Goal: Information Seeking & Learning: Learn about a topic

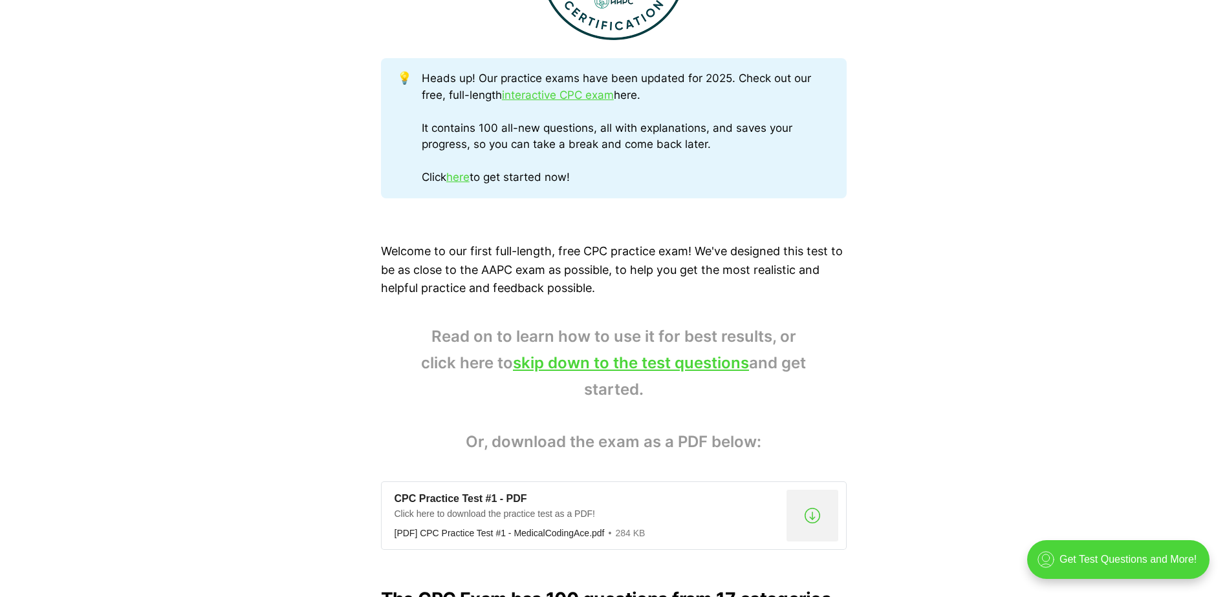
scroll to position [841, 0]
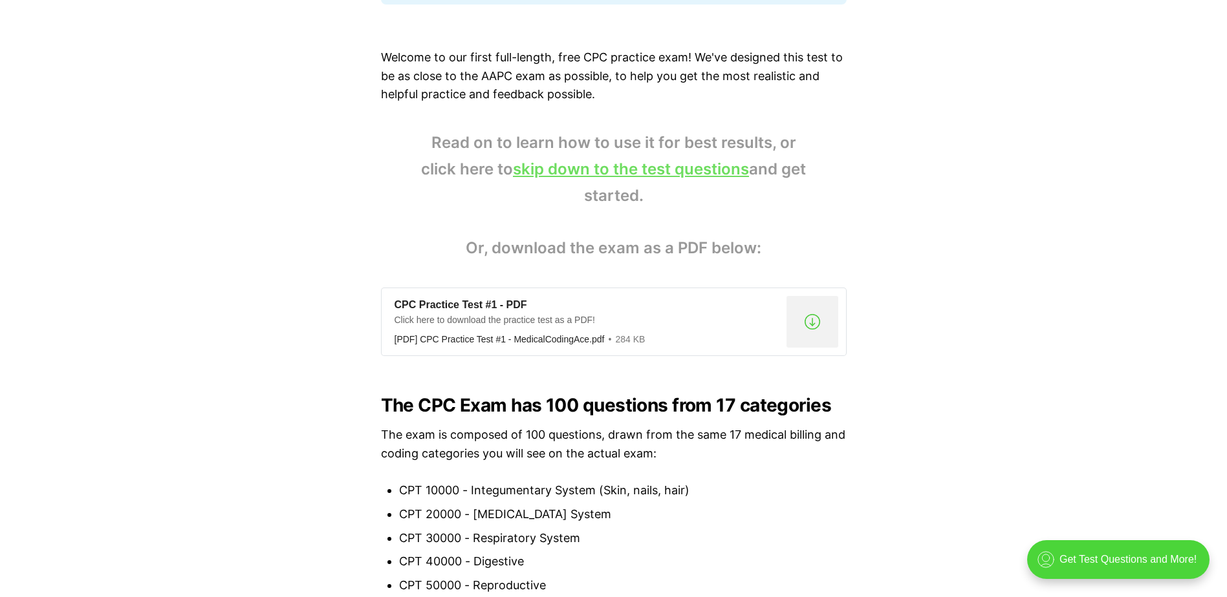
click at [623, 175] on link "skip down to the test questions" at bounding box center [631, 169] width 236 height 19
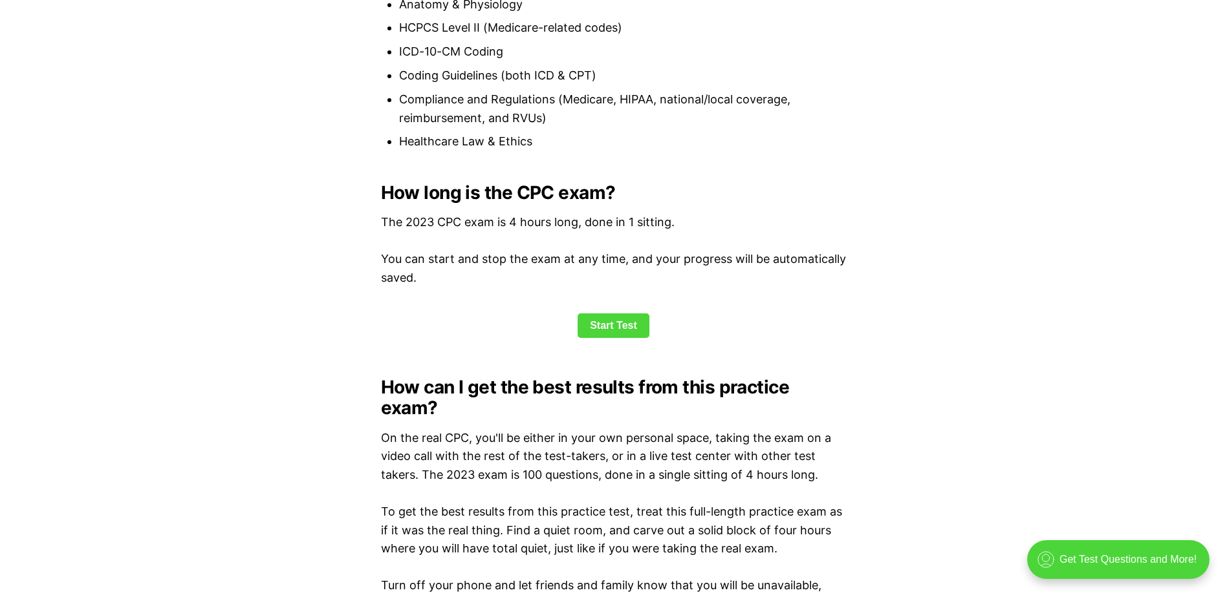
scroll to position [1606, 0]
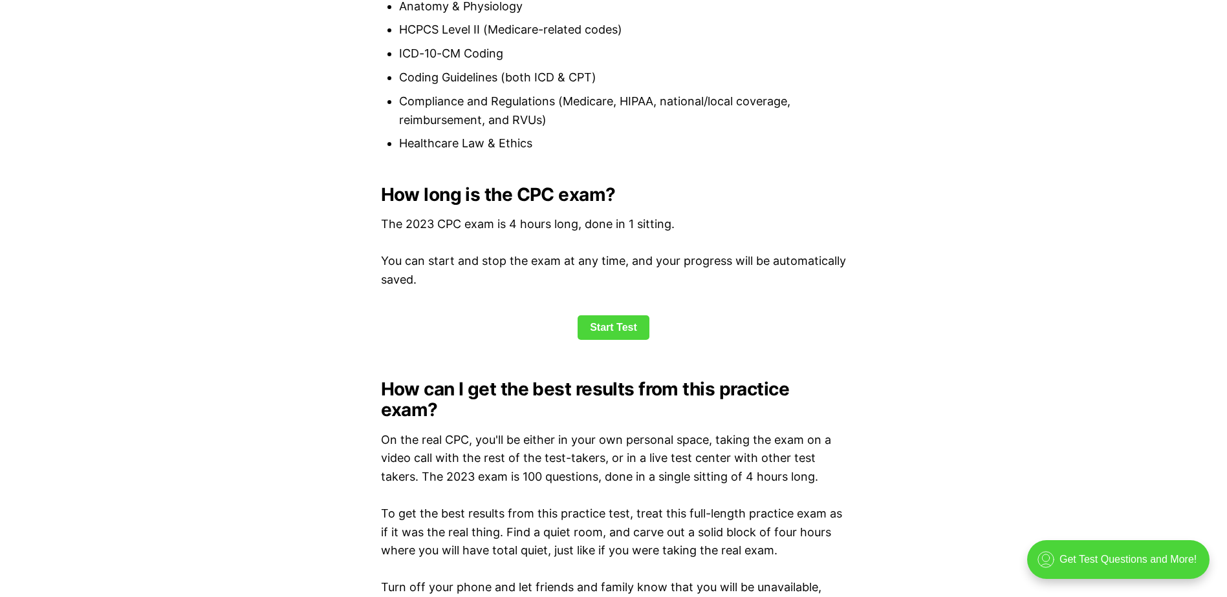
click at [646, 354] on div "💡 Heads up! Our practice exams have been updated for 2025. Check out our free, …" at bounding box center [613, 574] width 1227 height 3276
click at [631, 348] on div "💡 Heads up! Our practice exams have been updated for 2025. Check out our free, …" at bounding box center [613, 574] width 1227 height 3276
click at [624, 335] on link "Start Test" at bounding box center [613, 328] width 72 height 25
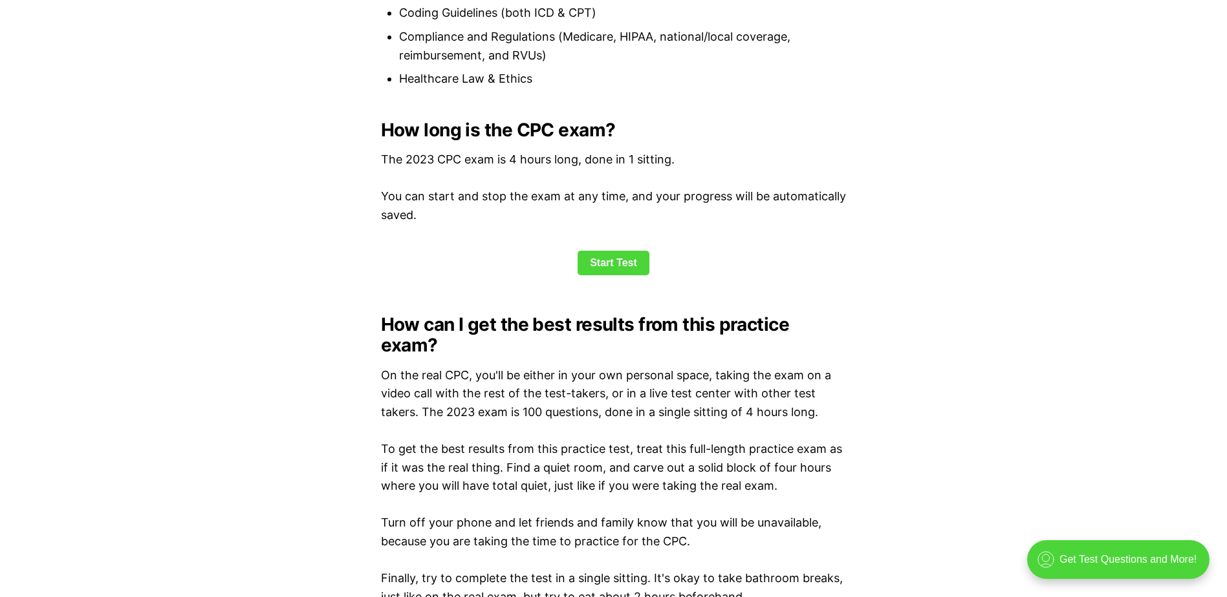
scroll to position [1476, 0]
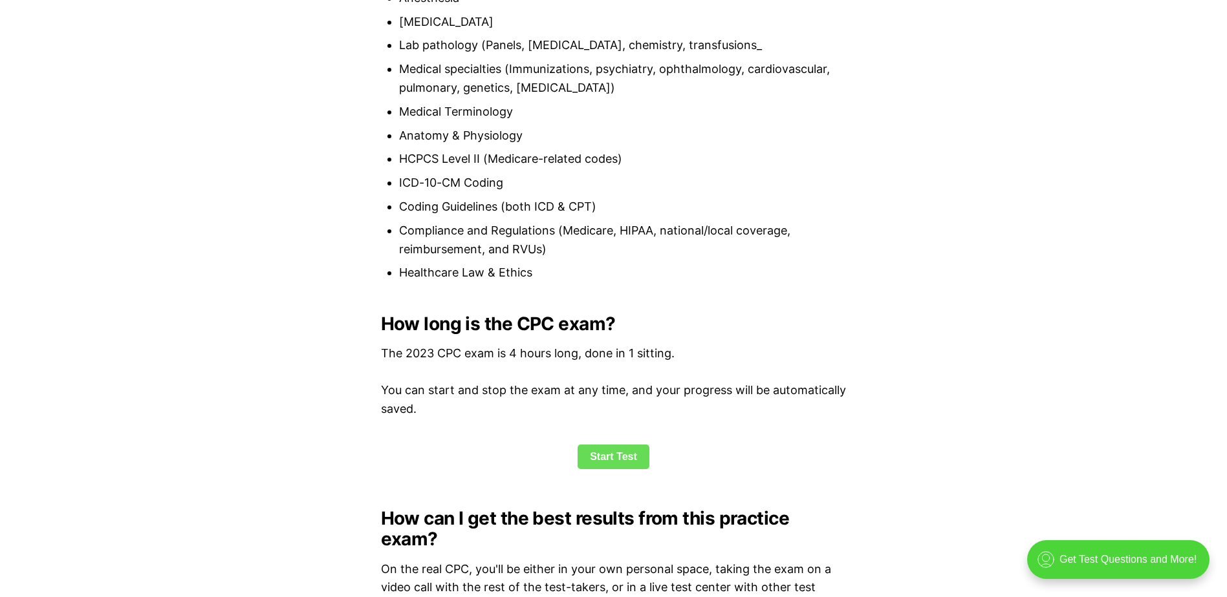
click at [624, 450] on link "Start Test" at bounding box center [613, 457] width 72 height 25
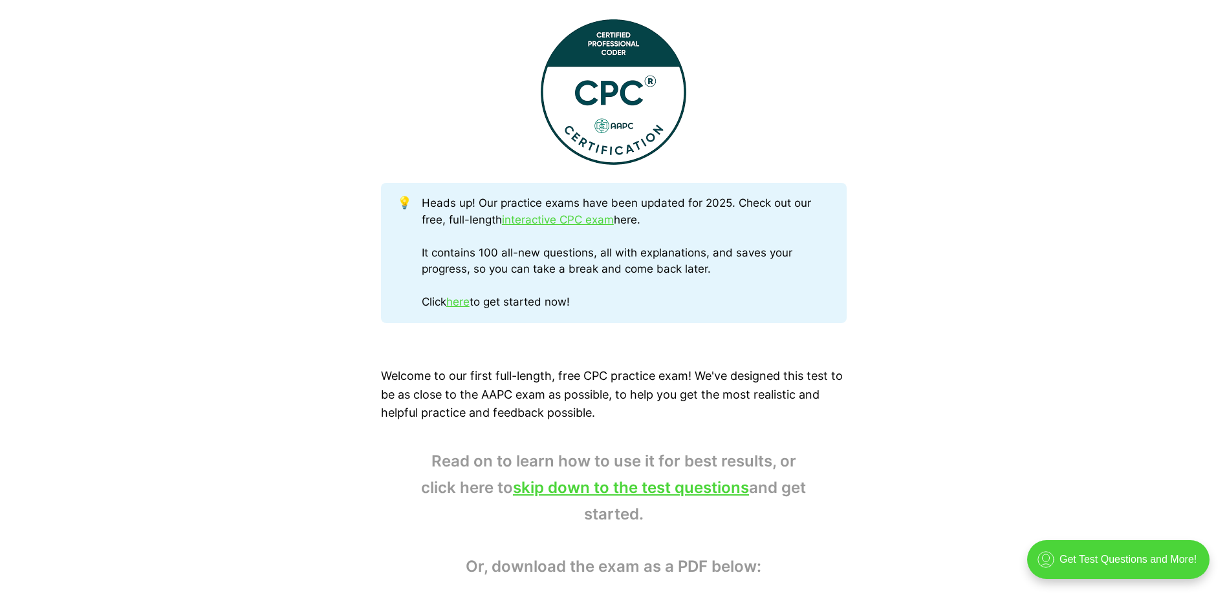
scroll to position [599, 0]
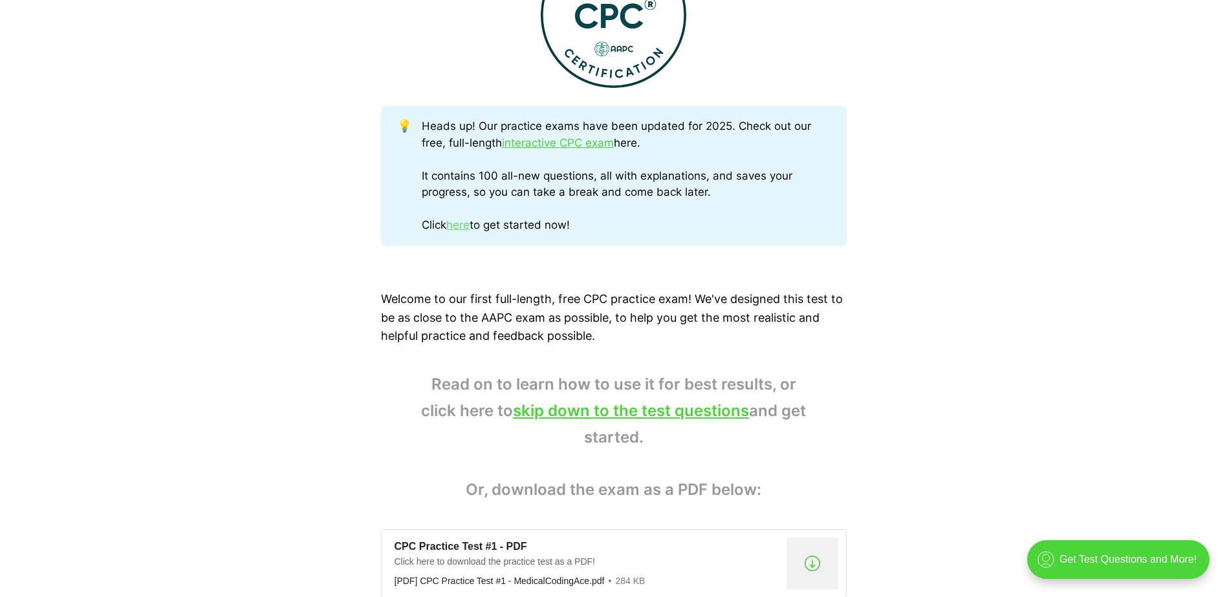
click at [463, 220] on link "here" at bounding box center [457, 225] width 23 height 13
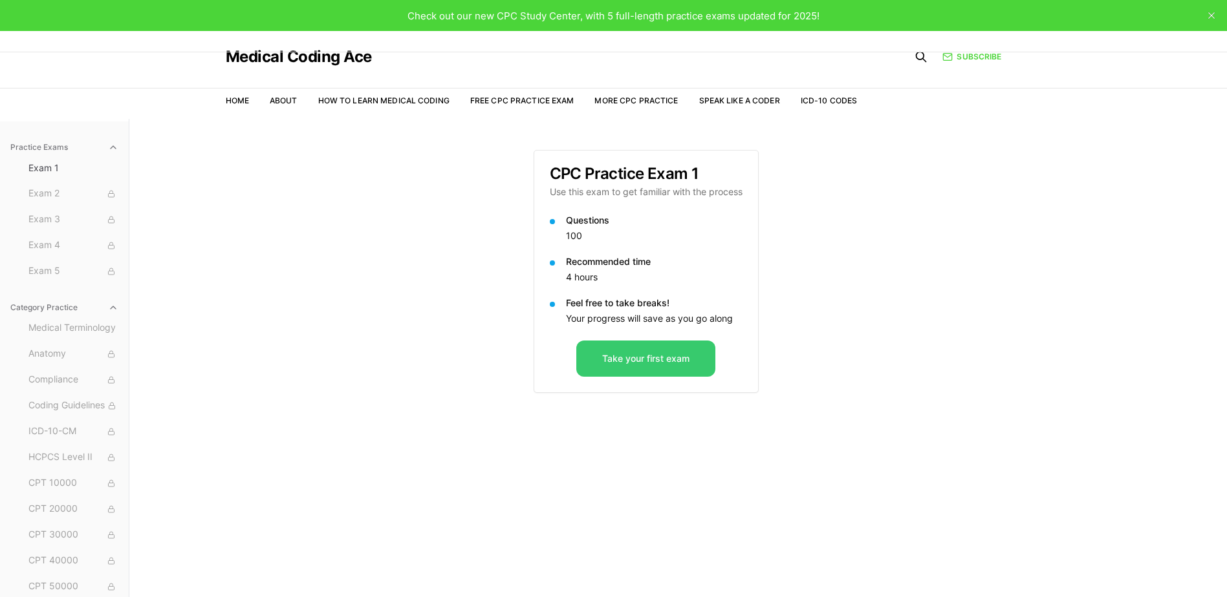
drag, startPoint x: 605, startPoint y: 383, endPoint x: 615, endPoint y: 371, distance: 15.6
click at [605, 383] on div "Take your first exam" at bounding box center [646, 367] width 224 height 52
click at [616, 370] on button "Take your first exam" at bounding box center [645, 359] width 139 height 36
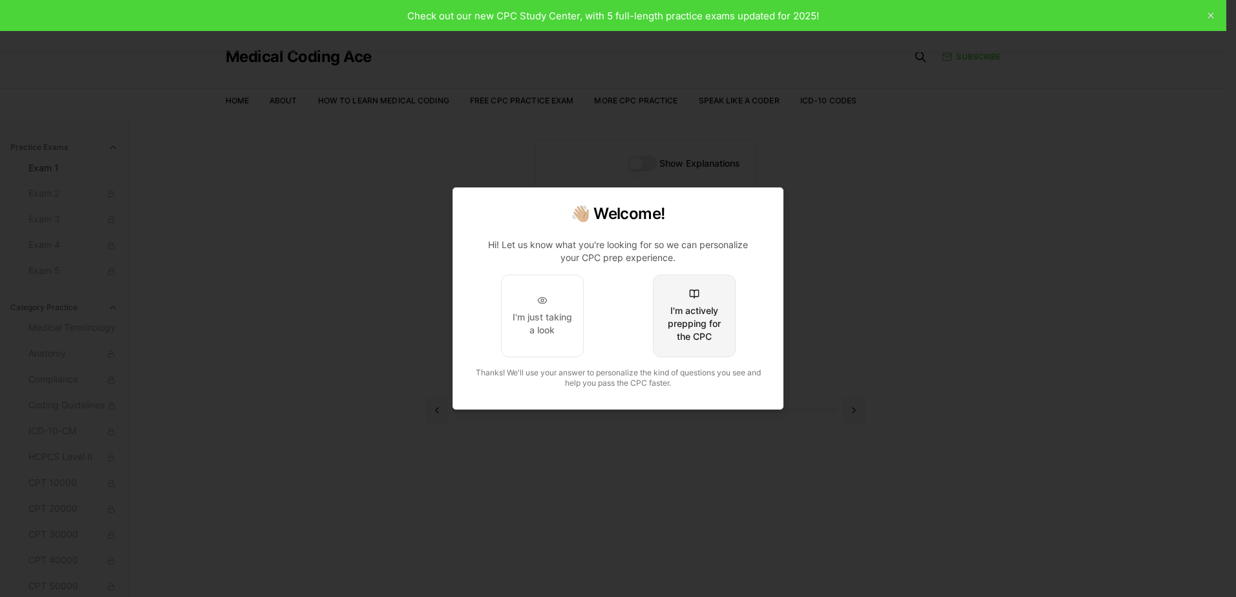
click at [676, 349] on button "I'm actively prepping for the CPC" at bounding box center [694, 316] width 83 height 83
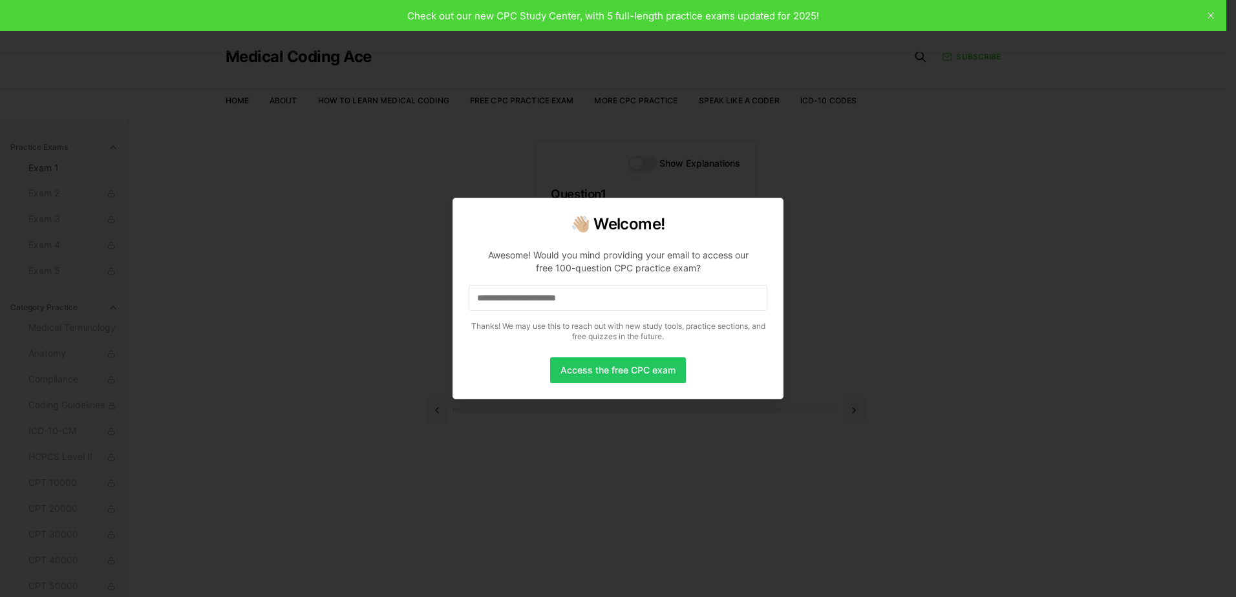
click at [616, 299] on input at bounding box center [618, 298] width 299 height 26
click at [615, 298] on input "*" at bounding box center [618, 298] width 299 height 26
drag, startPoint x: 605, startPoint y: 387, endPoint x: 617, endPoint y: 363, distance: 26.3
click at [605, 387] on div "👋🏼 Welcome! Awesome! Would you mind providing your email to access our free 100…" at bounding box center [618, 299] width 331 height 202
click at [619, 359] on button "Access the free CPC exam" at bounding box center [618, 371] width 136 height 26
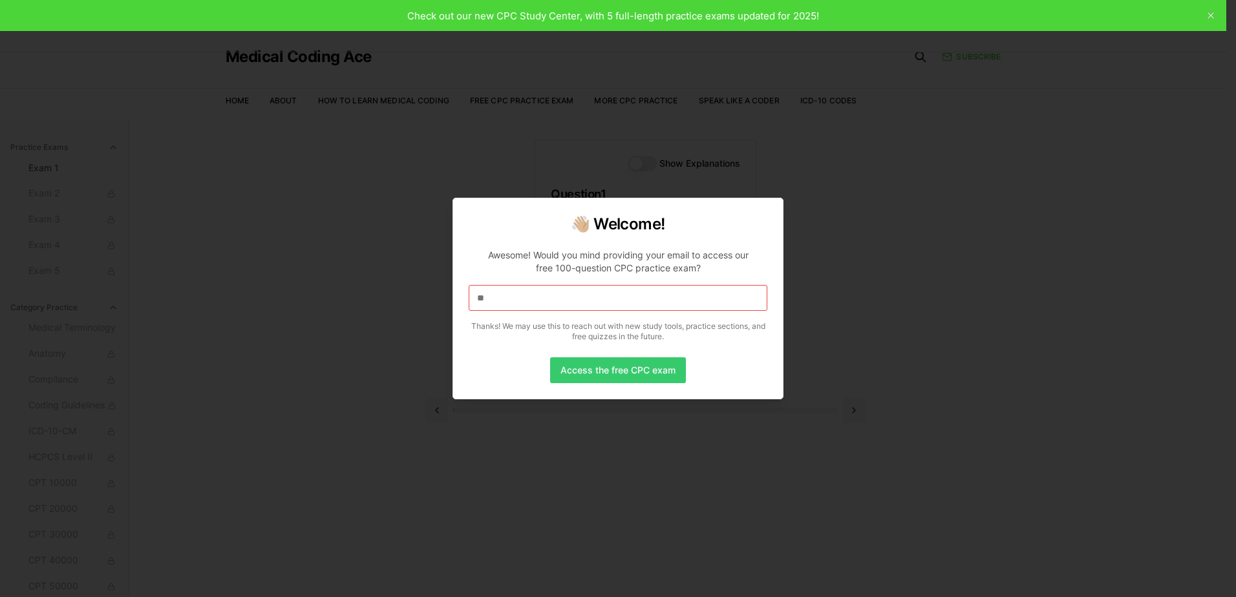
click at [615, 369] on button "Access the free CPC exam" at bounding box center [618, 371] width 136 height 26
drag, startPoint x: 613, startPoint y: 310, endPoint x: 614, endPoint y: 303, distance: 7.2
click at [614, 307] on input "**" at bounding box center [618, 298] width 299 height 26
click at [614, 299] on input "***" at bounding box center [618, 298] width 299 height 26
click at [613, 298] on input "****" at bounding box center [618, 298] width 299 height 26
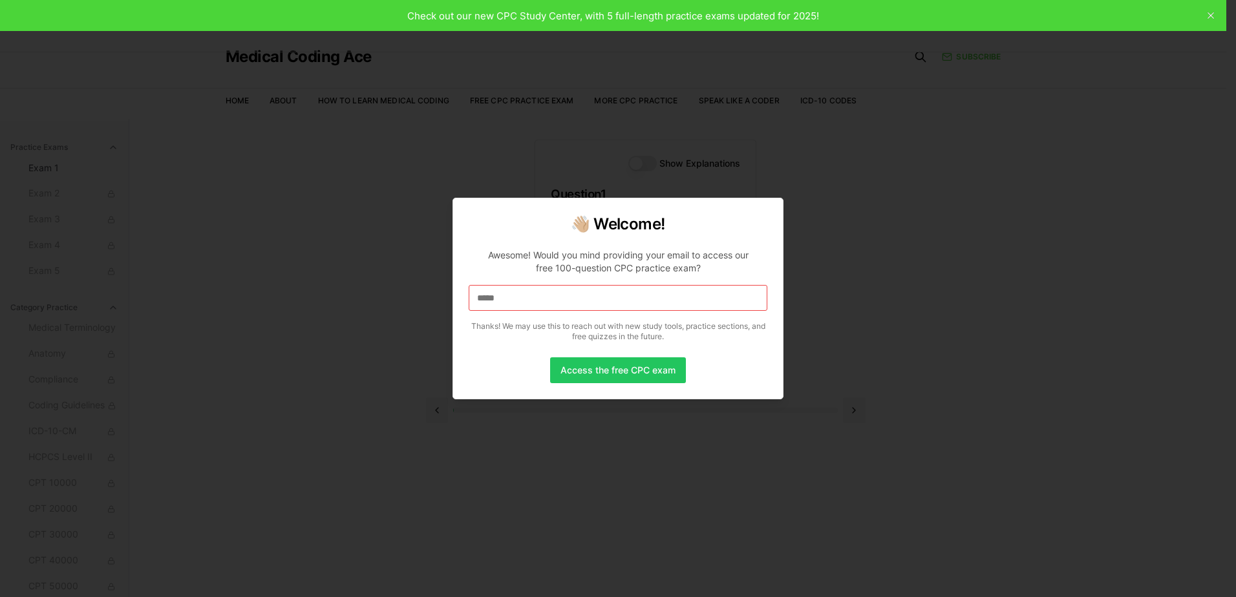
click at [613, 298] on input "*****" at bounding box center [618, 298] width 299 height 26
click at [613, 298] on input "******" at bounding box center [618, 298] width 299 height 26
click at [613, 298] on input "********" at bounding box center [618, 298] width 299 height 26
click at [613, 298] on input "*********" at bounding box center [618, 298] width 299 height 26
click at [587, 299] on input "*********" at bounding box center [618, 298] width 299 height 26
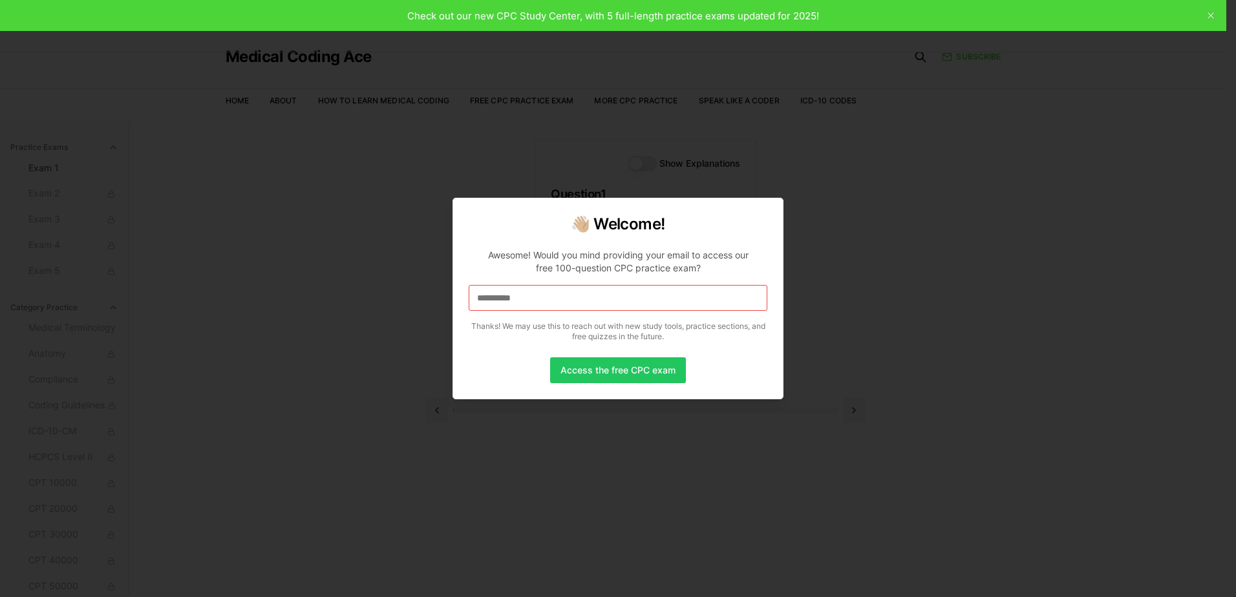
click at [587, 299] on input "**********" at bounding box center [618, 298] width 299 height 26
click at [643, 371] on button "Access the free CPC exam" at bounding box center [618, 371] width 136 height 26
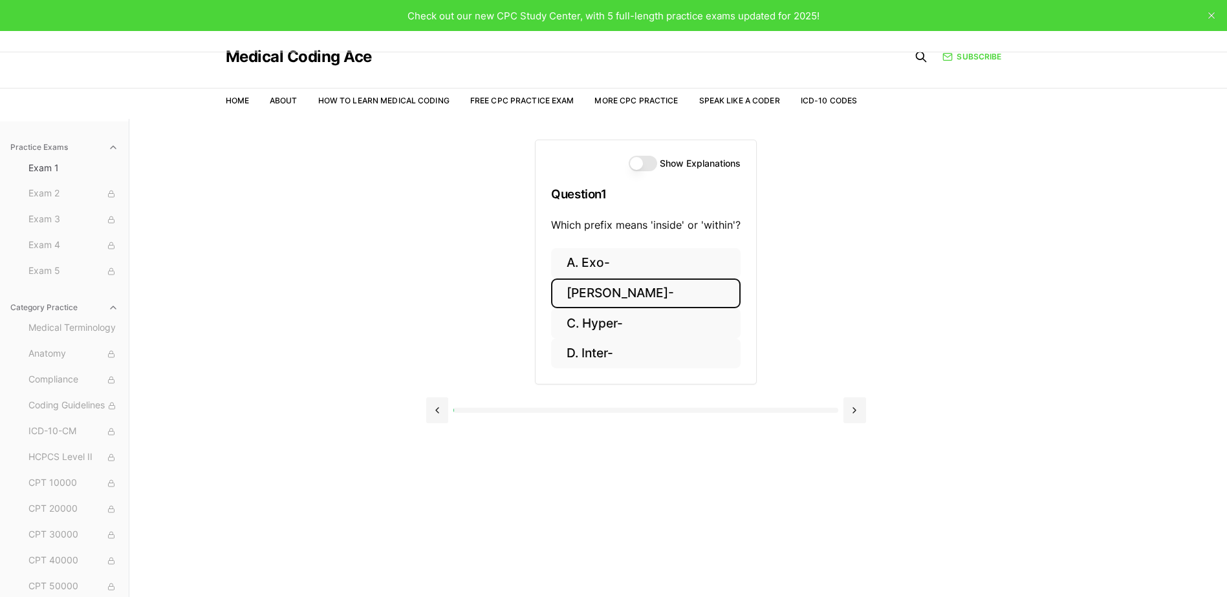
click at [651, 286] on button "[PERSON_NAME]-" at bounding box center [645, 294] width 189 height 30
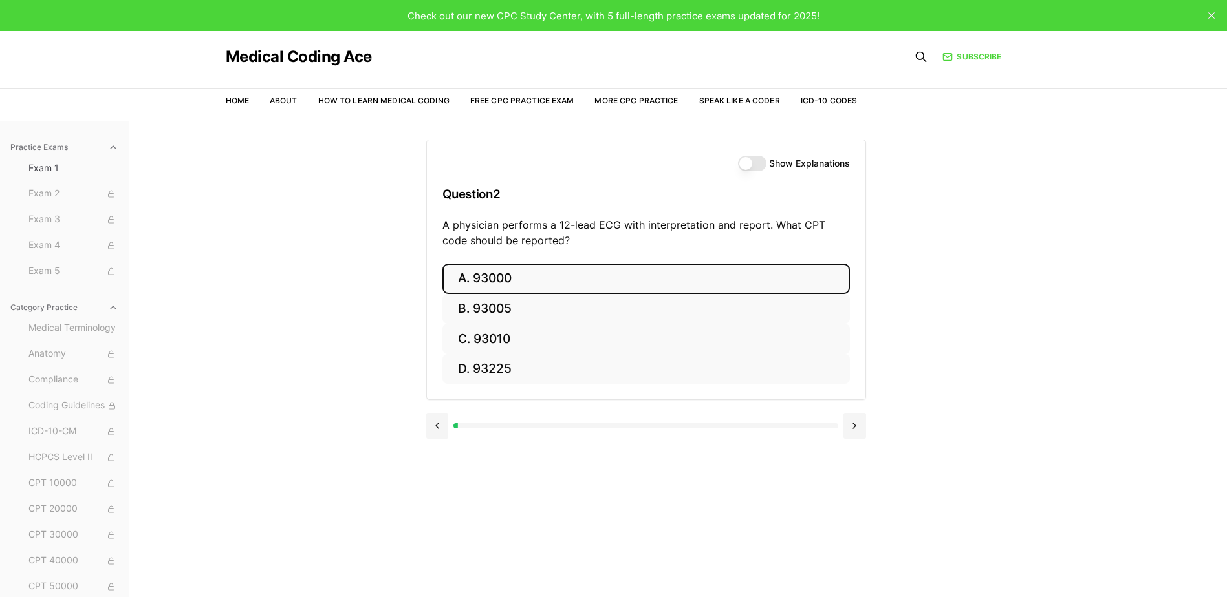
click at [599, 285] on button "A. 93000" at bounding box center [645, 279] width 407 height 30
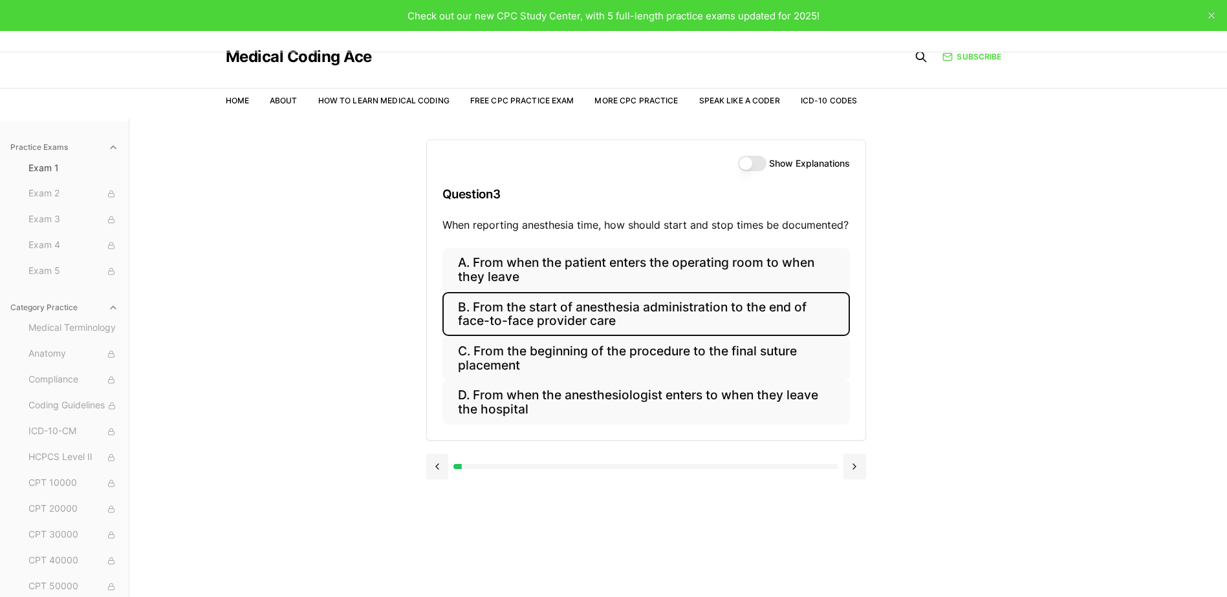
click at [554, 327] on button "B. From the start of anesthesia administration to the end of face-to-face provi…" at bounding box center [645, 314] width 407 height 44
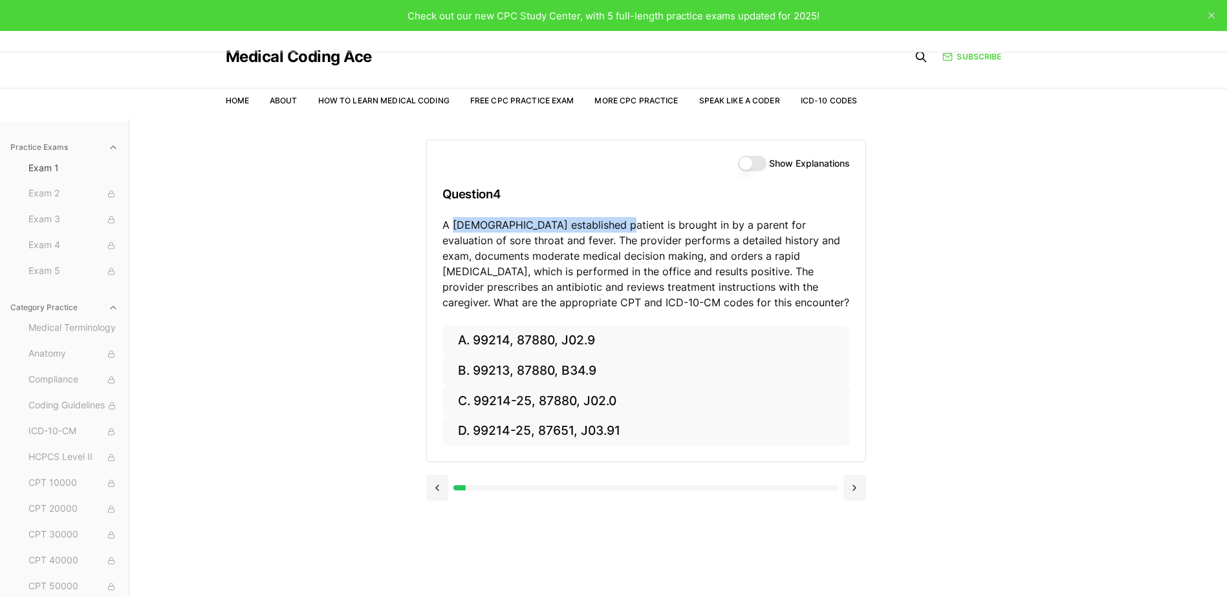
drag, startPoint x: 454, startPoint y: 228, endPoint x: 607, endPoint y: 224, distance: 152.7
click at [607, 224] on p "A [DEMOGRAPHIC_DATA] established patient is brought in by a parent for evaluati…" at bounding box center [645, 263] width 407 height 93
drag, startPoint x: 608, startPoint y: 224, endPoint x: 636, endPoint y: 266, distance: 50.8
click at [636, 266] on p "A [DEMOGRAPHIC_DATA] established patient is brought in by a parent for evaluati…" at bounding box center [645, 263] width 407 height 93
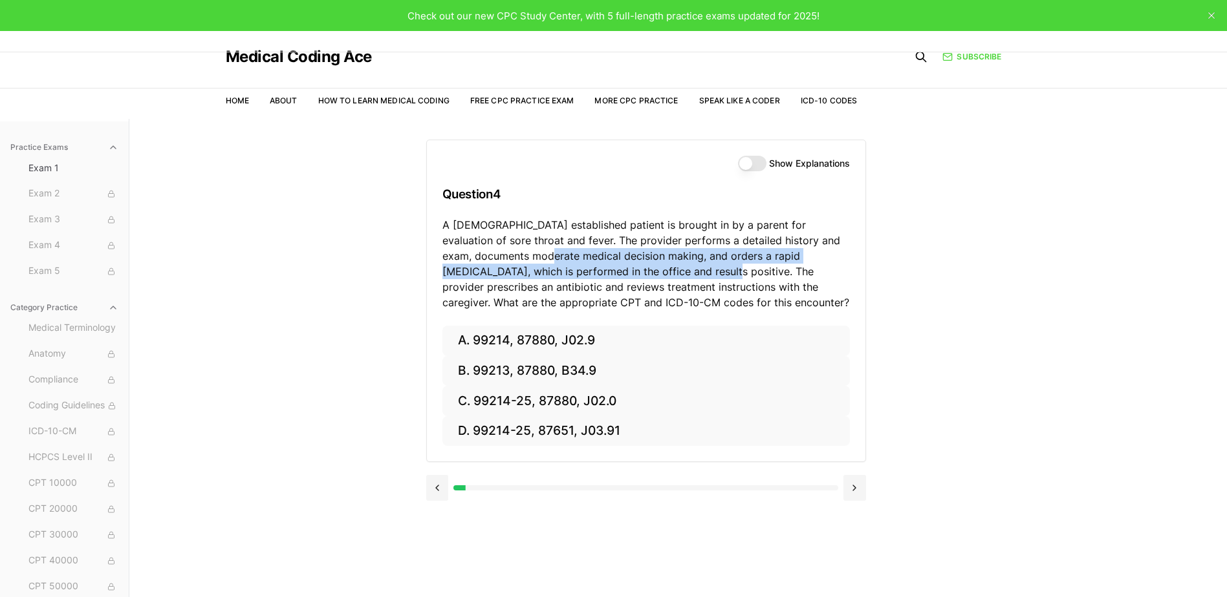
drag, startPoint x: 506, startPoint y: 262, endPoint x: 659, endPoint y: 264, distance: 152.6
click at [659, 264] on p "A [DEMOGRAPHIC_DATA] established patient is brought in by a parent for evaluati…" at bounding box center [645, 263] width 407 height 93
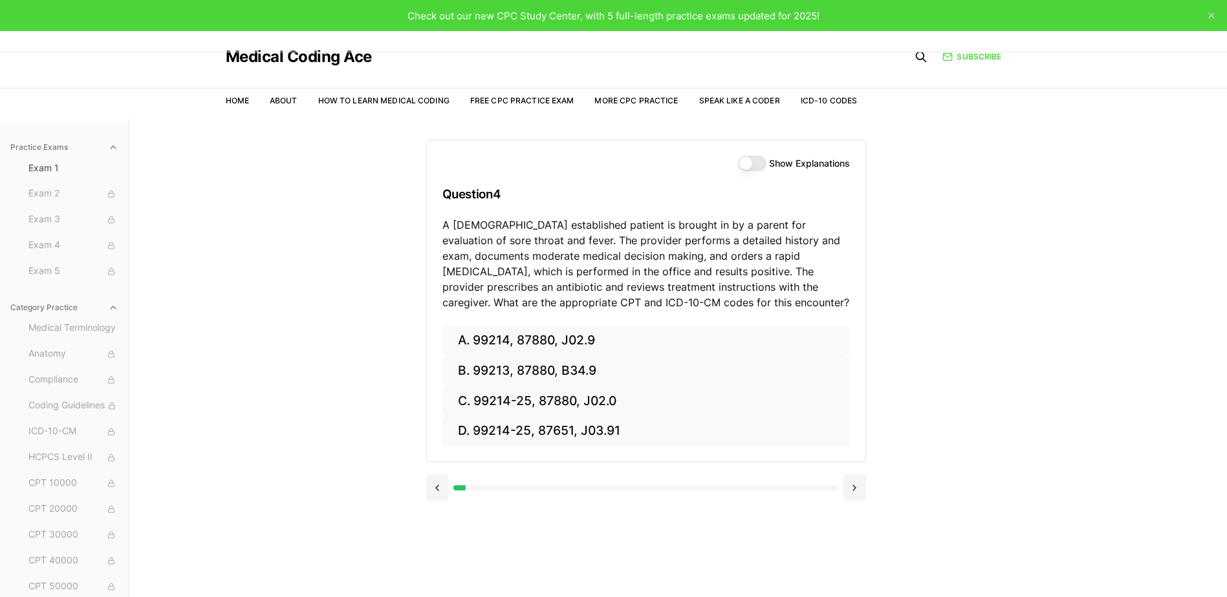
drag, startPoint x: 659, startPoint y: 264, endPoint x: 700, endPoint y: 272, distance: 42.1
click at [700, 272] on p "A [DEMOGRAPHIC_DATA] established patient is brought in by a parent for evaluati…" at bounding box center [645, 263] width 407 height 93
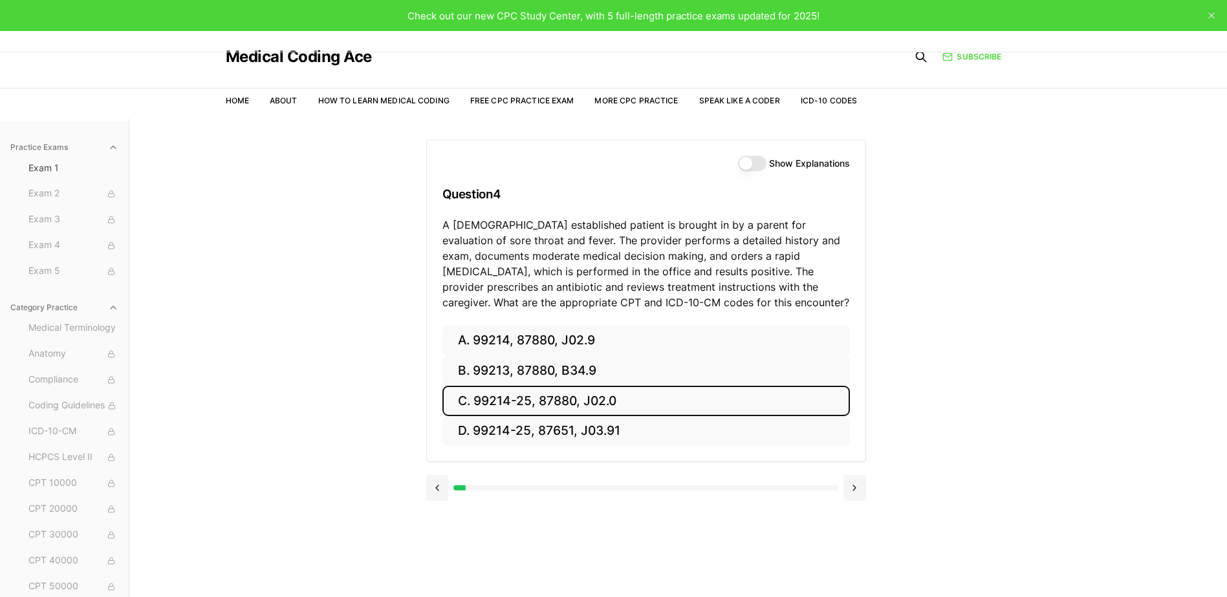
click at [513, 400] on button "C. 99214-25, 87880, J02.0" at bounding box center [645, 401] width 407 height 30
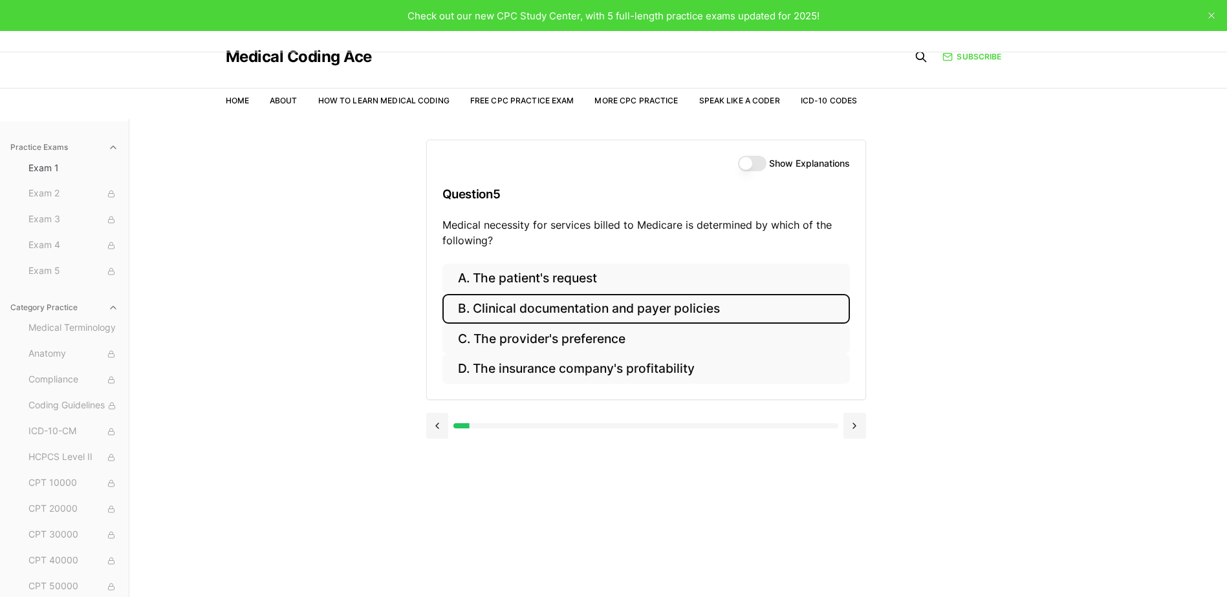
click at [621, 315] on button "B. Clinical documentation and payer policies" at bounding box center [645, 309] width 407 height 30
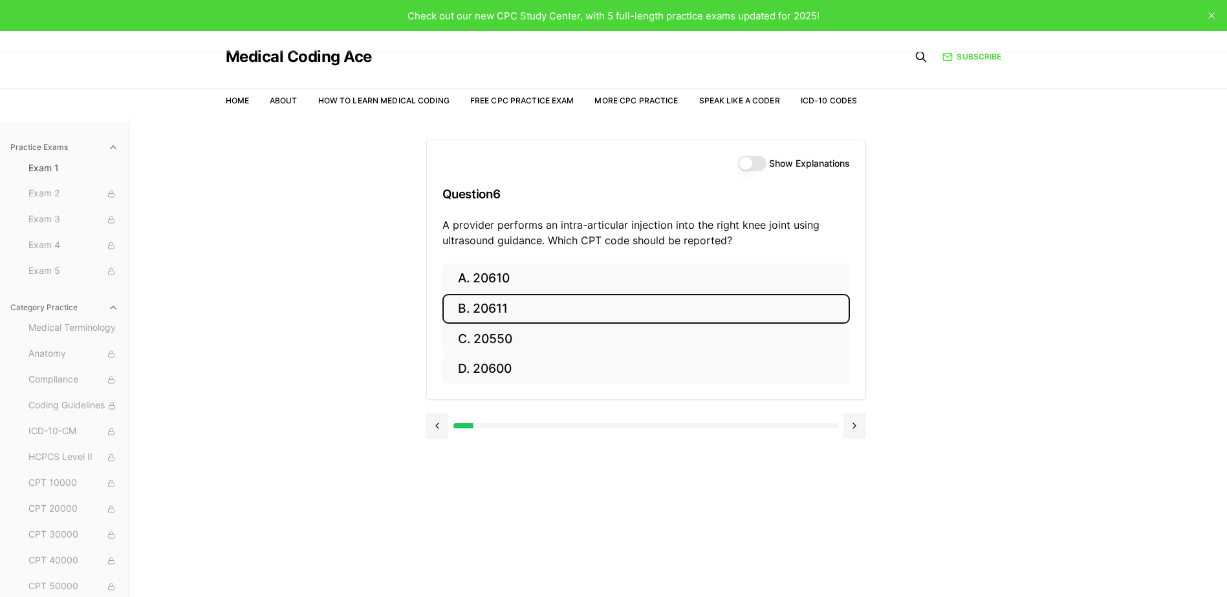
click at [637, 314] on button "B. 20611" at bounding box center [645, 309] width 407 height 30
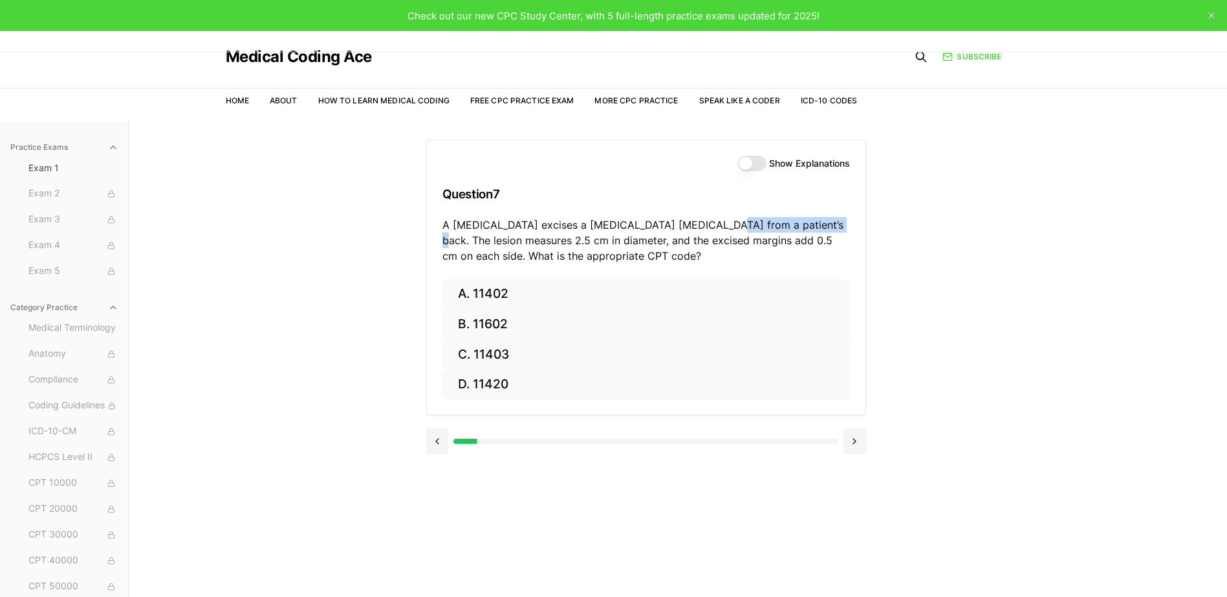
drag, startPoint x: 702, startPoint y: 222, endPoint x: 801, endPoint y: 217, distance: 99.1
click at [801, 217] on p "A [MEDICAL_DATA] excises a [MEDICAL_DATA] [MEDICAL_DATA] from a patient’s back.…" at bounding box center [645, 240] width 407 height 47
drag, startPoint x: 801, startPoint y: 217, endPoint x: 622, endPoint y: 228, distance: 179.5
click at [622, 228] on p "A [MEDICAL_DATA] excises a [MEDICAL_DATA] [MEDICAL_DATA] from a patient’s back.…" at bounding box center [645, 240] width 407 height 47
drag, startPoint x: 777, startPoint y: 223, endPoint x: 772, endPoint y: 243, distance: 20.6
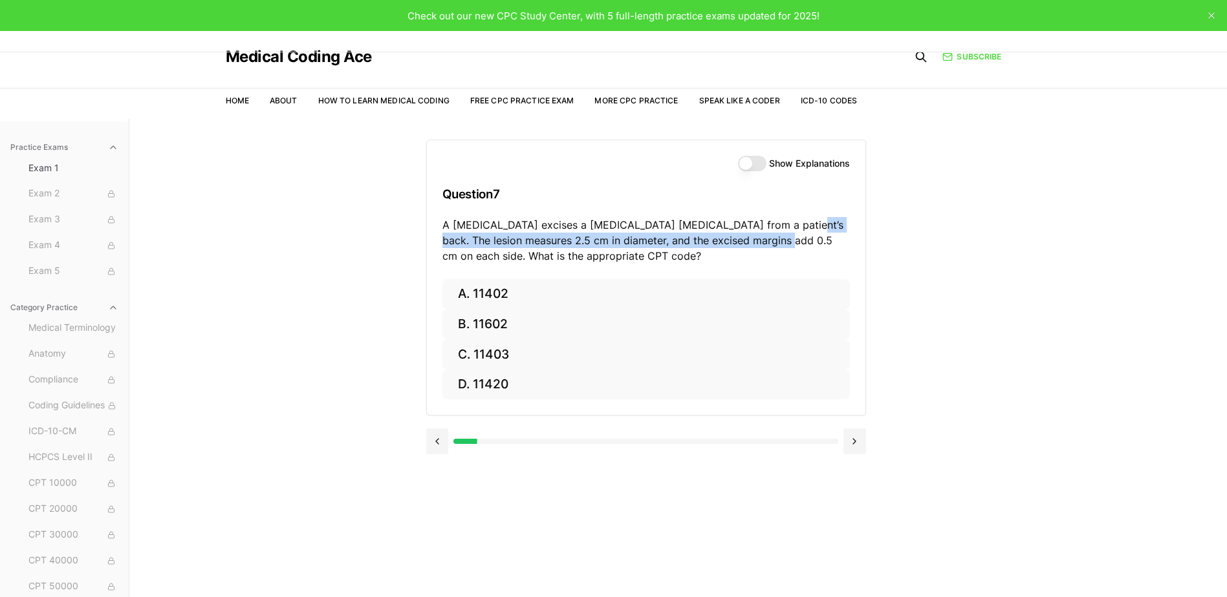
click at [772, 243] on p "A [MEDICAL_DATA] excises a [MEDICAL_DATA] [MEDICAL_DATA] from a patient’s back.…" at bounding box center [645, 240] width 407 height 47
click at [632, 168] on div "Show Explanations" at bounding box center [645, 164] width 407 height 16
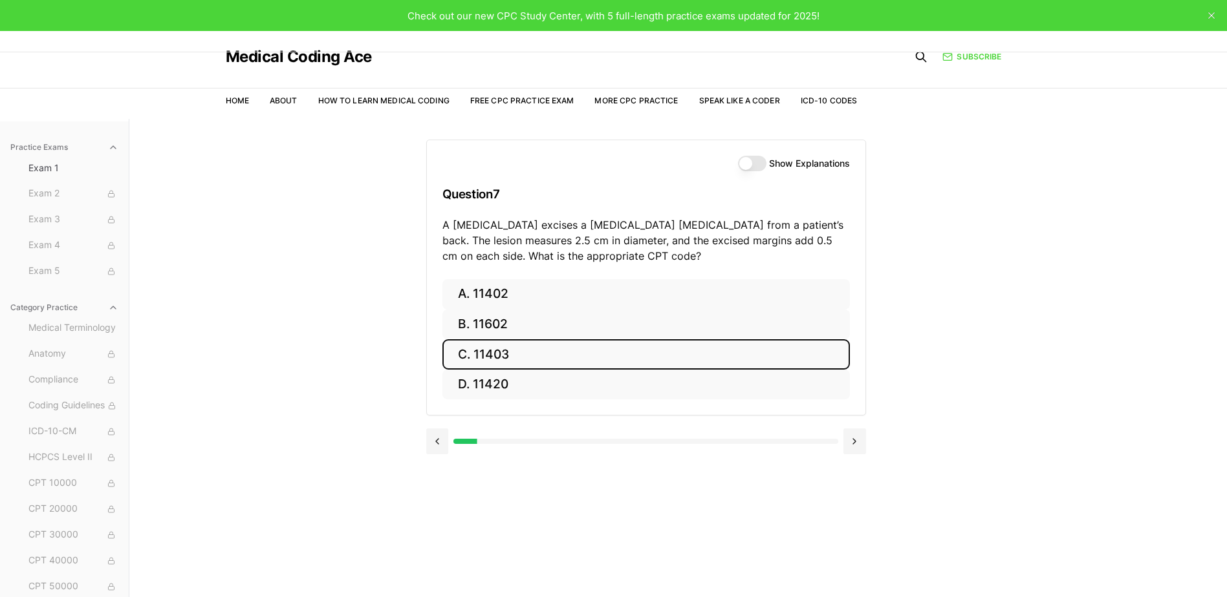
click at [547, 352] on button "C. 11403" at bounding box center [645, 354] width 407 height 30
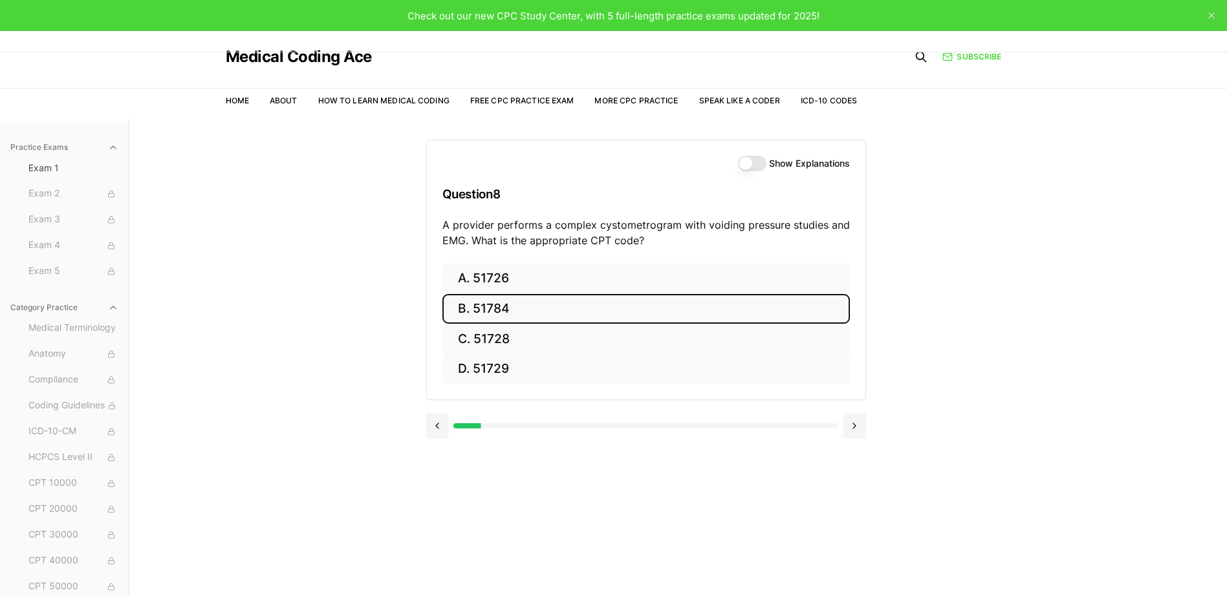
click at [614, 314] on button "B. 51784" at bounding box center [645, 309] width 407 height 30
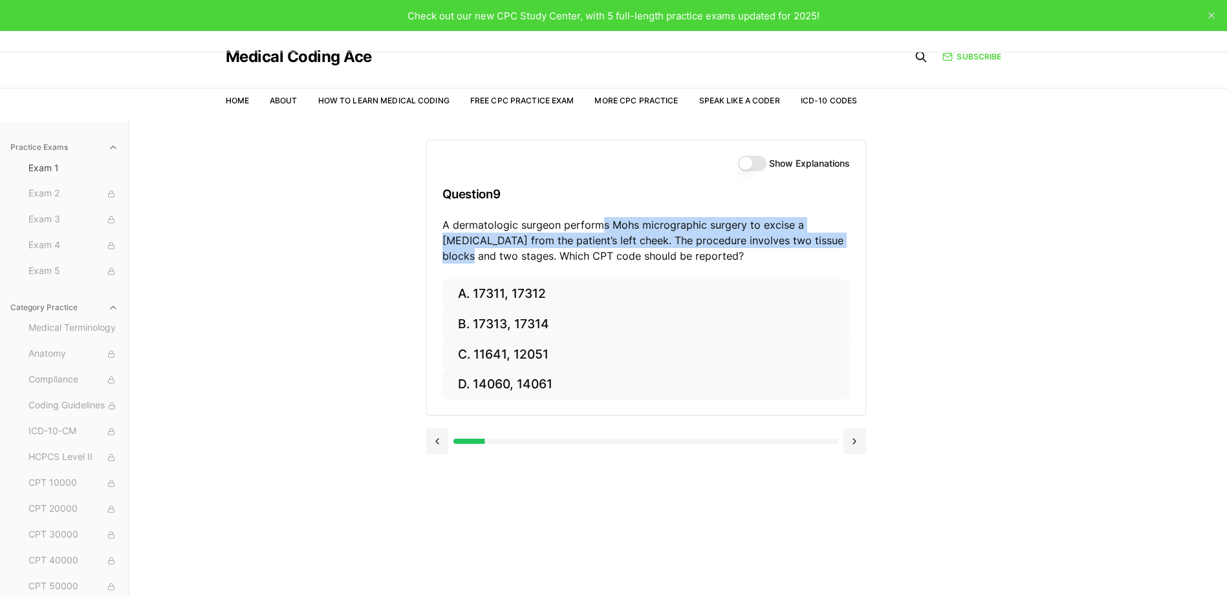
drag, startPoint x: 602, startPoint y: 224, endPoint x: 808, endPoint y: 236, distance: 206.6
click at [808, 236] on p "A dermatologic surgeon performs Mohs micrographic surgery to excise a [MEDICAL_…" at bounding box center [645, 240] width 407 height 47
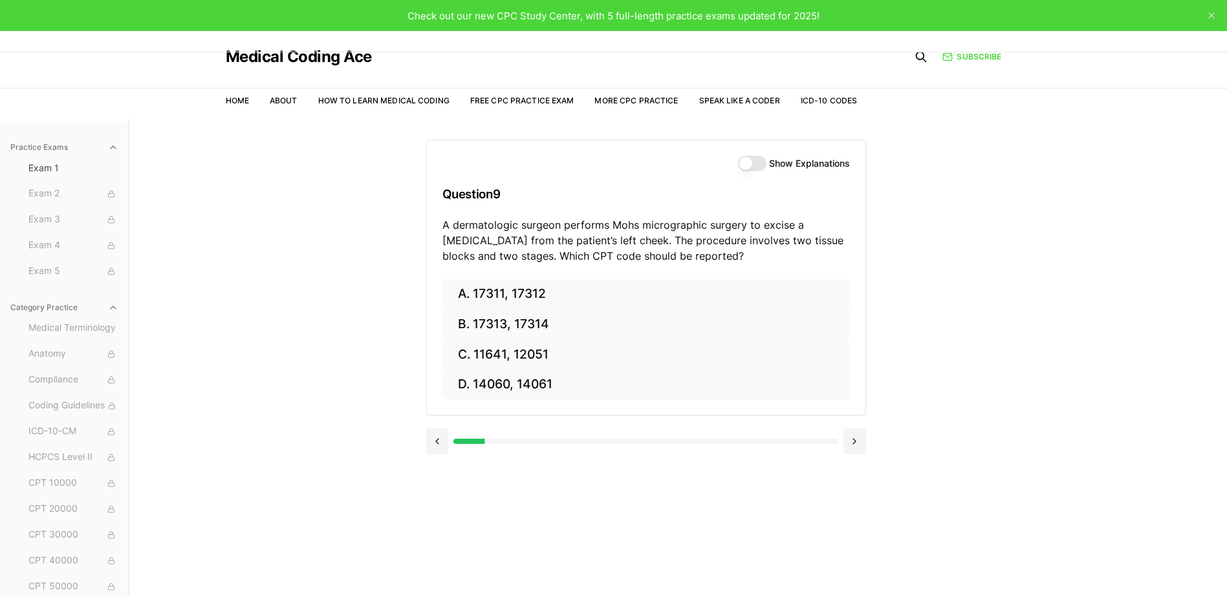
drag, startPoint x: 808, startPoint y: 236, endPoint x: 707, endPoint y: 249, distance: 101.7
click at [707, 249] on p "A dermatologic surgeon performs Mohs micrographic surgery to excise a [MEDICAL_…" at bounding box center [645, 240] width 407 height 47
drag, startPoint x: 618, startPoint y: 219, endPoint x: 637, endPoint y: 239, distance: 27.4
click at [637, 239] on p "A dermatologic surgeon performs Mohs micrographic surgery to excise a [MEDICAL_…" at bounding box center [645, 240] width 407 height 47
click at [636, 239] on p "A dermatologic surgeon performs Mohs micrographic surgery to excise a [MEDICAL_…" at bounding box center [645, 240] width 407 height 47
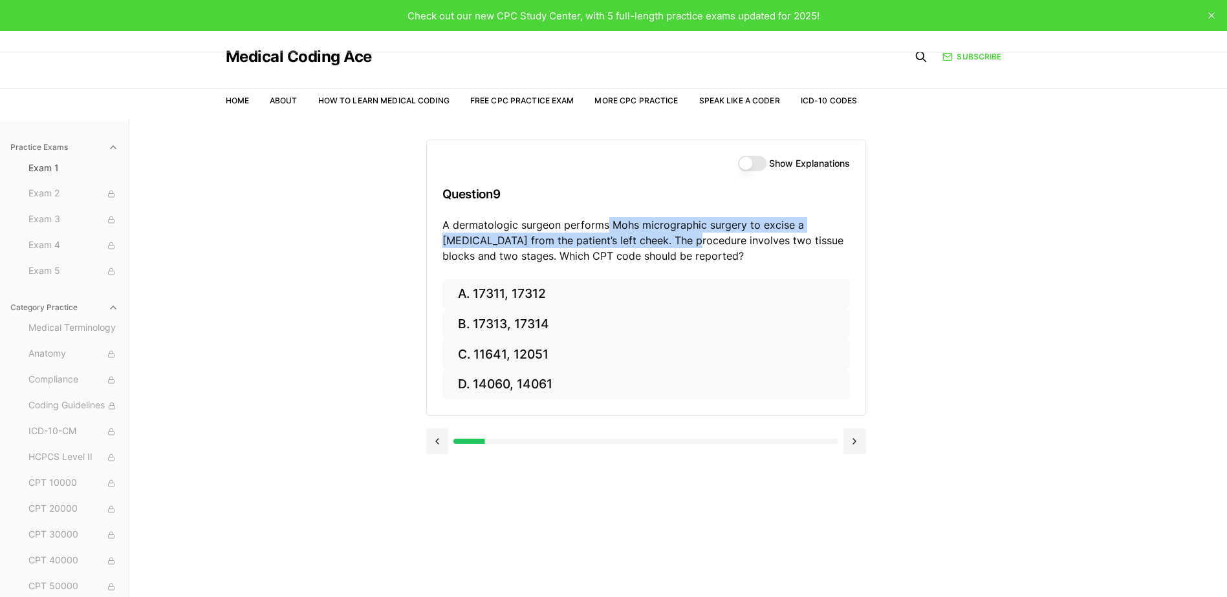
drag, startPoint x: 606, startPoint y: 222, endPoint x: 635, endPoint y: 247, distance: 38.5
click at [635, 247] on p "A dermatologic surgeon performs Mohs micrographic surgery to excise a [MEDICAL_…" at bounding box center [645, 240] width 407 height 47
drag, startPoint x: 635, startPoint y: 247, endPoint x: 566, endPoint y: 225, distance: 72.0
click at [566, 225] on p "A dermatologic surgeon performs Mohs micrographic surgery to excise a [MEDICAL_…" at bounding box center [645, 240] width 407 height 47
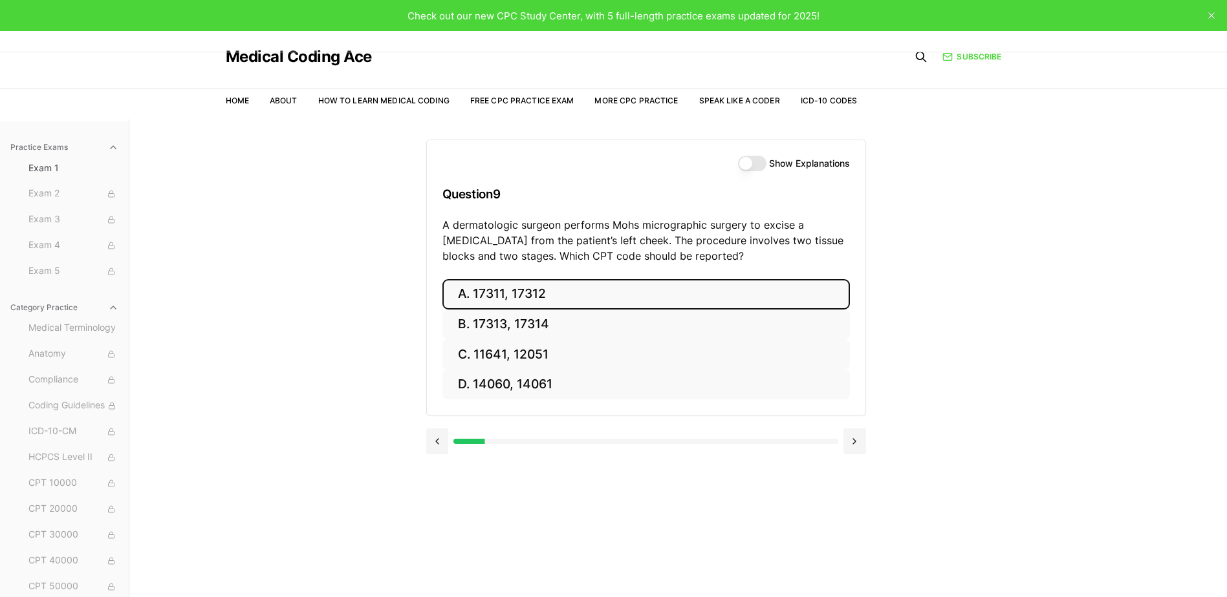
click at [522, 290] on button "A. 17311, 17312" at bounding box center [645, 294] width 407 height 30
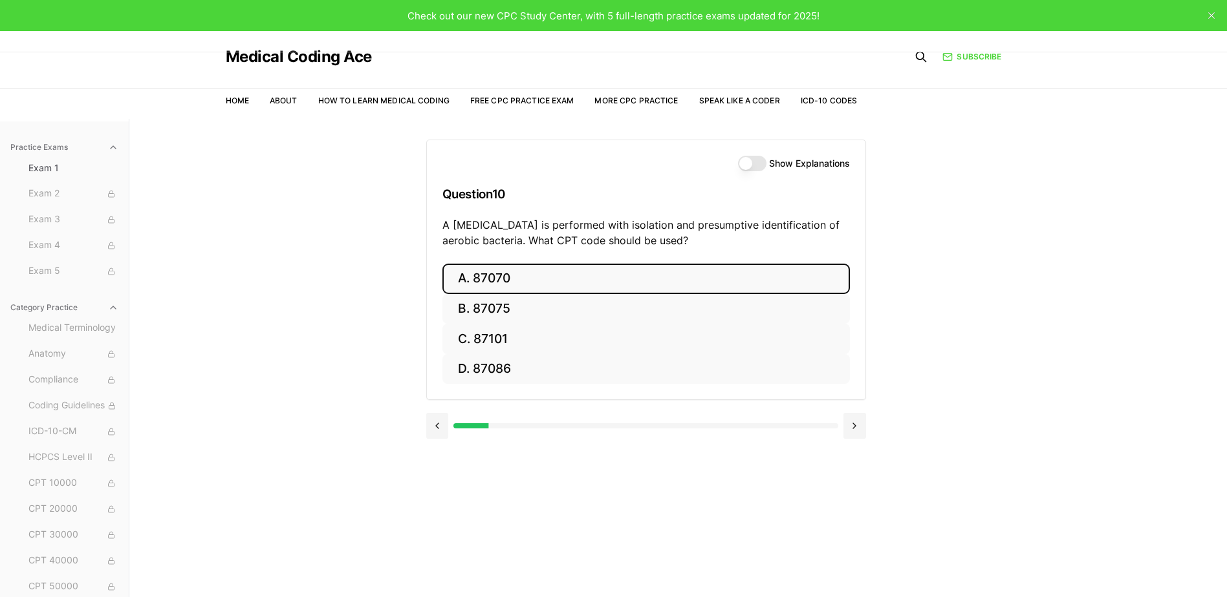
click at [544, 290] on button "A. 87070" at bounding box center [645, 279] width 407 height 30
click at [479, 283] on button "A. 63030" at bounding box center [645, 279] width 407 height 30
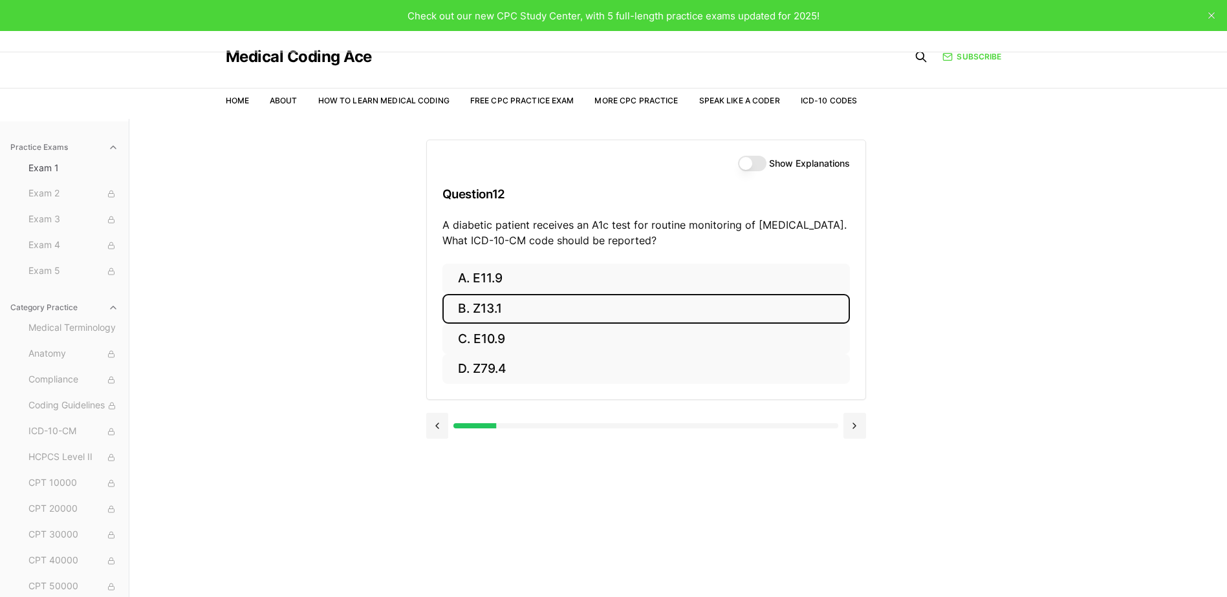
click at [514, 307] on button "B. Z13.1" at bounding box center [645, 309] width 407 height 30
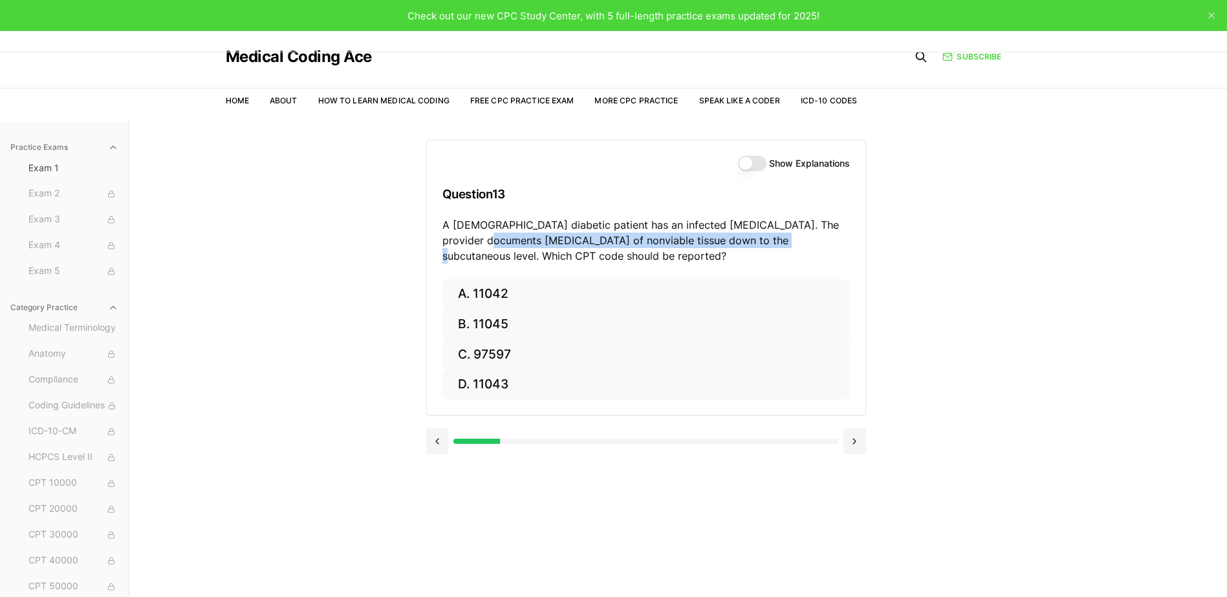
drag, startPoint x: 454, startPoint y: 245, endPoint x: 743, endPoint y: 241, distance: 289.1
click at [743, 241] on p "A [DEMOGRAPHIC_DATA] diabetic patient has an infected [MEDICAL_DATA]. The provi…" at bounding box center [645, 240] width 407 height 47
drag, startPoint x: 743, startPoint y: 241, endPoint x: 679, endPoint y: 261, distance: 67.1
click at [740, 260] on p "A [DEMOGRAPHIC_DATA] diabetic patient has an infected [MEDICAL_DATA]. The provi…" at bounding box center [645, 240] width 407 height 47
drag, startPoint x: 436, startPoint y: 236, endPoint x: 773, endPoint y: 240, distance: 336.9
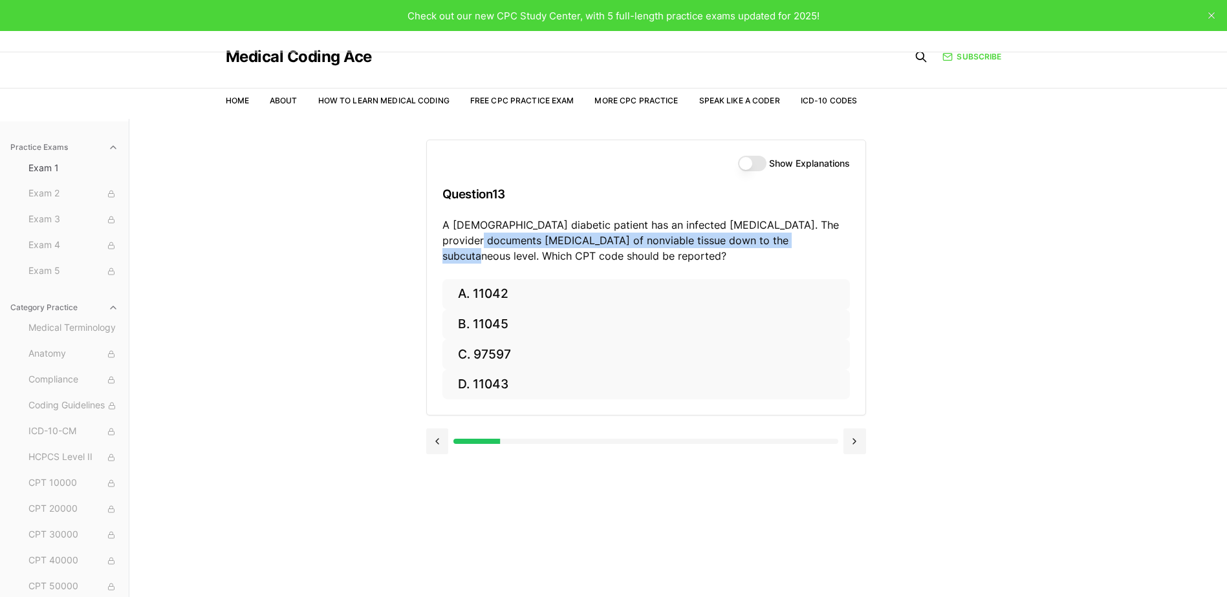
click at [773, 240] on div "Show Explanations Question 13 A [DEMOGRAPHIC_DATA] diabetic patient has an infe…" at bounding box center [646, 209] width 438 height 139
drag, startPoint x: 773, startPoint y: 240, endPoint x: 741, endPoint y: 238, distance: 32.4
click at [741, 238] on p "A [DEMOGRAPHIC_DATA] diabetic patient has an infected [MEDICAL_DATA]. The provi…" at bounding box center [645, 240] width 407 height 47
drag, startPoint x: 758, startPoint y: 237, endPoint x: 422, endPoint y: 244, distance: 336.3
click at [422, 244] on div "Practice Exams Exam 1 Exam 2 Exam 3 Exam 4 Exam 5 Category Practice Medical Ter…" at bounding box center [613, 417] width 1227 height 597
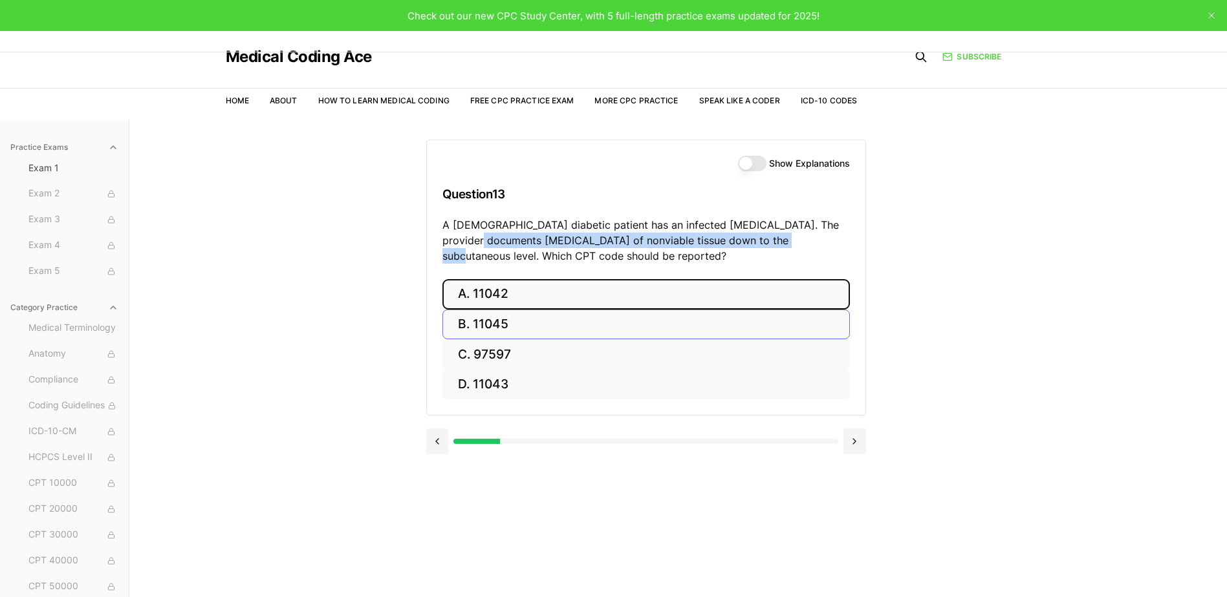
drag, startPoint x: 422, startPoint y: 244, endPoint x: 505, endPoint y: 298, distance: 99.0
click at [505, 298] on button "A. 11042" at bounding box center [645, 294] width 407 height 30
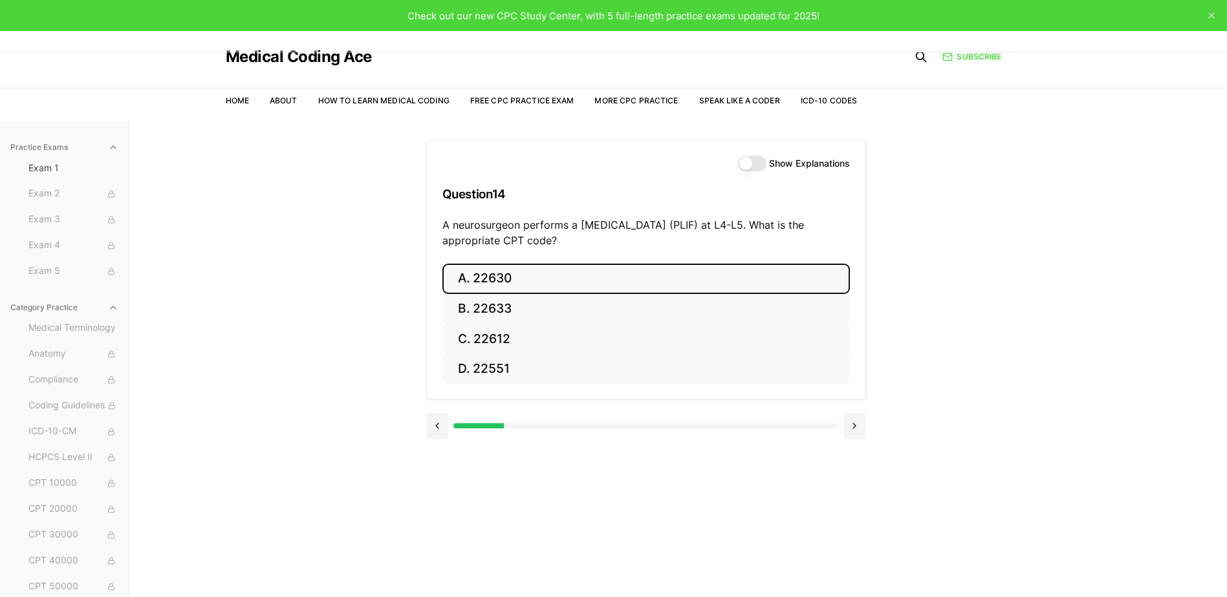
click at [607, 269] on button "A. 22630" at bounding box center [645, 279] width 407 height 30
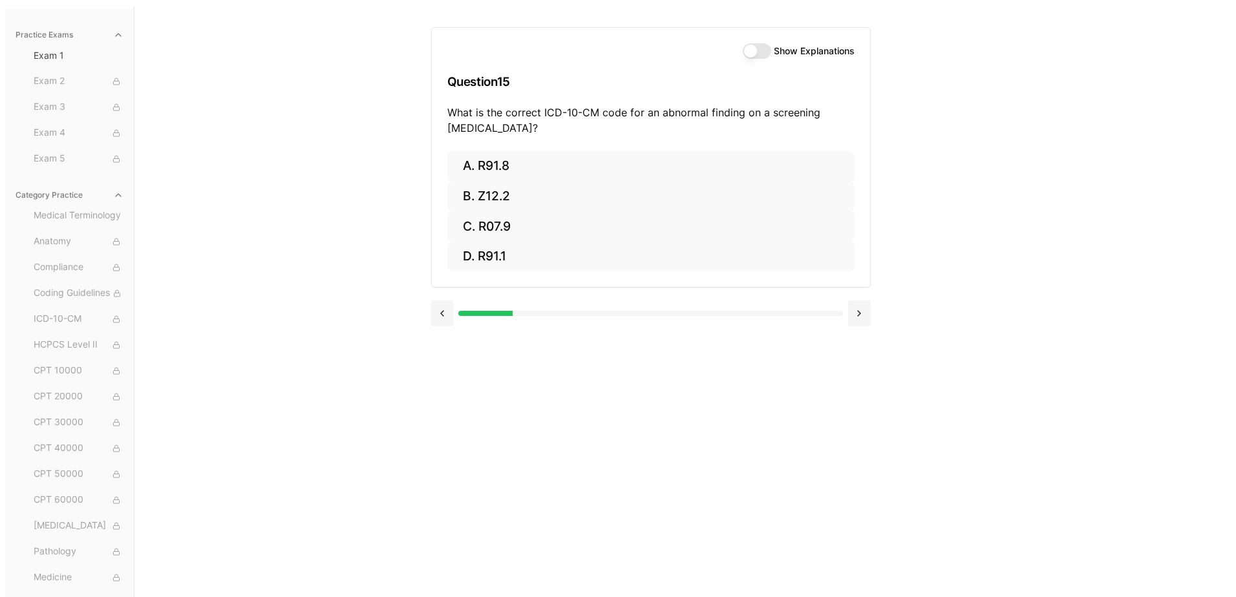
scroll to position [119, 0]
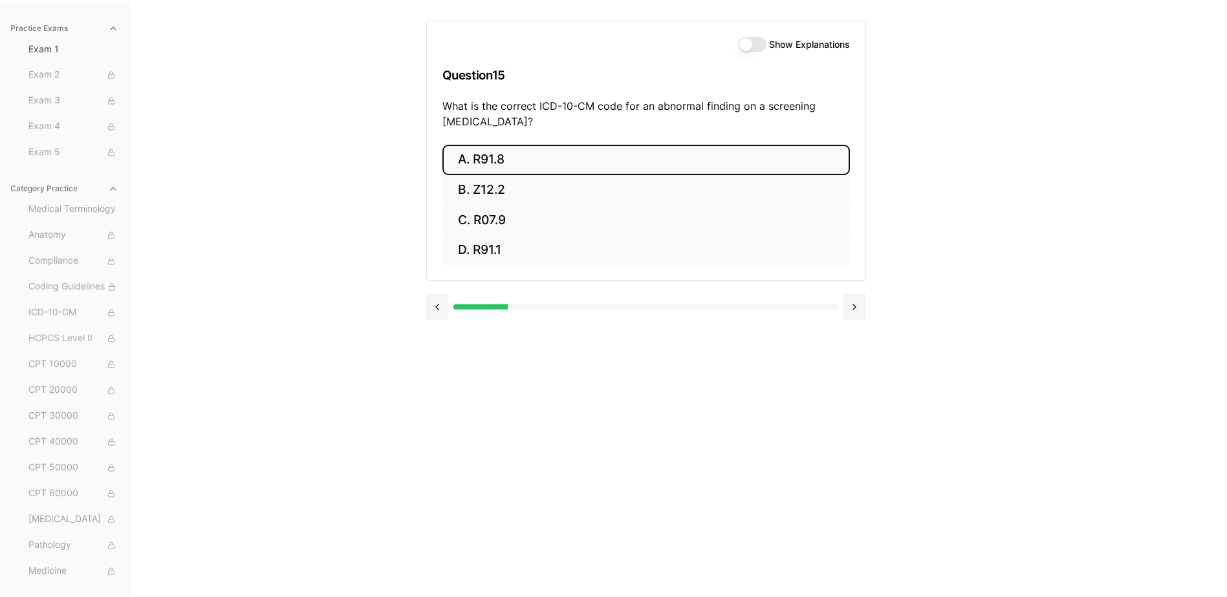
click at [513, 158] on button "A. R91.8" at bounding box center [645, 160] width 407 height 30
click at [559, 155] on button "A. 62270" at bounding box center [645, 160] width 407 height 30
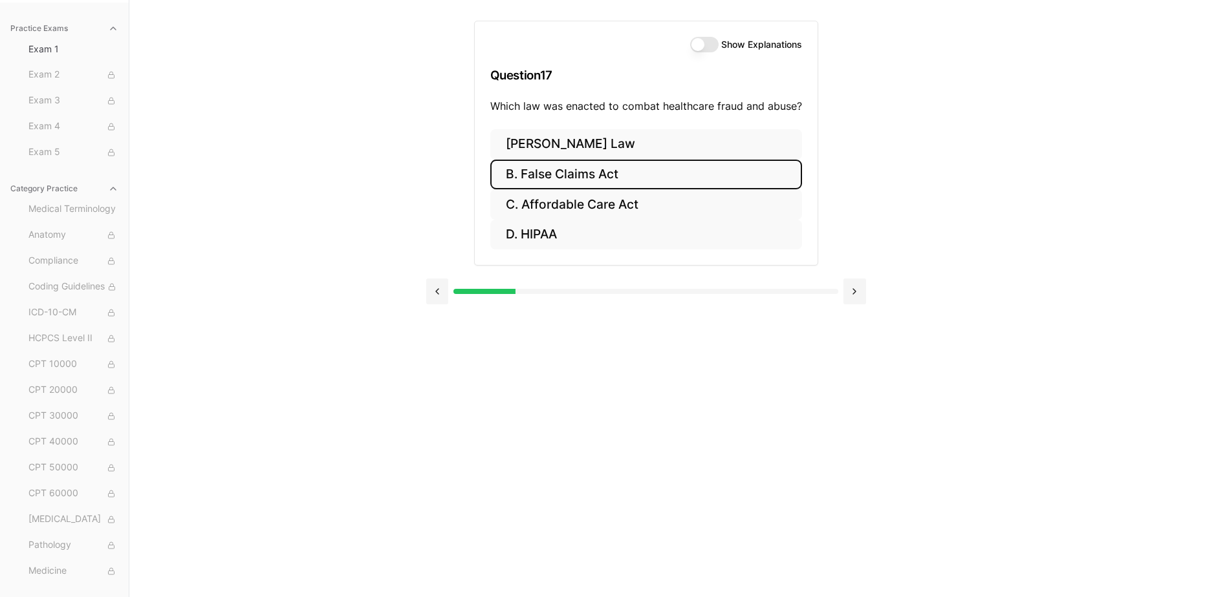
click at [564, 173] on button "B. False Claims Act" at bounding box center [646, 175] width 312 height 30
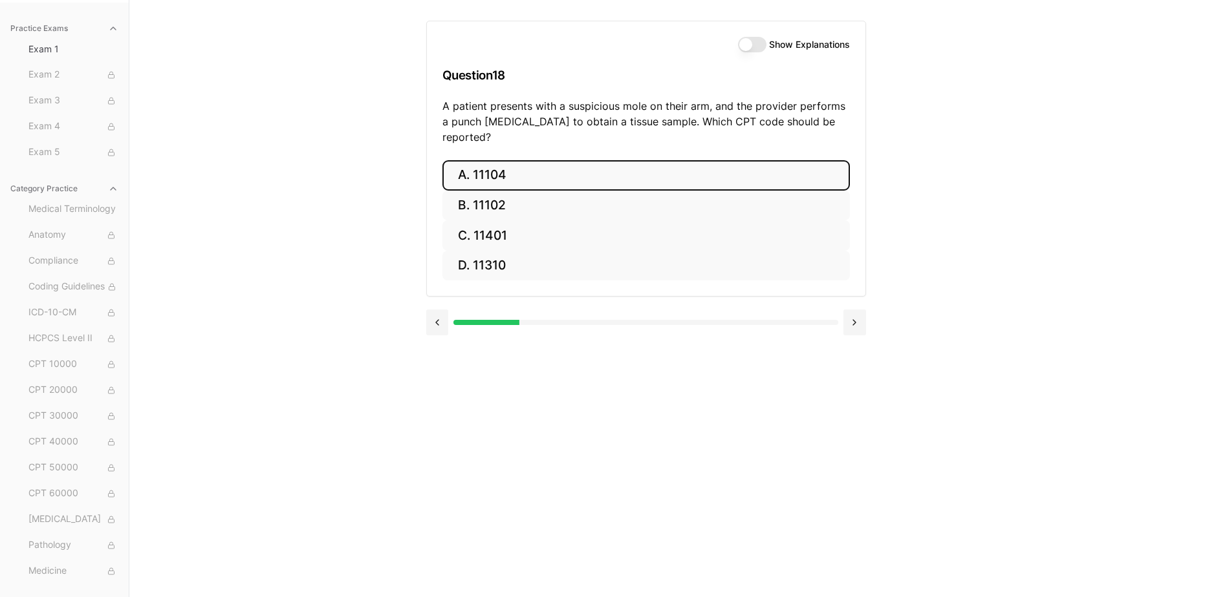
click at [480, 167] on button "A. 11104" at bounding box center [645, 175] width 407 height 30
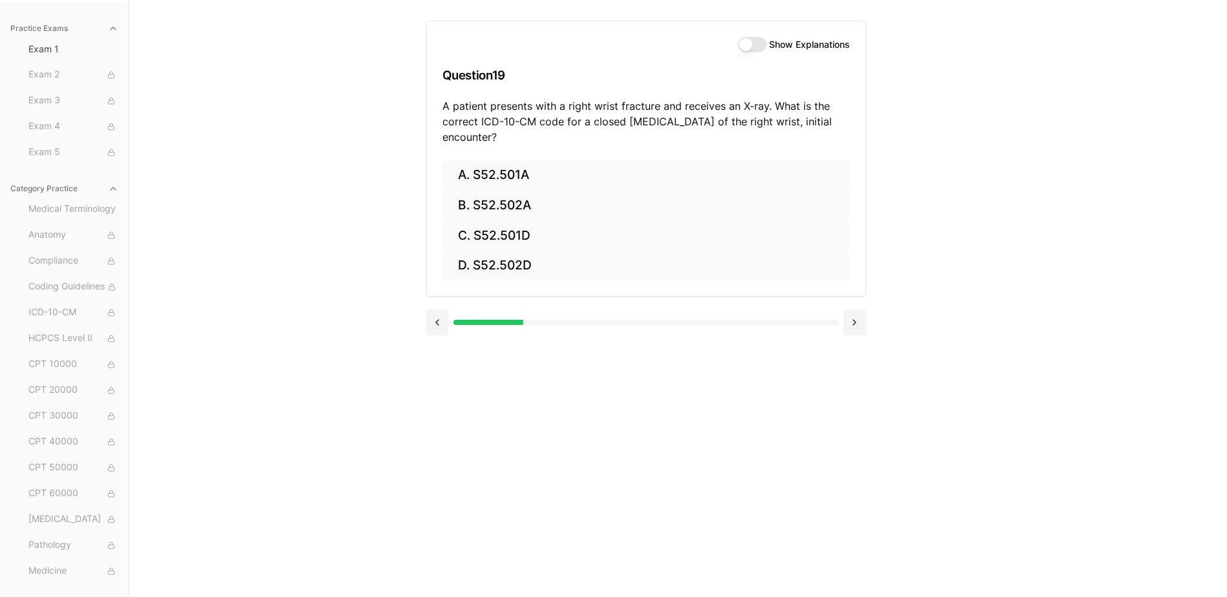
click at [706, 103] on p "A patient presents with a right wrist fracture and receives an X-ray. What is t…" at bounding box center [645, 121] width 407 height 47
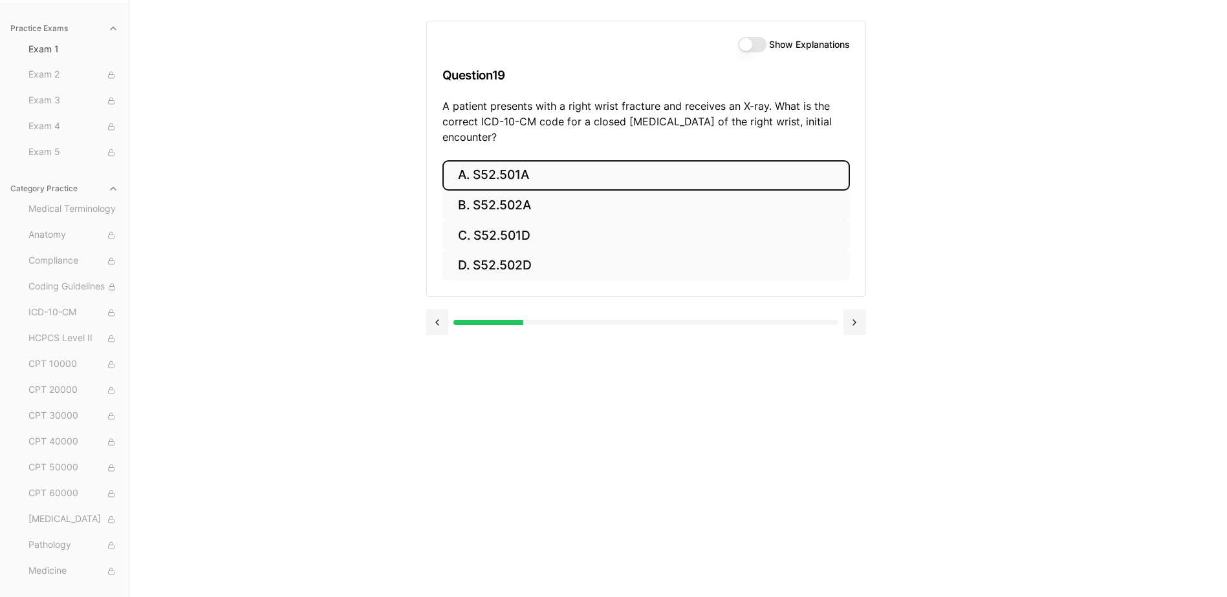
click at [491, 175] on button "A. S52.501A" at bounding box center [645, 175] width 407 height 30
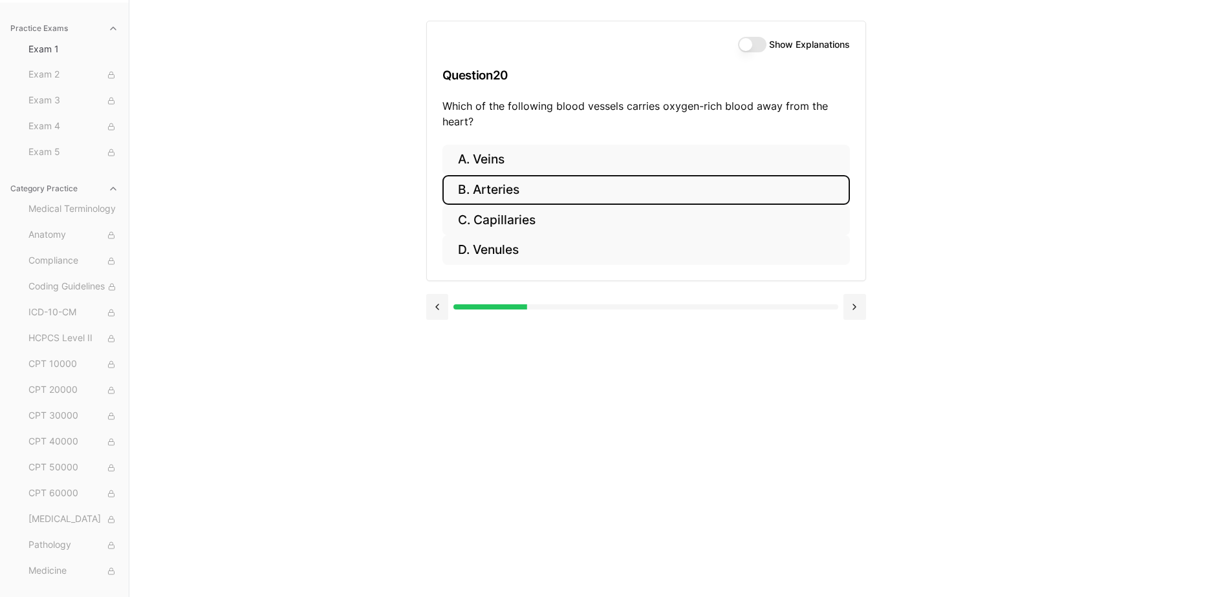
click at [519, 189] on button "B. Arteries" at bounding box center [645, 190] width 407 height 30
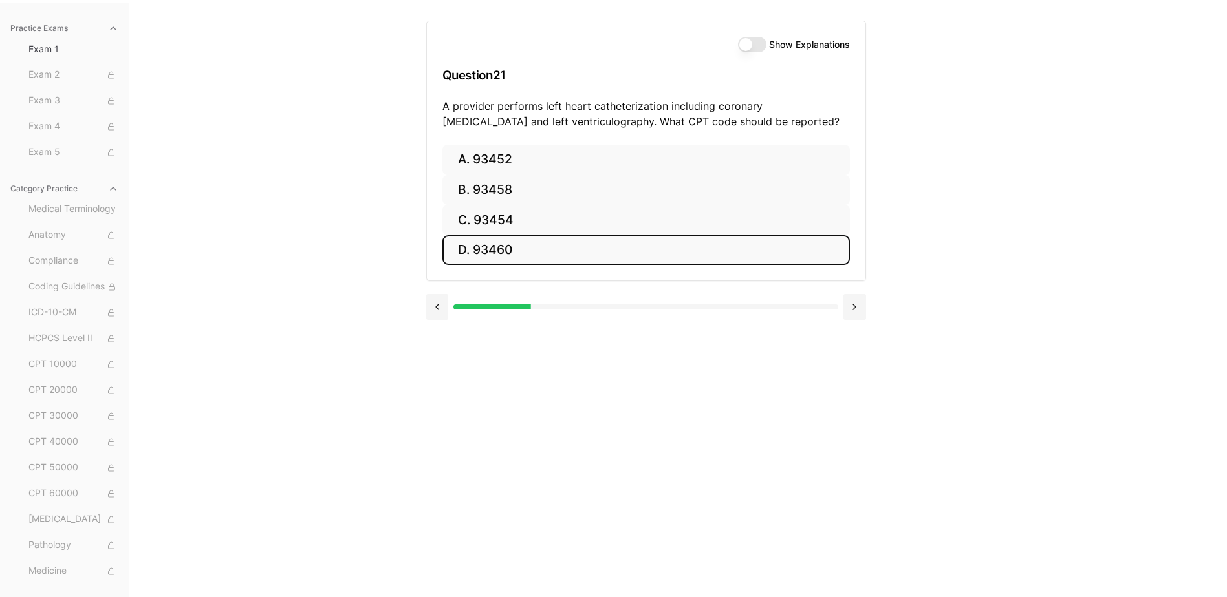
click at [517, 241] on button "D. 93460" at bounding box center [645, 250] width 407 height 30
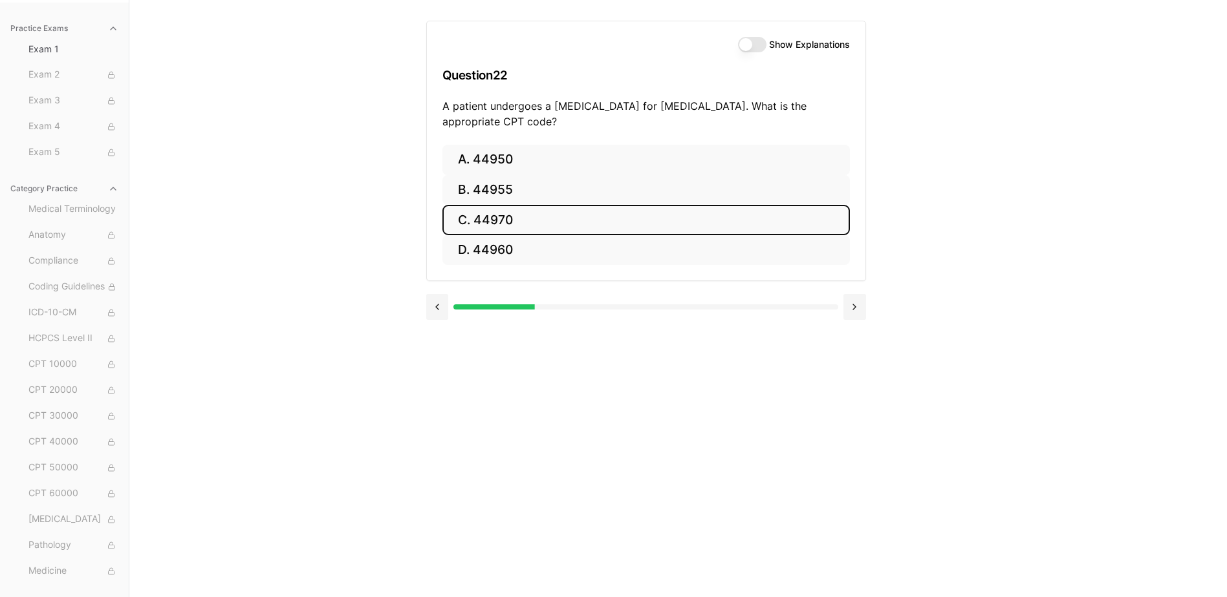
click at [536, 222] on button "C. 44970" at bounding box center [645, 220] width 407 height 30
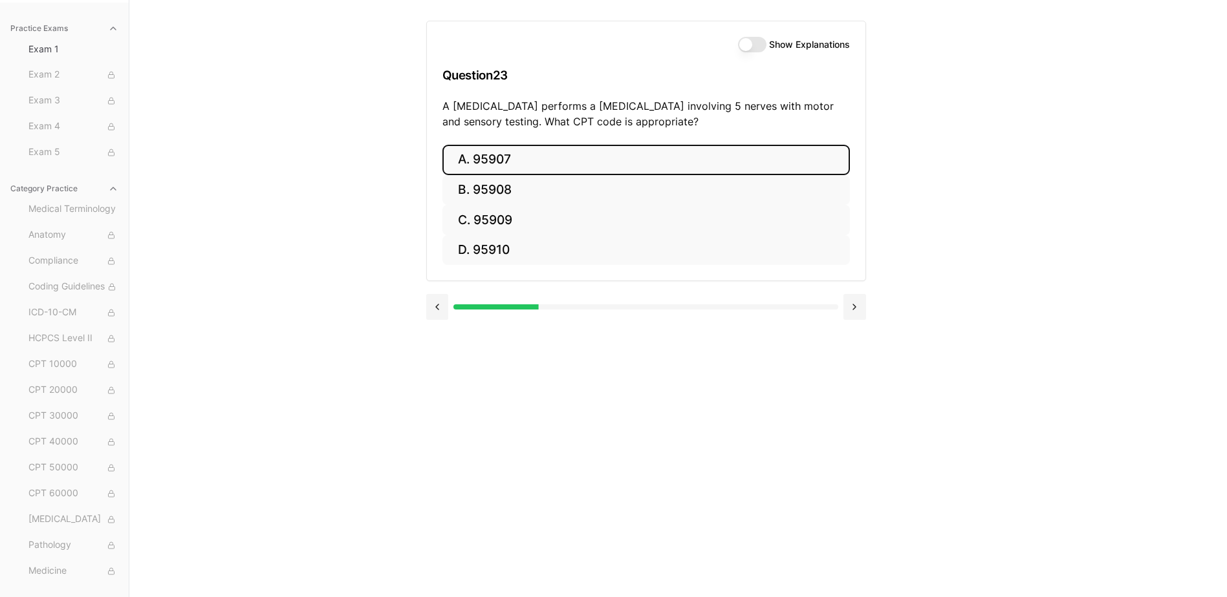
click at [570, 167] on button "A. 95907" at bounding box center [645, 160] width 407 height 30
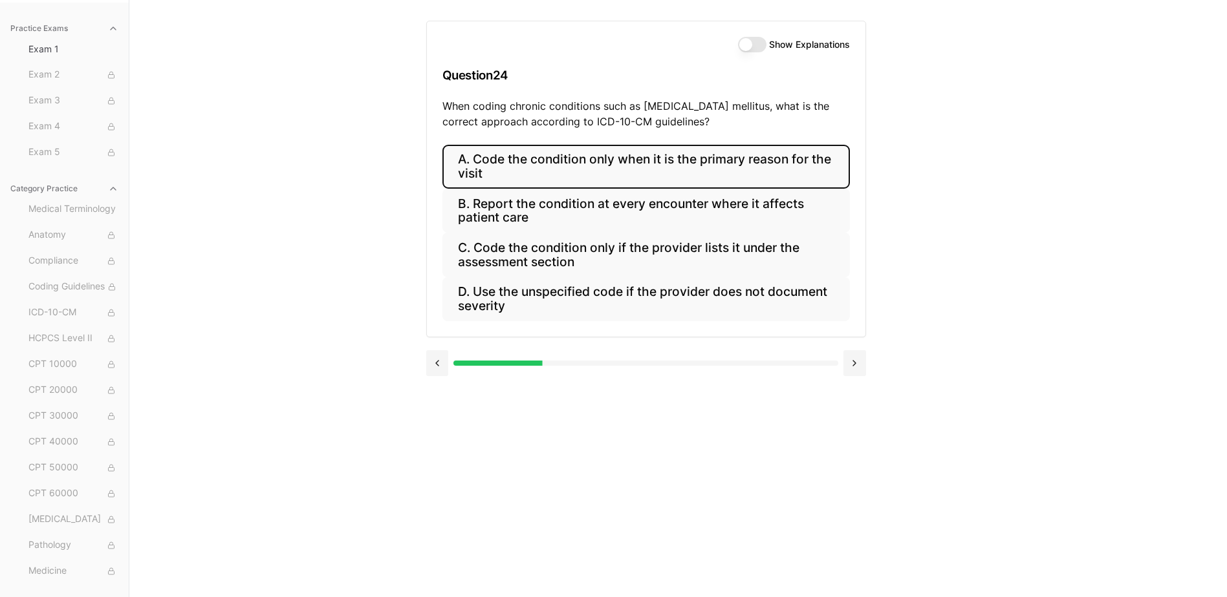
click at [615, 166] on button "A. Code the condition only when it is the primary reason for the visit" at bounding box center [645, 167] width 407 height 44
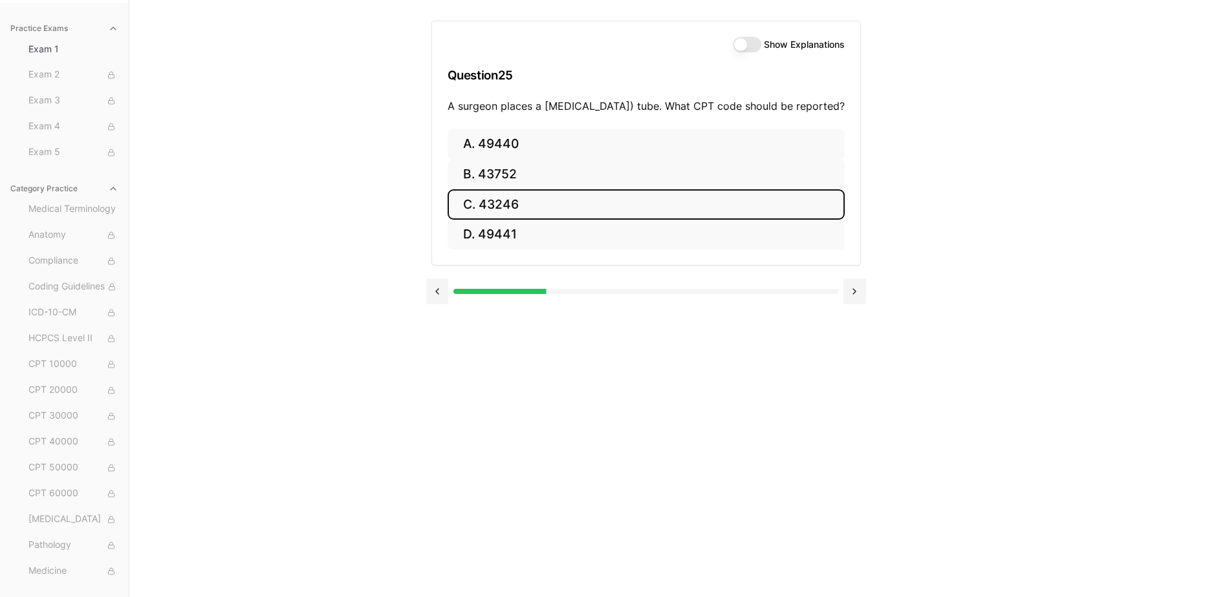
click at [549, 220] on button "C. 43246" at bounding box center [645, 204] width 397 height 30
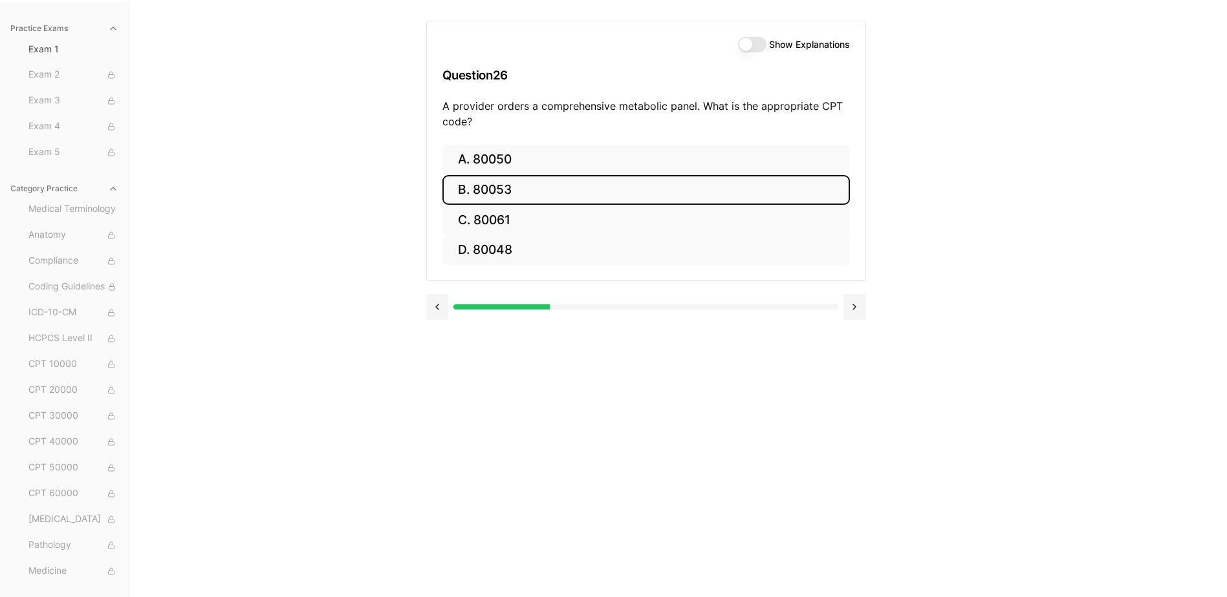
click at [548, 185] on button "B. 80053" at bounding box center [645, 190] width 407 height 30
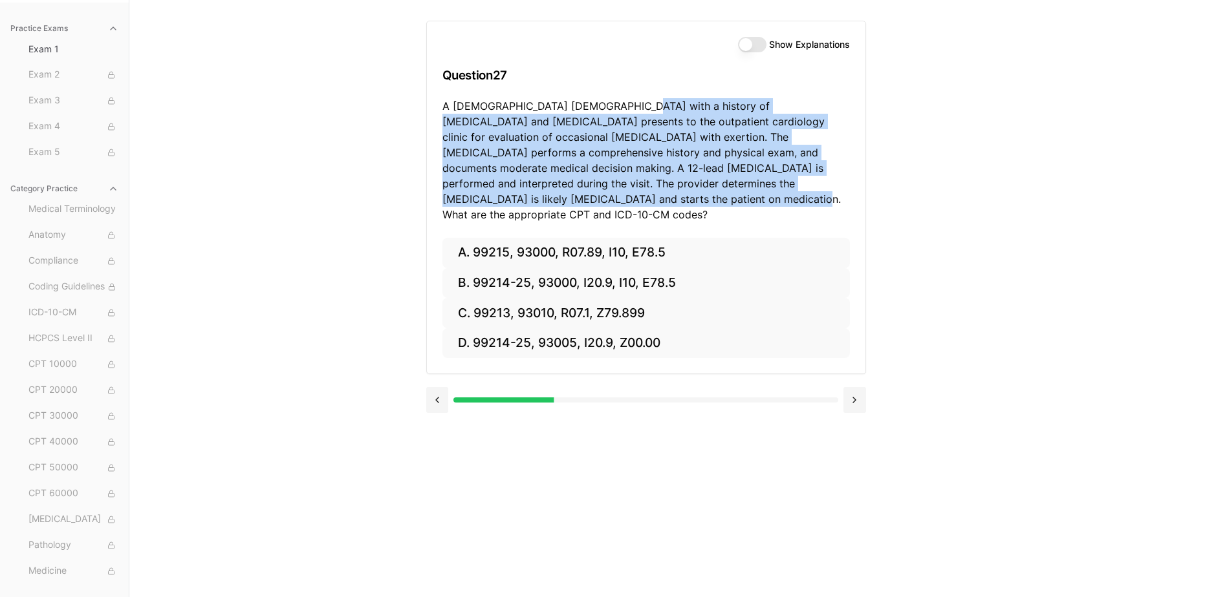
drag, startPoint x: 614, startPoint y: 102, endPoint x: 605, endPoint y: 193, distance: 91.0
click at [605, 193] on p "A [DEMOGRAPHIC_DATA] [DEMOGRAPHIC_DATA] with a history of [MEDICAL_DATA] and [M…" at bounding box center [645, 160] width 407 height 124
click at [610, 160] on p "A [DEMOGRAPHIC_DATA] [DEMOGRAPHIC_DATA] with a history of [MEDICAL_DATA] and [M…" at bounding box center [645, 160] width 407 height 124
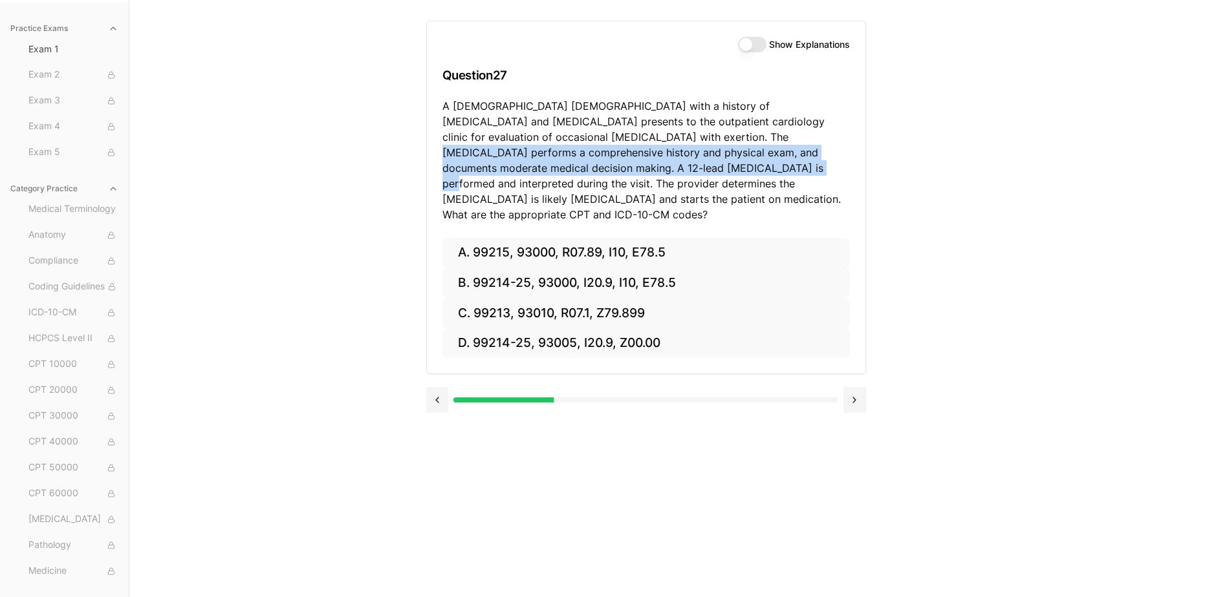
drag, startPoint x: 639, startPoint y: 138, endPoint x: 597, endPoint y: 169, distance: 52.2
click at [597, 169] on p "A [DEMOGRAPHIC_DATA] [DEMOGRAPHIC_DATA] with a history of [MEDICAL_DATA] and [M…" at bounding box center [645, 160] width 407 height 124
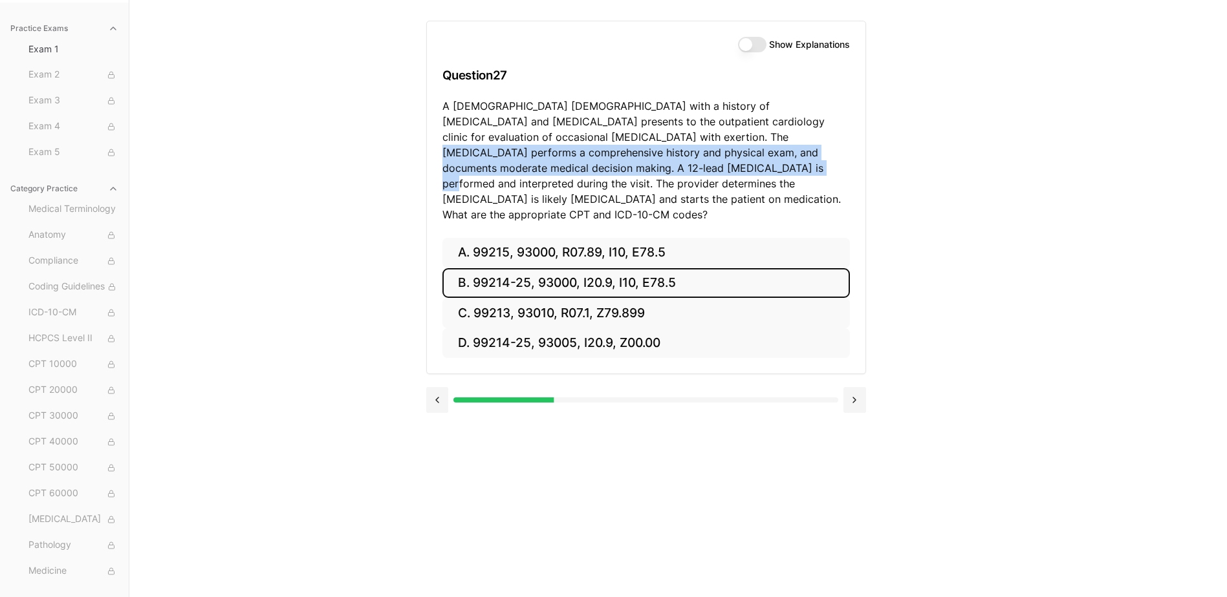
drag, startPoint x: 585, startPoint y: 271, endPoint x: 604, endPoint y: 438, distance: 167.9
click at [604, 438] on div "Show Explanations Question 27 A [DEMOGRAPHIC_DATA] [DEMOGRAPHIC_DATA] with a hi…" at bounding box center [678, 298] width 504 height 597
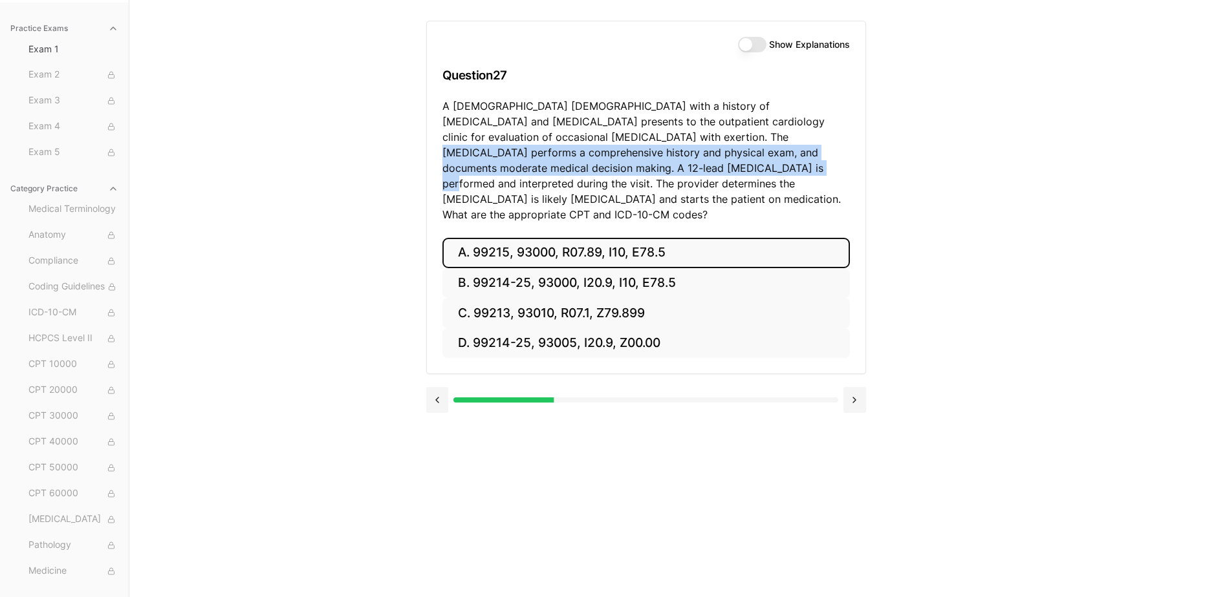
click at [651, 244] on button "A. 99215, 93000, R07.89, I10, E78.5" at bounding box center [645, 253] width 407 height 30
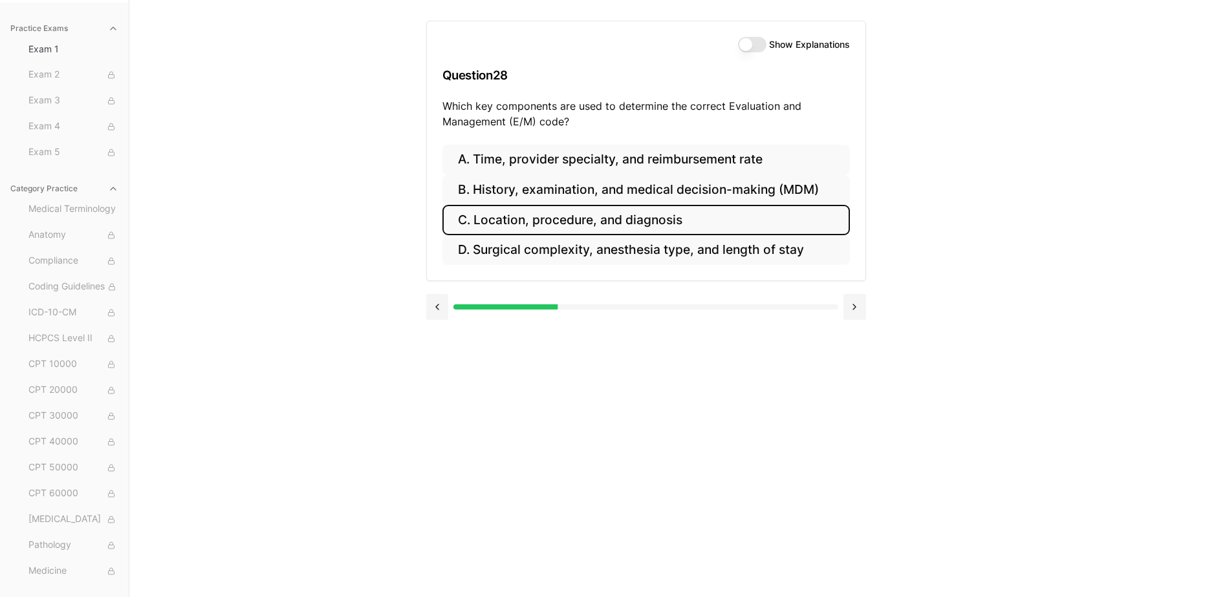
click at [611, 222] on button "C. Location, procedure, and diagnosis" at bounding box center [645, 220] width 407 height 30
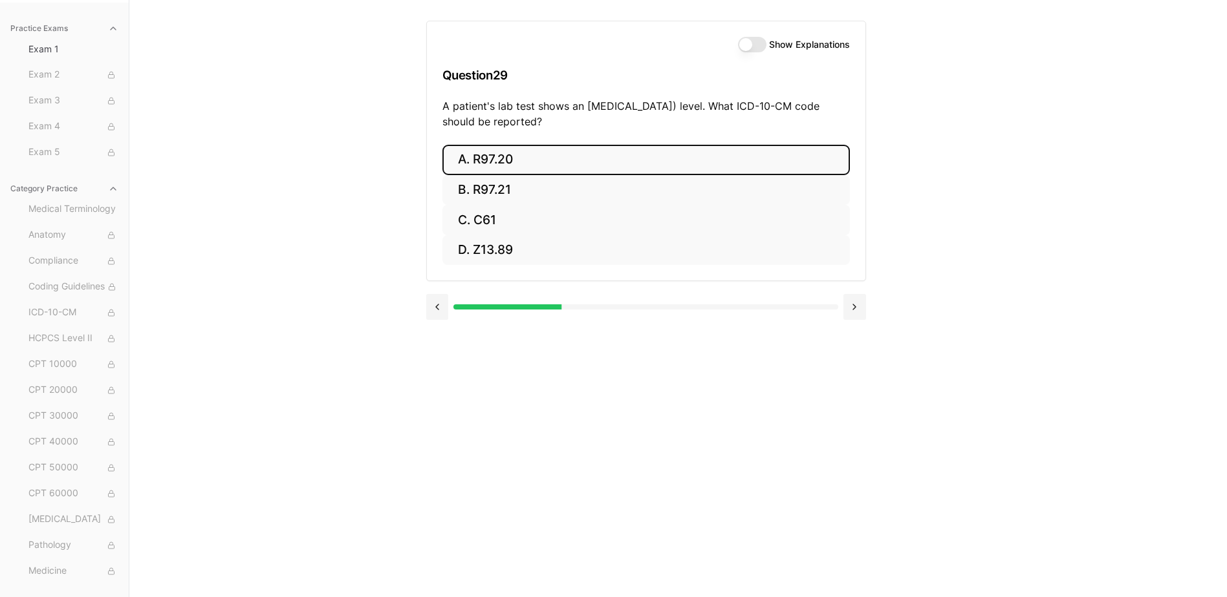
click at [674, 165] on button "A. R97.20" at bounding box center [645, 160] width 407 height 30
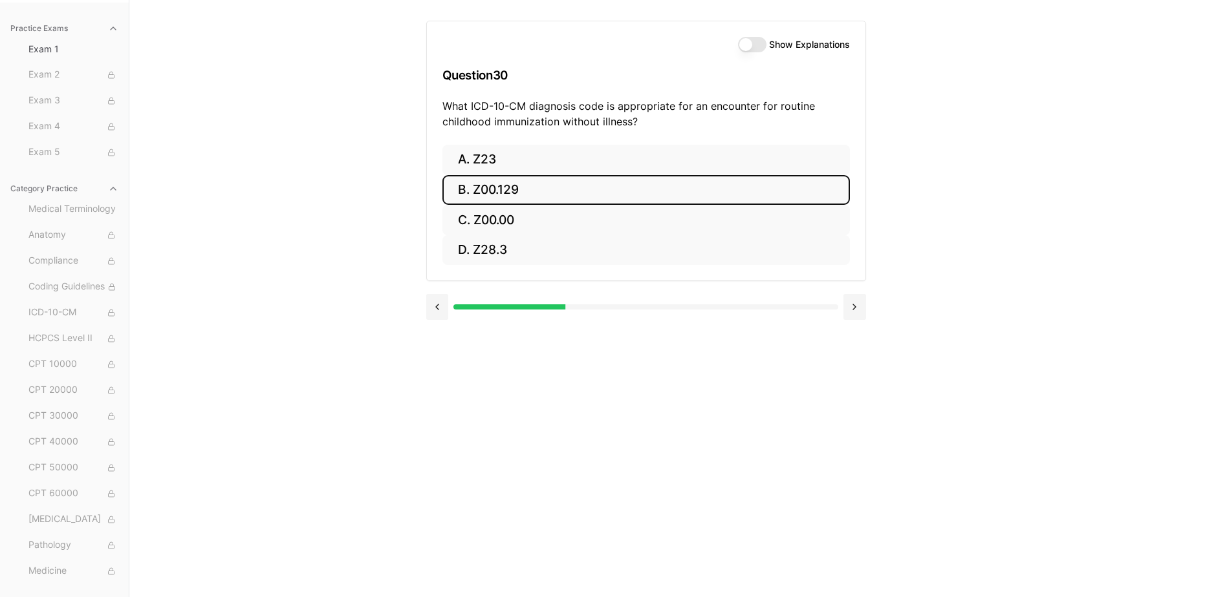
click at [584, 193] on button "B. Z00.129" at bounding box center [645, 190] width 407 height 30
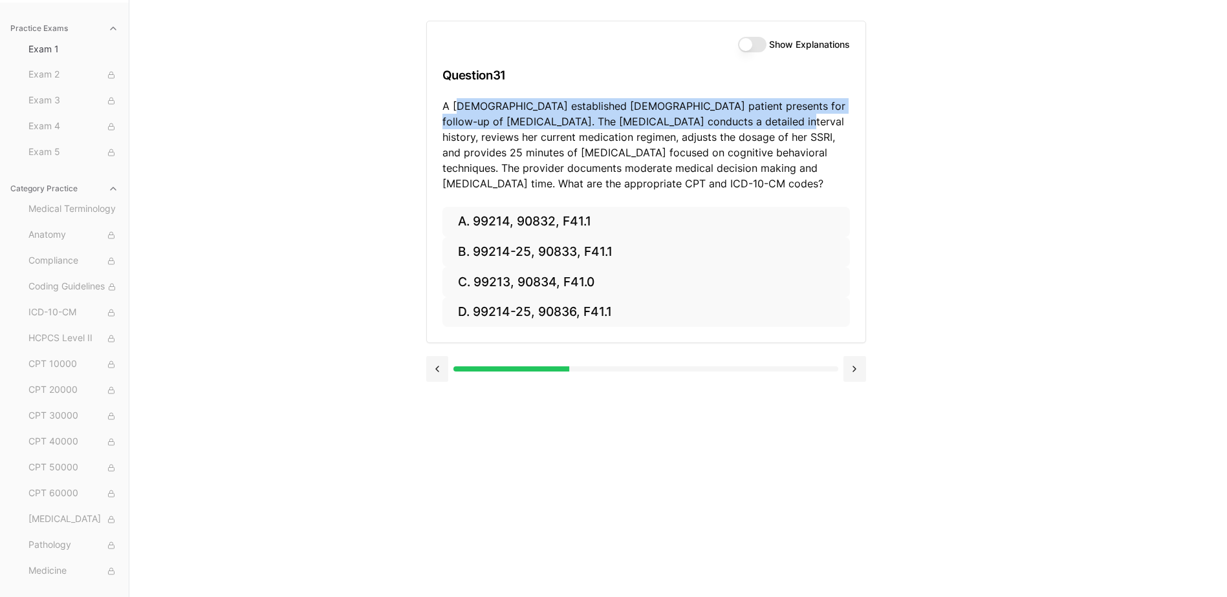
drag, startPoint x: 457, startPoint y: 104, endPoint x: 746, endPoint y: 119, distance: 288.8
click at [746, 119] on p "A [DEMOGRAPHIC_DATA] established [DEMOGRAPHIC_DATA] patient presents for follow…" at bounding box center [645, 144] width 407 height 93
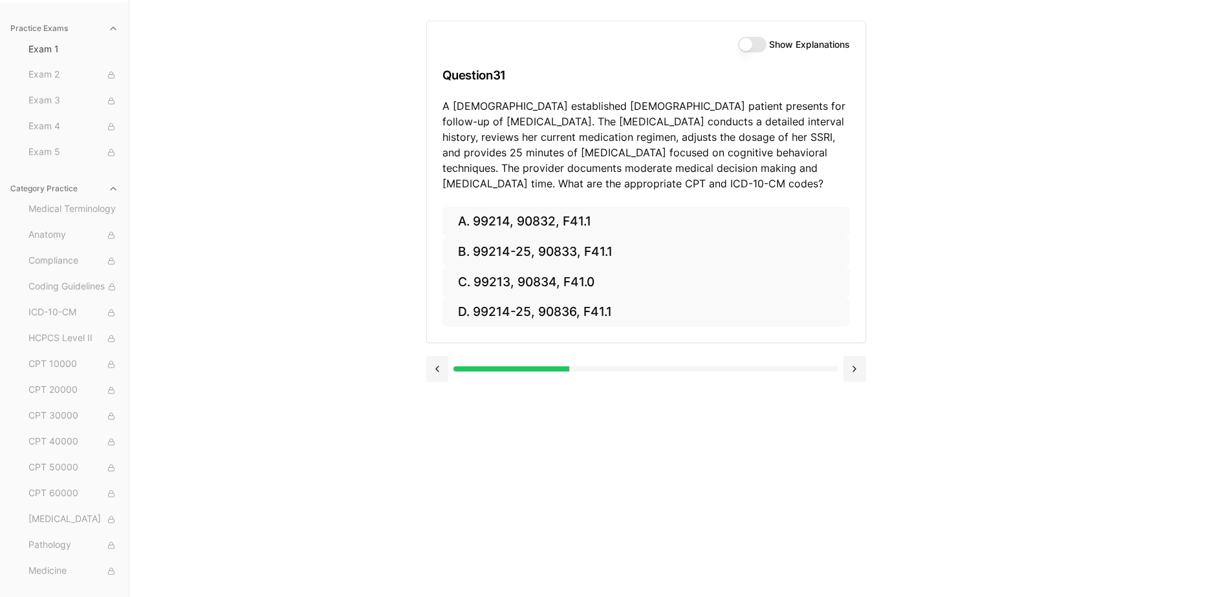
drag, startPoint x: 746, startPoint y: 119, endPoint x: 636, endPoint y: 141, distance: 112.1
click at [636, 141] on p "A [DEMOGRAPHIC_DATA] established [DEMOGRAPHIC_DATA] patient presents for follow…" at bounding box center [645, 144] width 407 height 93
drag, startPoint x: 799, startPoint y: 134, endPoint x: 788, endPoint y: 152, distance: 21.5
click at [788, 152] on p "A [DEMOGRAPHIC_DATA] established [DEMOGRAPHIC_DATA] patient presents for follow…" at bounding box center [645, 144] width 407 height 93
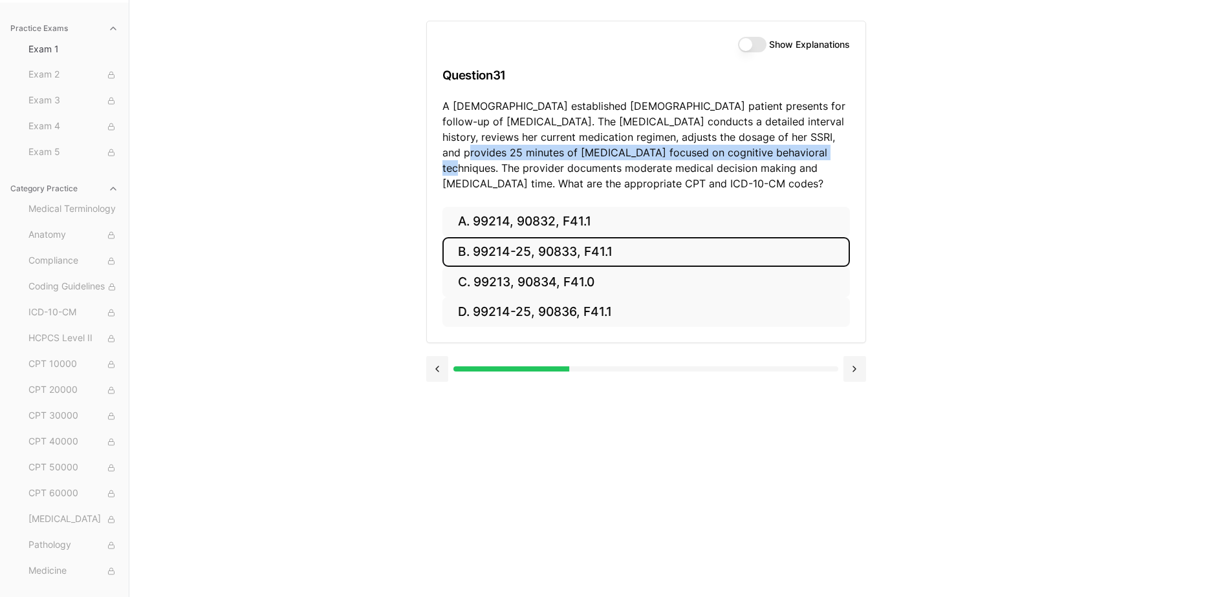
click at [610, 253] on button "B. 99214-25, 90833, F41.1" at bounding box center [645, 252] width 407 height 30
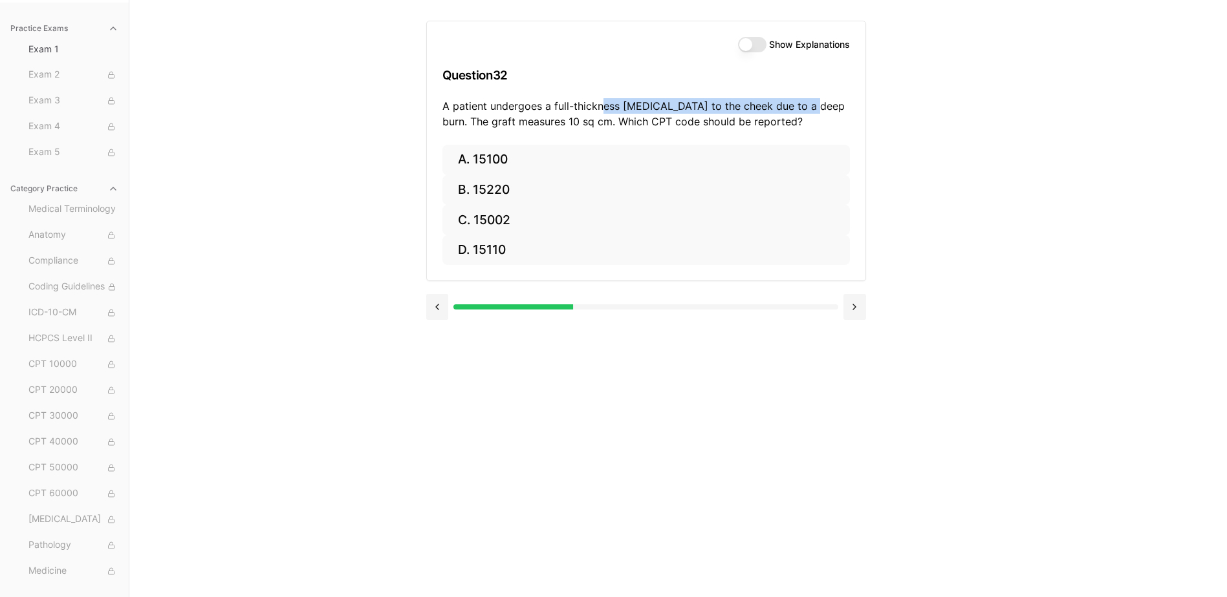
drag, startPoint x: 599, startPoint y: 102, endPoint x: 801, endPoint y: 100, distance: 201.8
click at [801, 100] on p "A patient undergoes a full-thickness [MEDICAL_DATA] to the cheek due to a deep …" at bounding box center [645, 113] width 407 height 31
click at [555, 133] on div "Show Explanations Question 32 A patient undergoes a full-thickness [MEDICAL_DAT…" at bounding box center [646, 83] width 438 height 124
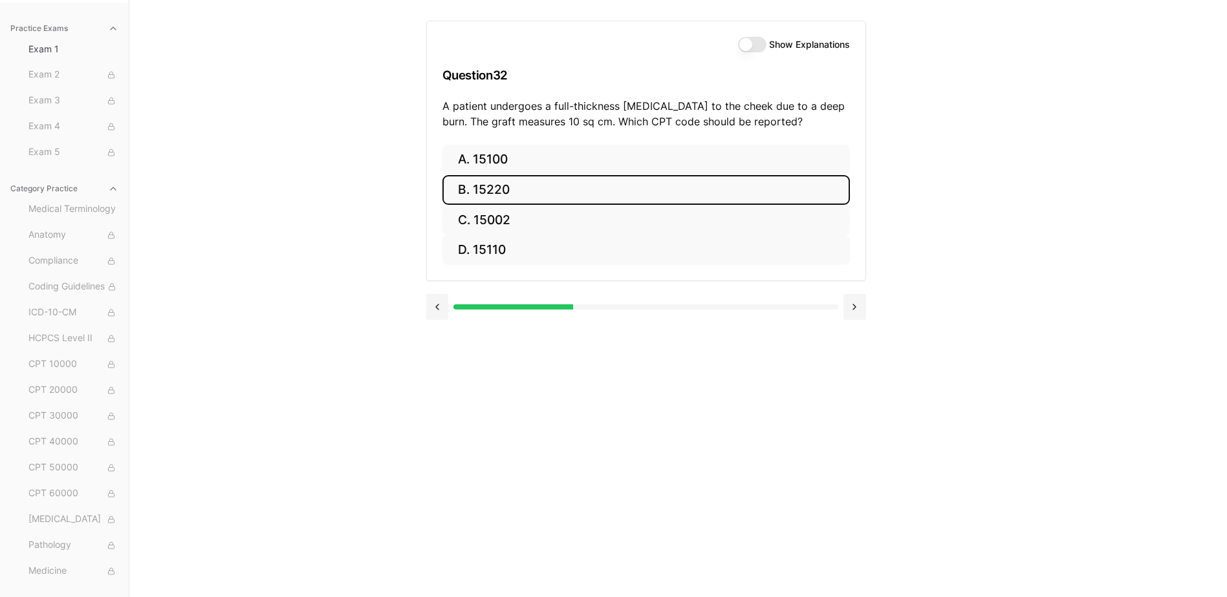
click at [508, 190] on button "B. 15220" at bounding box center [645, 190] width 407 height 30
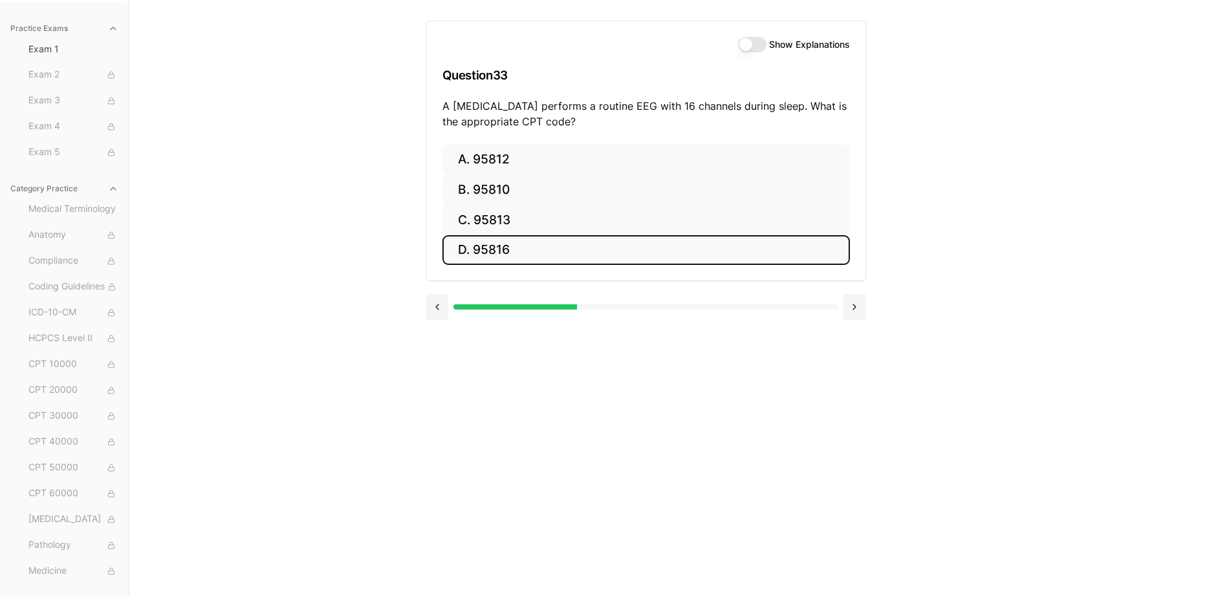
click at [557, 250] on button "D. 95816" at bounding box center [645, 250] width 407 height 30
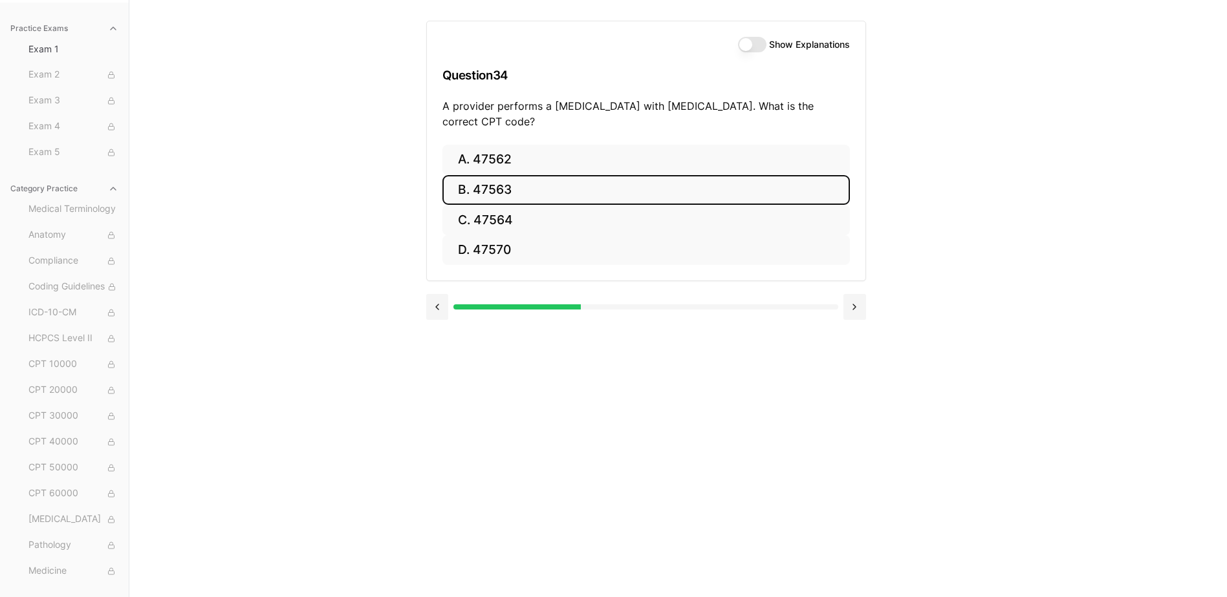
click at [564, 188] on button "B. 47563" at bounding box center [645, 190] width 407 height 30
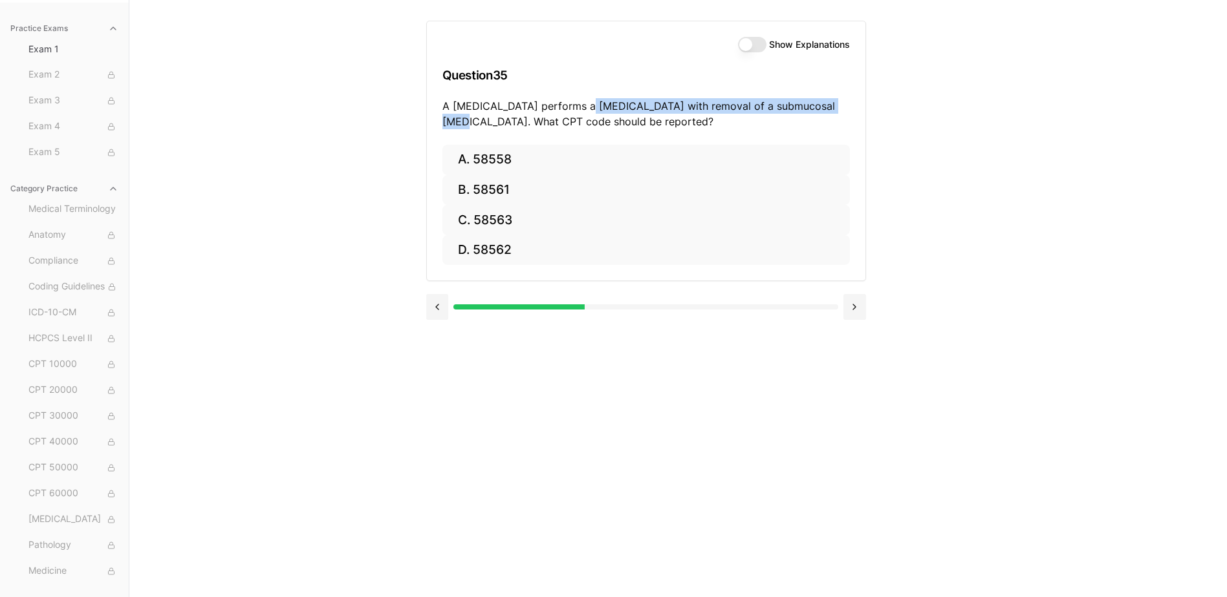
drag, startPoint x: 580, startPoint y: 105, endPoint x: 844, endPoint y: 107, distance: 264.5
click at [844, 107] on p "A [MEDICAL_DATA] performs a [MEDICAL_DATA] with removal of a submucosal [MEDICA…" at bounding box center [645, 113] width 407 height 31
drag, startPoint x: 844, startPoint y: 107, endPoint x: 750, endPoint y: 91, distance: 95.9
click at [751, 91] on h3 "Question 35" at bounding box center [645, 75] width 407 height 38
drag, startPoint x: 464, startPoint y: 102, endPoint x: 619, endPoint y: 134, distance: 158.0
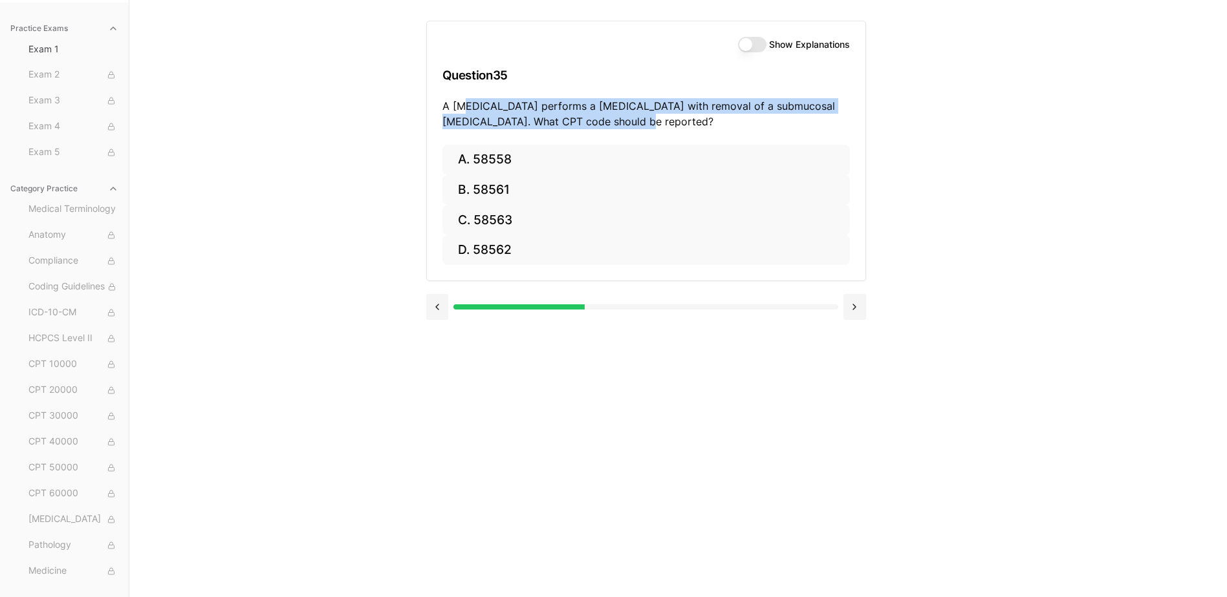
click at [619, 134] on div "Show Explanations Question 35 A [MEDICAL_DATA] performs a [MEDICAL_DATA] with r…" at bounding box center [646, 83] width 438 height 124
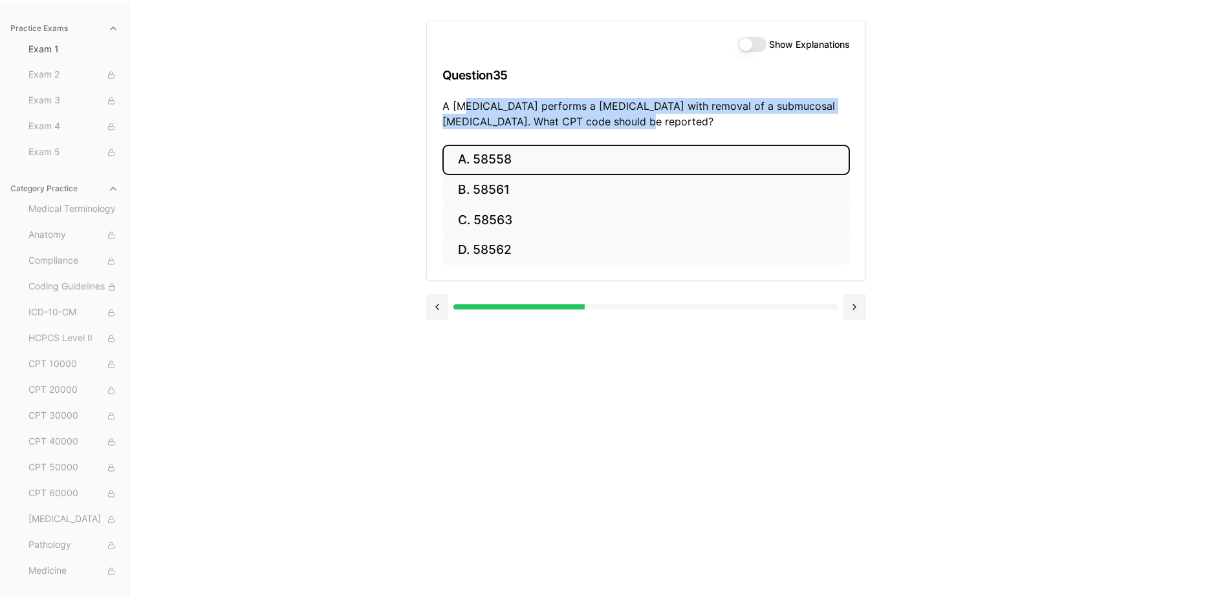
click at [549, 153] on button "A. 58558" at bounding box center [645, 160] width 407 height 30
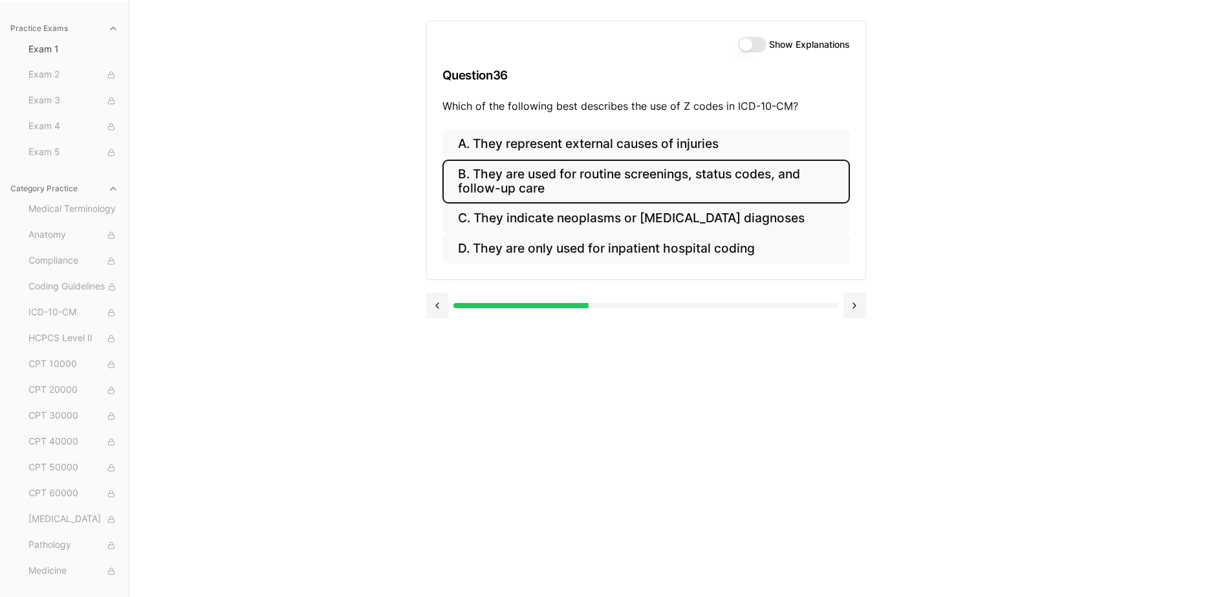
click at [794, 189] on button "B. They are used for routine screenings, status codes, and follow-up care" at bounding box center [645, 182] width 407 height 44
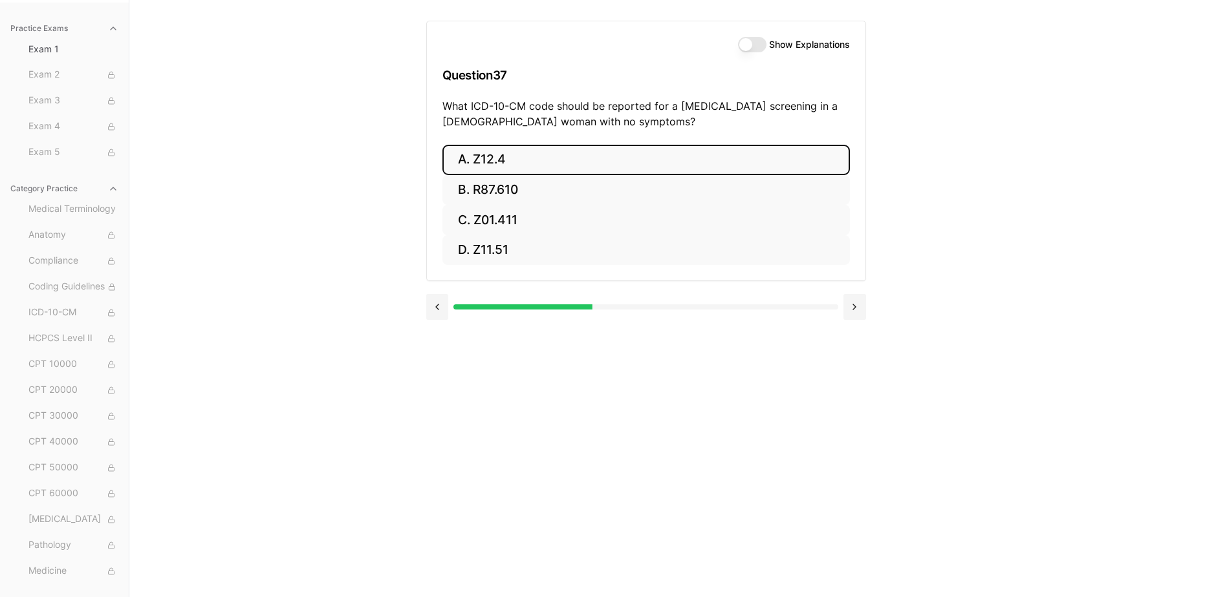
click at [497, 162] on button "A. Z12.4" at bounding box center [645, 160] width 407 height 30
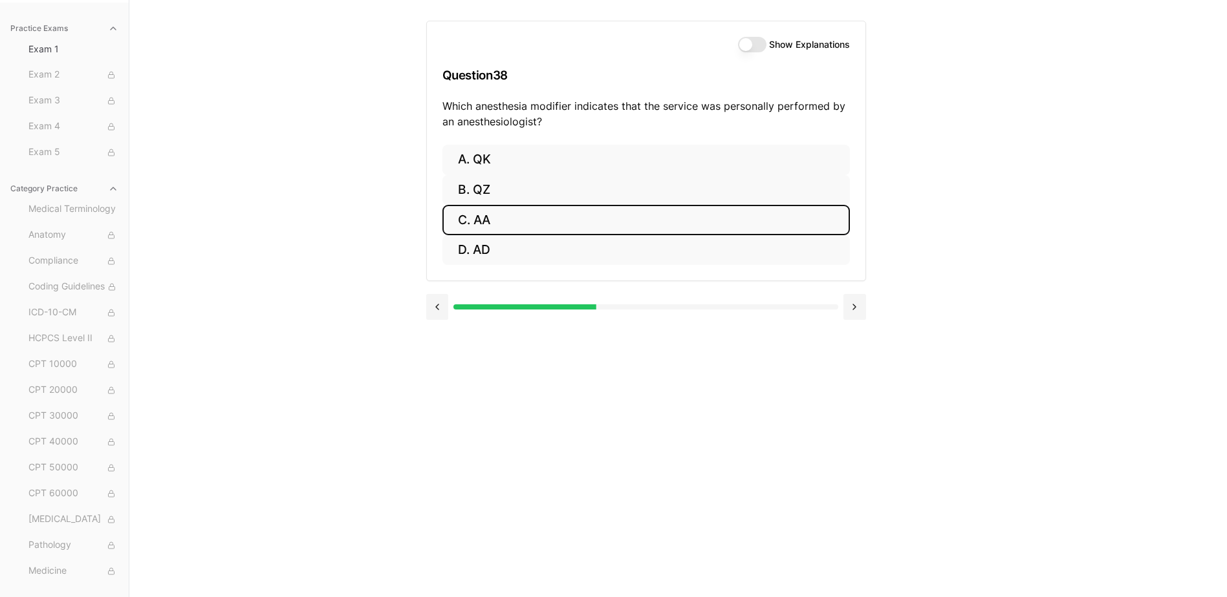
click at [534, 222] on button "C. AA" at bounding box center [645, 220] width 407 height 30
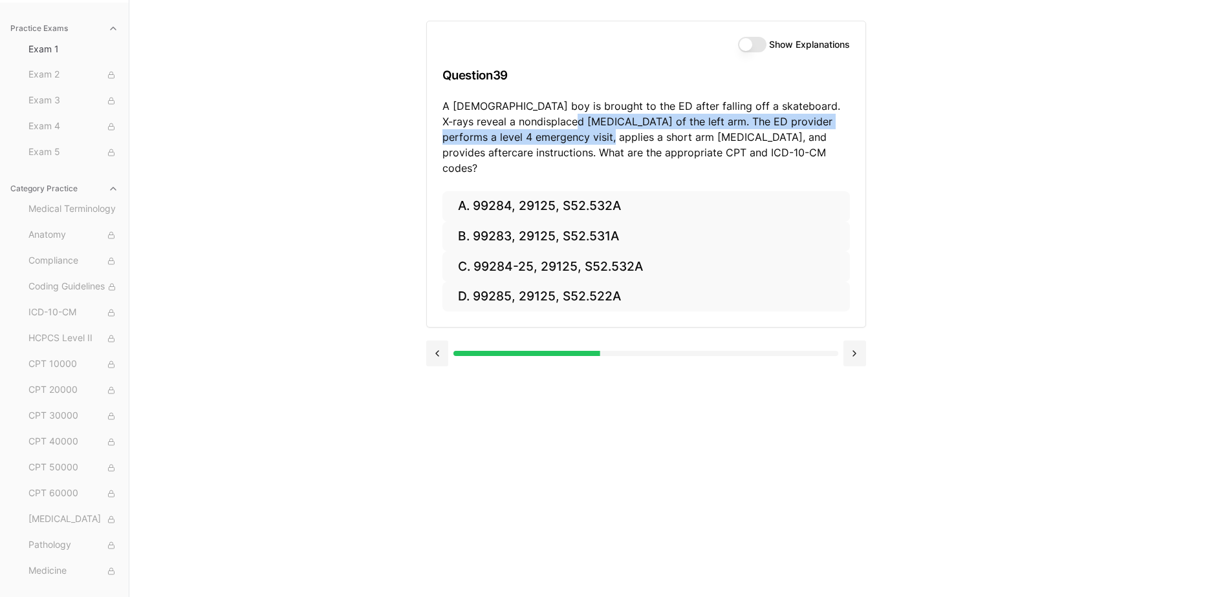
drag, startPoint x: 544, startPoint y: 125, endPoint x: 554, endPoint y: 134, distance: 13.7
click at [554, 134] on p "A [DEMOGRAPHIC_DATA] boy is brought to the ED after falling off a skateboard. X…" at bounding box center [645, 137] width 407 height 78
drag, startPoint x: 448, startPoint y: 122, endPoint x: 693, endPoint y: 118, distance: 245.1
click at [693, 118] on p "A [DEMOGRAPHIC_DATA] boy is brought to the ED after falling off a skateboard. X…" at bounding box center [645, 137] width 407 height 78
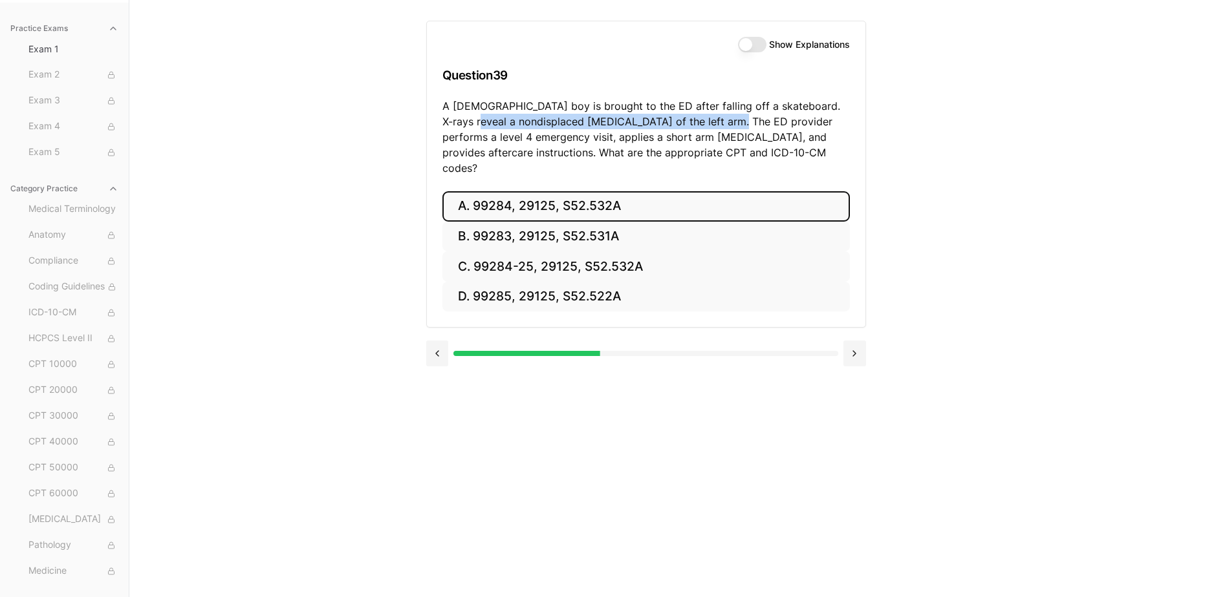
click at [656, 191] on button "A. 99284, 29125, S52.532A" at bounding box center [645, 206] width 407 height 30
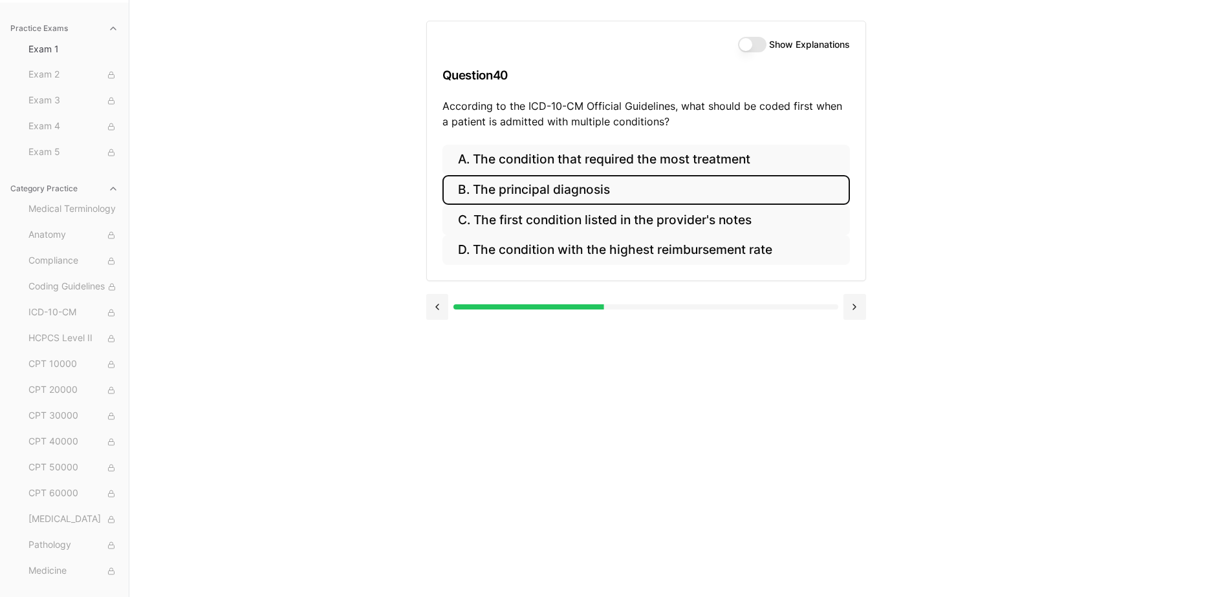
click at [626, 192] on button "B. The principal diagnosis" at bounding box center [645, 190] width 407 height 30
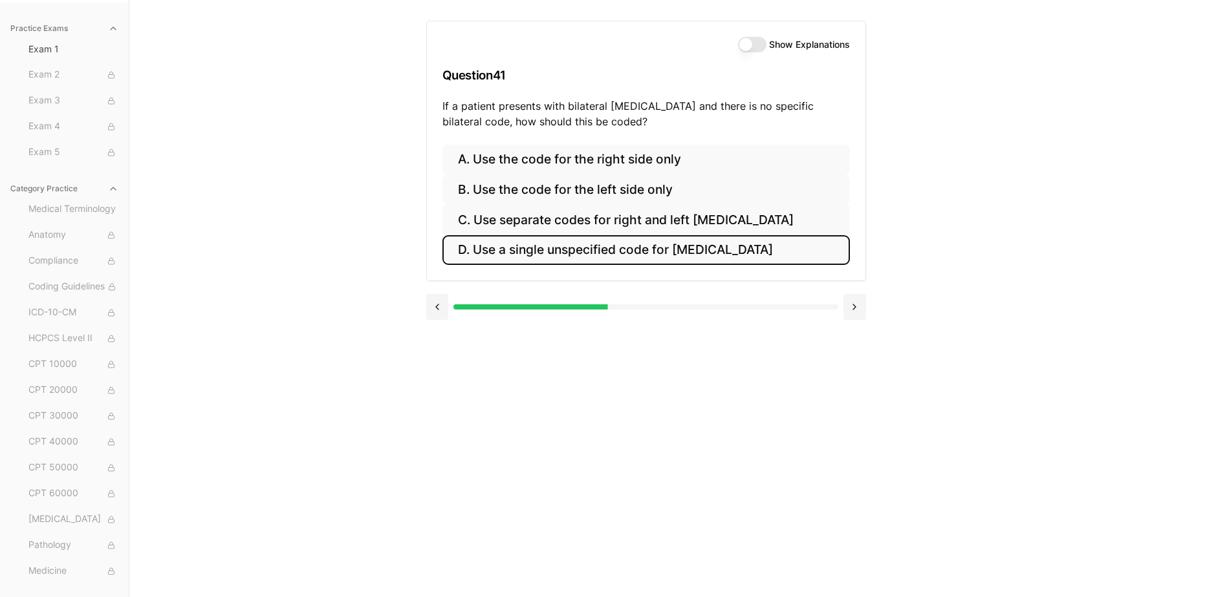
click at [570, 248] on button "D. Use a single unspecified code for [MEDICAL_DATA]" at bounding box center [645, 250] width 407 height 30
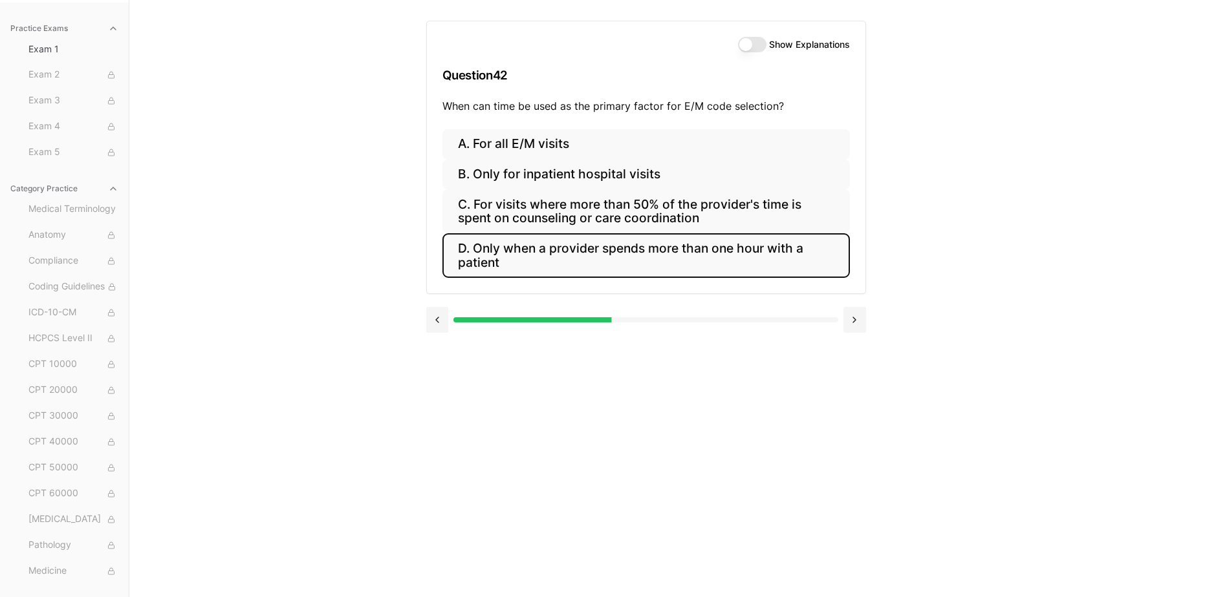
click at [651, 254] on button "D. Only when a provider spends more than one hour with a patient" at bounding box center [645, 255] width 407 height 44
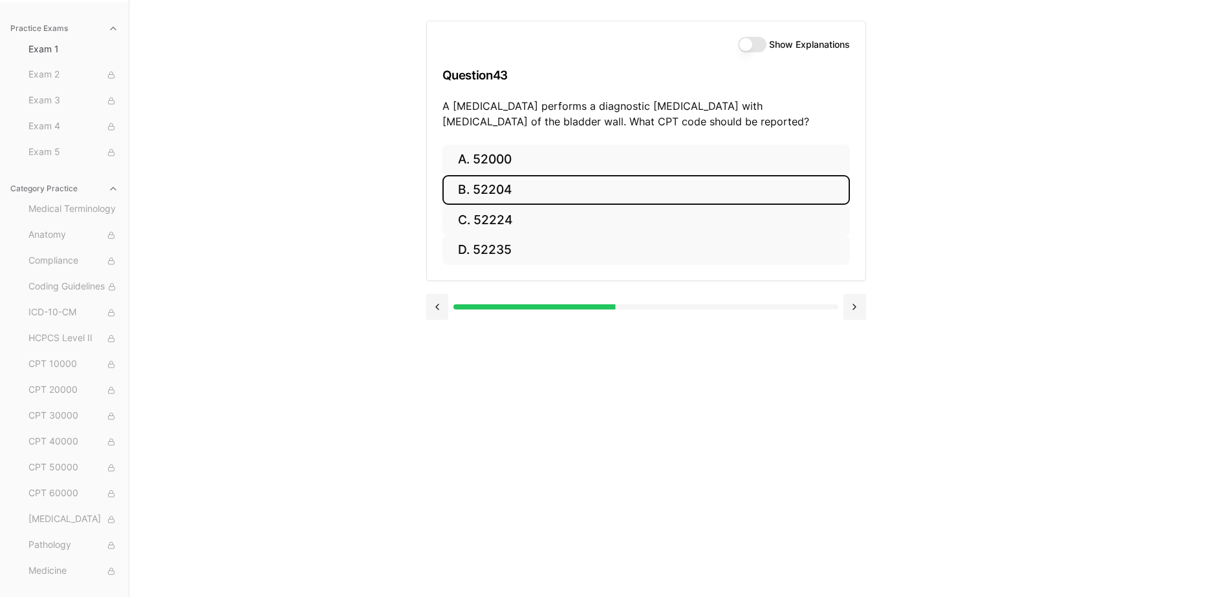
click at [536, 189] on button "B. 52204" at bounding box center [645, 190] width 407 height 30
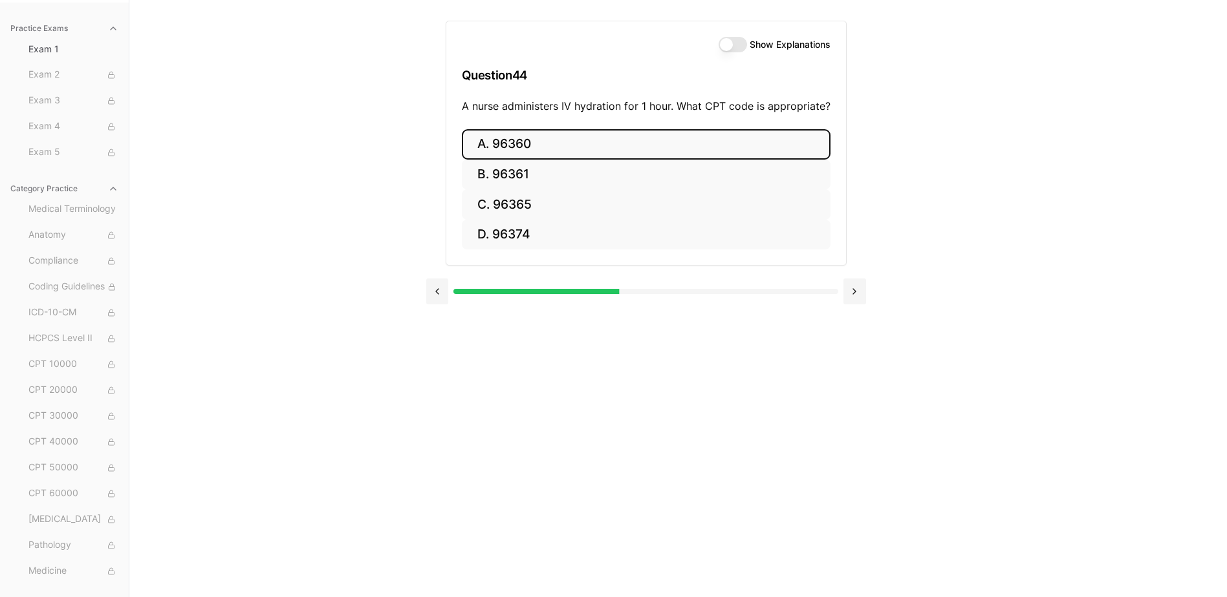
click at [657, 146] on button "A. 96360" at bounding box center [646, 144] width 369 height 30
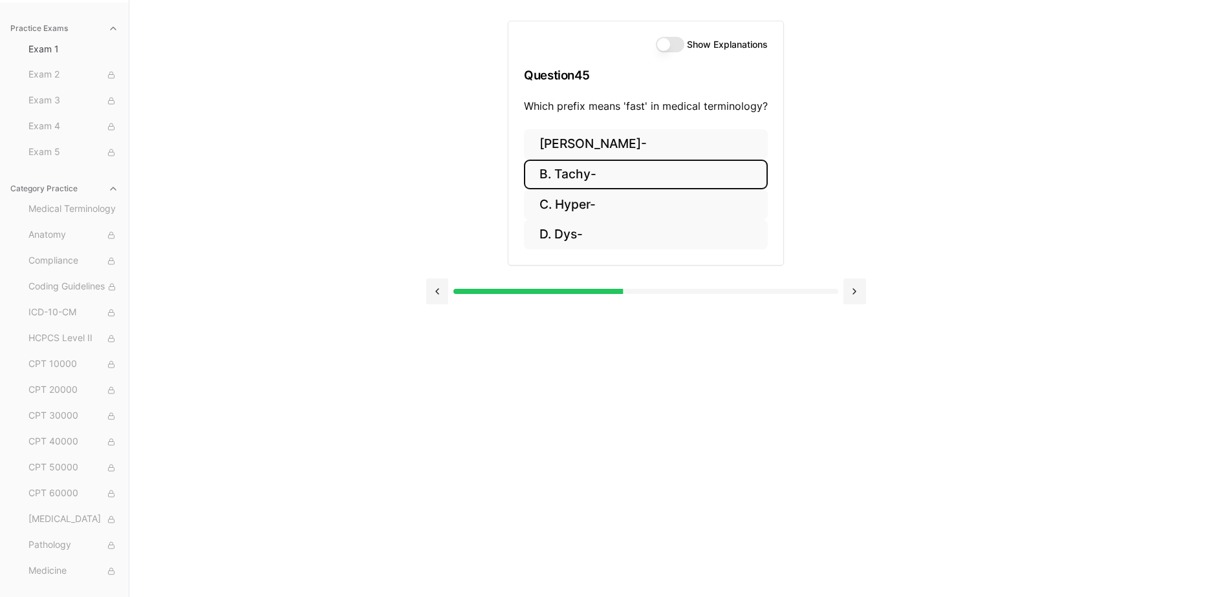
click at [668, 175] on button "B. Tachy-" at bounding box center [646, 175] width 244 height 30
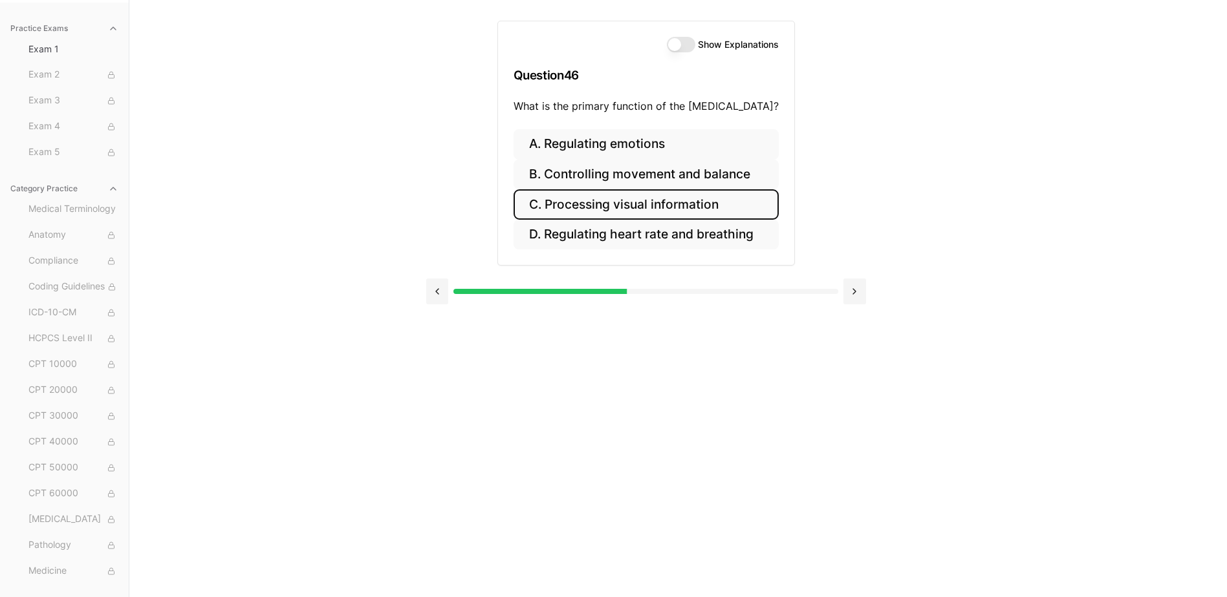
click at [713, 201] on button "C. Processing visual information" at bounding box center [645, 204] width 265 height 30
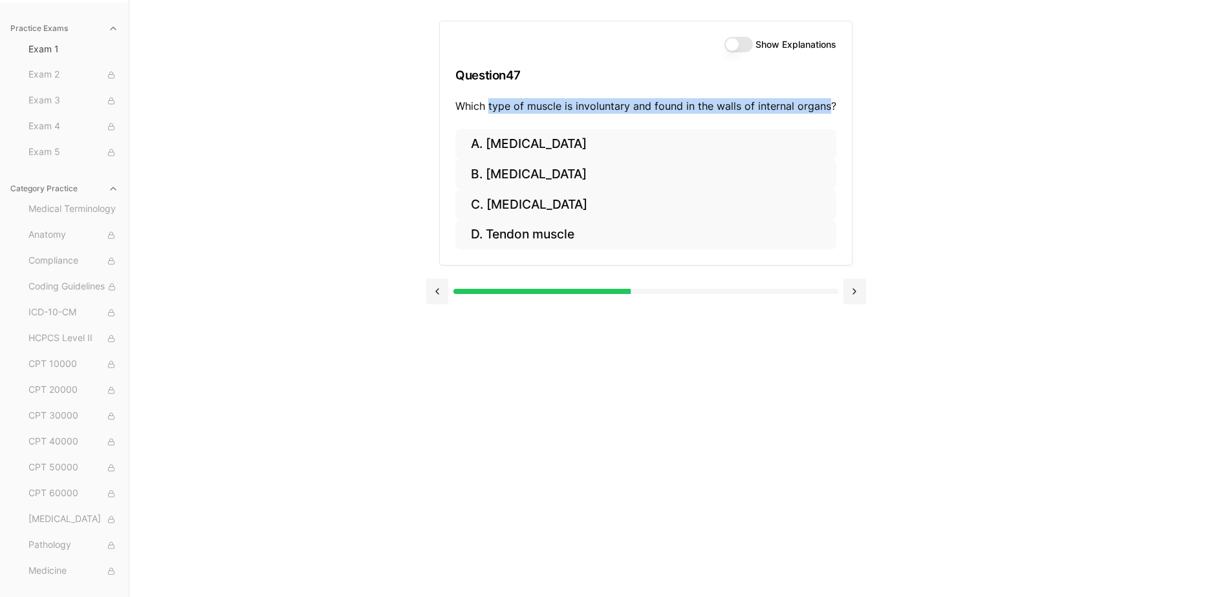
drag, startPoint x: 490, startPoint y: 106, endPoint x: 829, endPoint y: 112, distance: 338.9
click at [829, 112] on p "Which type of muscle is involuntary and found in the walls of internal organs?" at bounding box center [645, 106] width 381 height 16
drag, startPoint x: 829, startPoint y: 112, endPoint x: 818, endPoint y: 109, distance: 11.3
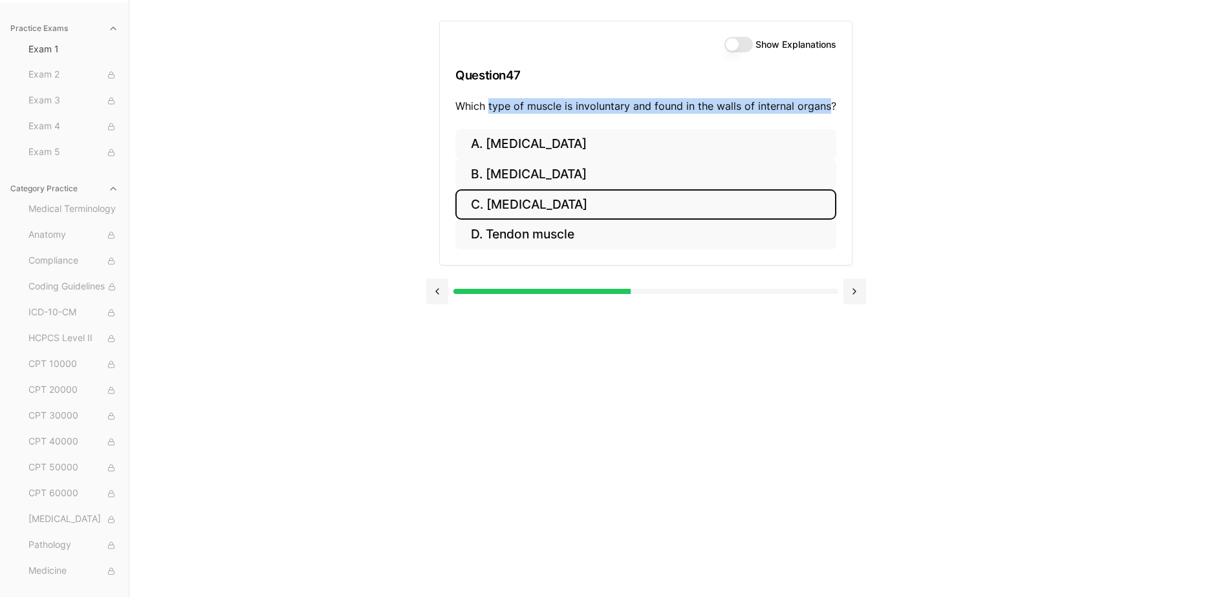
click at [632, 202] on button "C. [MEDICAL_DATA]" at bounding box center [645, 204] width 381 height 30
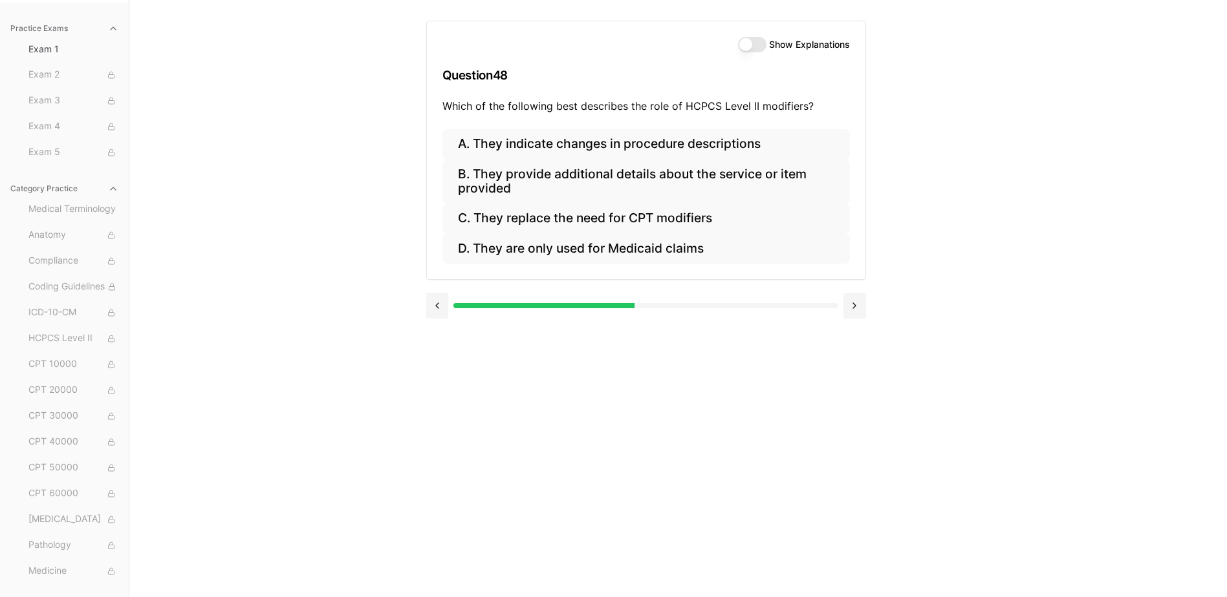
click at [905, 111] on div "Show Explanations Question 48 Which of the following best describes the role of…" at bounding box center [678, 298] width 504 height 597
drag, startPoint x: 646, startPoint y: 107, endPoint x: 803, endPoint y: 114, distance: 157.3
click at [803, 114] on div "Show Explanations Question 48 Which of the following best describes the role of…" at bounding box center [646, 75] width 438 height 108
copy p "role of HCPCS Level II modifiers"
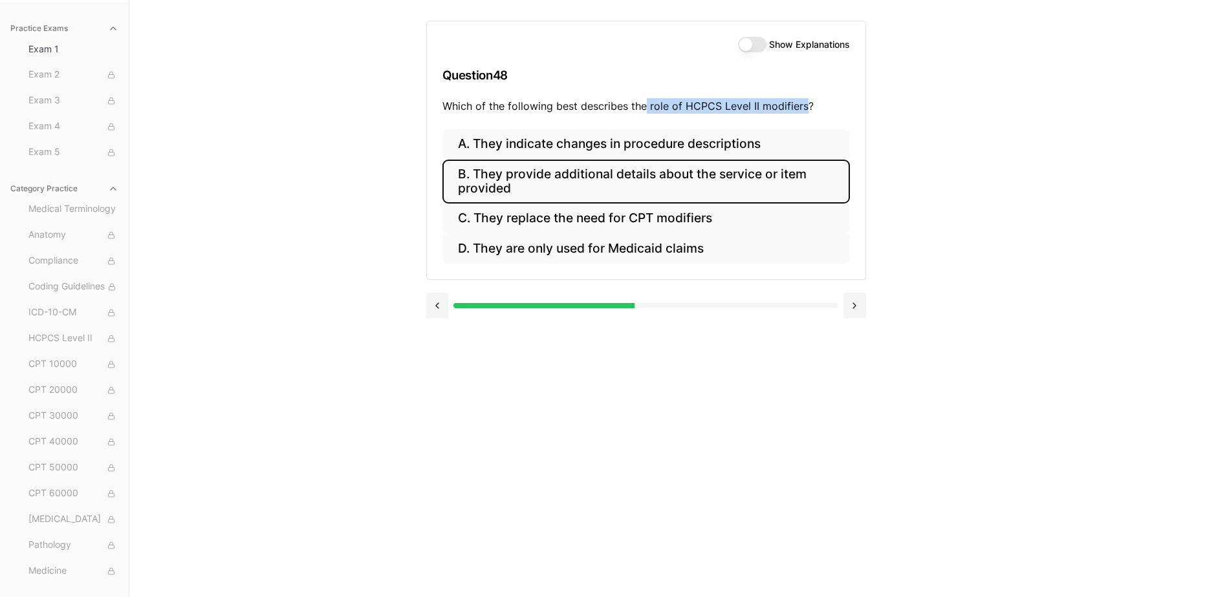
click at [629, 167] on button "B. They provide additional details about the service or item provided" at bounding box center [645, 182] width 407 height 44
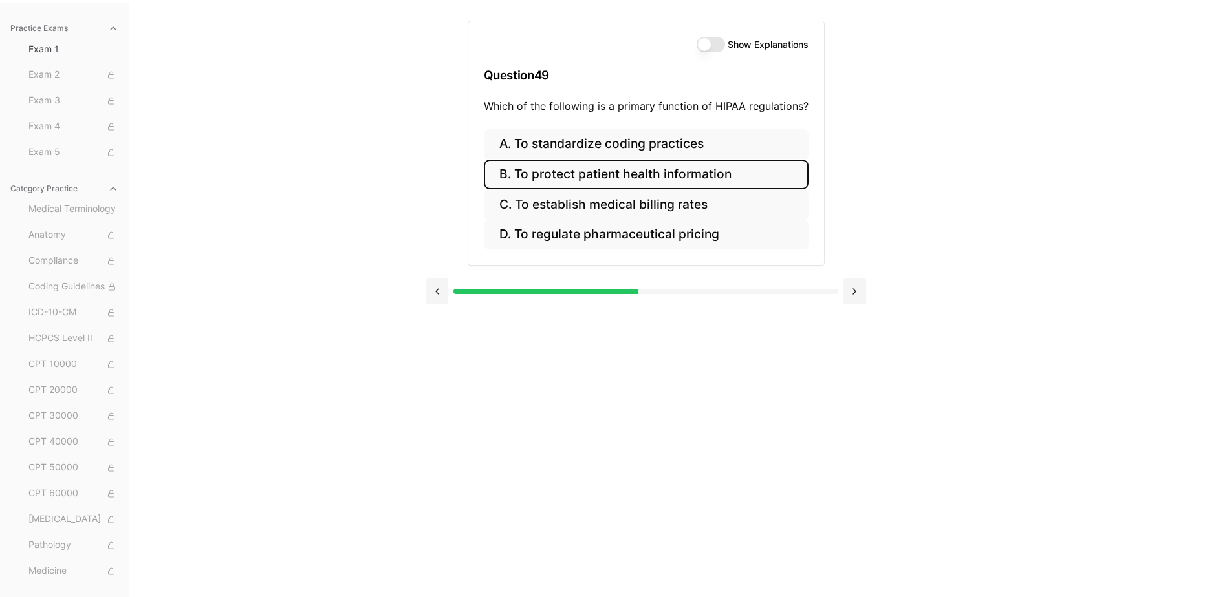
click at [614, 174] on button "B. To protect patient health information" at bounding box center [646, 175] width 325 height 30
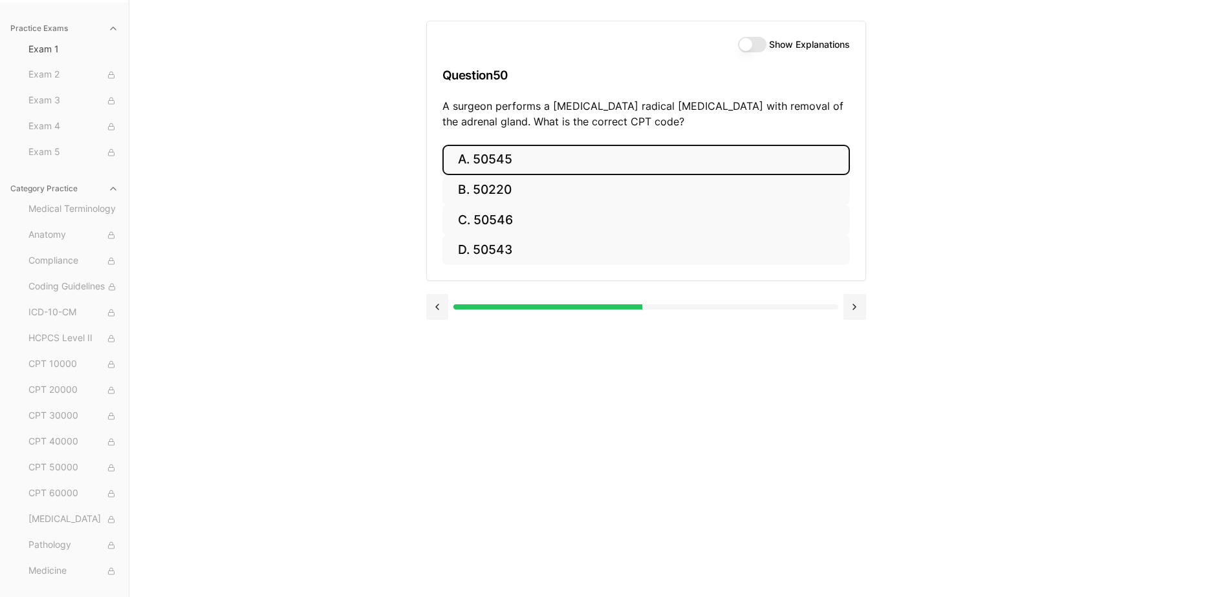
click at [500, 165] on button "A. 50545" at bounding box center [645, 160] width 407 height 30
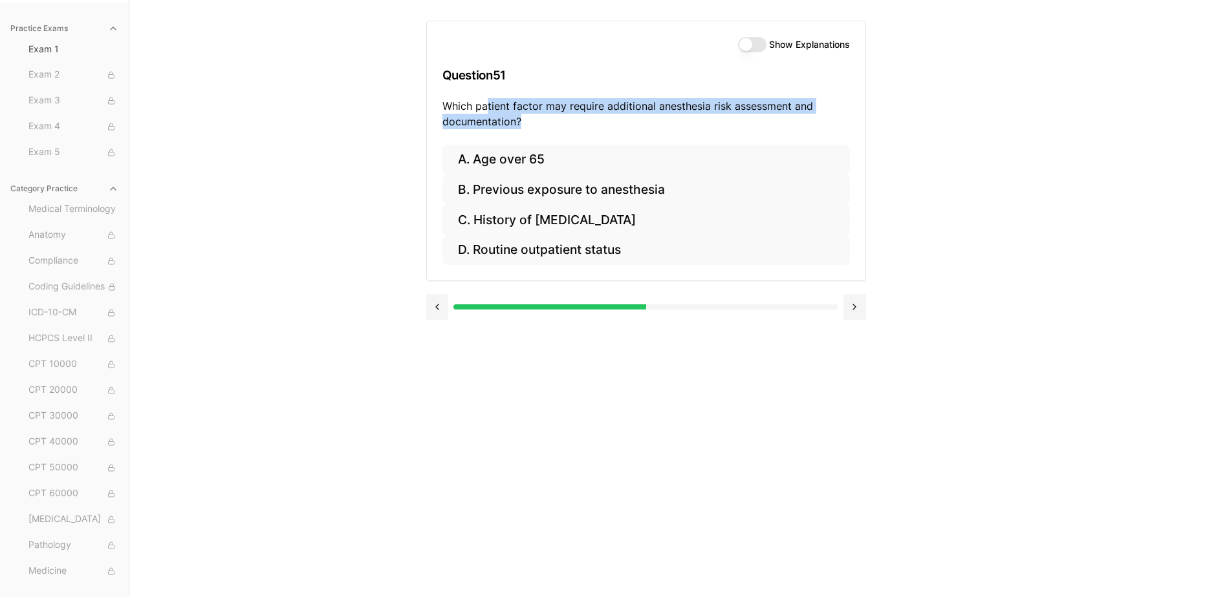
drag, startPoint x: 486, startPoint y: 102, endPoint x: 547, endPoint y: 120, distance: 63.4
click at [547, 120] on p "Which patient factor may require additional anesthesia risk assessment and docu…" at bounding box center [645, 113] width 407 height 31
drag, startPoint x: 547, startPoint y: 120, endPoint x: 570, endPoint y: 116, distance: 23.0
click at [877, 138] on div "Show Explanations Question 51 Which patient factor may require additional anest…" at bounding box center [678, 298] width 504 height 597
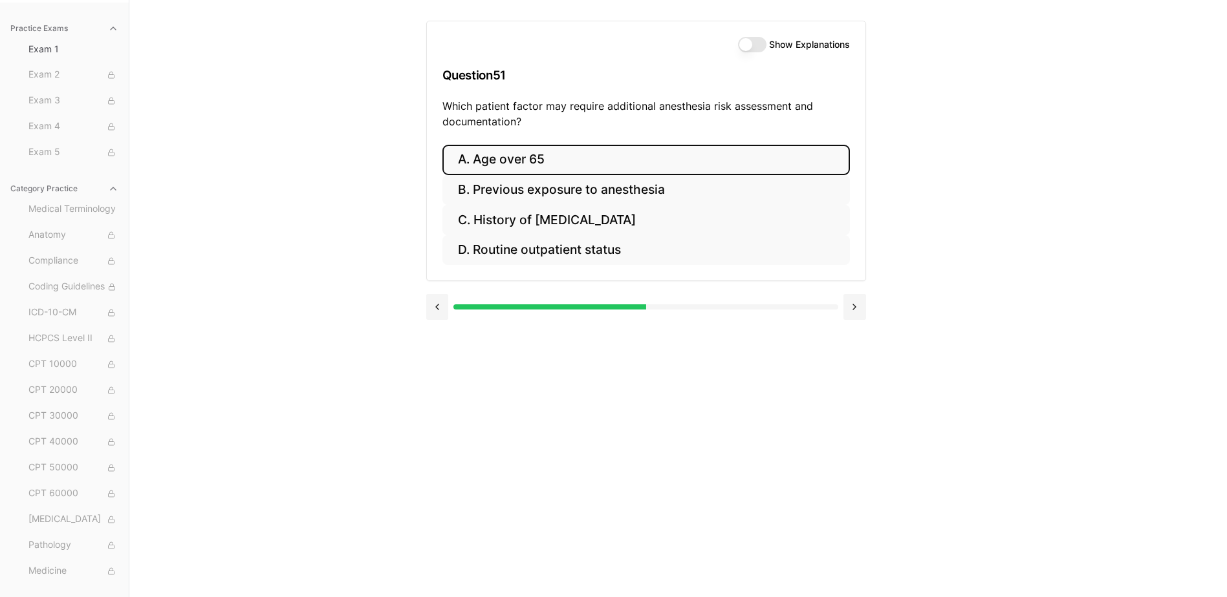
click at [664, 162] on button "A. Age over 65" at bounding box center [645, 160] width 407 height 30
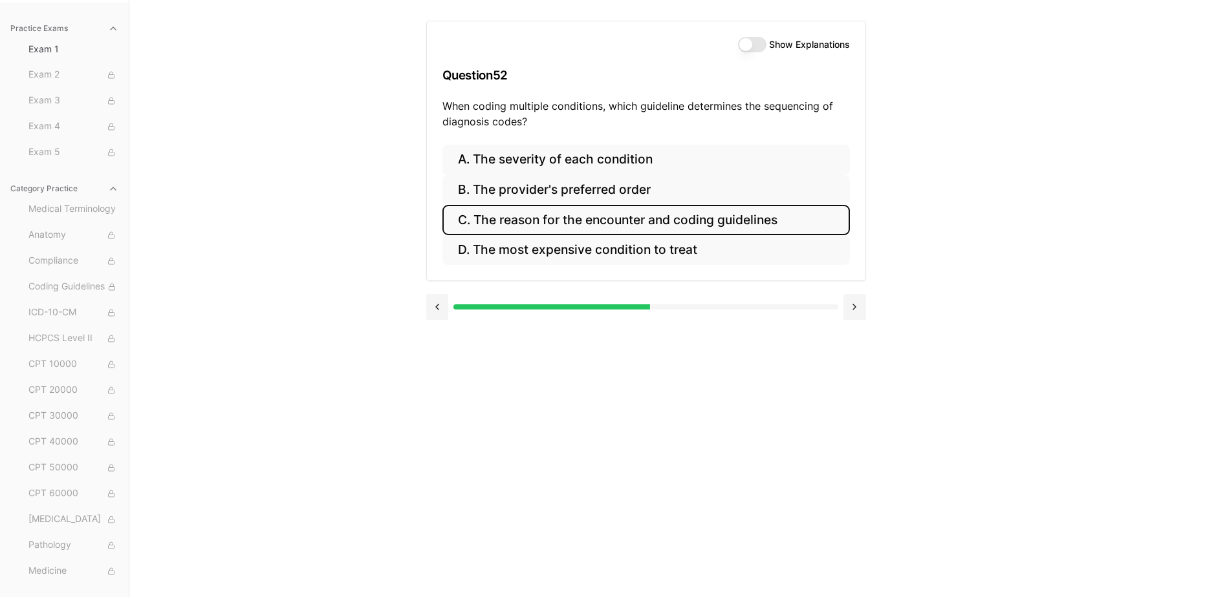
click at [525, 209] on button "C. The reason for the encounter and coding guidelines" at bounding box center [645, 220] width 407 height 30
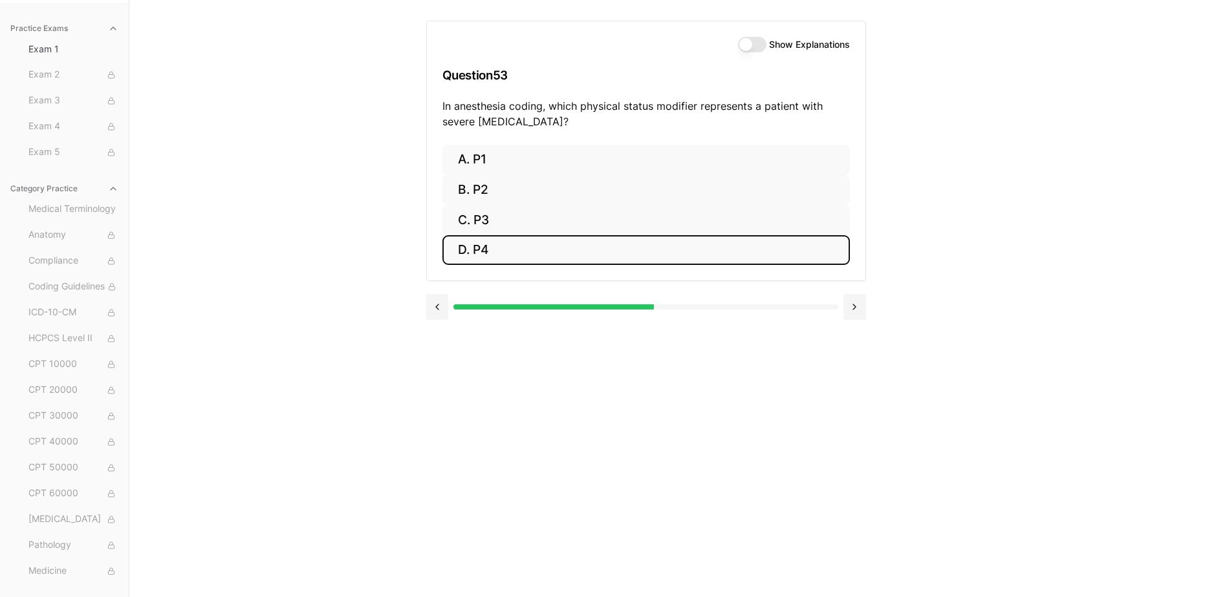
click at [514, 250] on button "D. P4" at bounding box center [645, 250] width 407 height 30
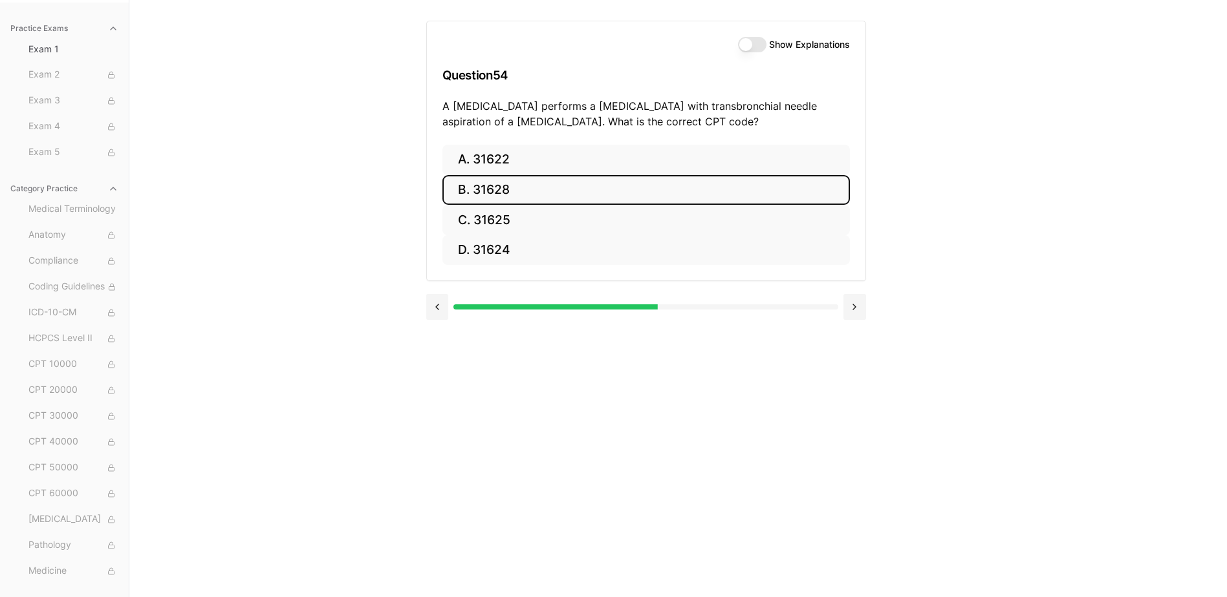
click at [518, 190] on button "B. 31628" at bounding box center [645, 190] width 407 height 30
click at [671, 193] on button "B. 74177" at bounding box center [645, 190] width 407 height 30
click at [515, 186] on button "B. 71046" at bounding box center [645, 190] width 407 height 30
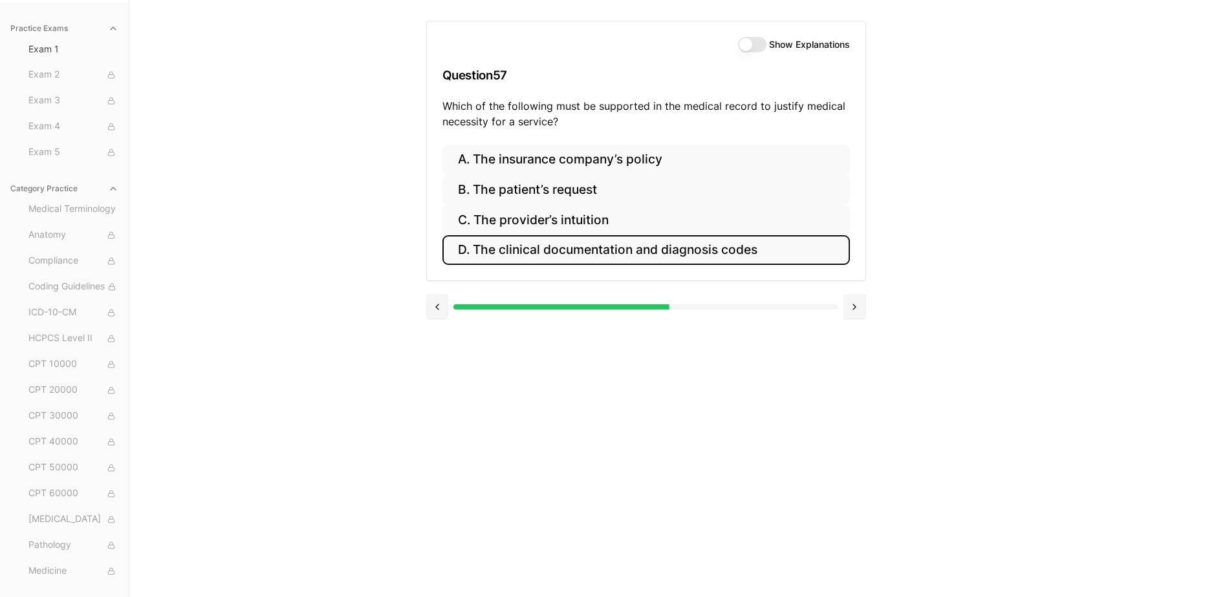
click at [683, 257] on button "D. The clinical documentation and diagnosis codes" at bounding box center [645, 250] width 407 height 30
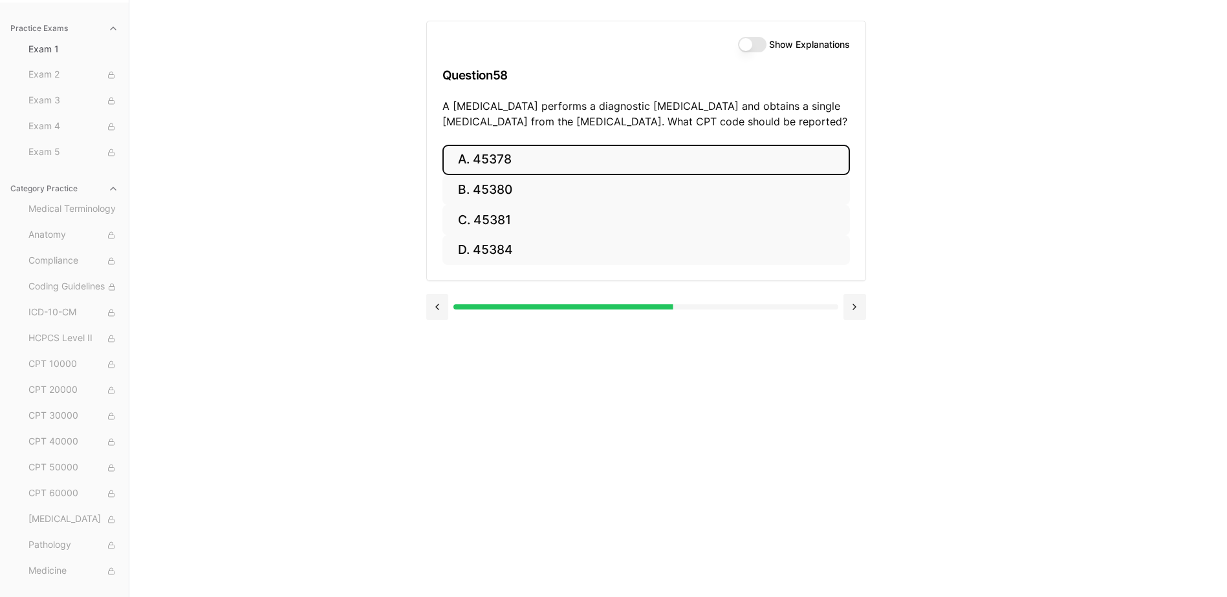
click at [539, 164] on button "A. 45378" at bounding box center [645, 160] width 407 height 30
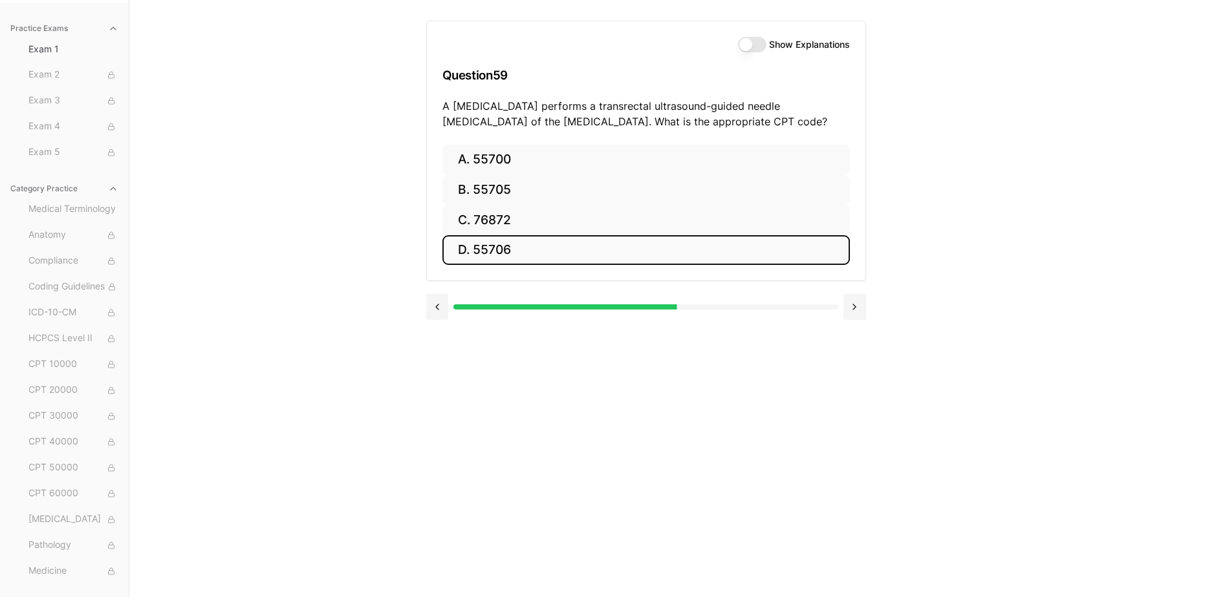
click at [635, 253] on button "D. 55706" at bounding box center [645, 250] width 407 height 30
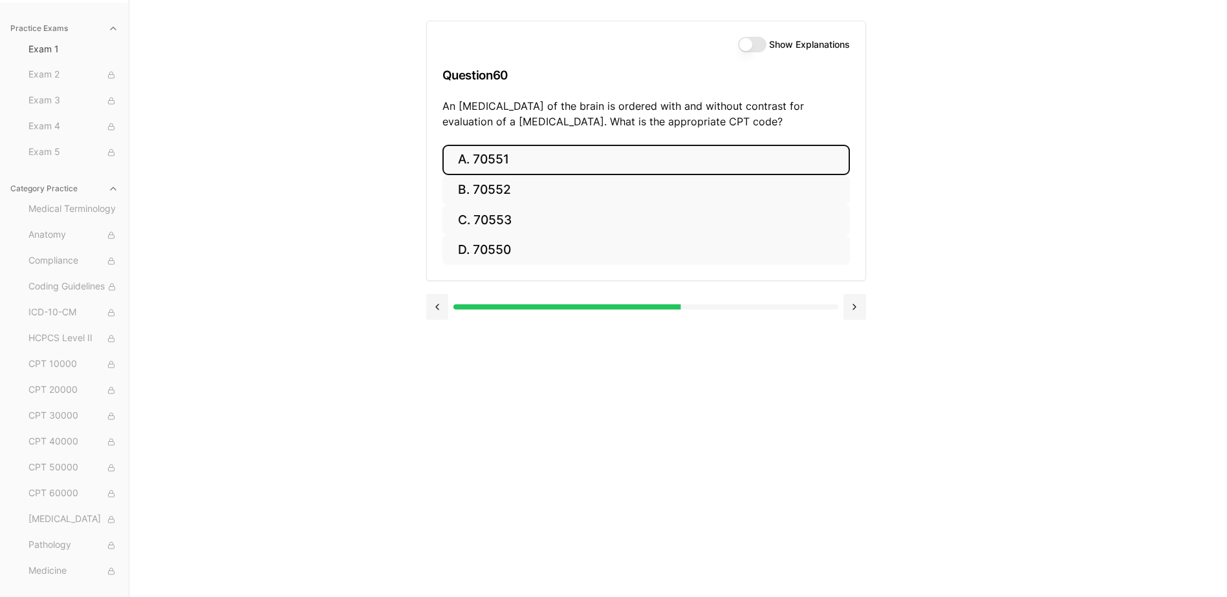
click at [517, 158] on button "A. 70551" at bounding box center [645, 160] width 407 height 30
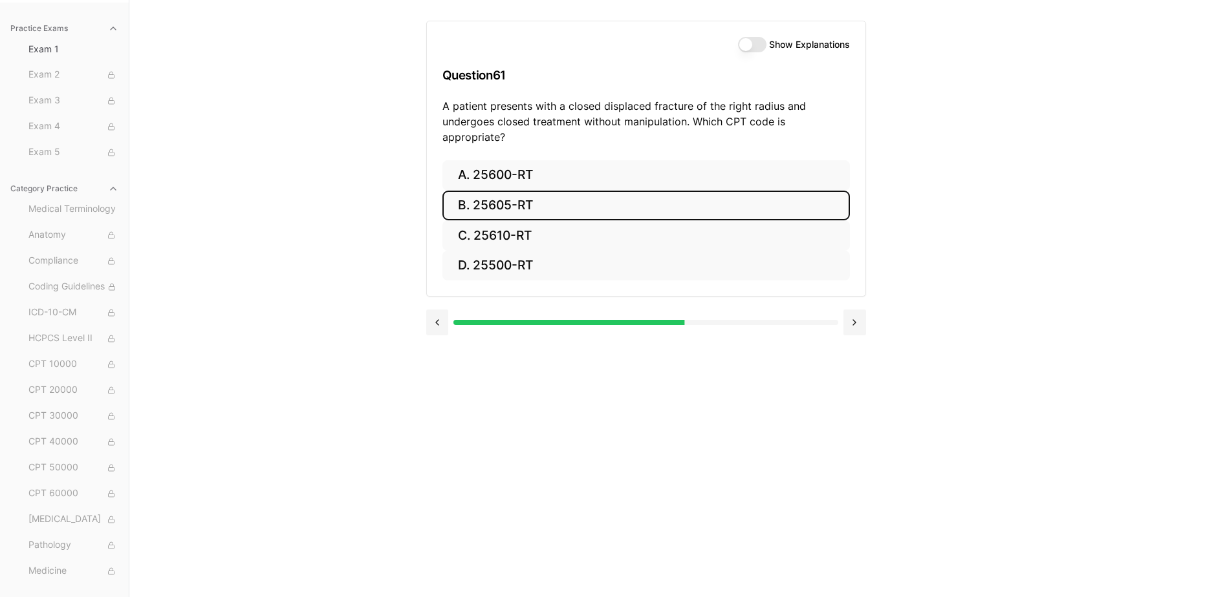
click at [528, 191] on button "B. 25605-RT" at bounding box center [645, 206] width 407 height 30
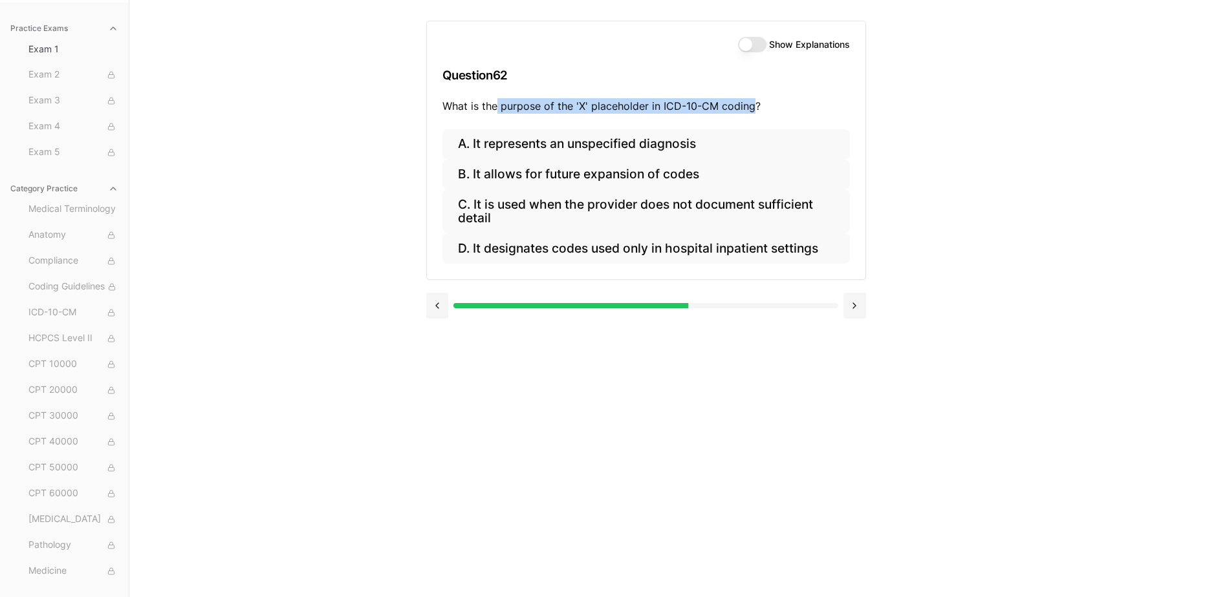
drag, startPoint x: 498, startPoint y: 106, endPoint x: 753, endPoint y: 103, distance: 254.8
click at [753, 103] on p "What is the purpose of the 'X' placeholder in ICD-10-CM coding?" at bounding box center [645, 106] width 407 height 16
copy p "purpose of the 'X' placeholder in ICD-10-CM coding"
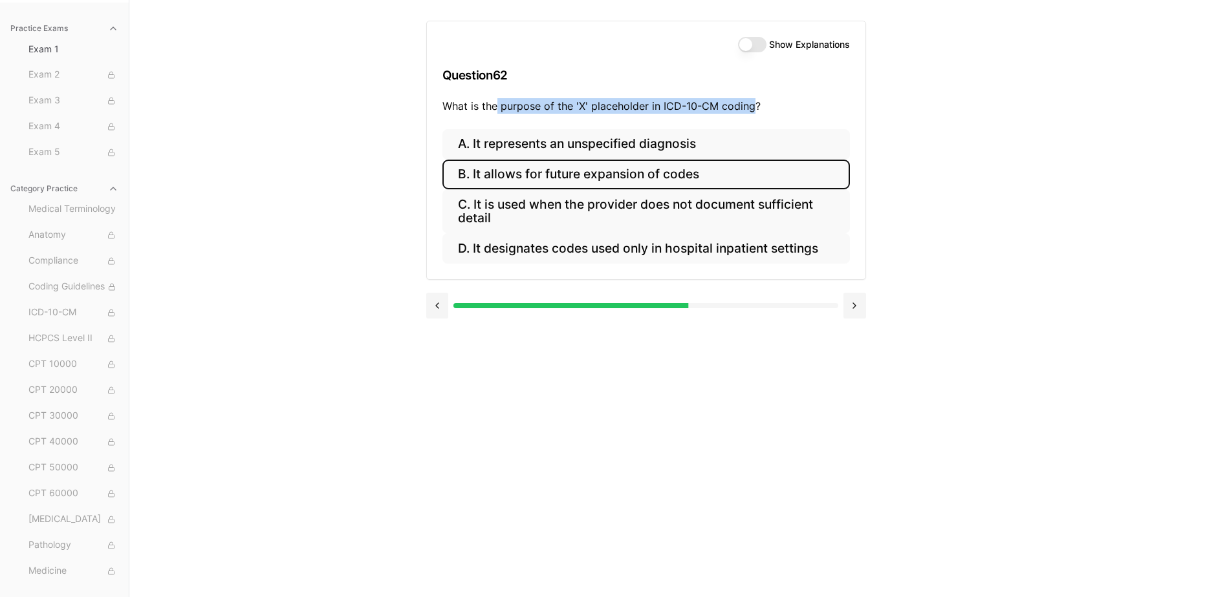
click at [577, 180] on button "B. It allows for future expansion of codes" at bounding box center [645, 175] width 407 height 30
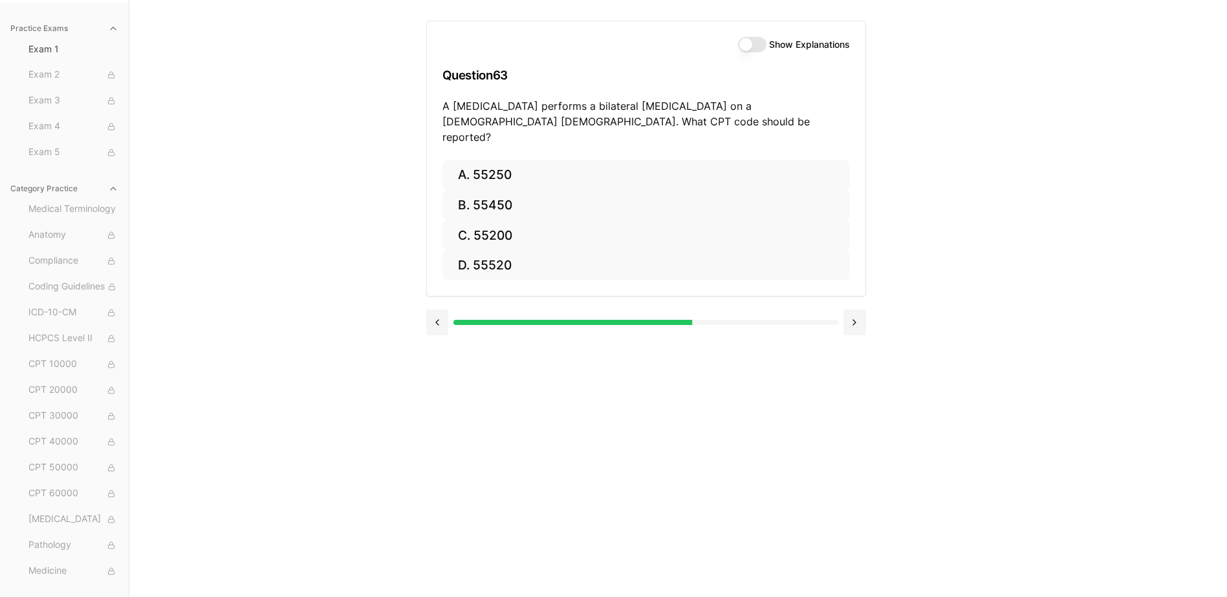
click at [990, 118] on div "Practice Exams Exam 1 Exam 2 Exam 3 Exam 4 Exam 5 Category Practice Medical Ter…" at bounding box center [613, 298] width 1227 height 597
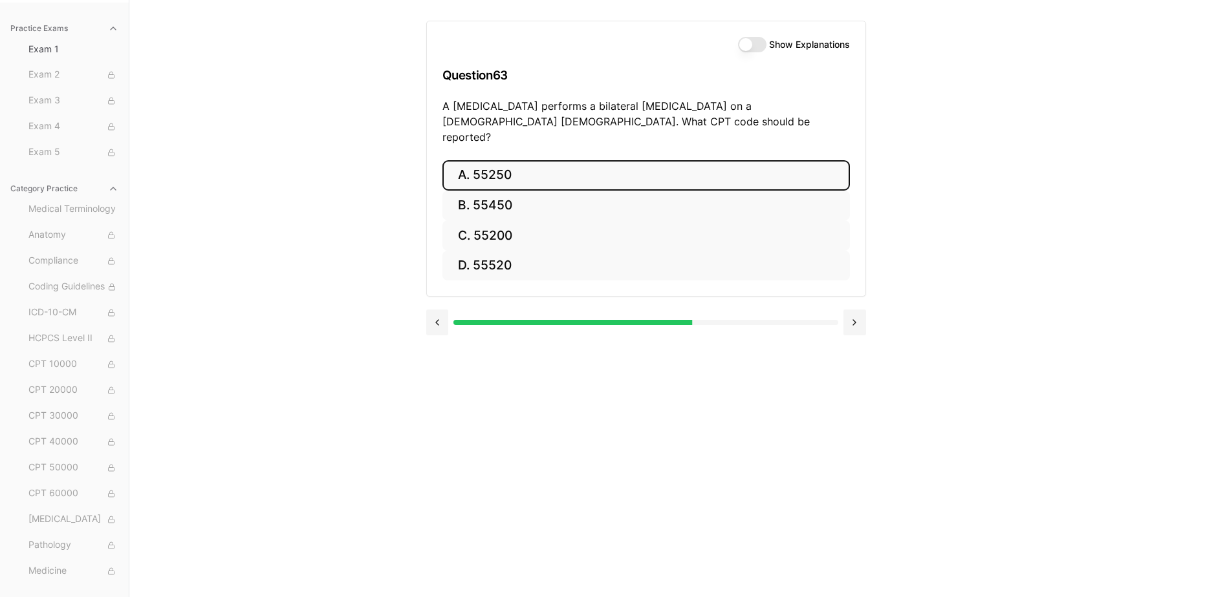
click at [551, 171] on button "A. 55250" at bounding box center [645, 175] width 407 height 30
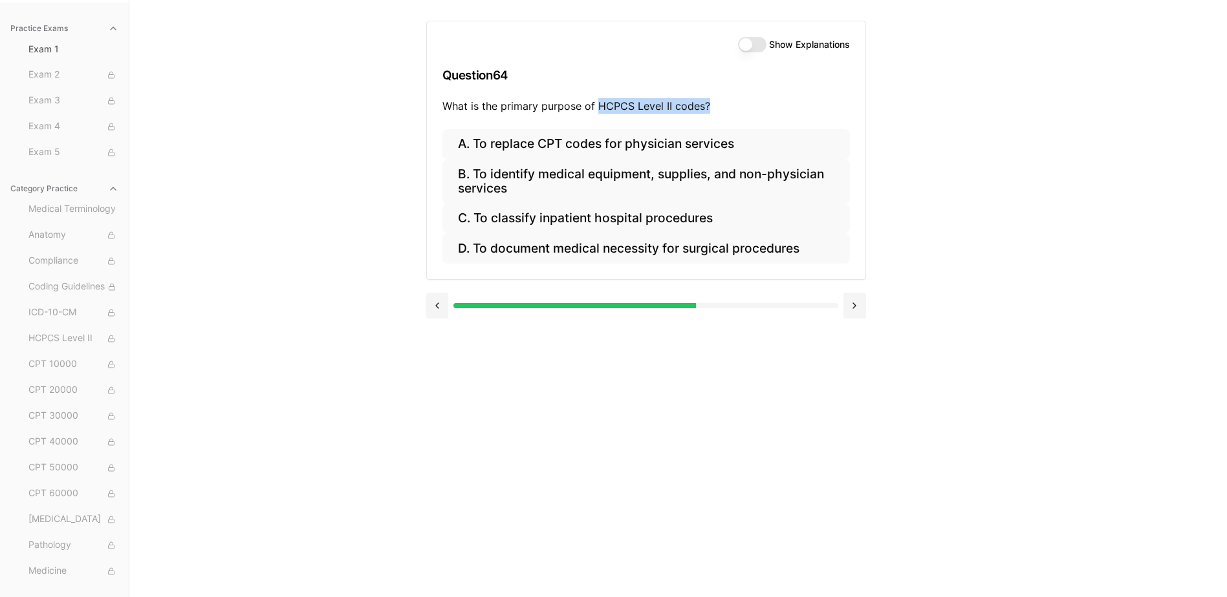
drag, startPoint x: 598, startPoint y: 105, endPoint x: 727, endPoint y: 103, distance: 129.3
click at [727, 103] on p "What is the primary purpose of HCPCS Level II codes?" at bounding box center [645, 106] width 407 height 16
drag, startPoint x: 727, startPoint y: 103, endPoint x: 701, endPoint y: 104, distance: 26.5
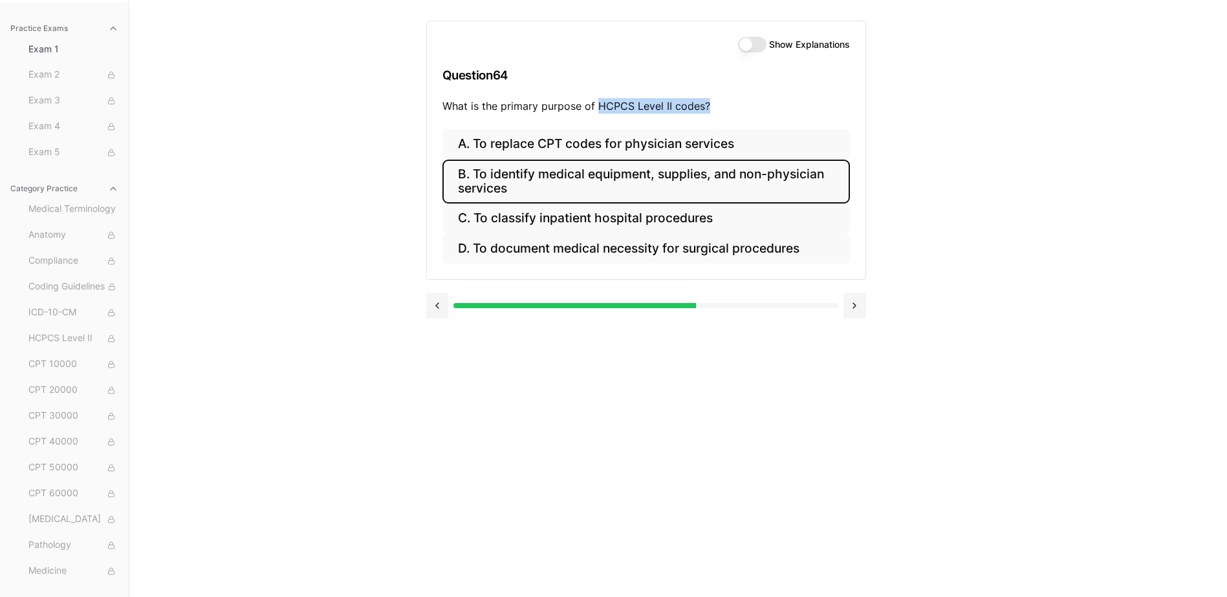
click at [583, 193] on button "B. To identify medical equipment, supplies, and non-physician services" at bounding box center [645, 182] width 407 height 44
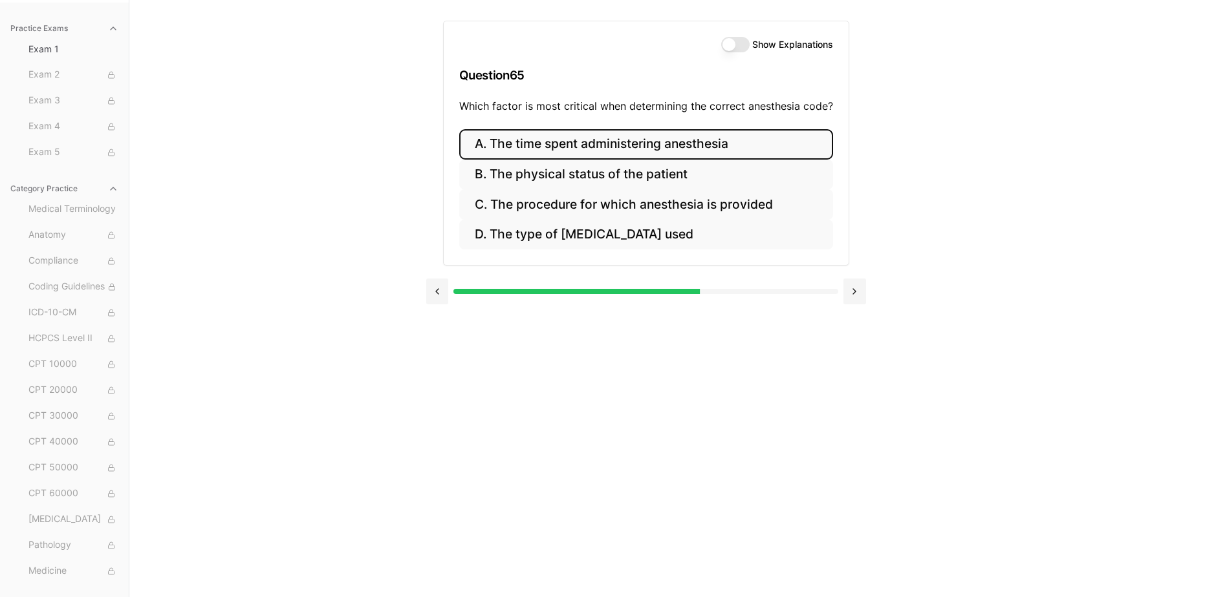
click at [552, 147] on button "A. The time spent administering anesthesia" at bounding box center [646, 144] width 374 height 30
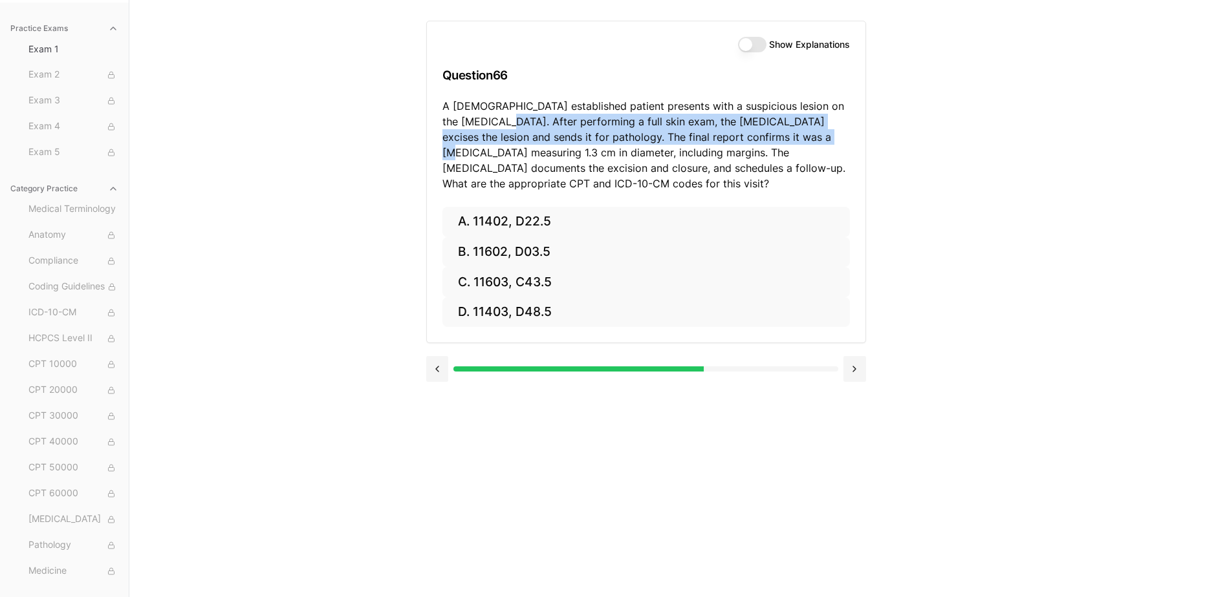
drag, startPoint x: 493, startPoint y: 118, endPoint x: 794, endPoint y: 134, distance: 301.1
click at [794, 134] on p "A [DEMOGRAPHIC_DATA] established patient presents with a suspicious lesion on t…" at bounding box center [645, 144] width 407 height 93
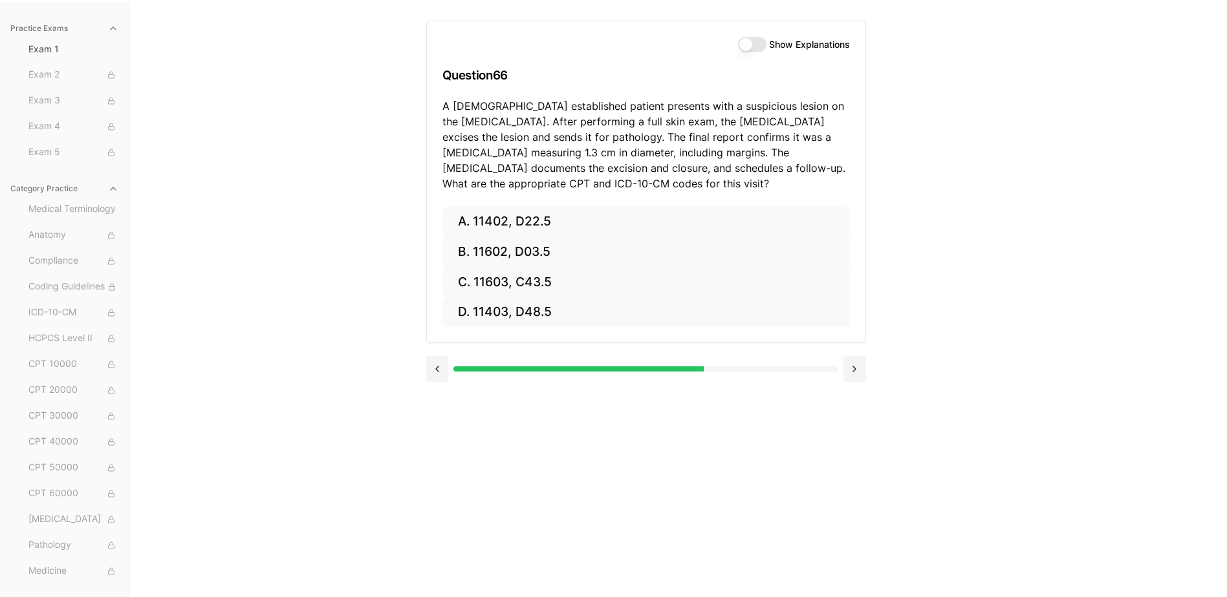
drag, startPoint x: 794, startPoint y: 134, endPoint x: 782, endPoint y: 148, distance: 18.8
click at [782, 148] on p "A [DEMOGRAPHIC_DATA] established patient presents with a suspicious lesion on t…" at bounding box center [645, 144] width 407 height 93
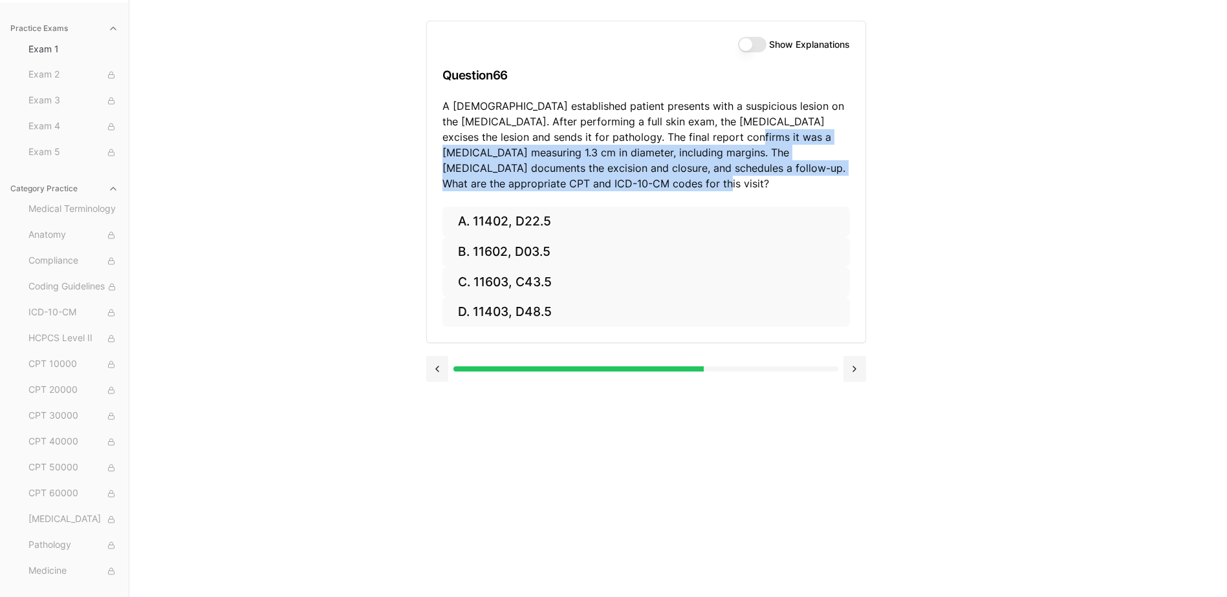
drag, startPoint x: 707, startPoint y: 139, endPoint x: 740, endPoint y: 184, distance: 56.0
click at [740, 184] on p "A [DEMOGRAPHIC_DATA] established patient presents with a suspicious lesion on t…" at bounding box center [645, 144] width 407 height 93
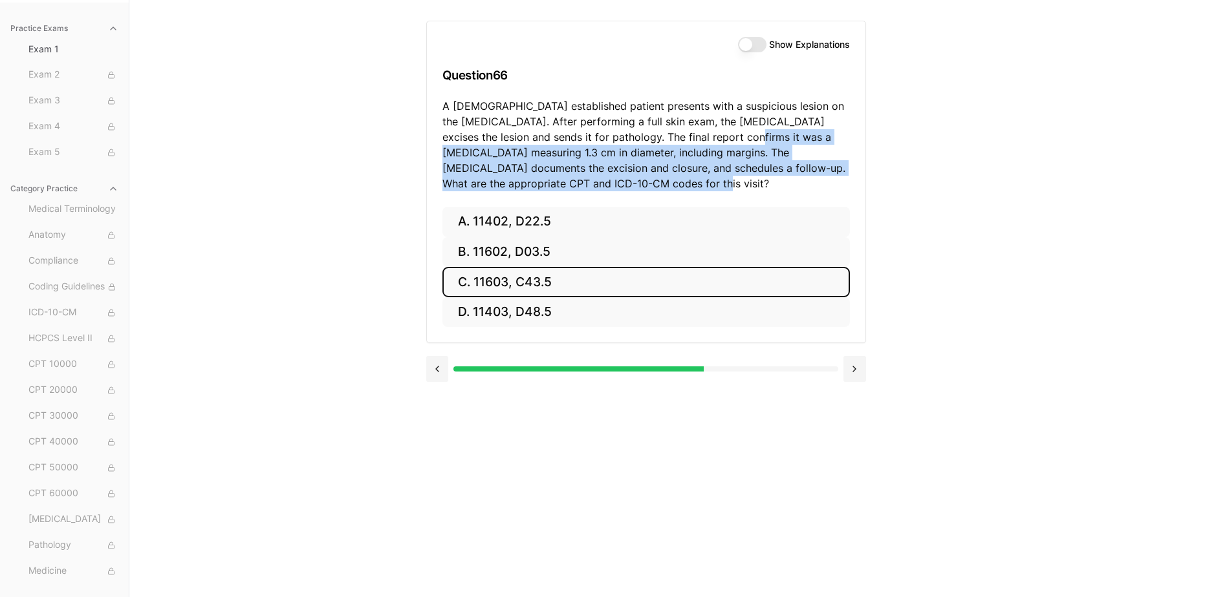
click at [572, 284] on button "C. 11603, C43.5" at bounding box center [645, 282] width 407 height 30
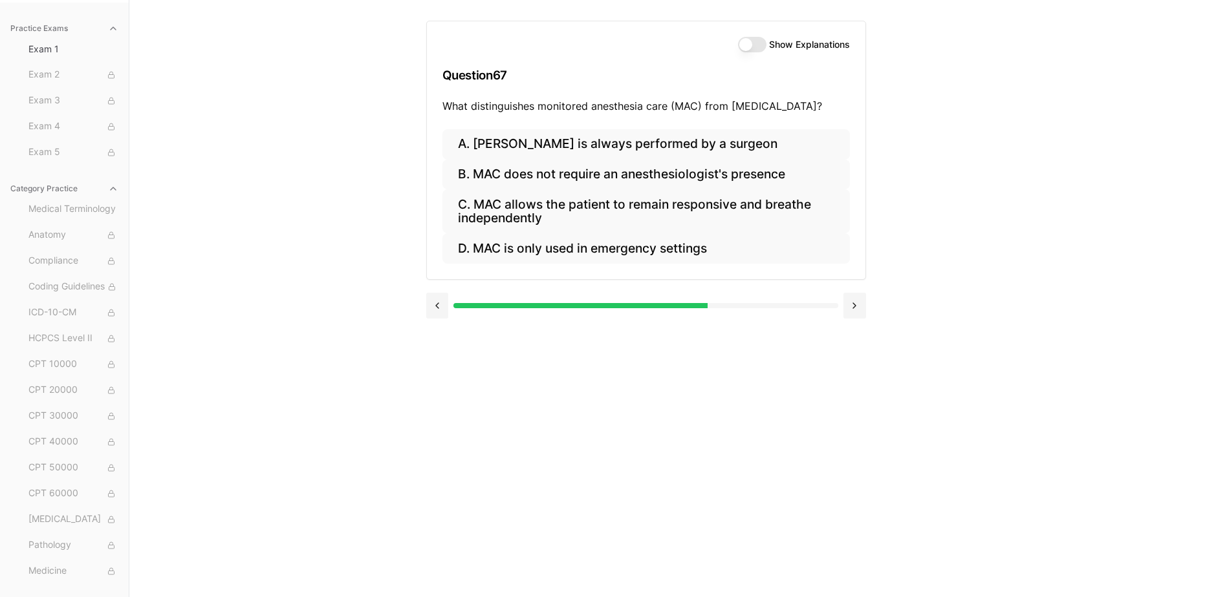
drag, startPoint x: 447, startPoint y: 104, endPoint x: 819, endPoint y: 108, distance: 371.2
click at [819, 108] on p "What distinguishes monitored anesthesia care (MAC) from [MEDICAL_DATA]?" at bounding box center [645, 106] width 407 height 16
drag, startPoint x: 819, startPoint y: 108, endPoint x: 634, endPoint y: 109, distance: 184.3
click at [667, 109] on p "What distinguishes monitored anesthesia care (MAC) from [MEDICAL_DATA]?" at bounding box center [645, 106] width 407 height 16
drag, startPoint x: 445, startPoint y: 103, endPoint x: 822, endPoint y: 104, distance: 377.0
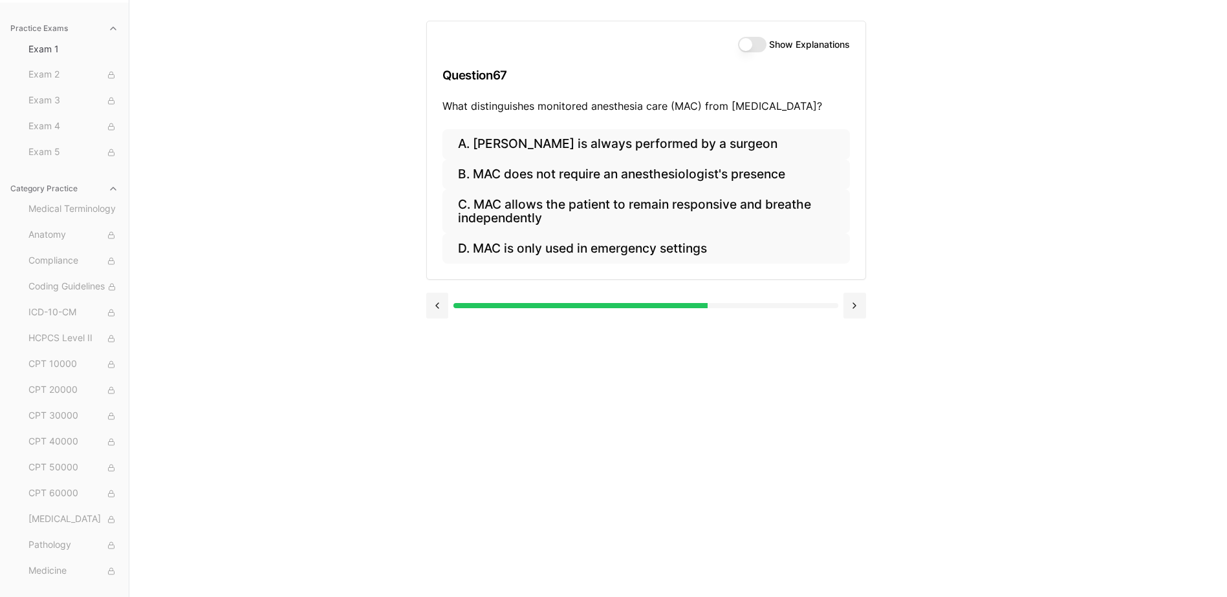
click at [822, 104] on p "What distinguishes monitored anesthesia care (MAC) from [MEDICAL_DATA]?" at bounding box center [645, 106] width 407 height 16
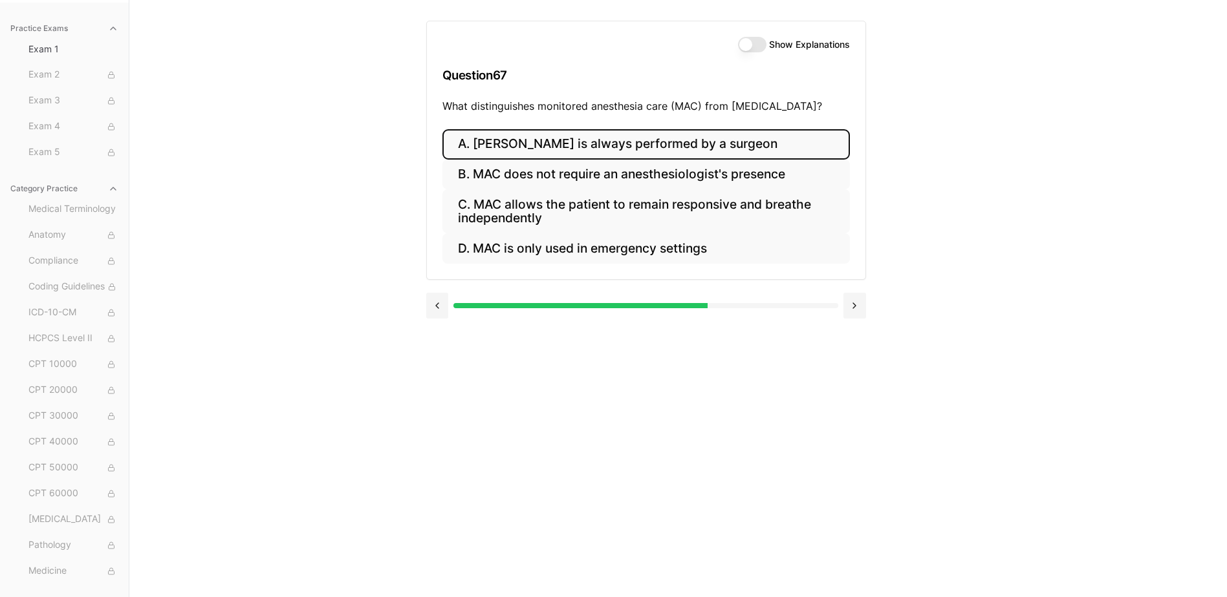
click at [573, 151] on button "A. [PERSON_NAME] is always performed by a surgeon" at bounding box center [645, 144] width 407 height 30
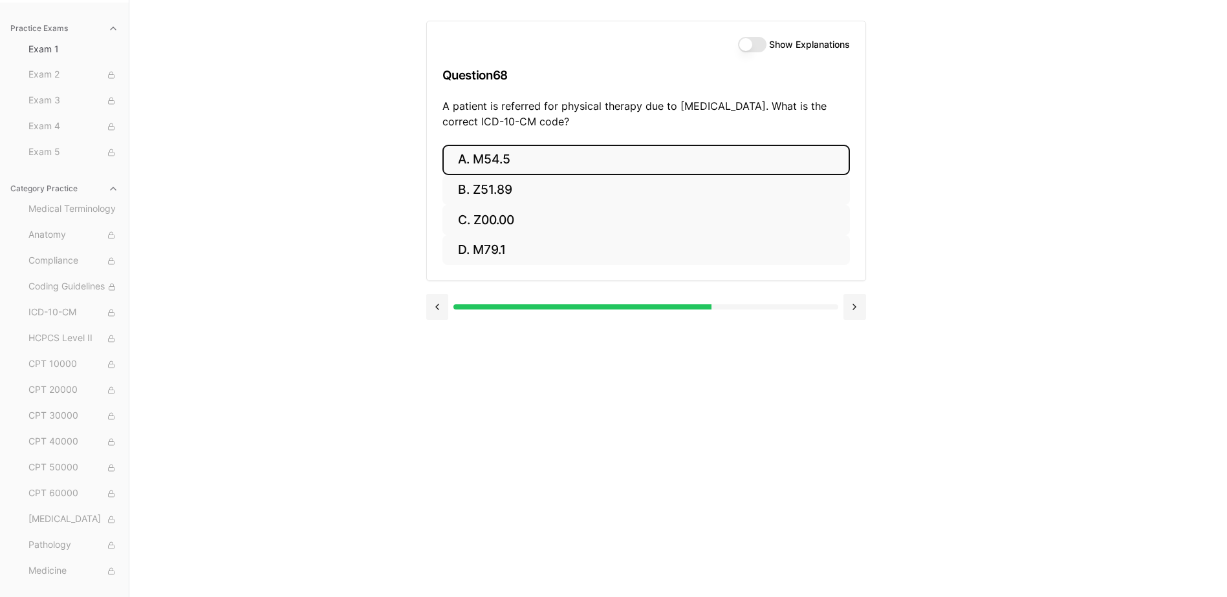
click at [510, 160] on button "A. M54.5" at bounding box center [645, 160] width 407 height 30
click at [548, 152] on button "A. 25260" at bounding box center [645, 160] width 407 height 30
click at [614, 154] on button "A. 61312" at bounding box center [645, 160] width 407 height 30
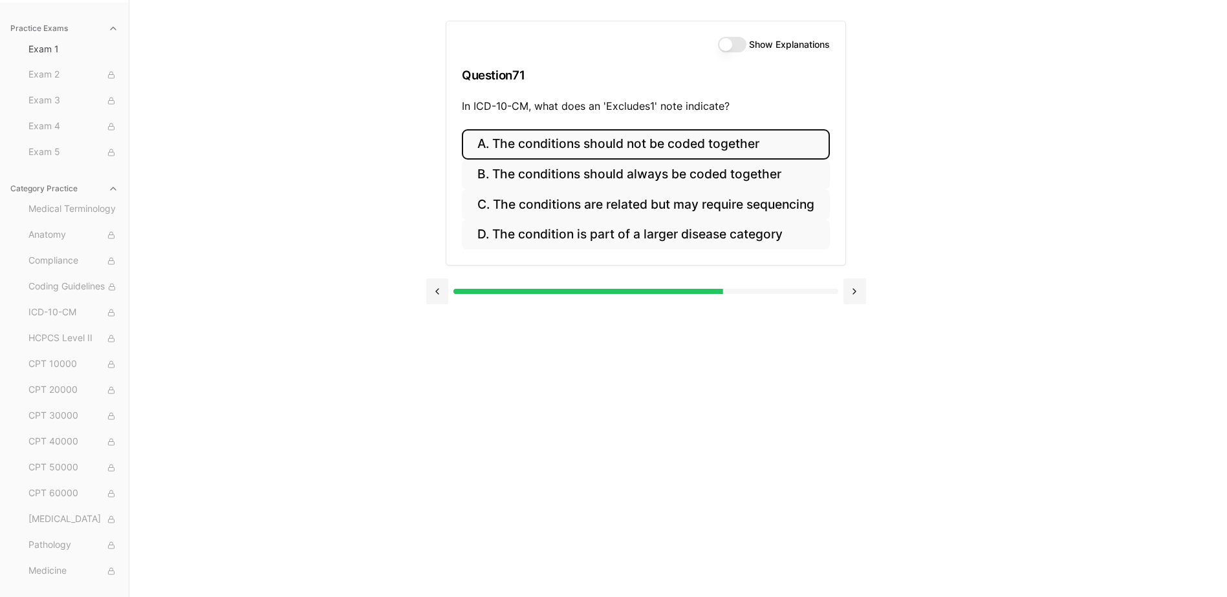
click at [672, 147] on button "A. The conditions should not be coded together" at bounding box center [646, 144] width 368 height 30
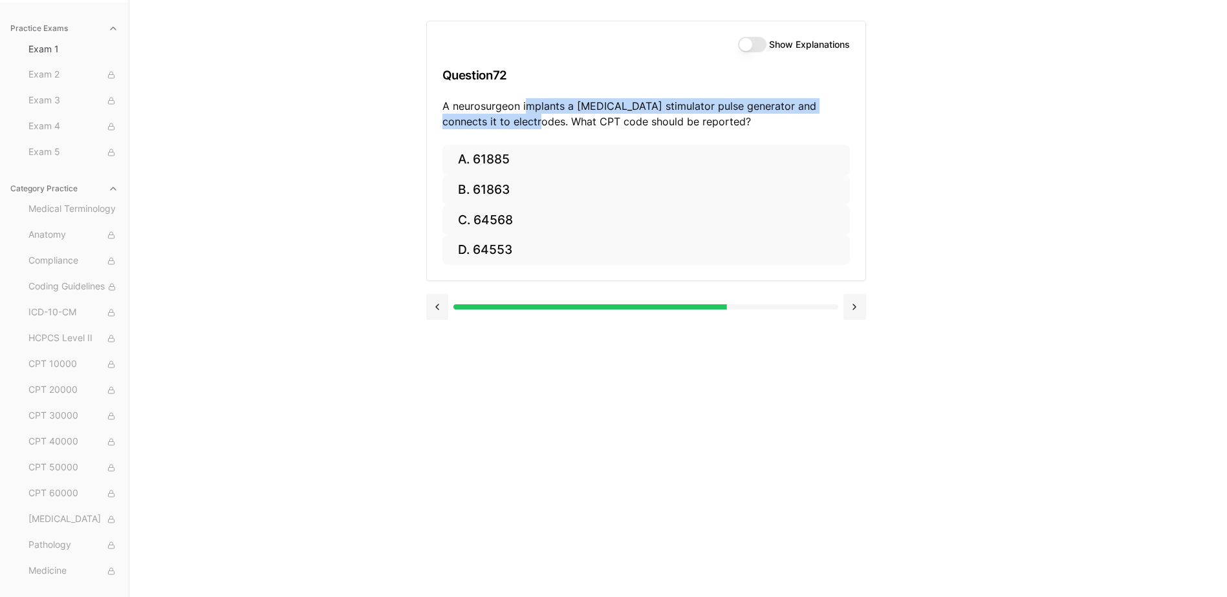
drag, startPoint x: 528, startPoint y: 105, endPoint x: 502, endPoint y: 133, distance: 38.9
click at [502, 133] on div "Show Explanations Question 72 A neurosurgeon implants a [MEDICAL_DATA] stimulat…" at bounding box center [646, 83] width 438 height 124
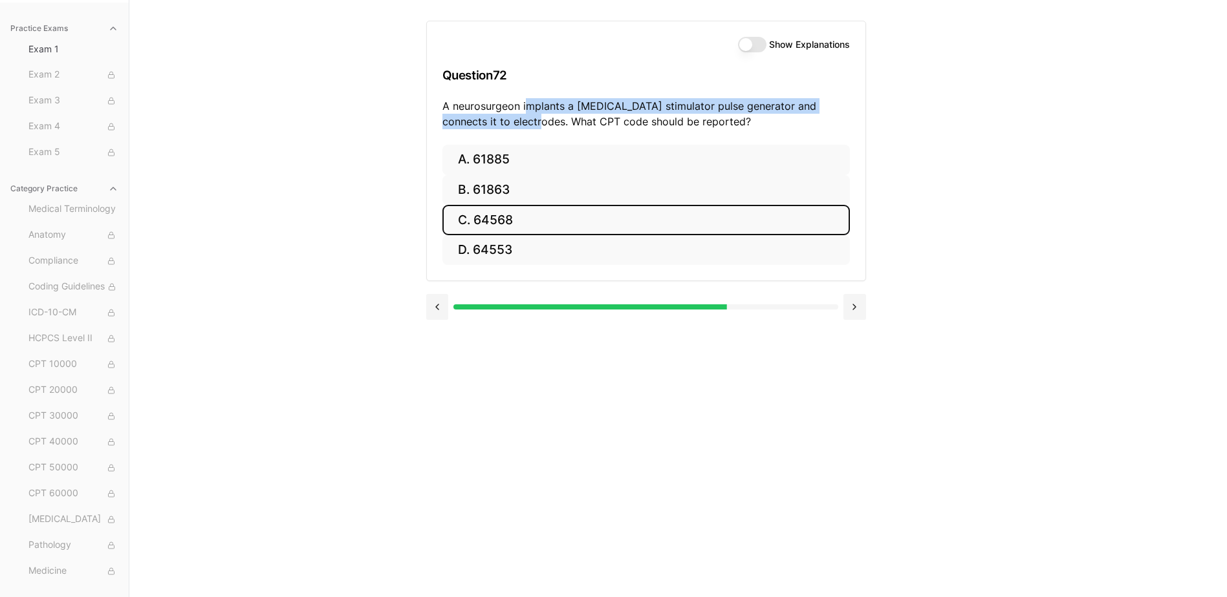
click at [557, 222] on button "C. 64568" at bounding box center [645, 220] width 407 height 30
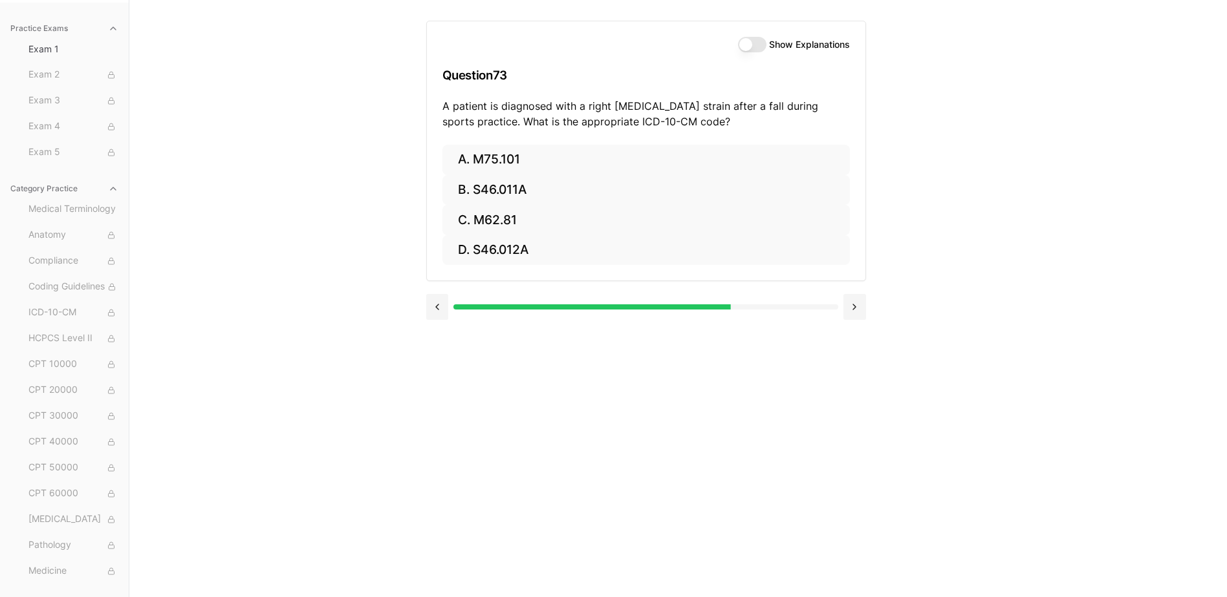
click at [933, 131] on div "Practice Exams Exam 1 Exam 2 Exam 3 Exam 4 Exam 5 Category Practice Medical Ter…" at bounding box center [613, 298] width 1227 height 597
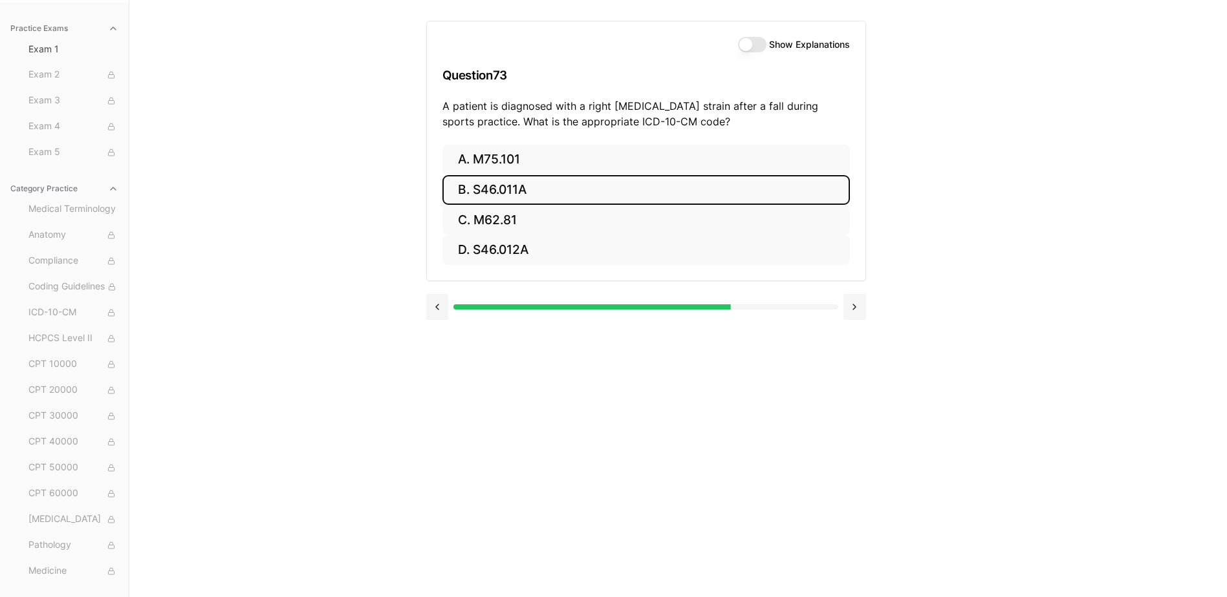
click at [500, 178] on button "B. S46.011A" at bounding box center [645, 190] width 407 height 30
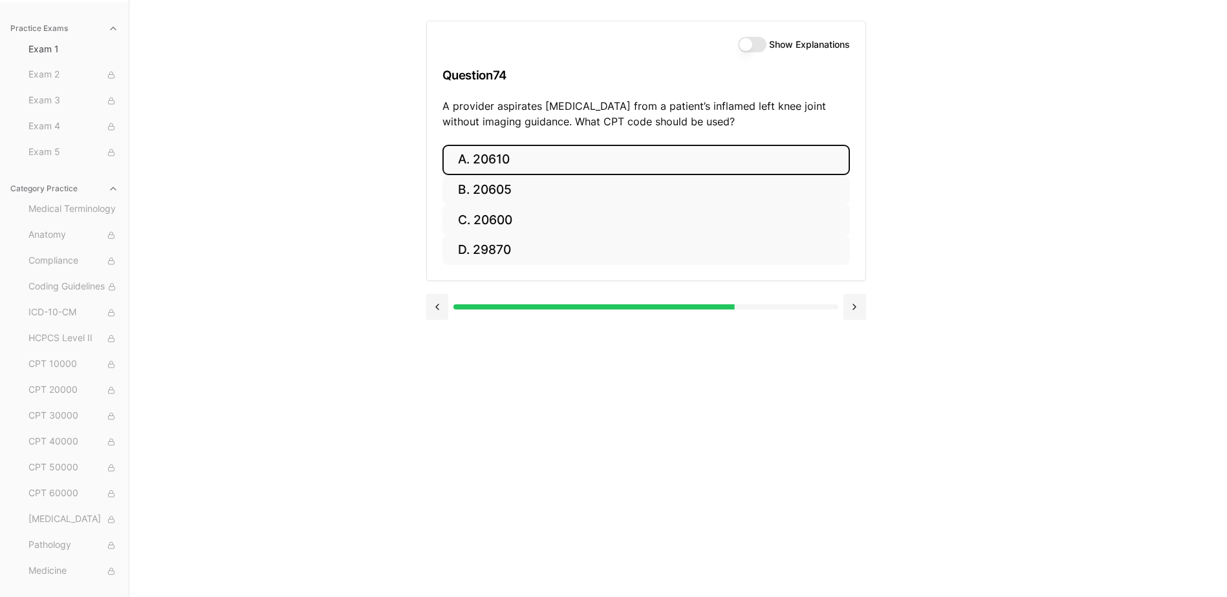
click at [535, 160] on button "A. 20610" at bounding box center [645, 160] width 407 height 30
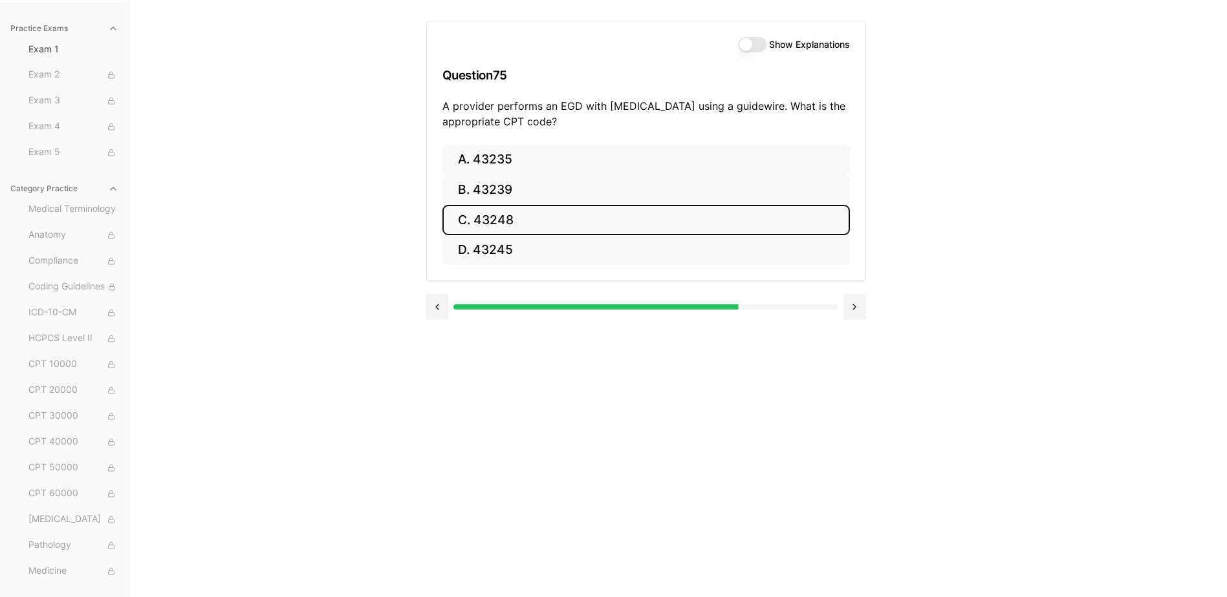
click at [491, 213] on button "C. 43248" at bounding box center [645, 220] width 407 height 30
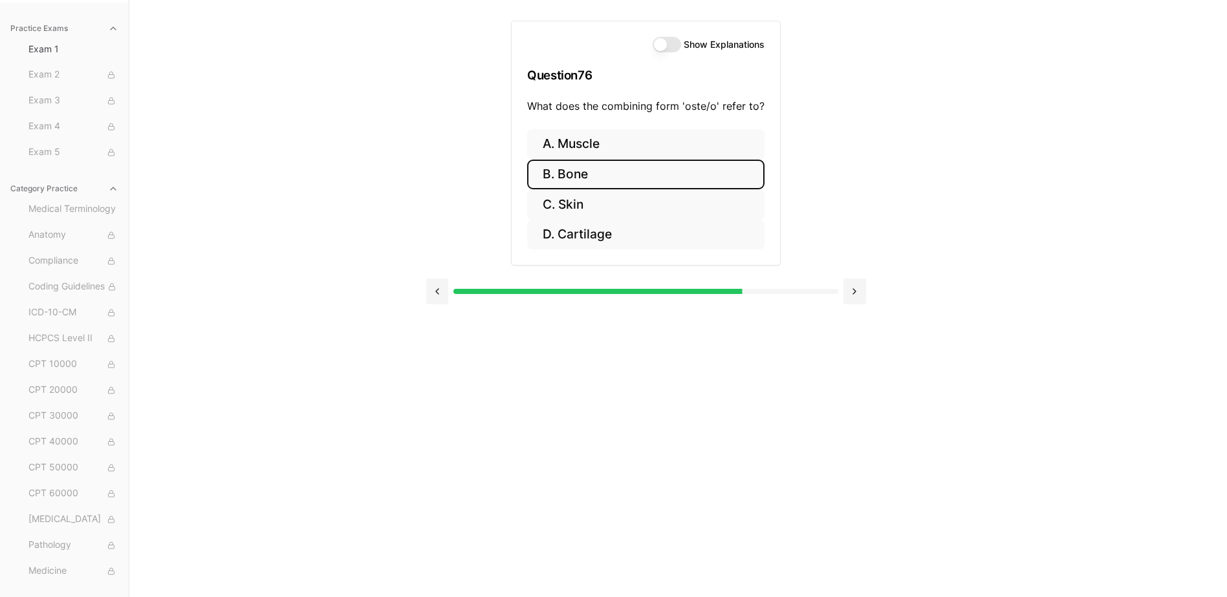
click at [592, 171] on button "B. Bone" at bounding box center [645, 175] width 237 height 30
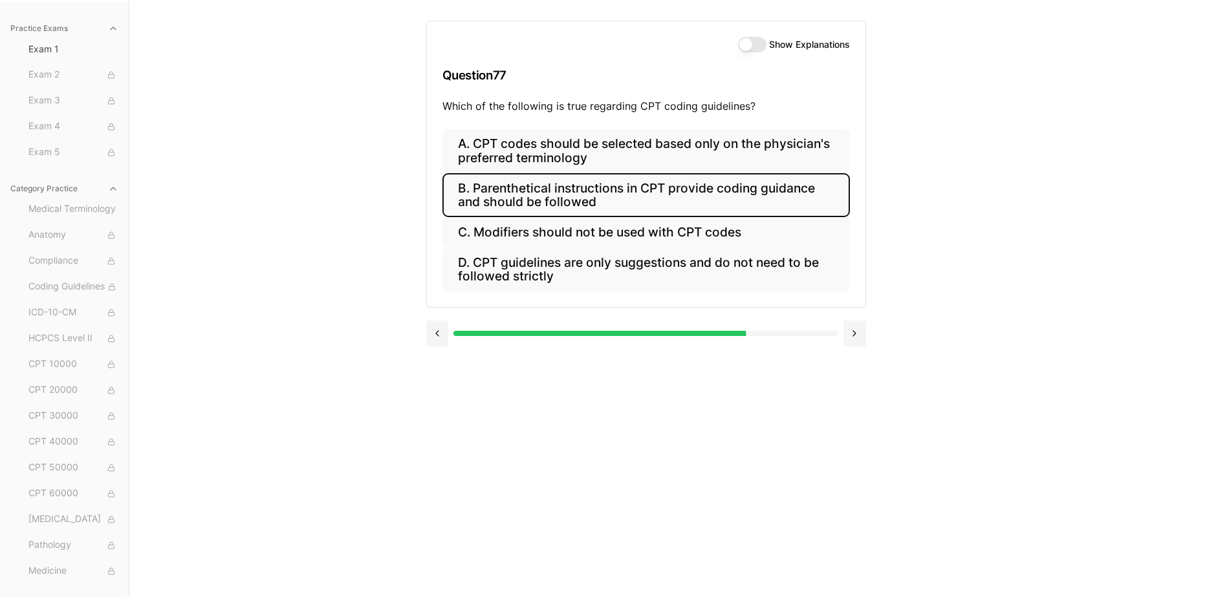
click at [616, 197] on button "B. Parenthetical instructions in CPT provide coding guidance and should be foll…" at bounding box center [645, 195] width 407 height 44
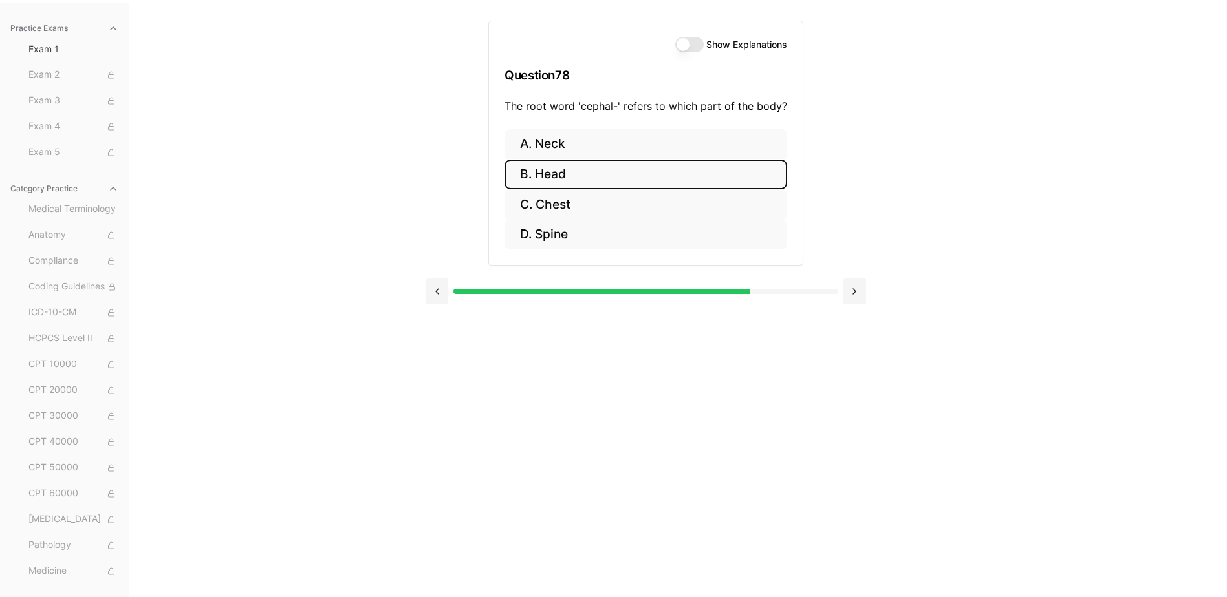
click at [623, 181] on button "B. Head" at bounding box center [645, 175] width 283 height 30
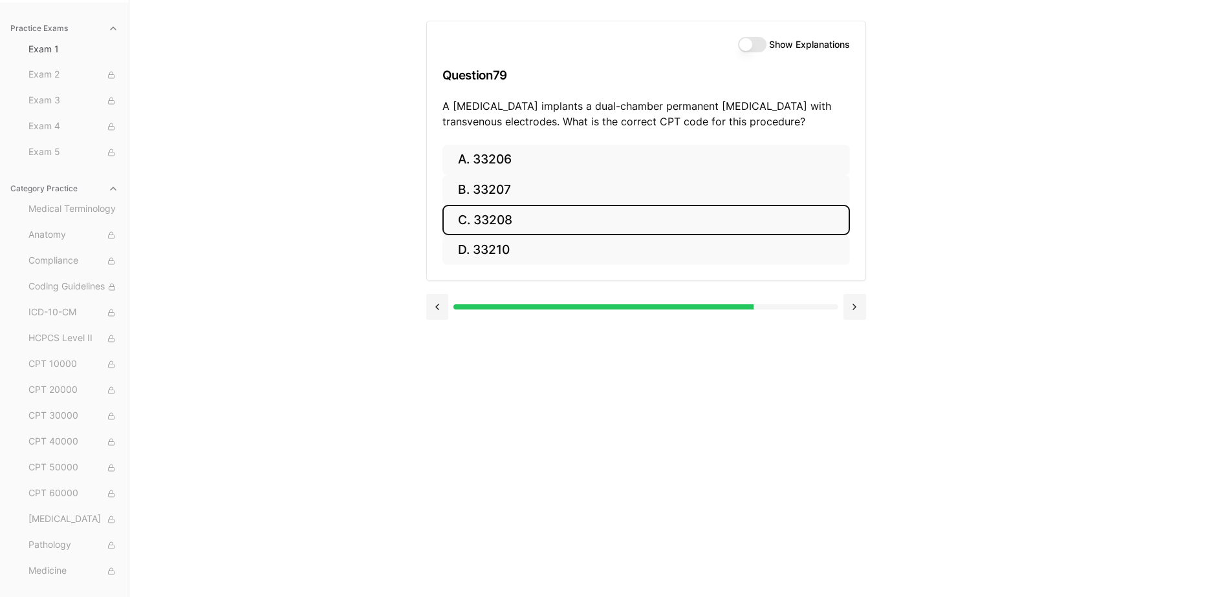
click at [486, 220] on button "C. 33208" at bounding box center [645, 220] width 407 height 30
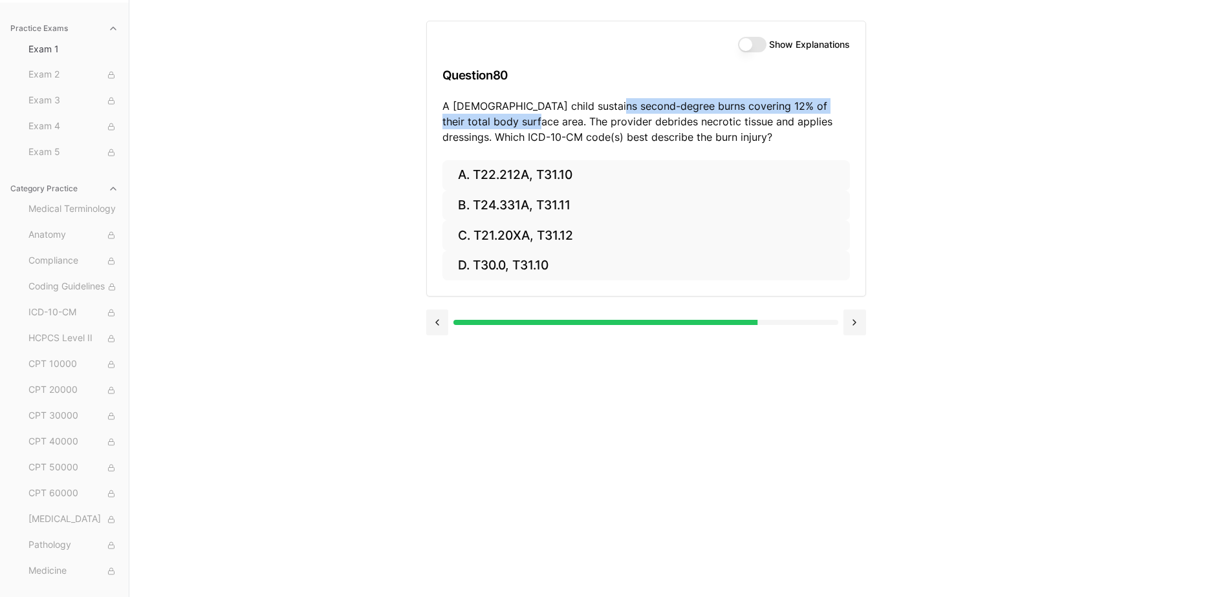
drag, startPoint x: 603, startPoint y: 113, endPoint x: 504, endPoint y: 116, distance: 99.0
click at [504, 116] on p "A [DEMOGRAPHIC_DATA] child sustains second-degree burns covering 12% of their t…" at bounding box center [645, 121] width 407 height 47
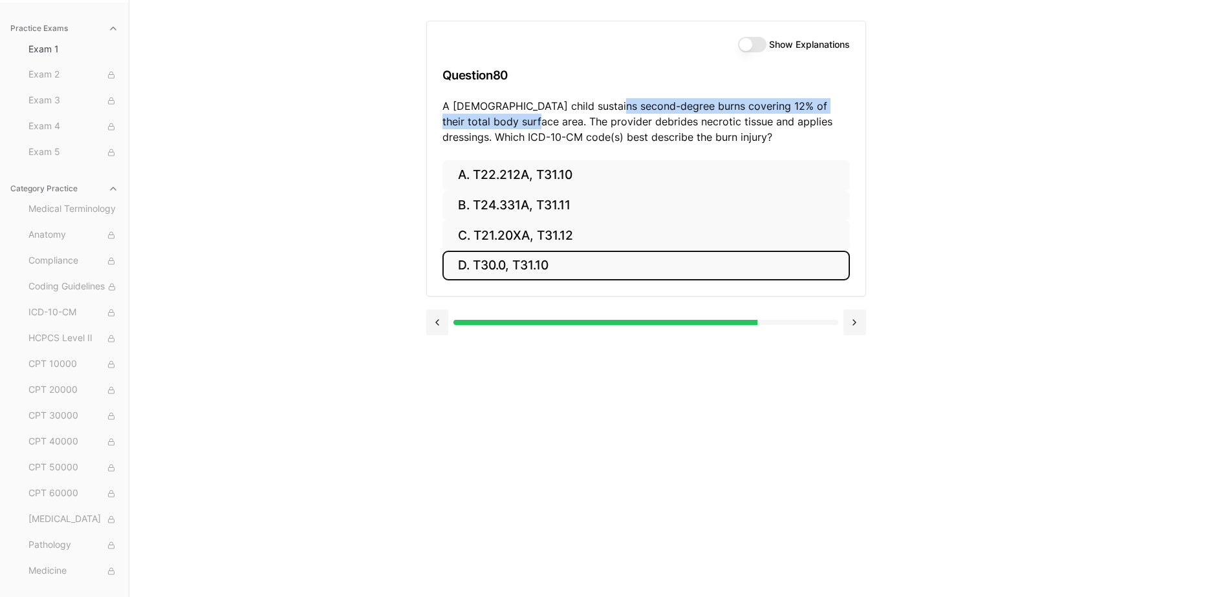
click at [573, 264] on button "D. T30.0, T31.10" at bounding box center [645, 266] width 407 height 30
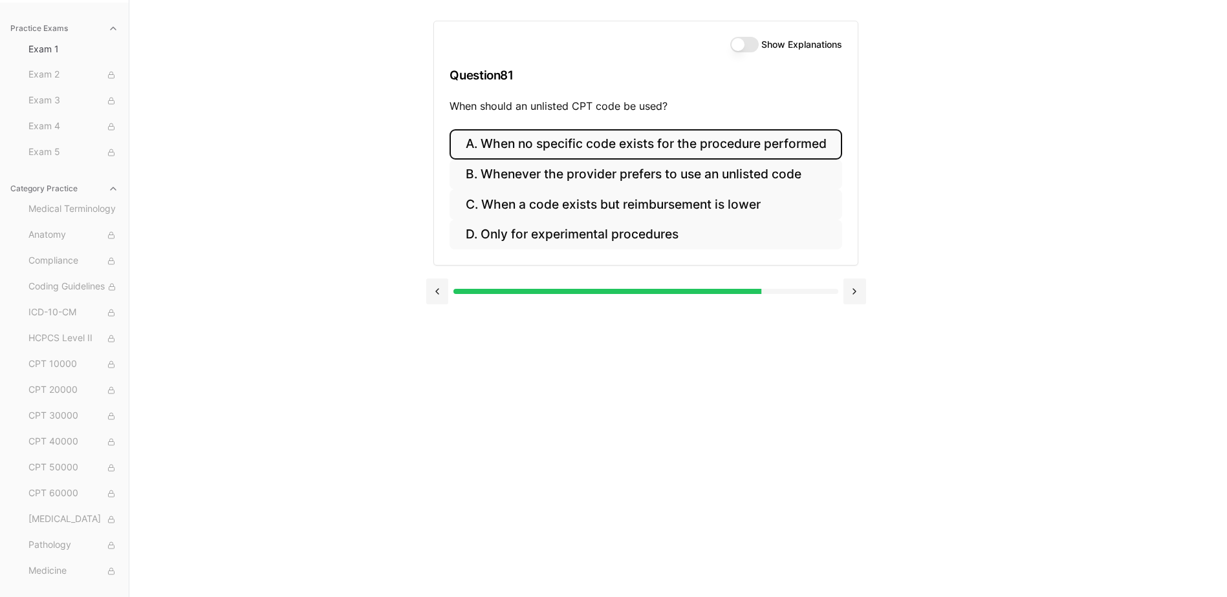
click at [690, 144] on button "A. When no specific code exists for the procedure performed" at bounding box center [645, 144] width 392 height 30
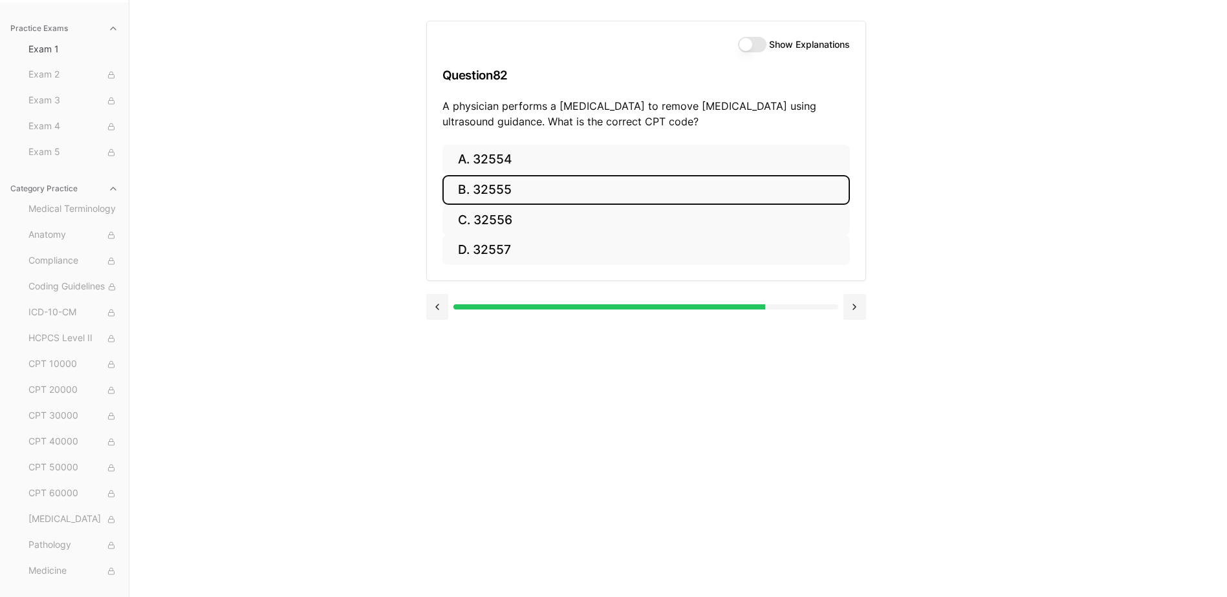
click at [545, 177] on button "B. 32555" at bounding box center [645, 190] width 407 height 30
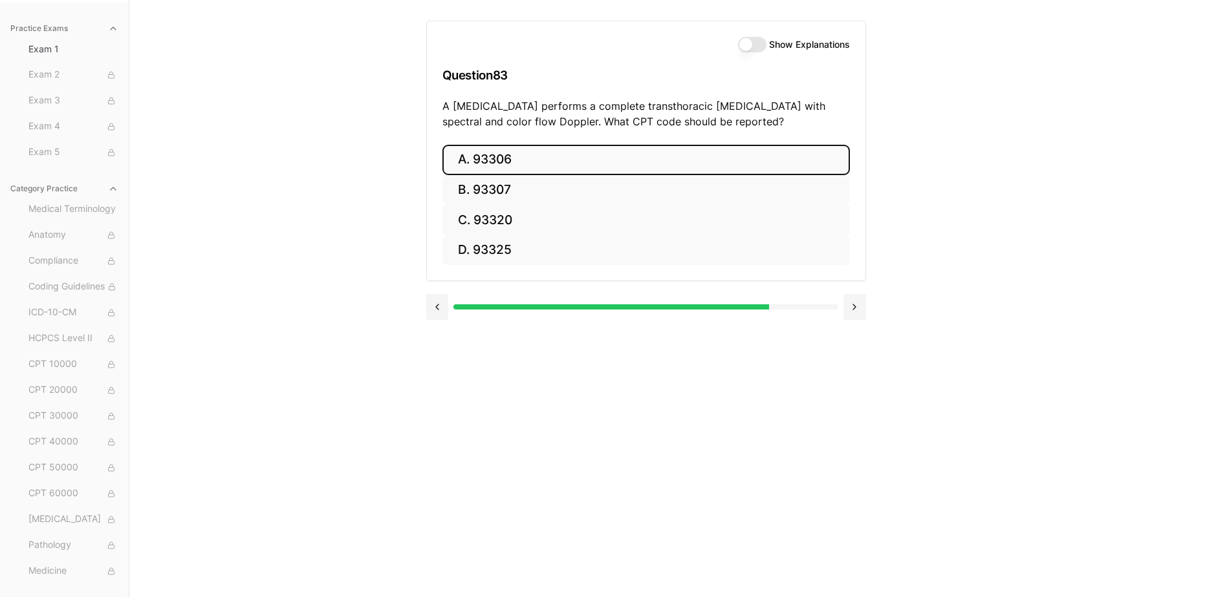
click at [578, 153] on button "A. 93306" at bounding box center [645, 160] width 407 height 30
click at [608, 162] on button "A. 35301" at bounding box center [645, 160] width 407 height 30
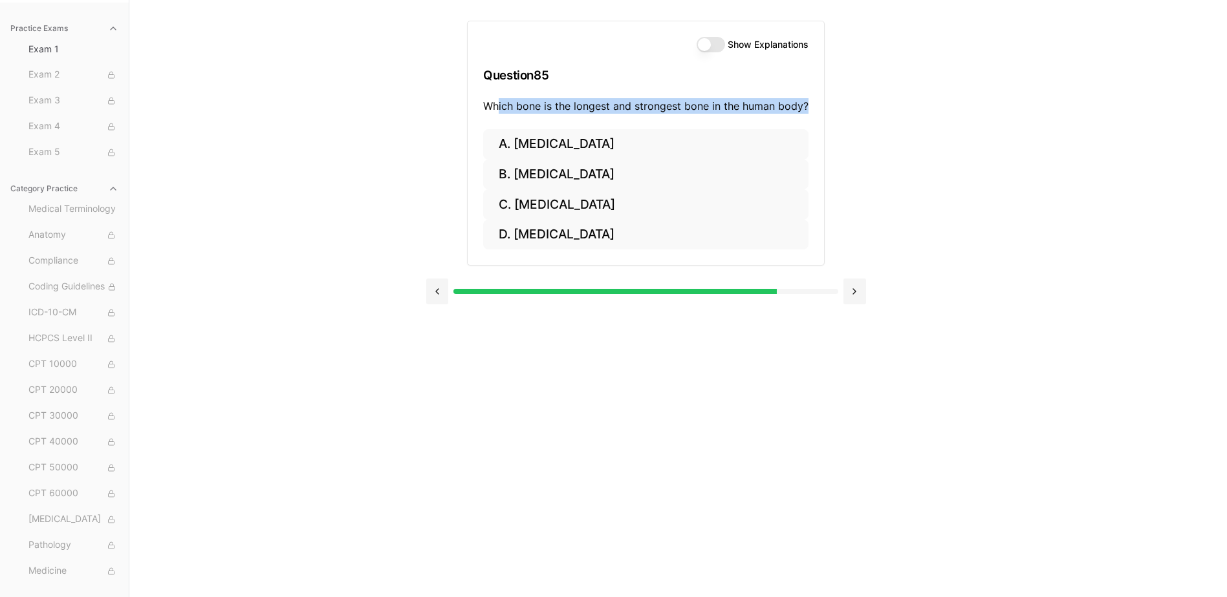
drag, startPoint x: 499, startPoint y: 105, endPoint x: 853, endPoint y: 110, distance: 354.4
click at [853, 110] on div "Show Explanations Question 85 Which bone is the longest and strongest bone in t…" at bounding box center [646, 157] width 440 height 315
click at [522, 108] on p "Which bone is the longest and strongest bone in the human body?" at bounding box center [645, 106] width 325 height 16
drag, startPoint x: 471, startPoint y: 106, endPoint x: 819, endPoint y: 111, distance: 347.3
click at [819, 111] on div "Show Explanations Question 85 Which bone is the longest and strongest bone in t…" at bounding box center [646, 75] width 356 height 108
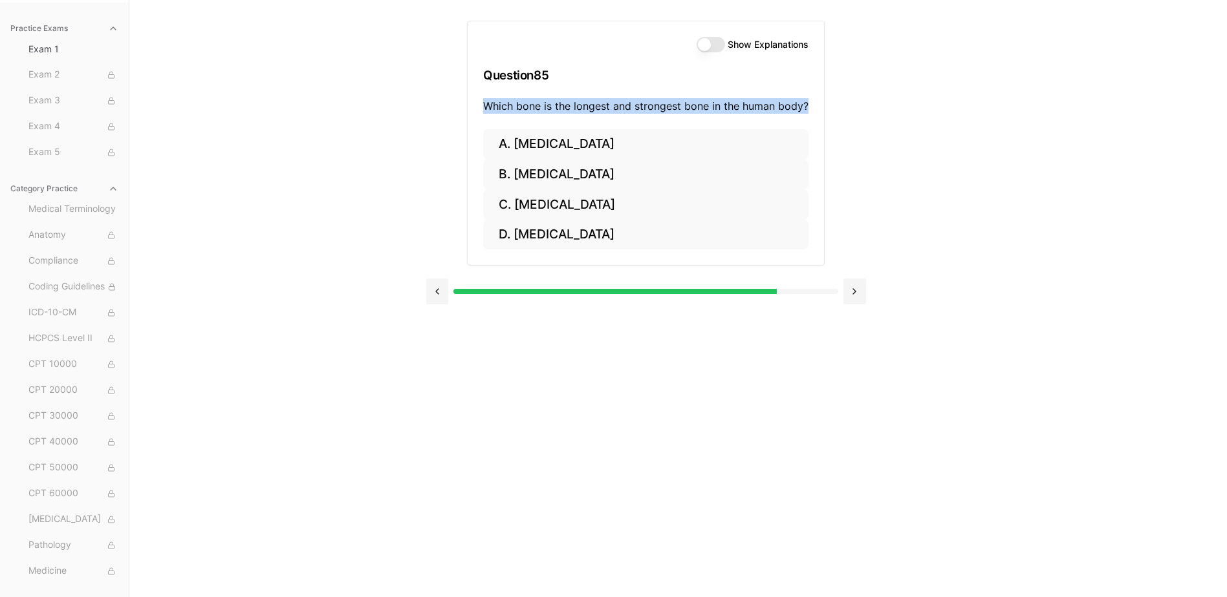
drag, startPoint x: 819, startPoint y: 111, endPoint x: 768, endPoint y: 109, distance: 51.1
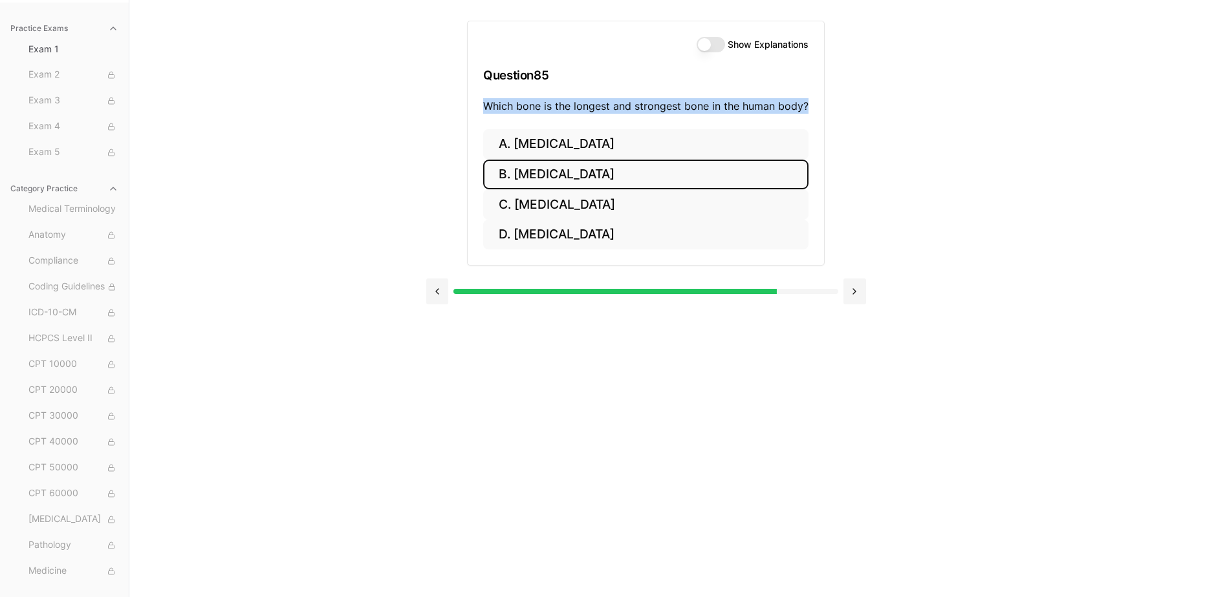
click at [592, 180] on button "B. [MEDICAL_DATA]" at bounding box center [645, 175] width 325 height 30
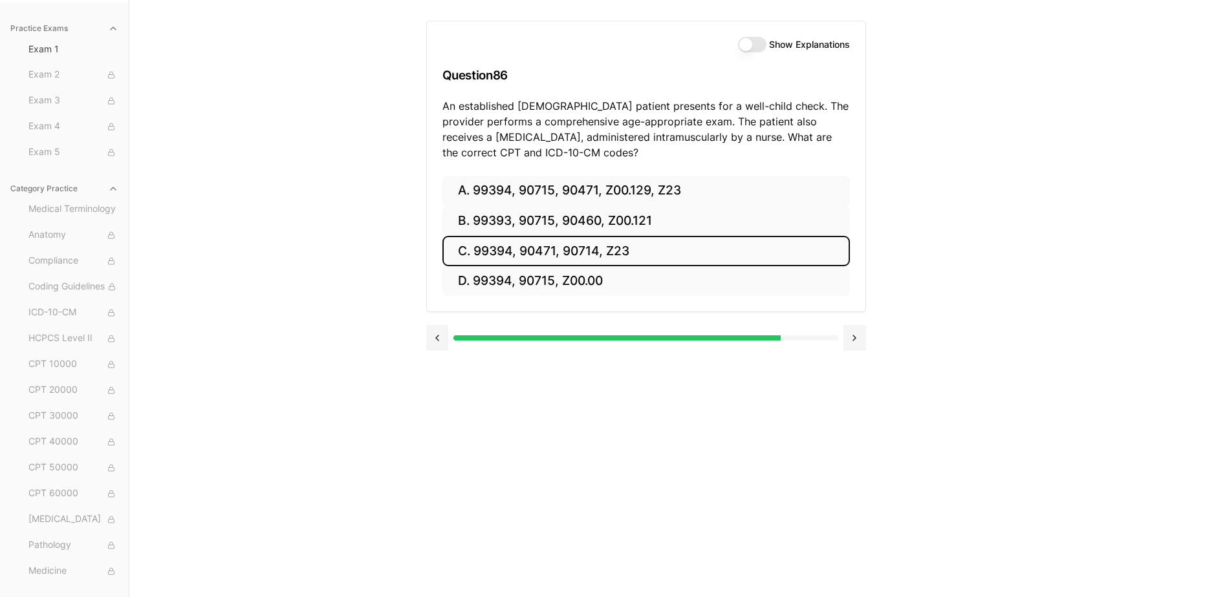
click at [593, 258] on button "C. 99394, 90471, 90714, Z23" at bounding box center [645, 251] width 407 height 30
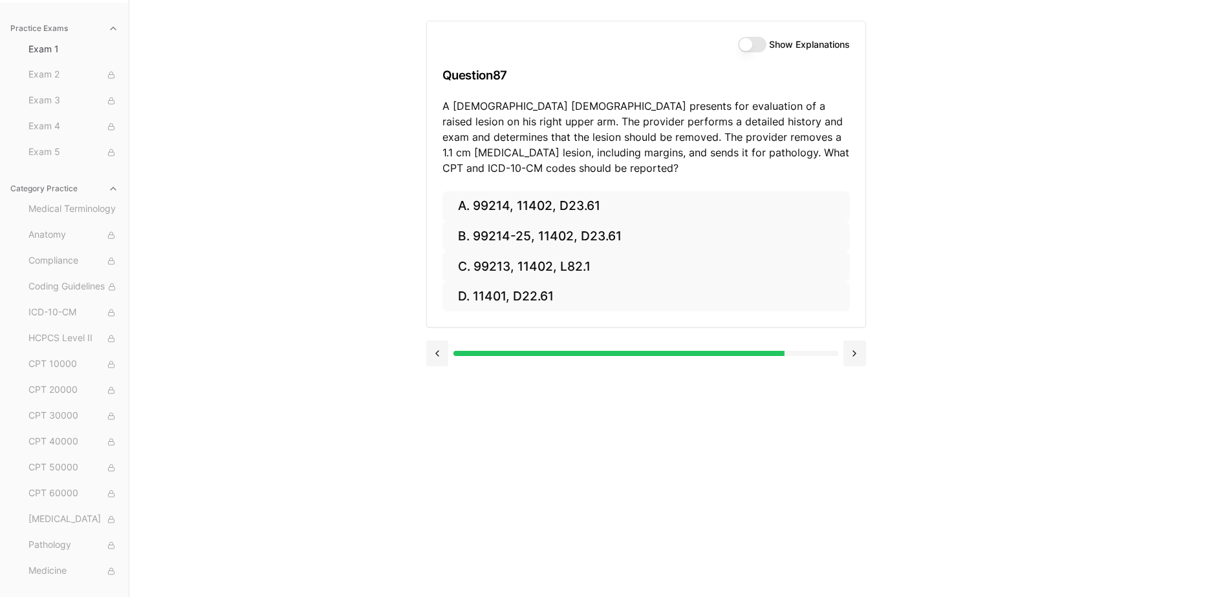
click at [653, 107] on p "A [DEMOGRAPHIC_DATA] [DEMOGRAPHIC_DATA] presents for evaluation of a raised les…" at bounding box center [645, 137] width 407 height 78
drag, startPoint x: 691, startPoint y: 138, endPoint x: 685, endPoint y: 148, distance: 11.3
click at [685, 148] on p "A [DEMOGRAPHIC_DATA] [DEMOGRAPHIC_DATA] presents for evaluation of a raised les…" at bounding box center [645, 137] width 407 height 78
click at [751, 114] on p "A [DEMOGRAPHIC_DATA] [DEMOGRAPHIC_DATA] presents for evaluation of a raised les…" at bounding box center [645, 137] width 407 height 78
drag, startPoint x: 724, startPoint y: 136, endPoint x: 790, endPoint y: 134, distance: 66.0
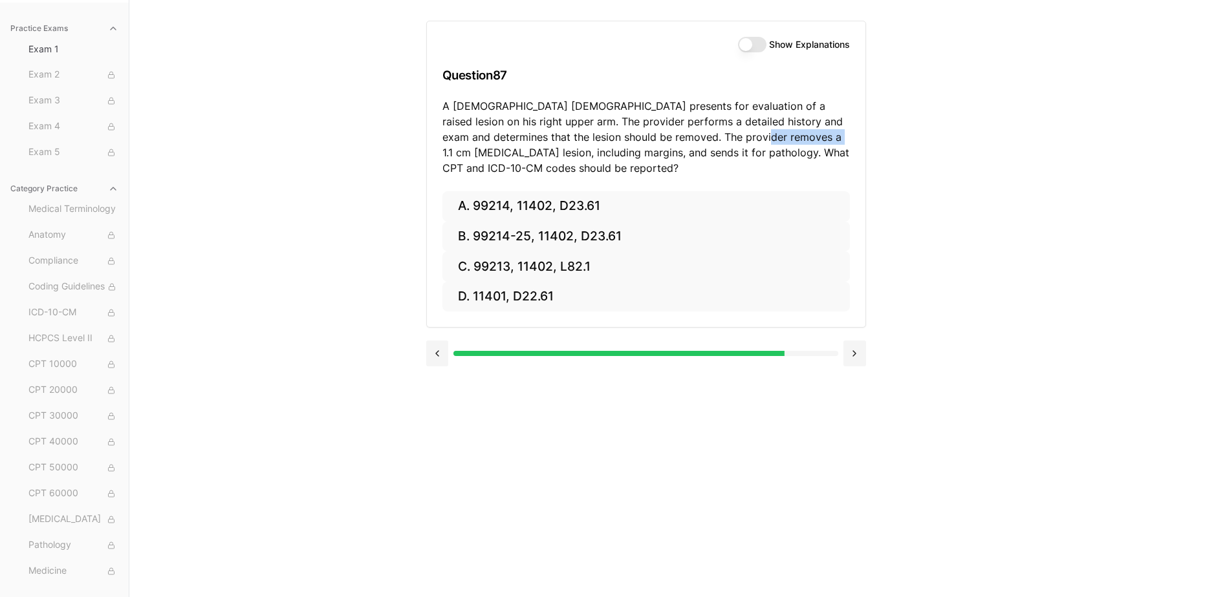
click at [790, 134] on p "A [DEMOGRAPHIC_DATA] [DEMOGRAPHIC_DATA] presents for evaluation of a raised les…" at bounding box center [645, 137] width 407 height 78
drag, startPoint x: 790, startPoint y: 134, endPoint x: 683, endPoint y: 106, distance: 109.6
click at [683, 106] on p "A [DEMOGRAPHIC_DATA] [DEMOGRAPHIC_DATA] presents for evaluation of a raised les…" at bounding box center [645, 137] width 407 height 78
drag, startPoint x: 757, startPoint y: 103, endPoint x: 469, endPoint y: 123, distance: 288.4
click at [469, 123] on p "A [DEMOGRAPHIC_DATA] [DEMOGRAPHIC_DATA] presents for evaluation of a raised les…" at bounding box center [645, 137] width 407 height 78
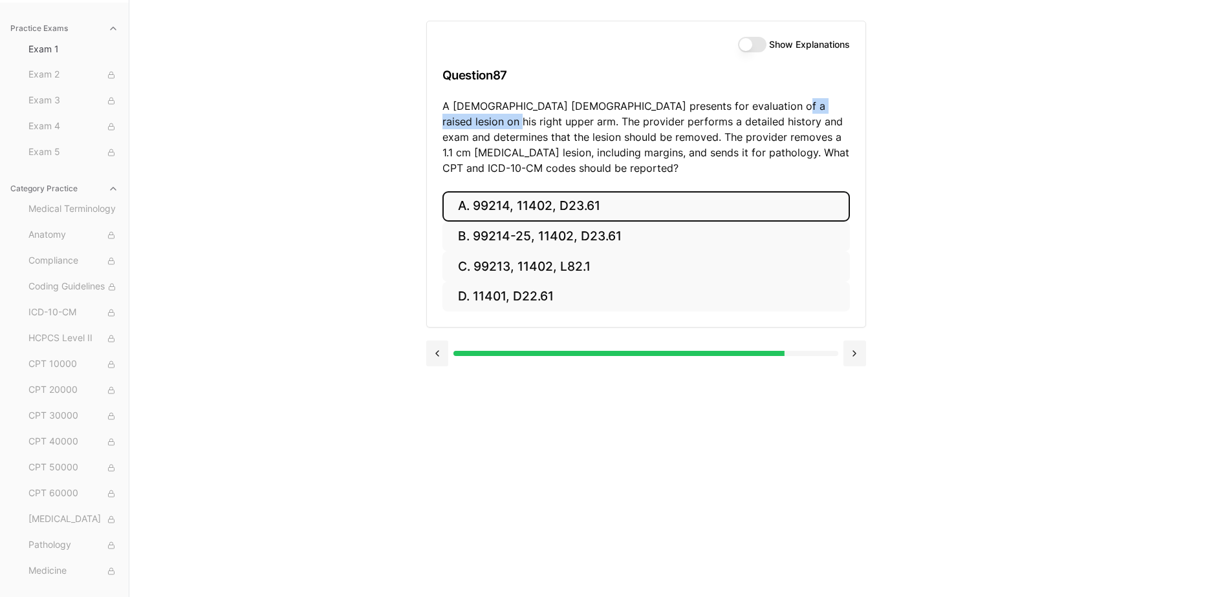
click at [541, 210] on button "A. 99214, 11402, D23.61" at bounding box center [645, 206] width 407 height 30
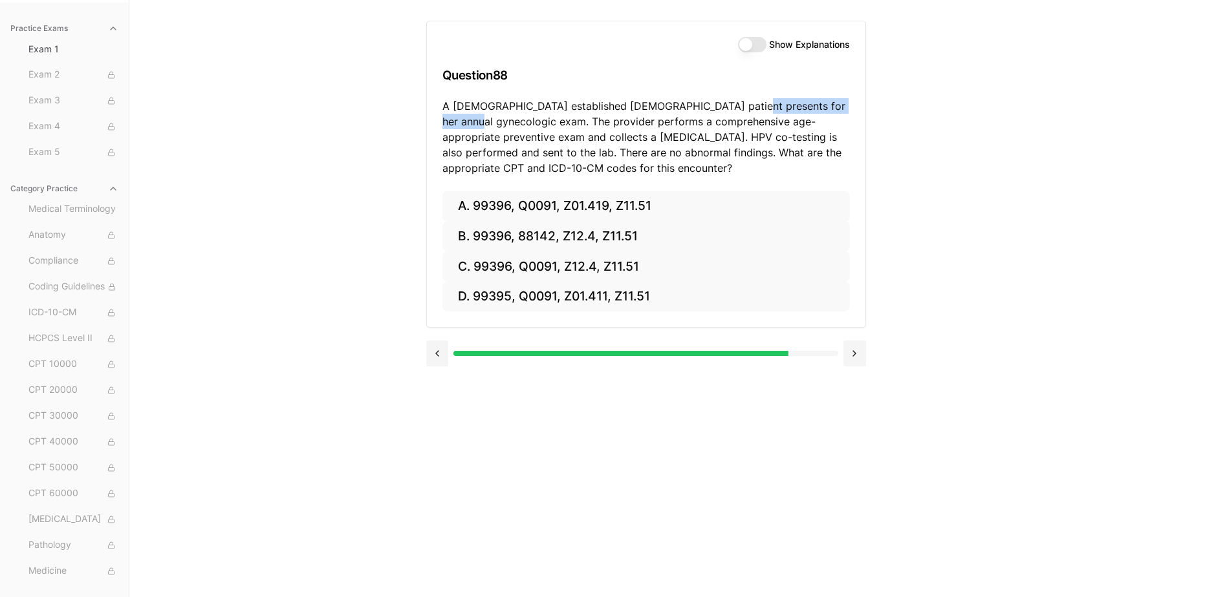
drag, startPoint x: 723, startPoint y: 97, endPoint x: 470, endPoint y: 125, distance: 254.4
click at [468, 125] on div "Show Explanations Question 88 A [DEMOGRAPHIC_DATA] established [DEMOGRAPHIC_DAT…" at bounding box center [646, 106] width 438 height 170
drag, startPoint x: 470, startPoint y: 125, endPoint x: 545, endPoint y: 126, distance: 75.0
click at [545, 126] on p "A [DEMOGRAPHIC_DATA] established [DEMOGRAPHIC_DATA] patient presents for her an…" at bounding box center [645, 137] width 407 height 78
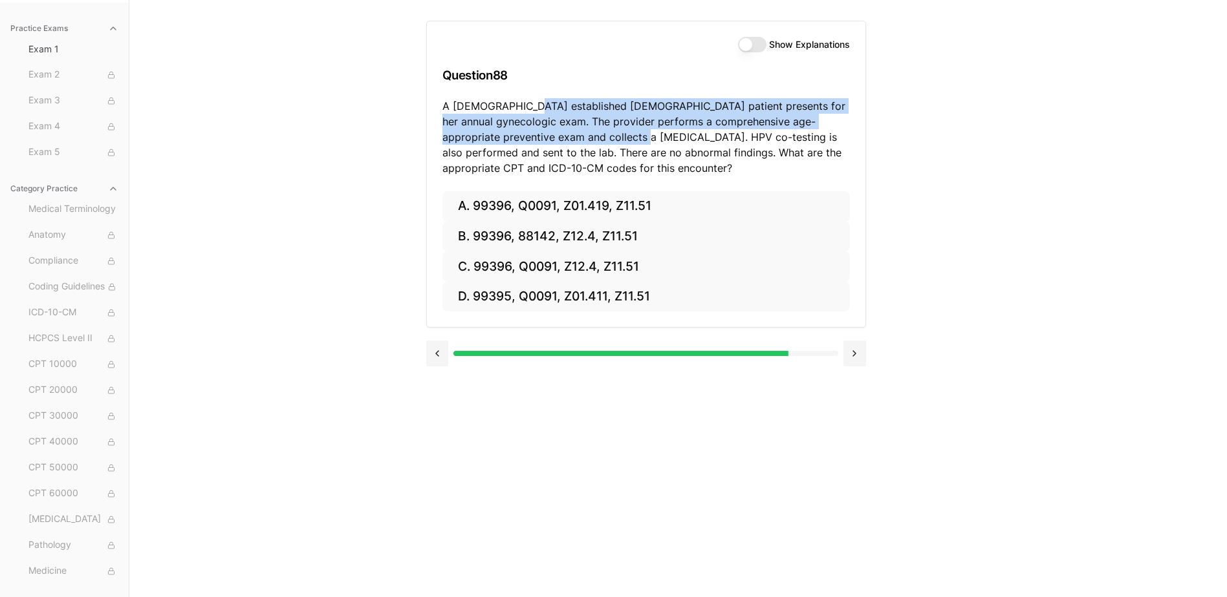
drag, startPoint x: 525, startPoint y: 113, endPoint x: 606, endPoint y: 140, distance: 85.3
click at [606, 140] on p "A [DEMOGRAPHIC_DATA] established [DEMOGRAPHIC_DATA] patient presents for her an…" at bounding box center [645, 137] width 407 height 78
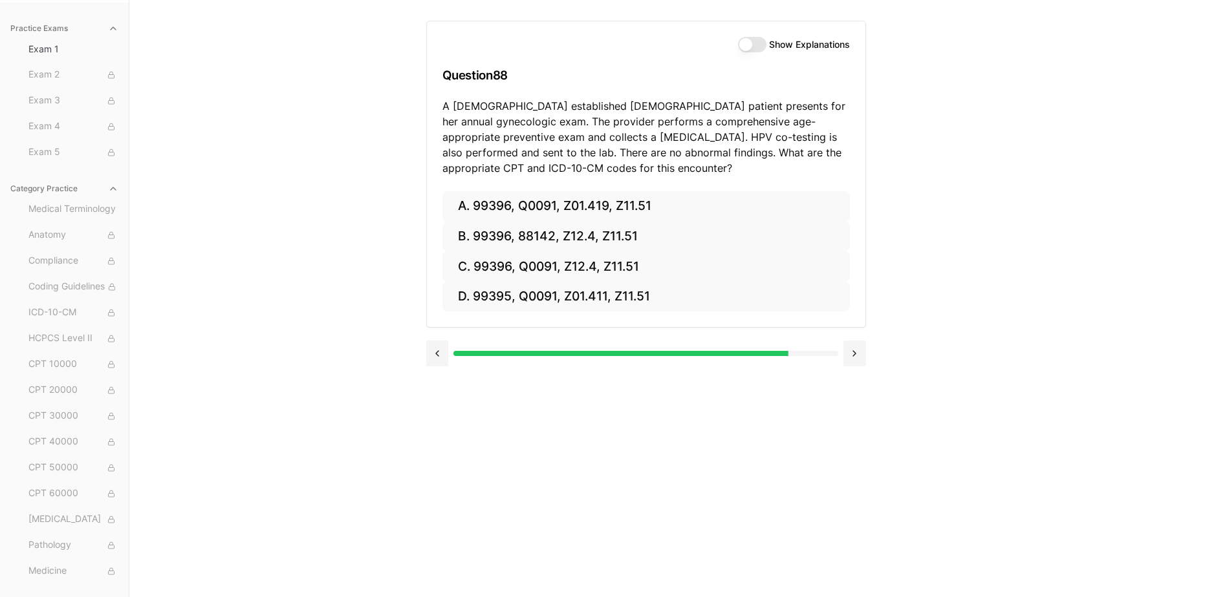
drag, startPoint x: 606, startPoint y: 140, endPoint x: 654, endPoint y: 146, distance: 48.3
click at [654, 146] on p "A [DEMOGRAPHIC_DATA] established [DEMOGRAPHIC_DATA] patient presents for her an…" at bounding box center [645, 137] width 407 height 78
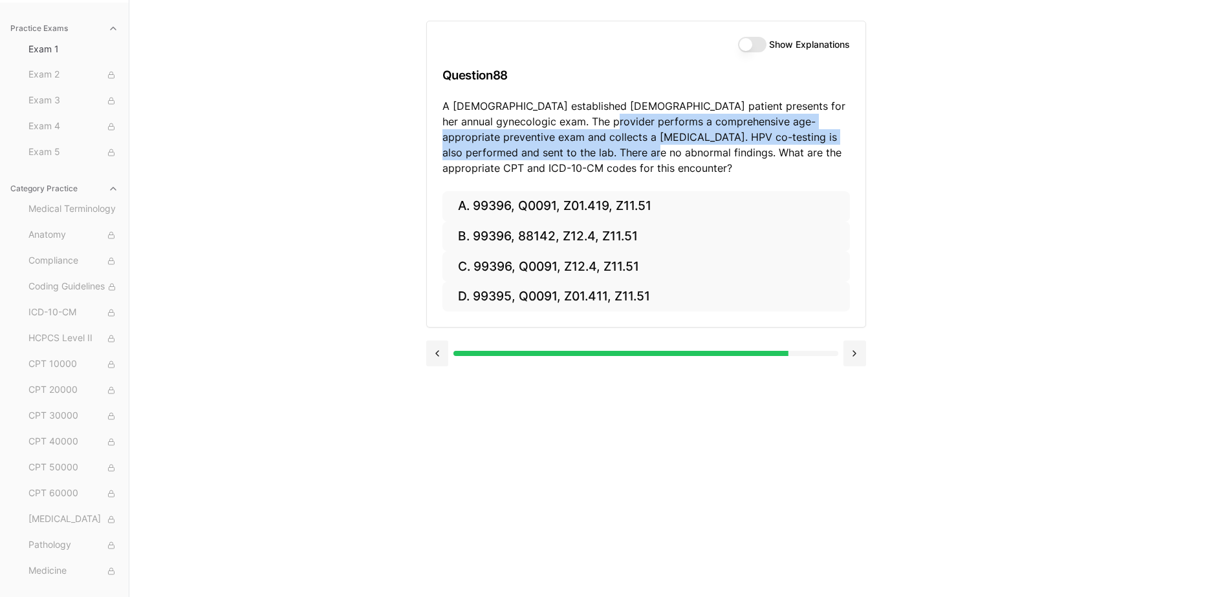
drag, startPoint x: 596, startPoint y: 117, endPoint x: 601, endPoint y: 153, distance: 35.9
click at [601, 153] on p "A [DEMOGRAPHIC_DATA] established [DEMOGRAPHIC_DATA] patient presents for her an…" at bounding box center [645, 137] width 407 height 78
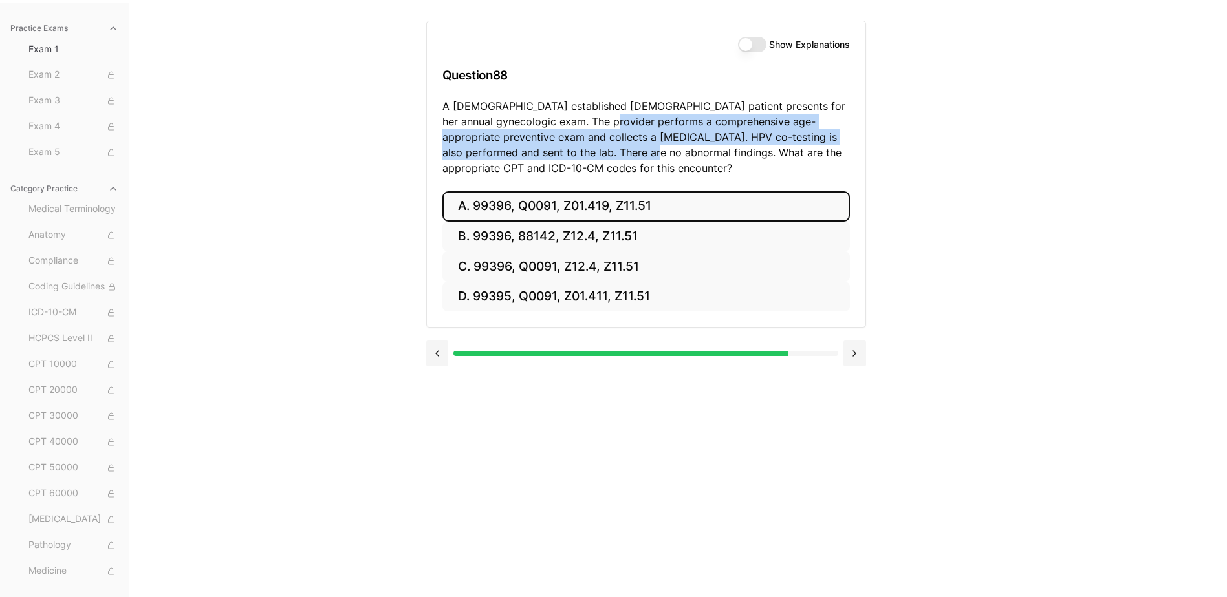
drag, startPoint x: 601, startPoint y: 153, endPoint x: 596, endPoint y: 208, distance: 55.1
click at [596, 208] on button "A. 99396, Q0091, Z01.419, Z11.51" at bounding box center [645, 206] width 407 height 30
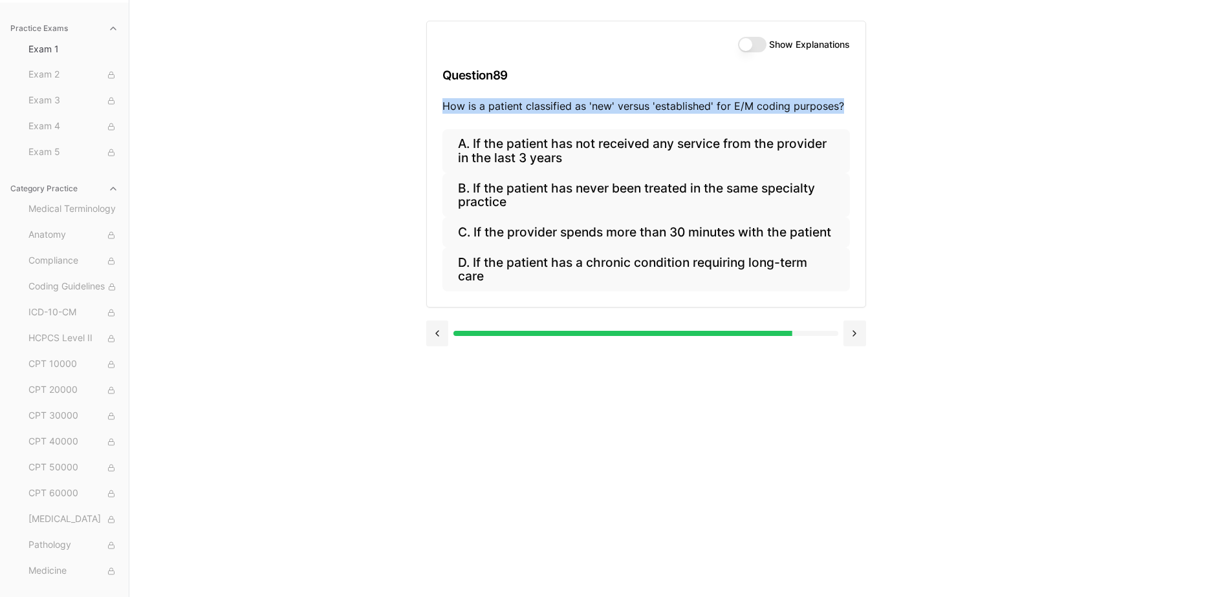
drag, startPoint x: 444, startPoint y: 108, endPoint x: 839, endPoint y: 105, distance: 395.1
click at [839, 105] on p "How is a patient classified as 'new' versus 'established' for E/M coding purpos…" at bounding box center [645, 106] width 407 height 16
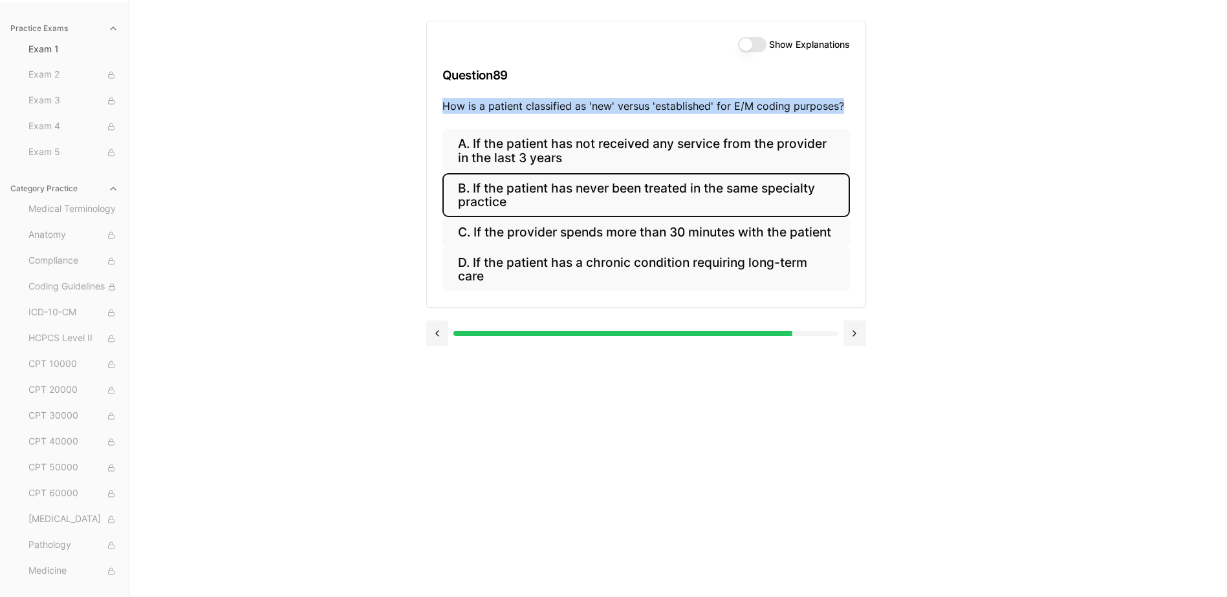
click at [536, 193] on button "B. If the patient has never been treated in the same specialty practice" at bounding box center [645, 195] width 407 height 44
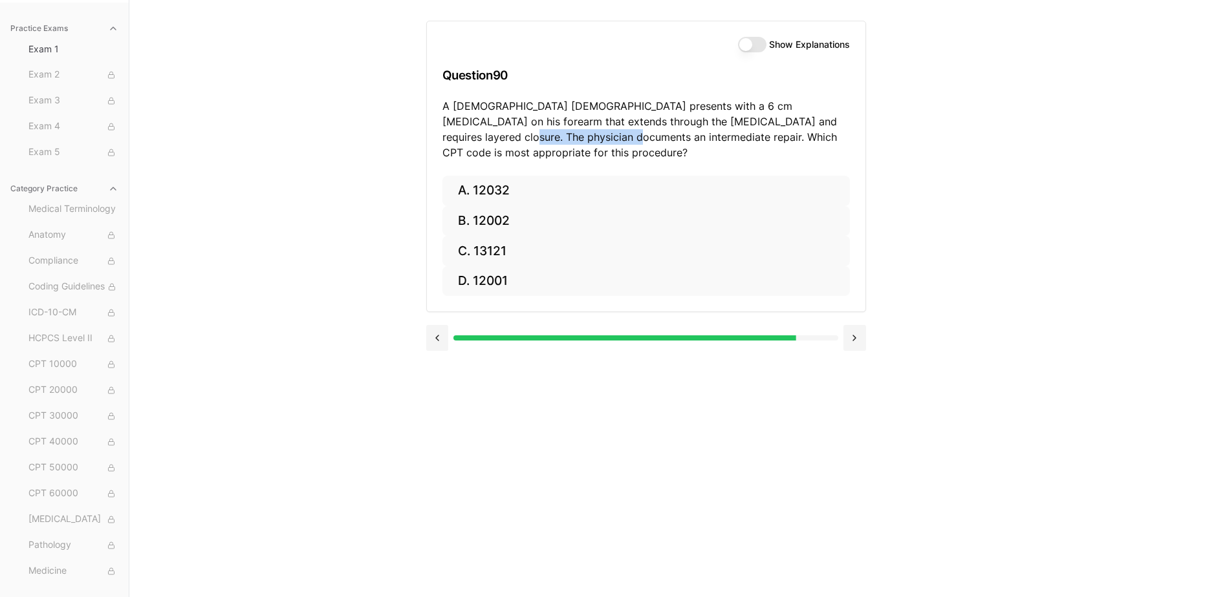
drag, startPoint x: 442, startPoint y: 135, endPoint x: 543, endPoint y: 140, distance: 101.0
click at [543, 140] on p "A [DEMOGRAPHIC_DATA] [DEMOGRAPHIC_DATA] presents with a 6 cm [MEDICAL_DATA] on …" at bounding box center [645, 129] width 407 height 62
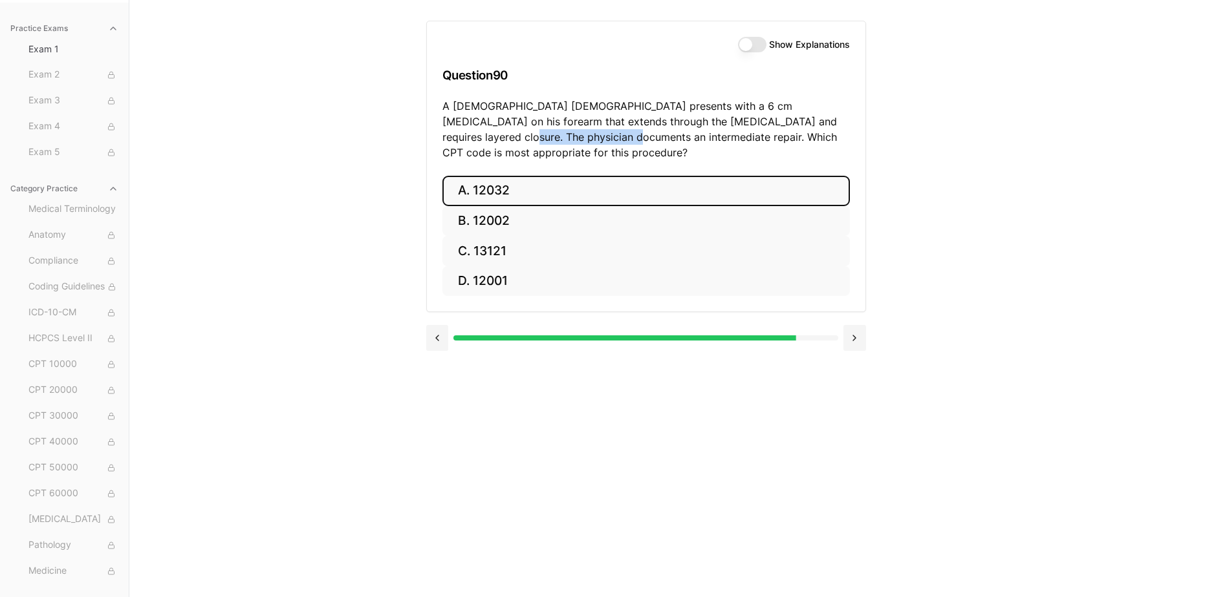
click at [497, 184] on button "A. 12032" at bounding box center [645, 191] width 407 height 30
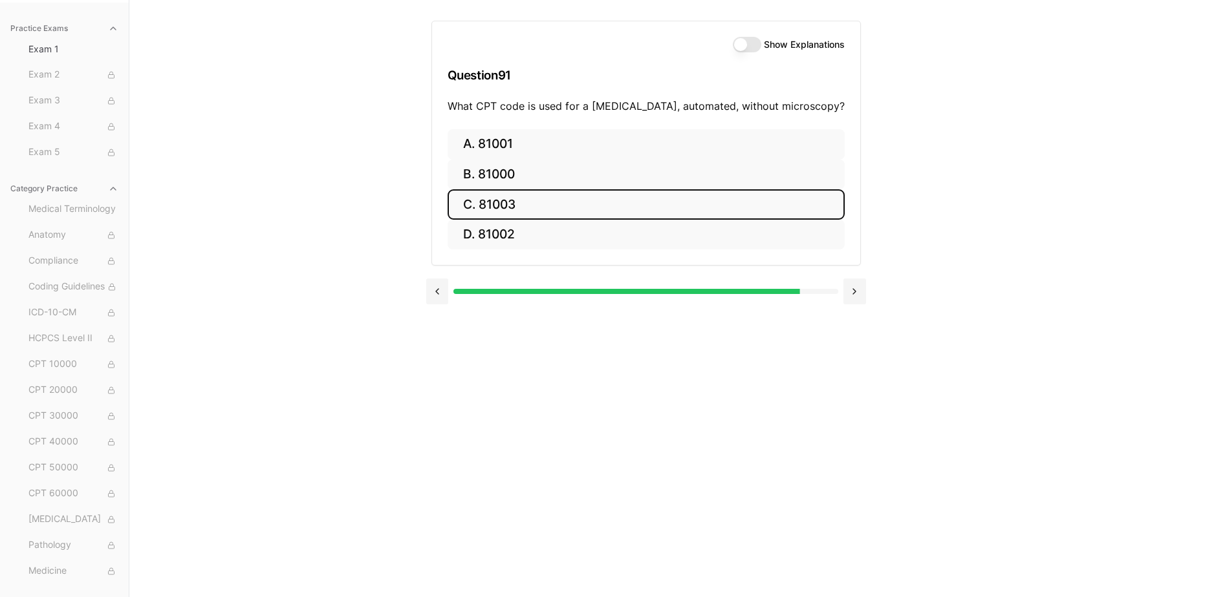
click at [511, 211] on button "C. 81003" at bounding box center [645, 204] width 397 height 30
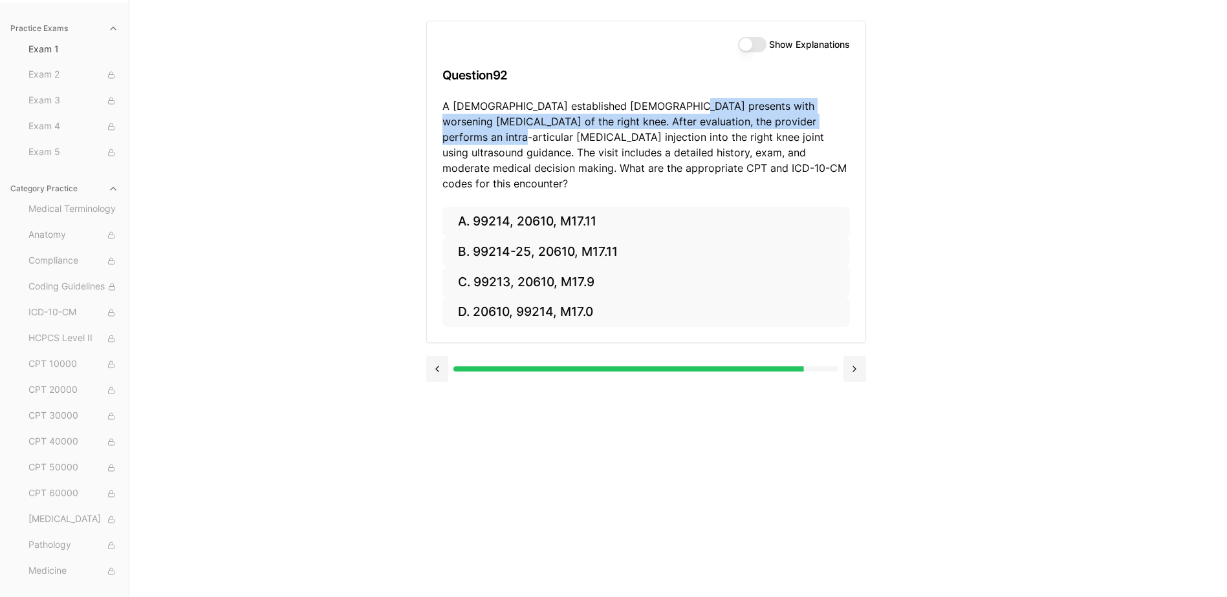
drag, startPoint x: 669, startPoint y: 107, endPoint x: 796, endPoint y: 127, distance: 128.9
click at [796, 127] on p "A [DEMOGRAPHIC_DATA] established [DEMOGRAPHIC_DATA] presents with worsening [ME…" at bounding box center [645, 144] width 407 height 93
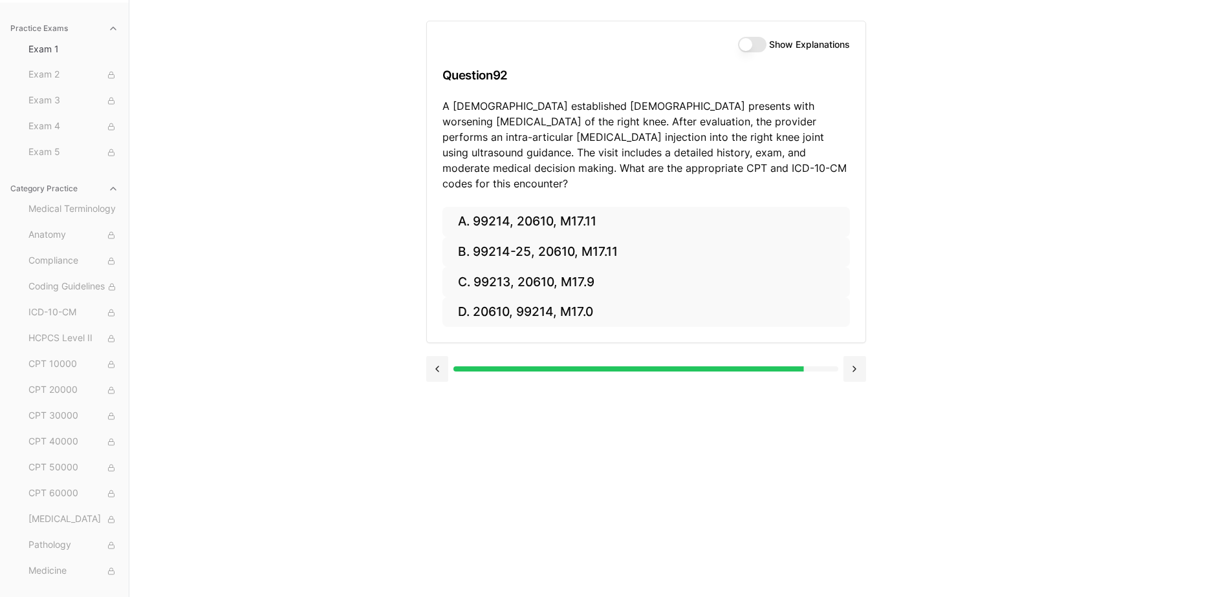
drag, startPoint x: 796, startPoint y: 127, endPoint x: 740, endPoint y: 137, distance: 57.2
click at [740, 137] on p "A [DEMOGRAPHIC_DATA] established [DEMOGRAPHIC_DATA] presents with worsening [ME…" at bounding box center [645, 144] width 407 height 93
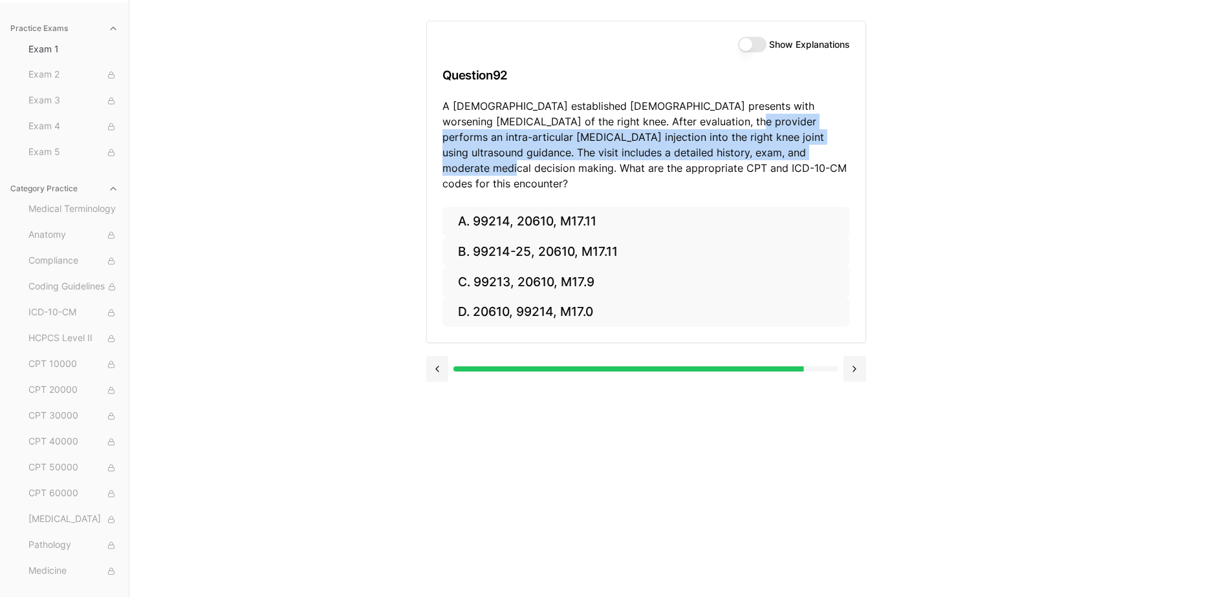
drag, startPoint x: 672, startPoint y: 119, endPoint x: 753, endPoint y: 153, distance: 87.8
click at [753, 153] on p "A [DEMOGRAPHIC_DATA] established [DEMOGRAPHIC_DATA] presents with worsening [ME…" at bounding box center [645, 144] width 407 height 93
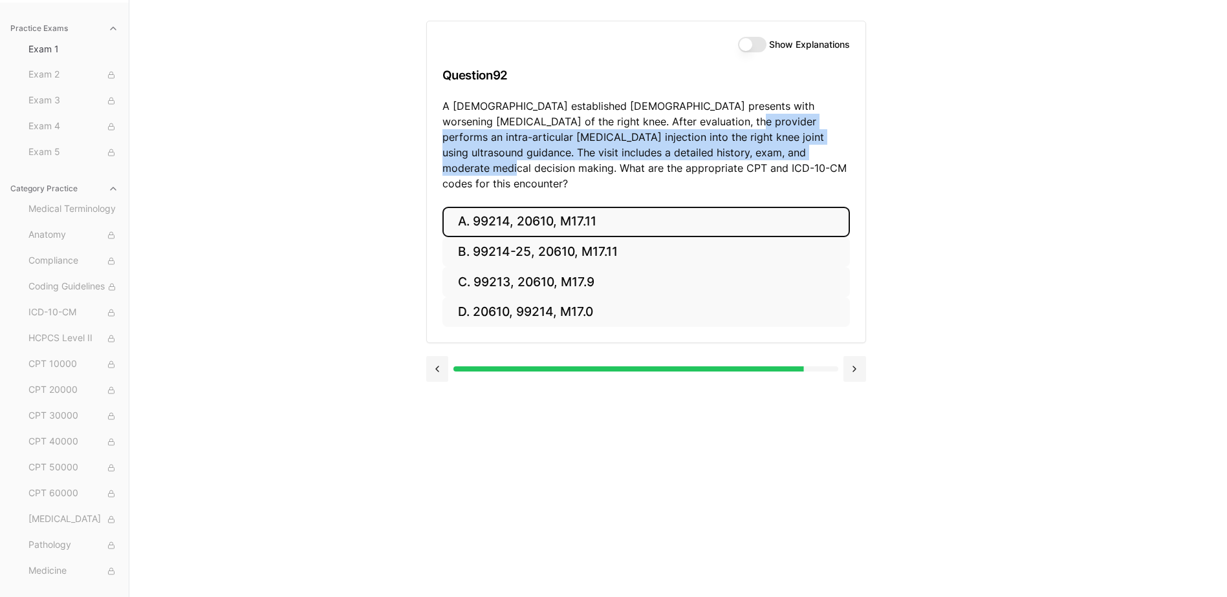
click at [567, 207] on button "A. 99214, 20610, M17.11" at bounding box center [645, 222] width 407 height 30
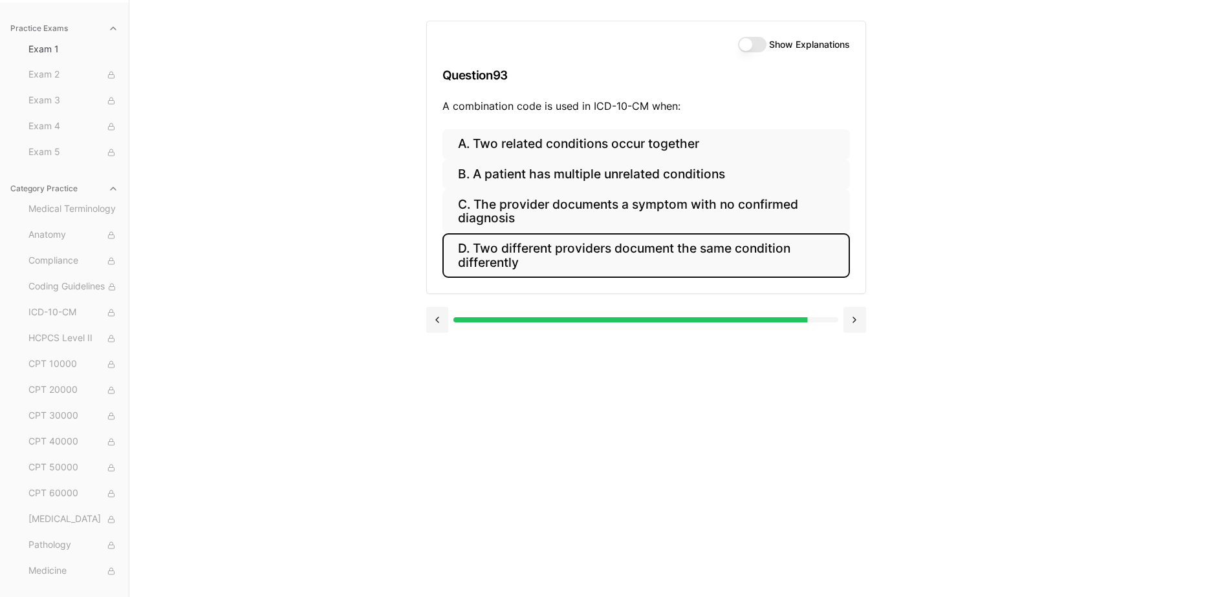
click at [596, 261] on button "D. Two different providers document the same condition differently" at bounding box center [645, 255] width 407 height 44
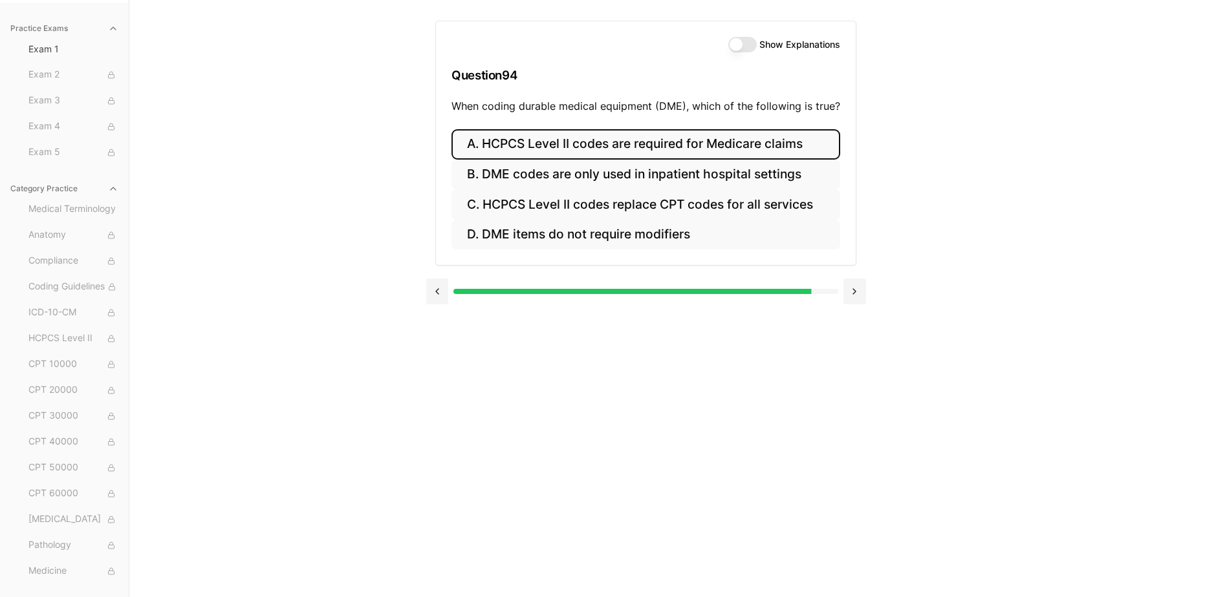
click at [607, 146] on button "A. HCPCS Level II codes are required for Medicare claims" at bounding box center [645, 144] width 389 height 30
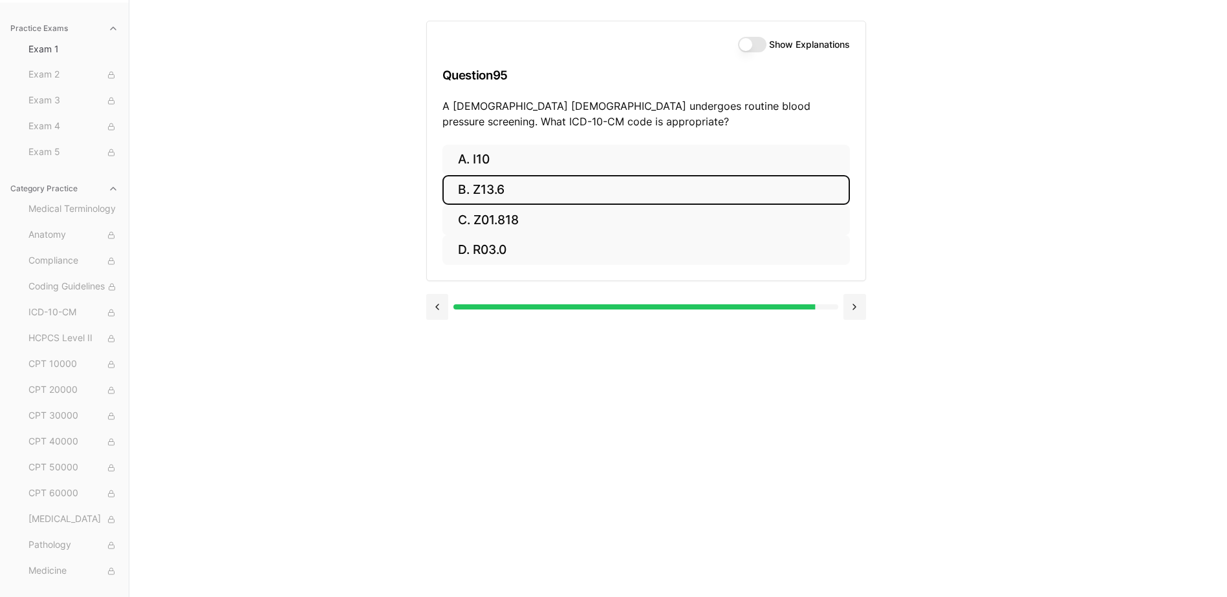
click at [537, 181] on button "B. Z13.6" at bounding box center [645, 190] width 407 height 30
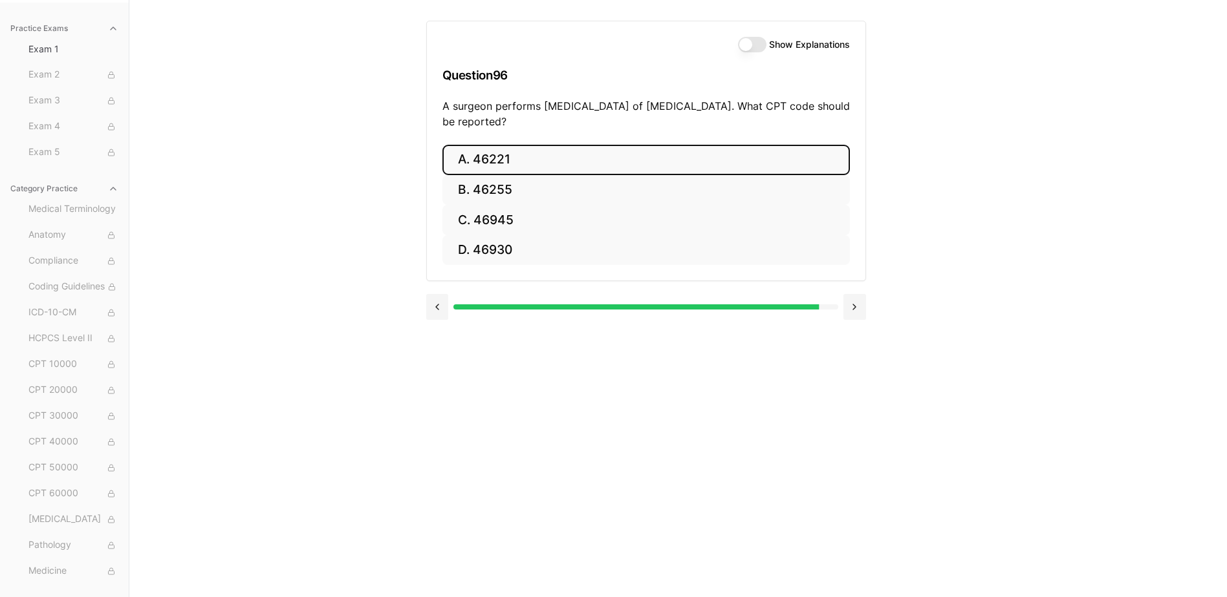
click at [553, 161] on button "A. 46221" at bounding box center [645, 160] width 407 height 30
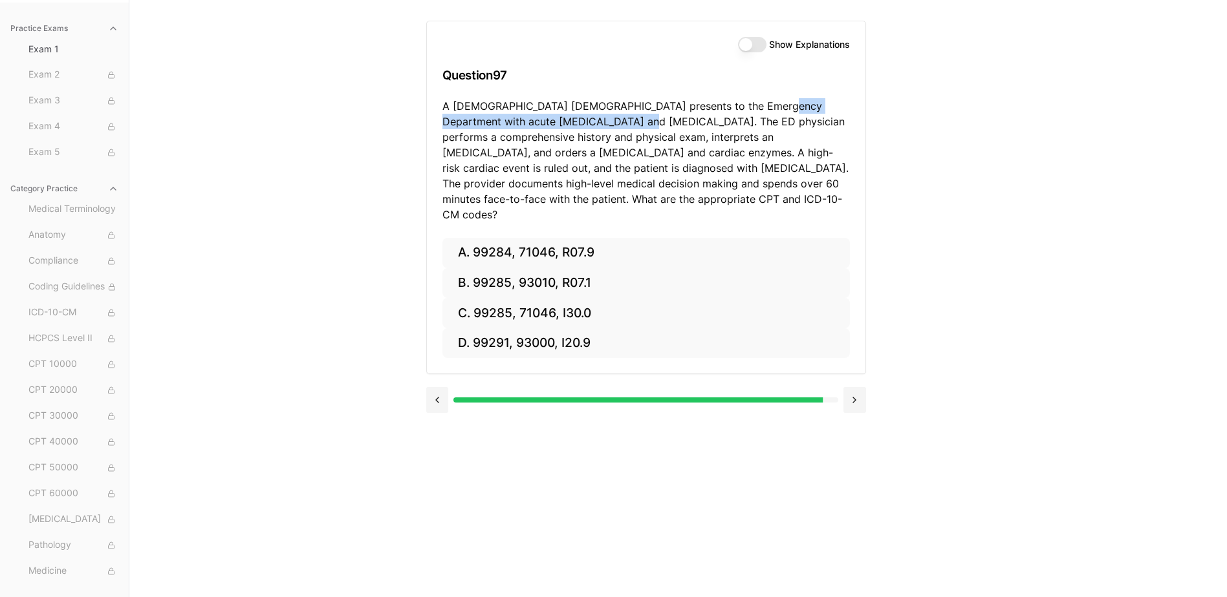
drag, startPoint x: 629, startPoint y: 104, endPoint x: 760, endPoint y: 106, distance: 131.3
click at [760, 106] on p "A [DEMOGRAPHIC_DATA] [DEMOGRAPHIC_DATA] presents to the Emergency Department wi…" at bounding box center [645, 160] width 407 height 124
drag, startPoint x: 760, startPoint y: 106, endPoint x: 608, endPoint y: 139, distance: 155.5
click at [608, 139] on p "A [DEMOGRAPHIC_DATA] [DEMOGRAPHIC_DATA] presents to the Emergency Department wi…" at bounding box center [645, 160] width 407 height 124
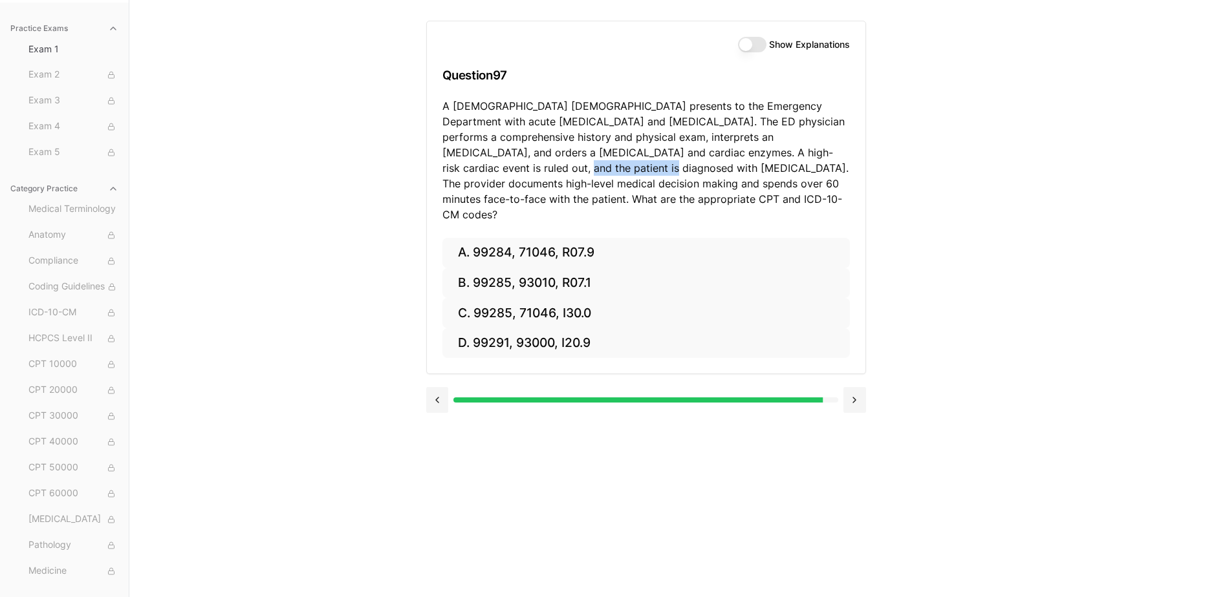
drag, startPoint x: 782, startPoint y: 151, endPoint x: 495, endPoint y: 166, distance: 288.1
click at [495, 166] on p "A [DEMOGRAPHIC_DATA] [DEMOGRAPHIC_DATA] presents to the Emergency Department wi…" at bounding box center [645, 160] width 407 height 124
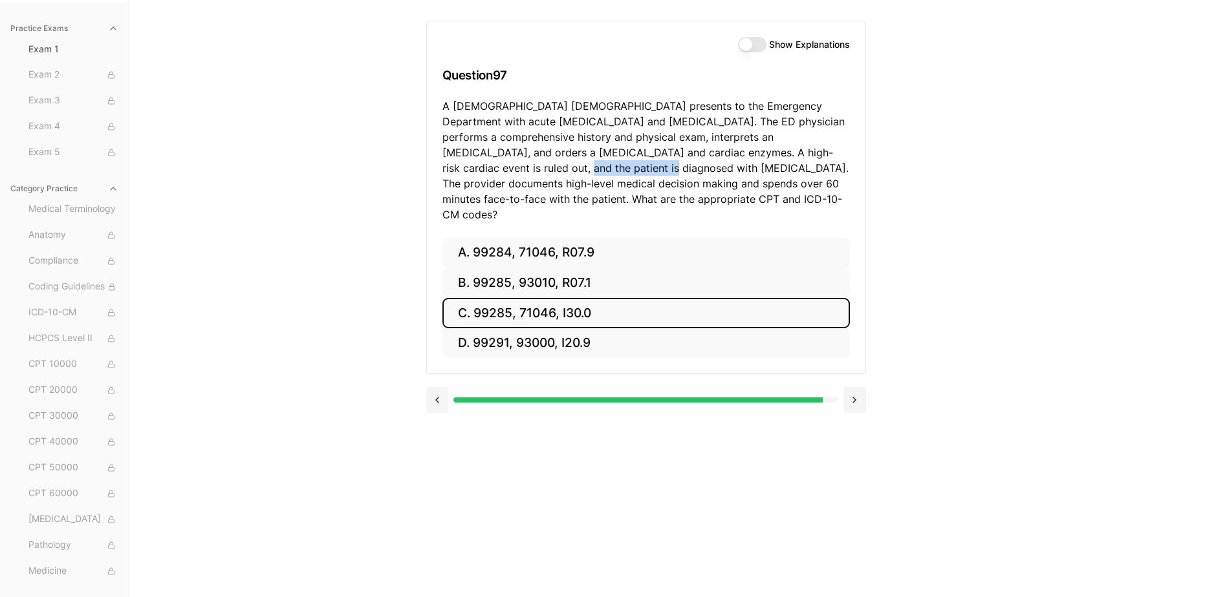
click at [590, 298] on button "C. 99285, 71046, I30.0" at bounding box center [645, 313] width 407 height 30
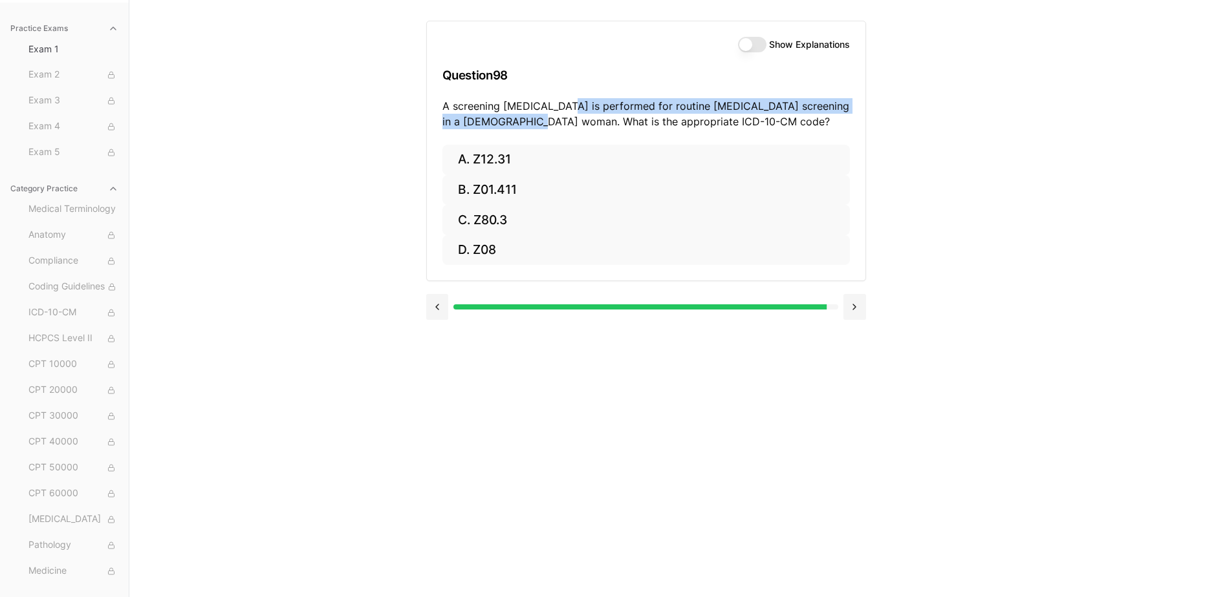
drag, startPoint x: 576, startPoint y: 107, endPoint x: 528, endPoint y: 124, distance: 50.7
click at [528, 124] on p "A screening [MEDICAL_DATA] is performed for routine [MEDICAL_DATA] screening in…" at bounding box center [645, 113] width 407 height 31
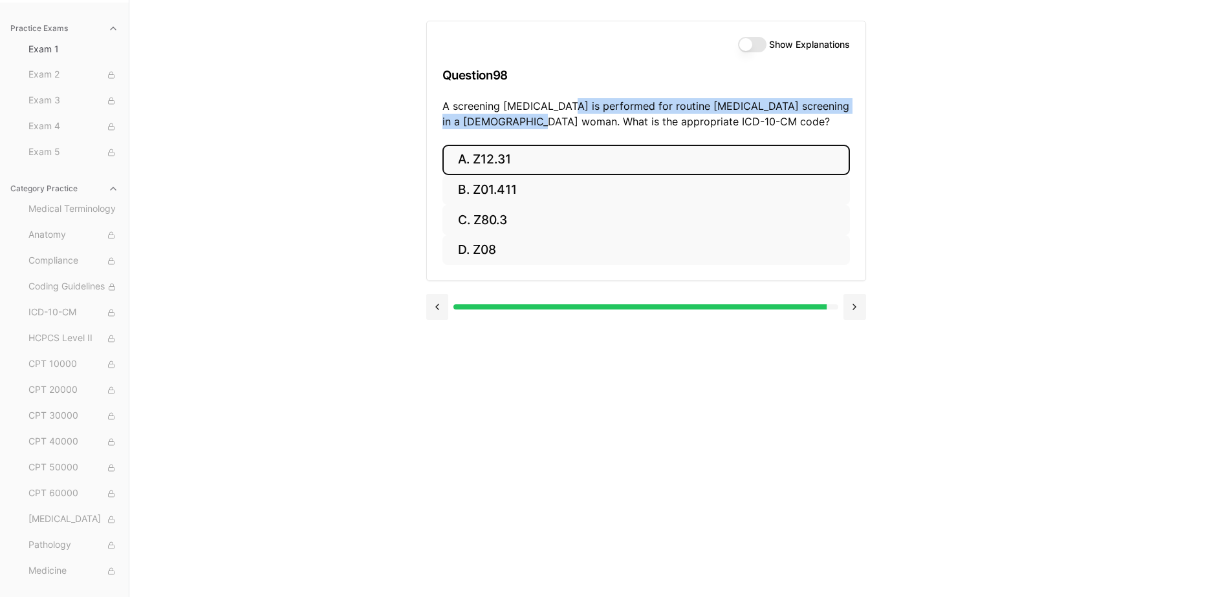
click at [535, 170] on button "A. Z12.31" at bounding box center [645, 160] width 407 height 30
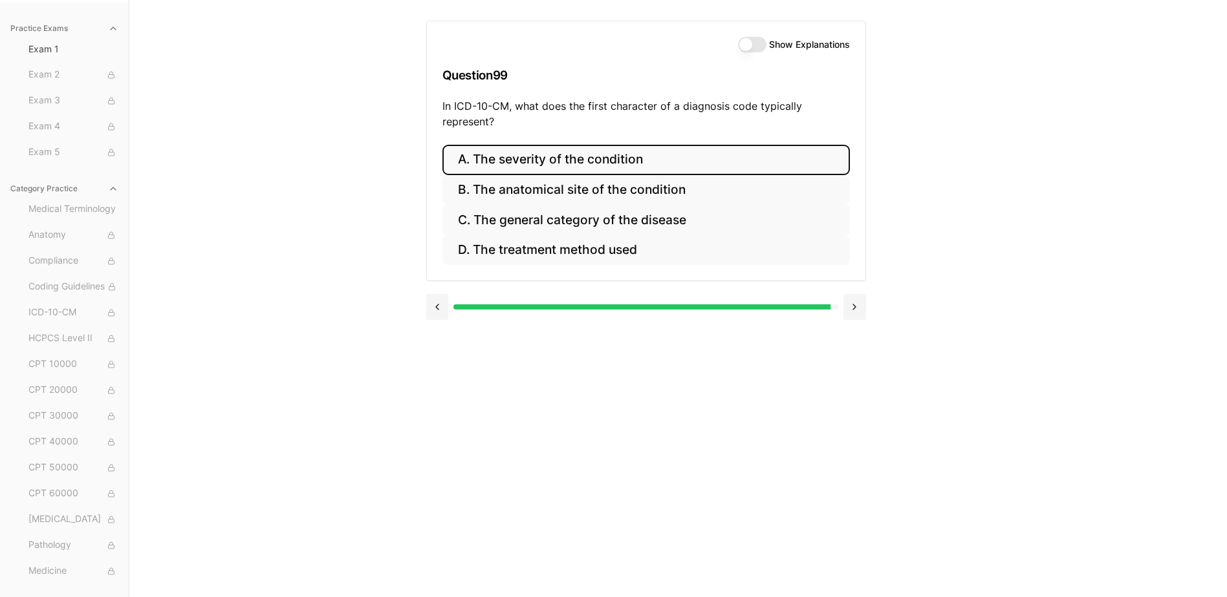
click at [621, 160] on button "A. The severity of the condition" at bounding box center [645, 160] width 407 height 30
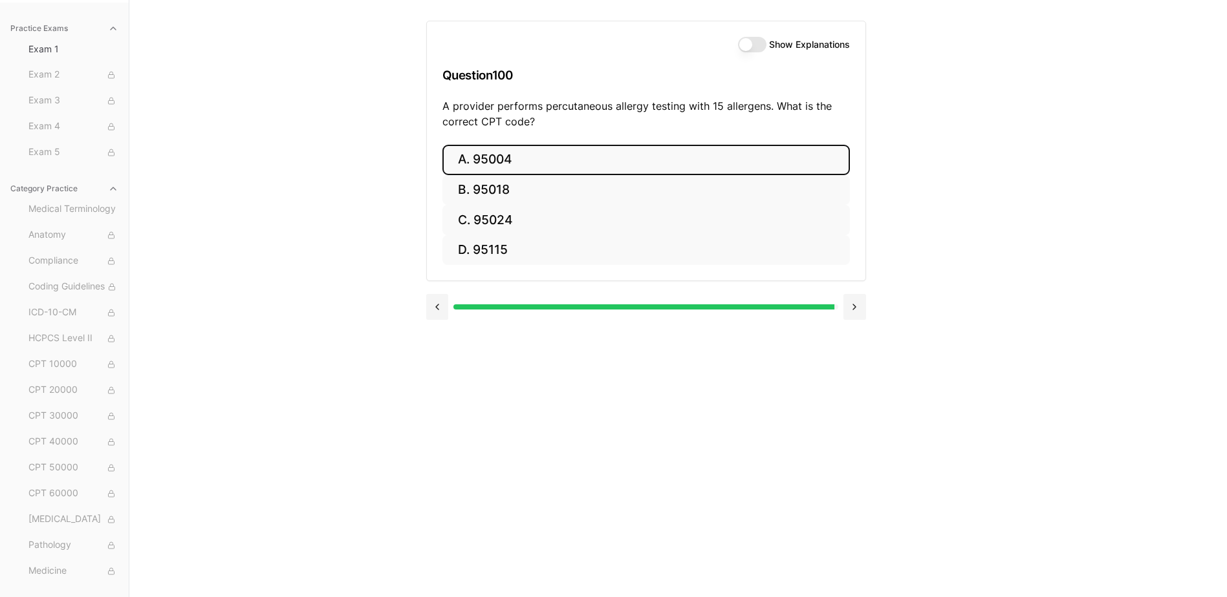
click at [597, 150] on button "A. 95004" at bounding box center [645, 160] width 407 height 30
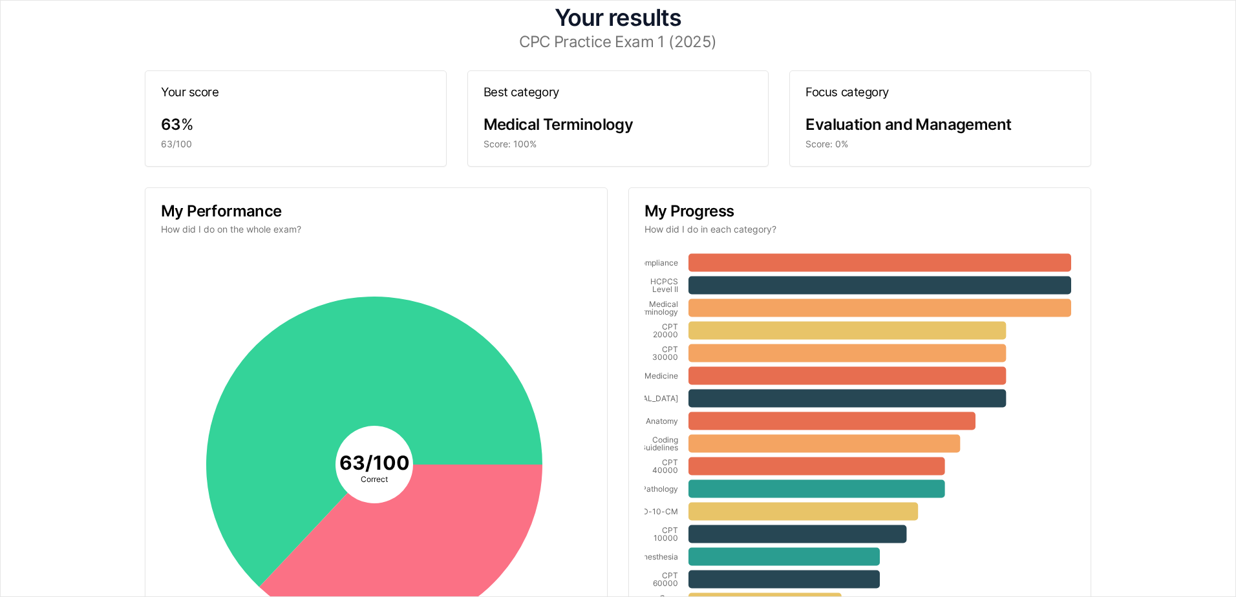
scroll to position [0, 0]
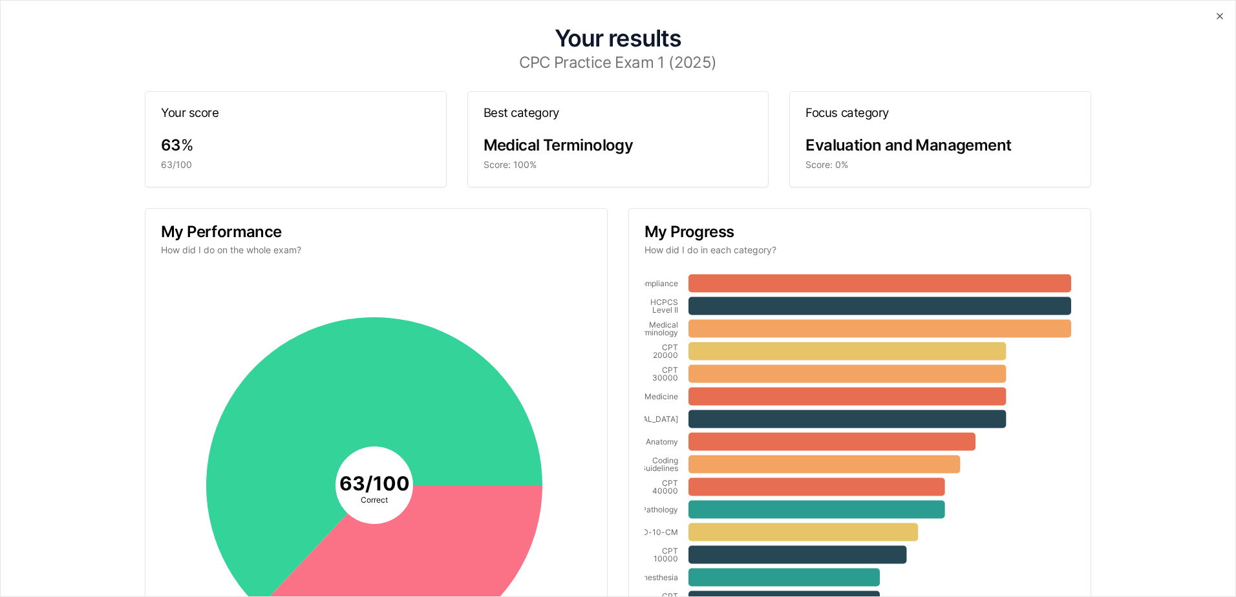
click at [224, 597] on html "Check out our new CPC Study Center, with 5 full-length practice exams updated f…" at bounding box center [618, 239] width 1236 height 716
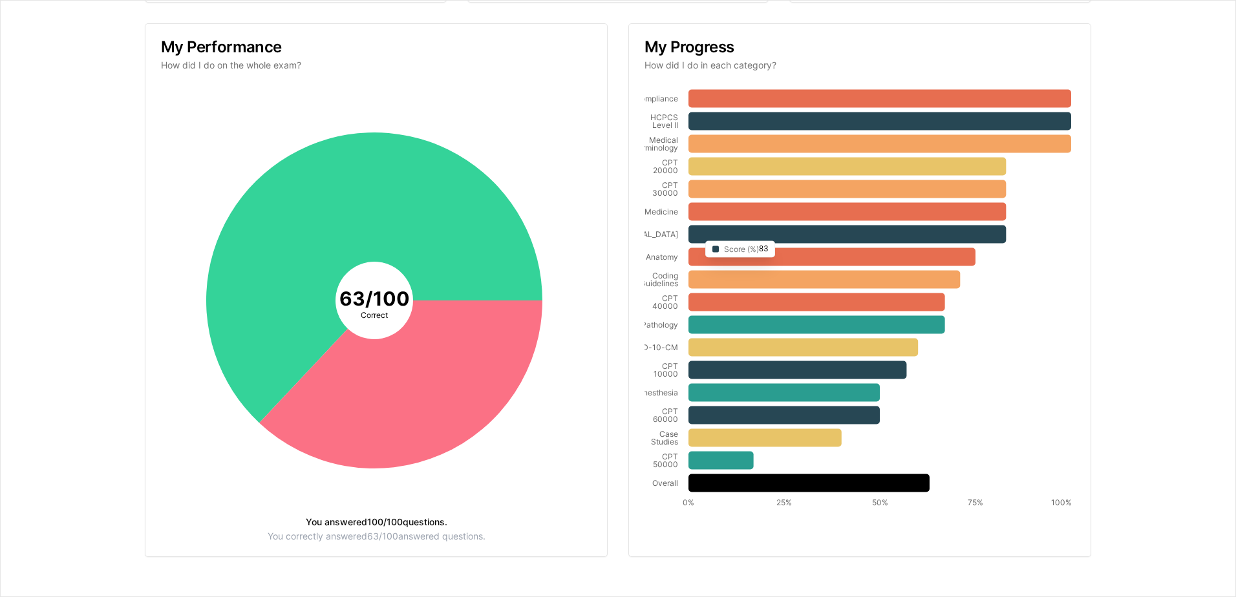
scroll to position [188, 0]
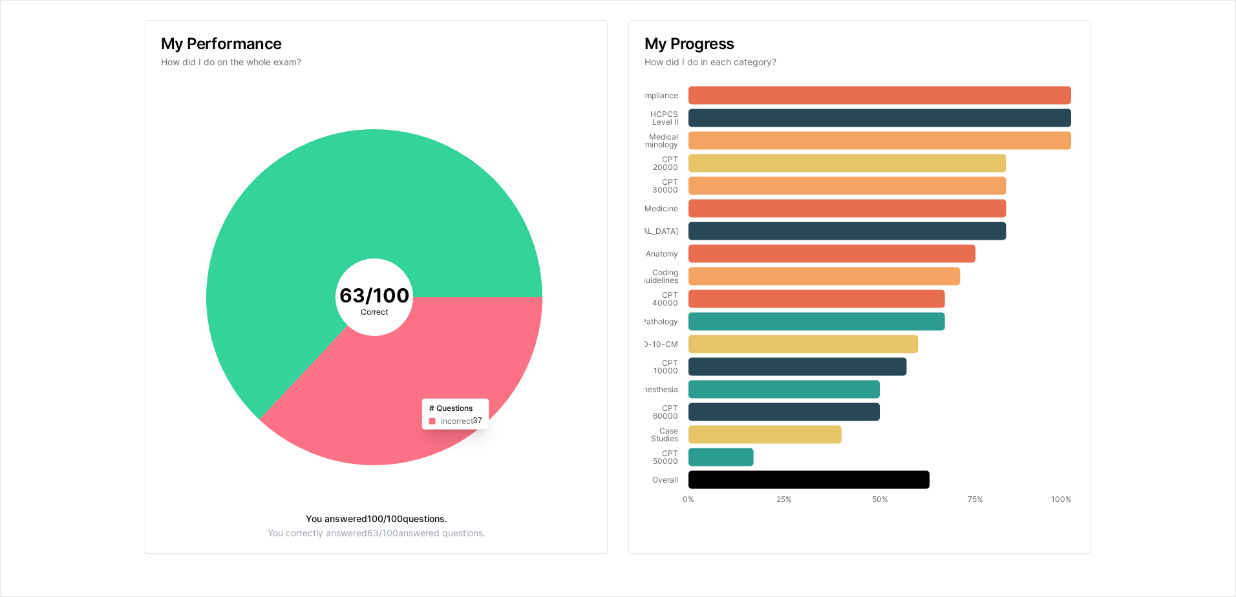
click at [407, 327] on icon at bounding box center [400, 381] width 283 height 168
click at [439, 396] on icon at bounding box center [400, 381] width 283 height 168
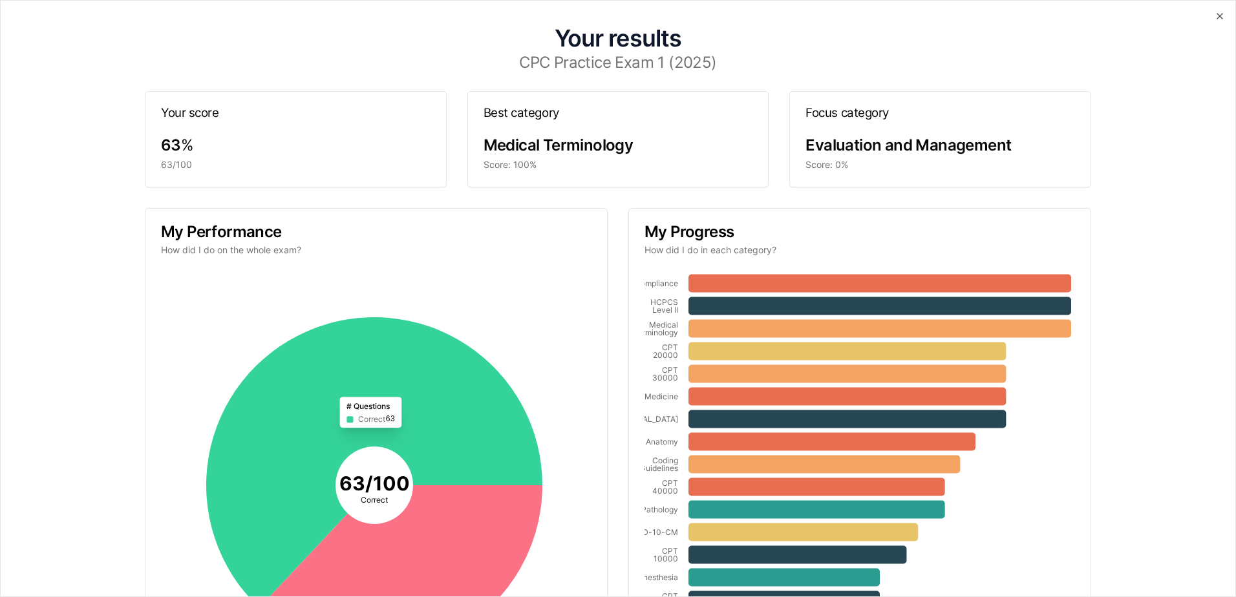
drag, startPoint x: 442, startPoint y: 410, endPoint x: 434, endPoint y: 319, distance: 90.9
click at [442, 409] on icon at bounding box center [374, 462] width 336 height 291
click at [389, 160] on div "63/100" at bounding box center [296, 164] width 270 height 13
drag, startPoint x: 844, startPoint y: 332, endPoint x: 850, endPoint y: 327, distance: 8.7
click at [846, 334] on icon at bounding box center [880, 328] width 383 height 18
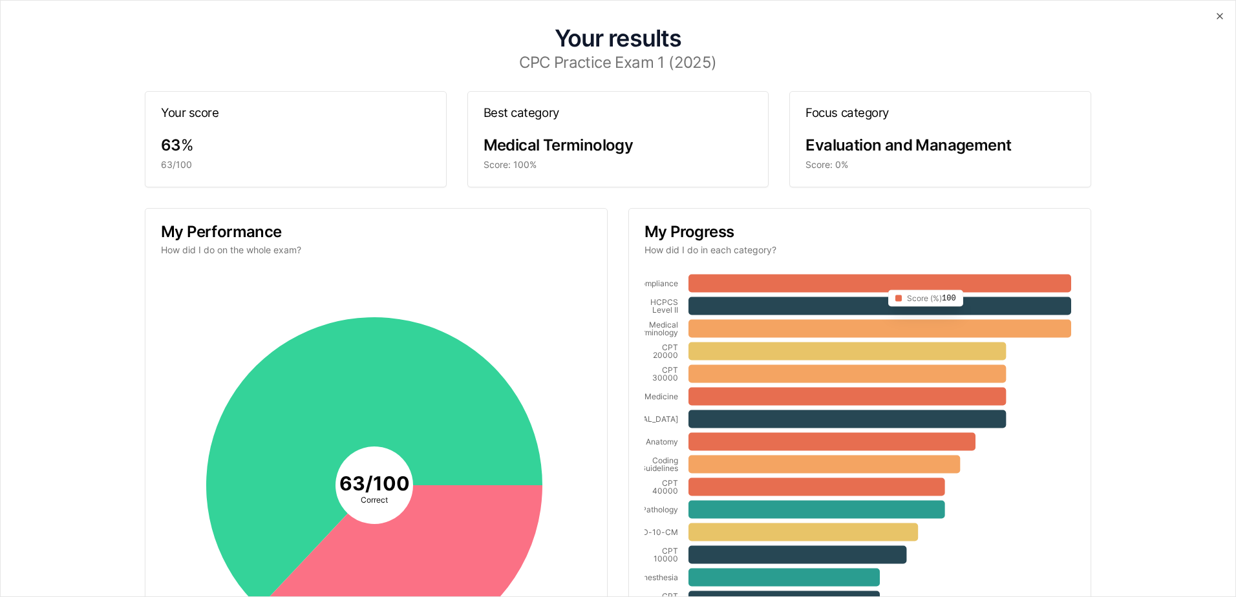
click at [877, 286] on icon at bounding box center [880, 283] width 383 height 18
click at [851, 278] on icon at bounding box center [880, 283] width 383 height 18
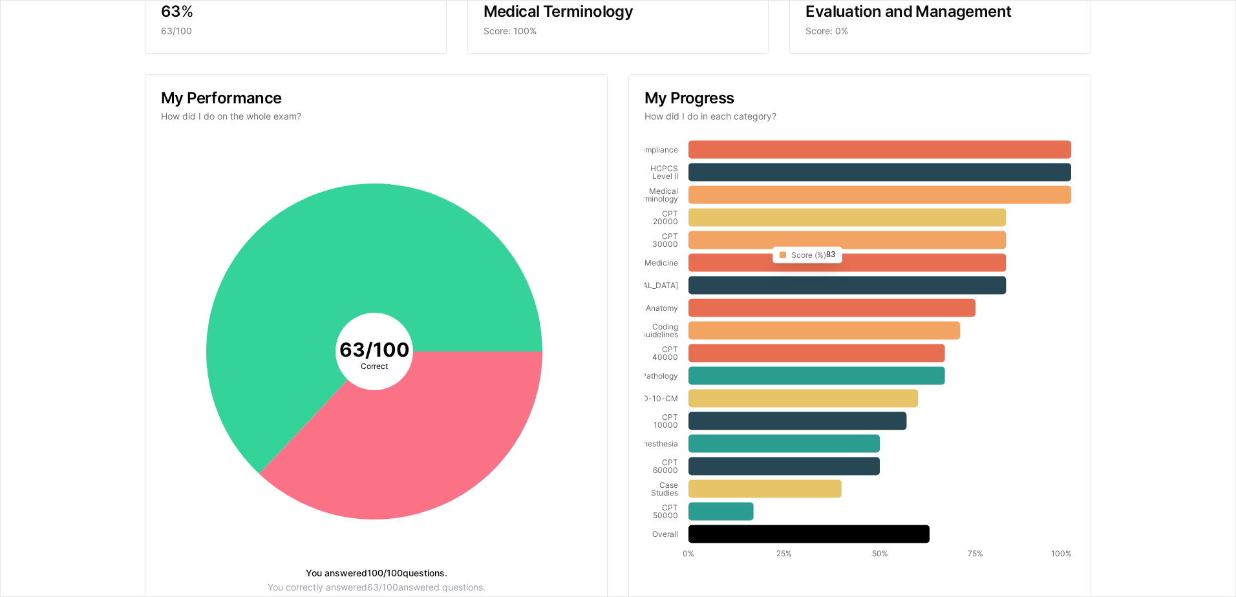
scroll to position [188, 0]
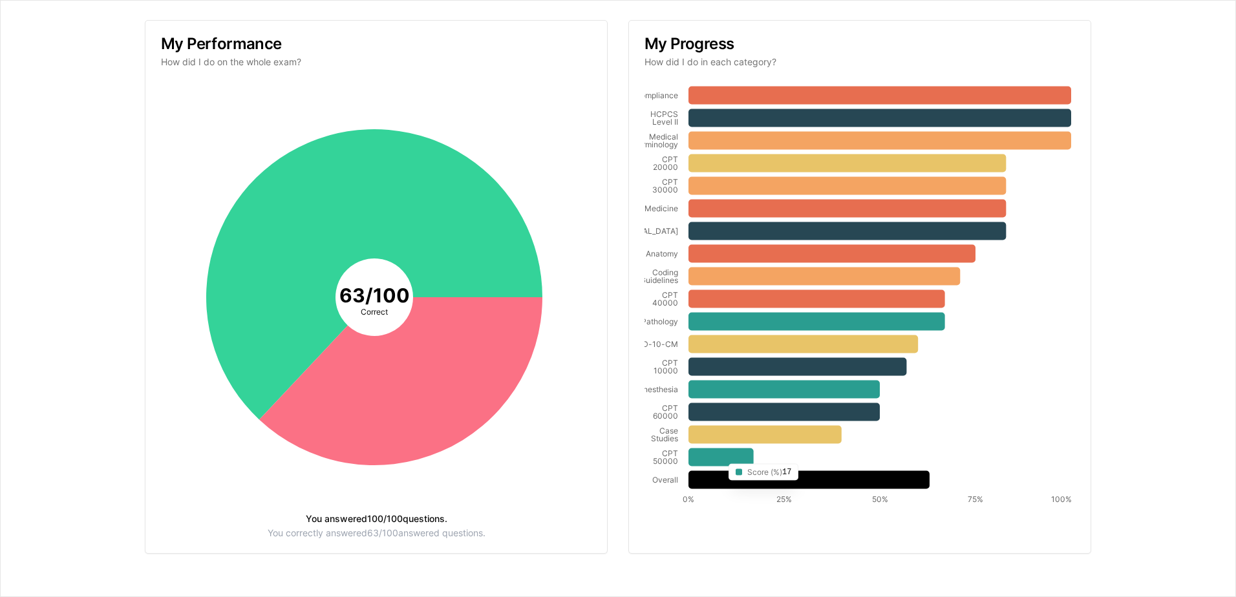
click at [717, 461] on icon at bounding box center [721, 457] width 65 height 18
click at [727, 461] on icon at bounding box center [721, 457] width 65 height 18
click at [788, 480] on icon at bounding box center [809, 480] width 241 height 18
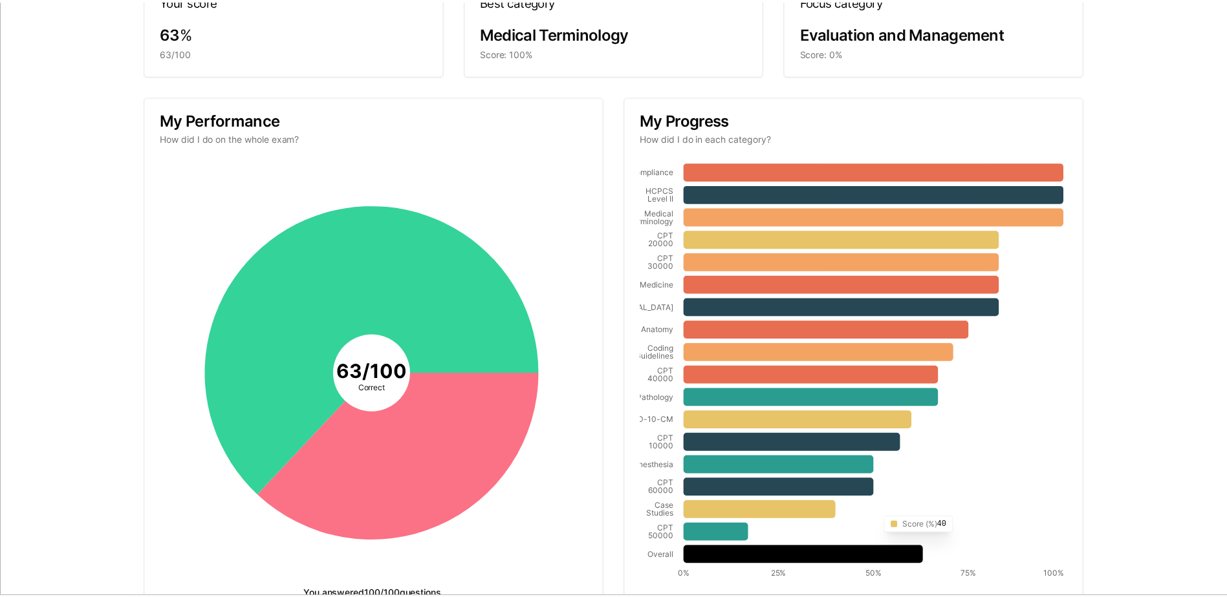
scroll to position [0, 0]
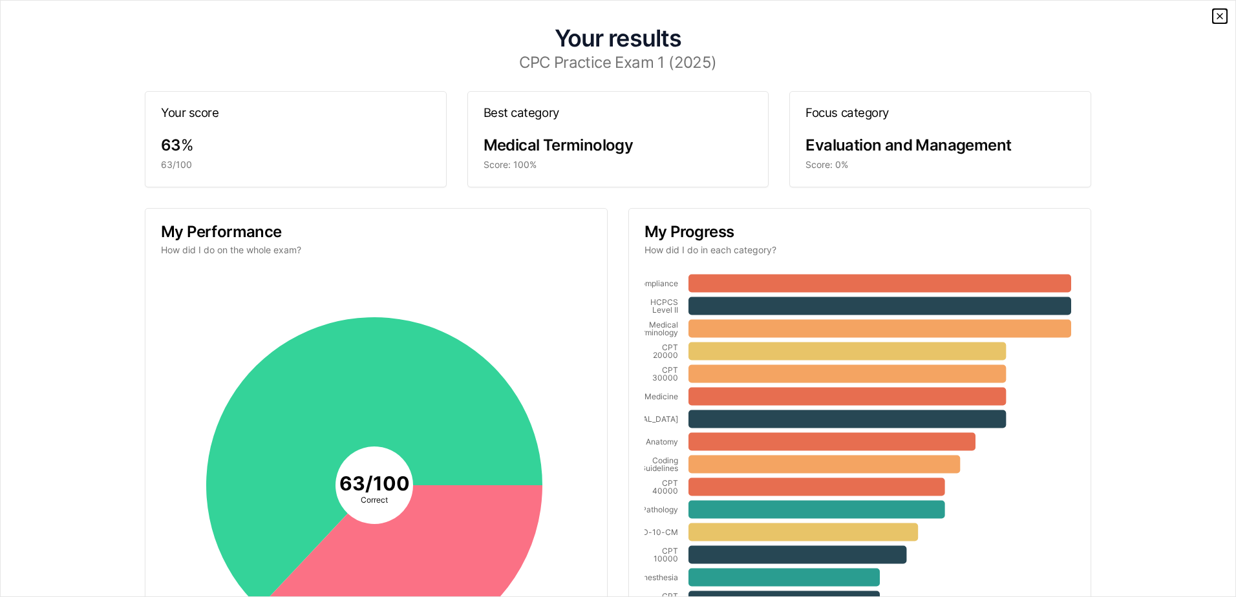
click at [1215, 19] on icon "button" at bounding box center [1220, 16] width 10 height 10
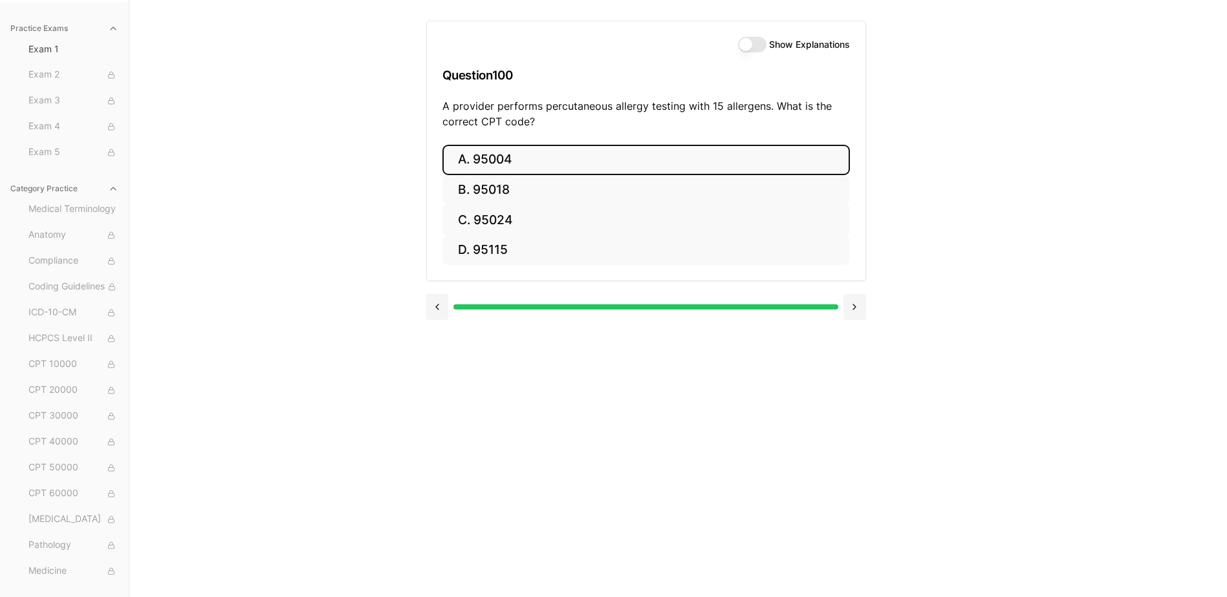
click at [753, 46] on button "Show Explanations" at bounding box center [752, 45] width 28 height 16
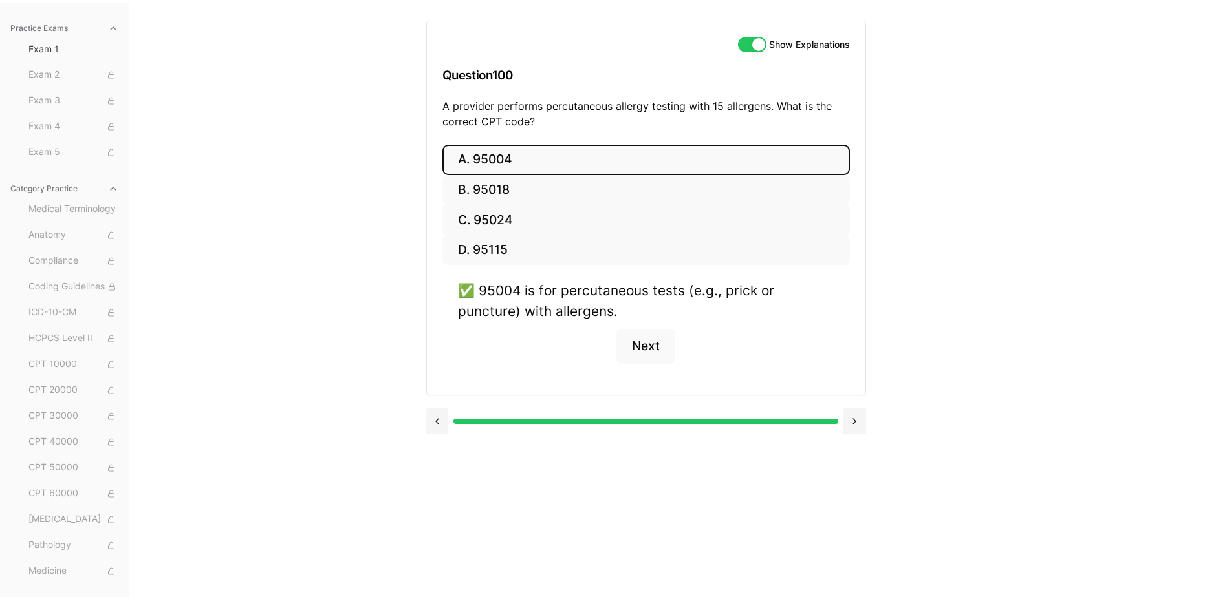
click at [753, 46] on button "Show Explanations" at bounding box center [752, 45] width 28 height 16
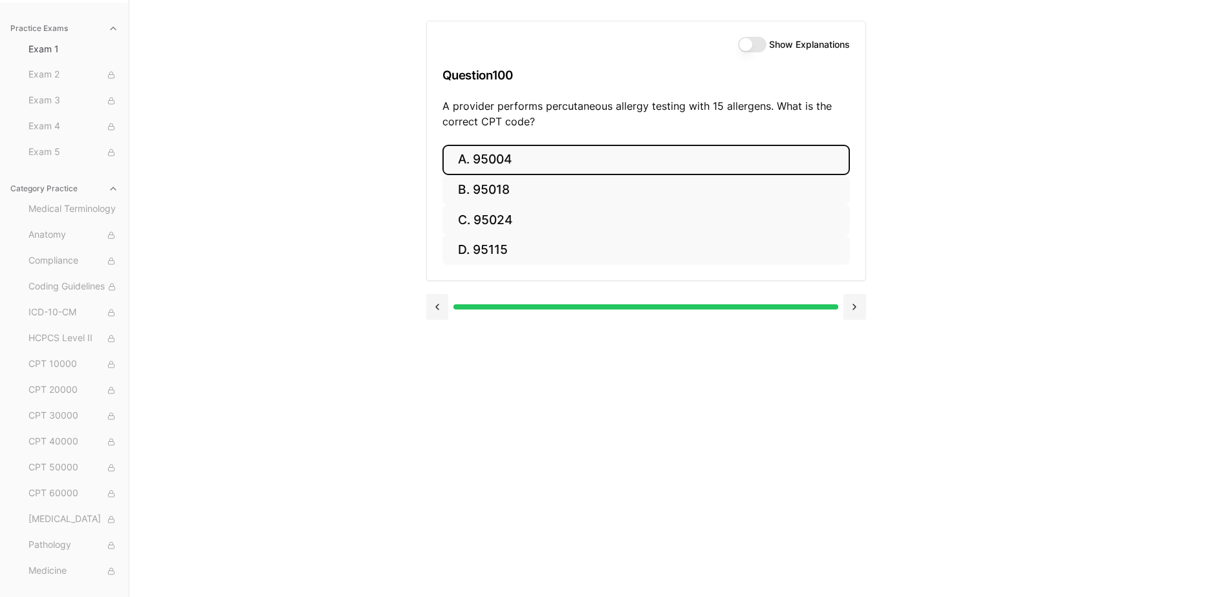
click at [757, 48] on button "Show Explanations" at bounding box center [752, 45] width 28 height 16
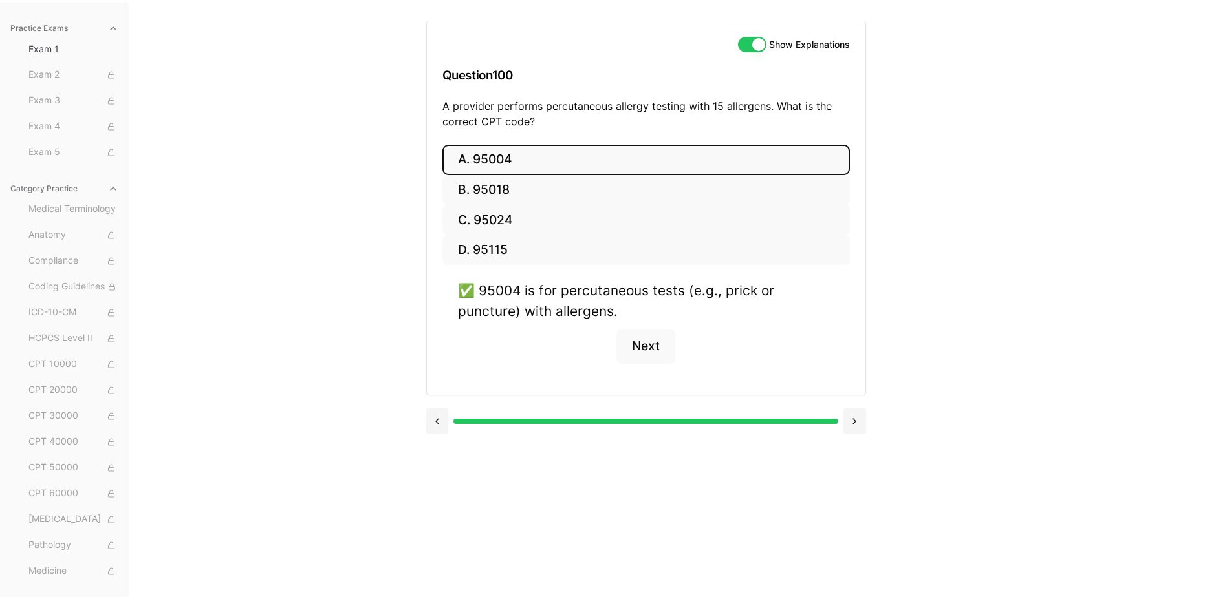
click at [757, 48] on button "Show Explanations" at bounding box center [752, 45] width 28 height 16
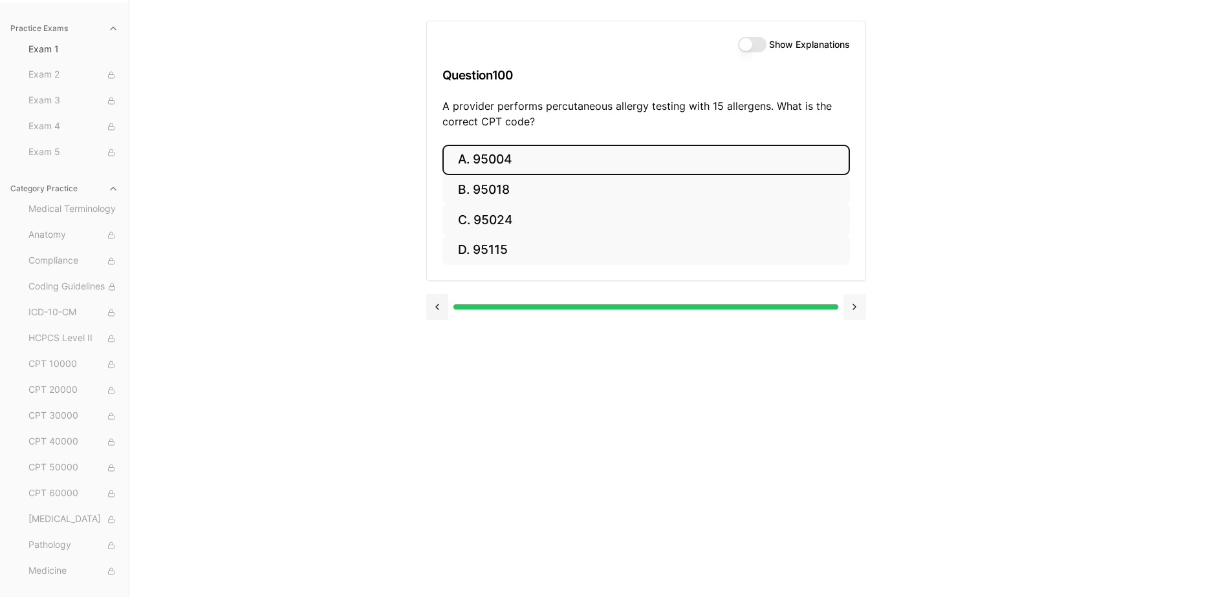
click at [851, 298] on button at bounding box center [854, 307] width 23 height 26
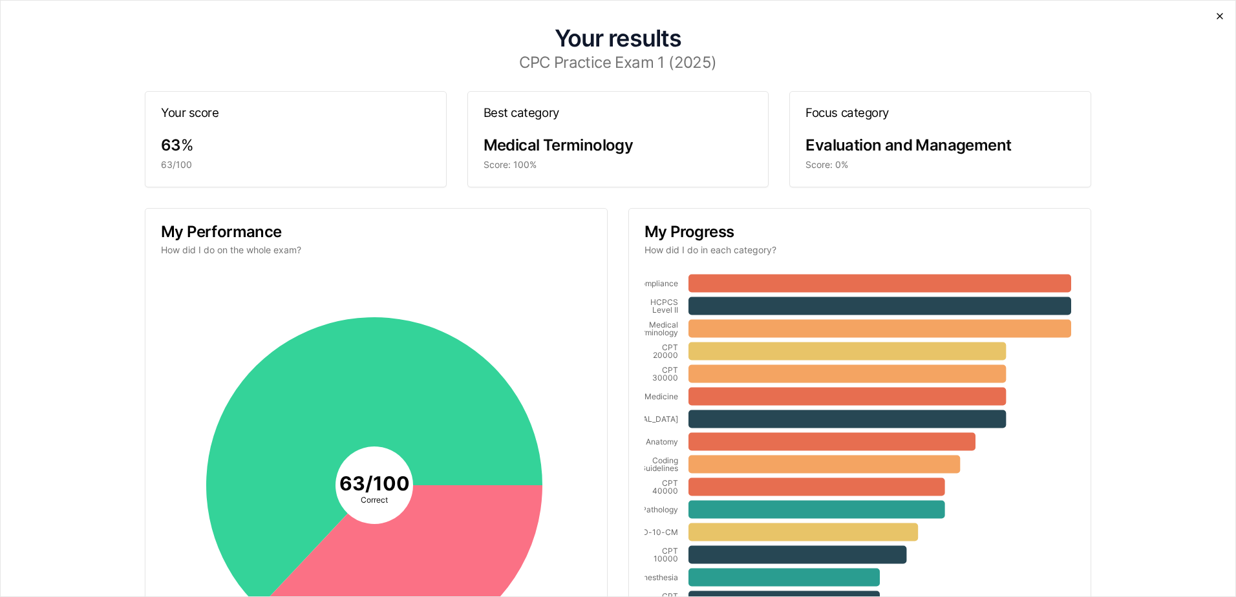
click at [1215, 14] on icon "button" at bounding box center [1220, 16] width 10 height 10
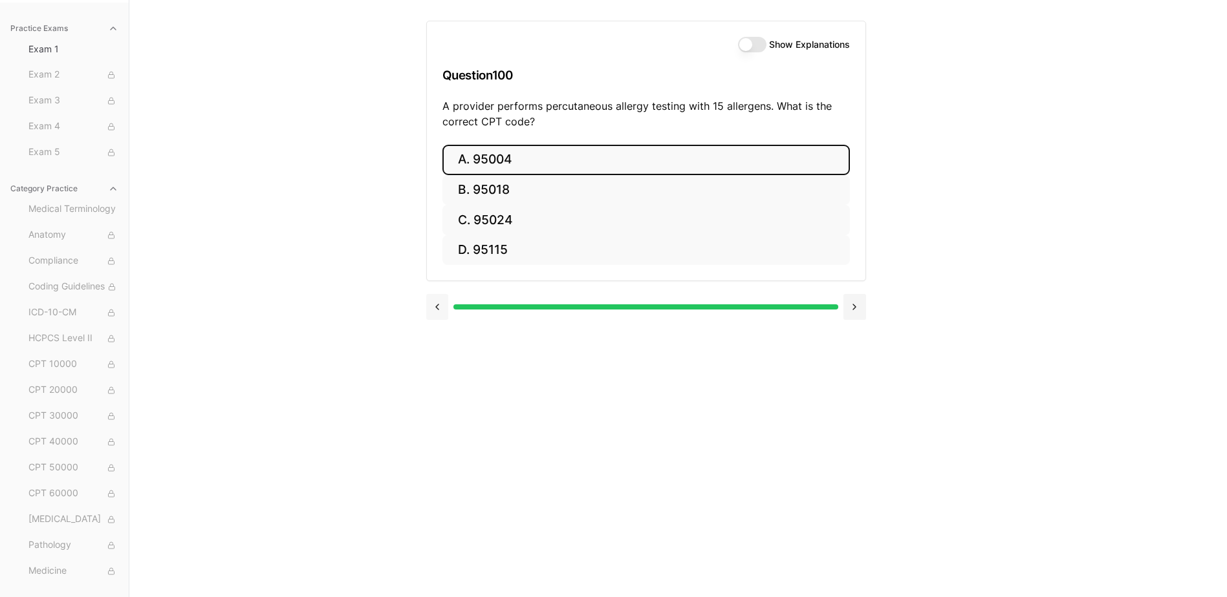
click at [435, 303] on button at bounding box center [437, 307] width 23 height 26
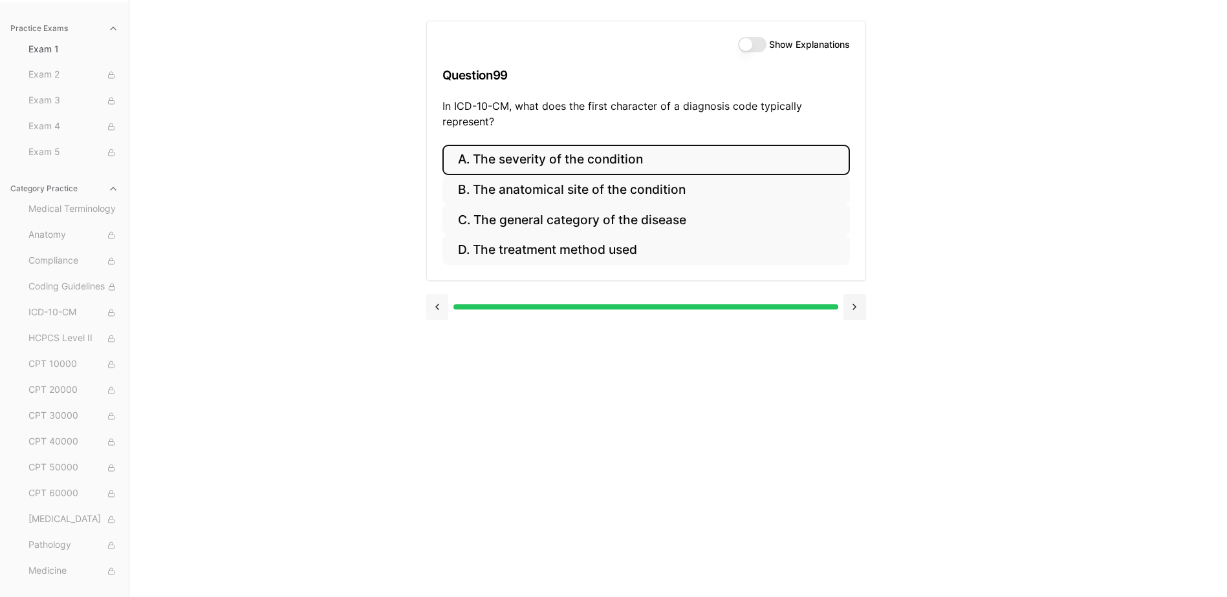
click at [435, 303] on button at bounding box center [437, 307] width 23 height 26
click at [434, 303] on button at bounding box center [437, 307] width 23 height 26
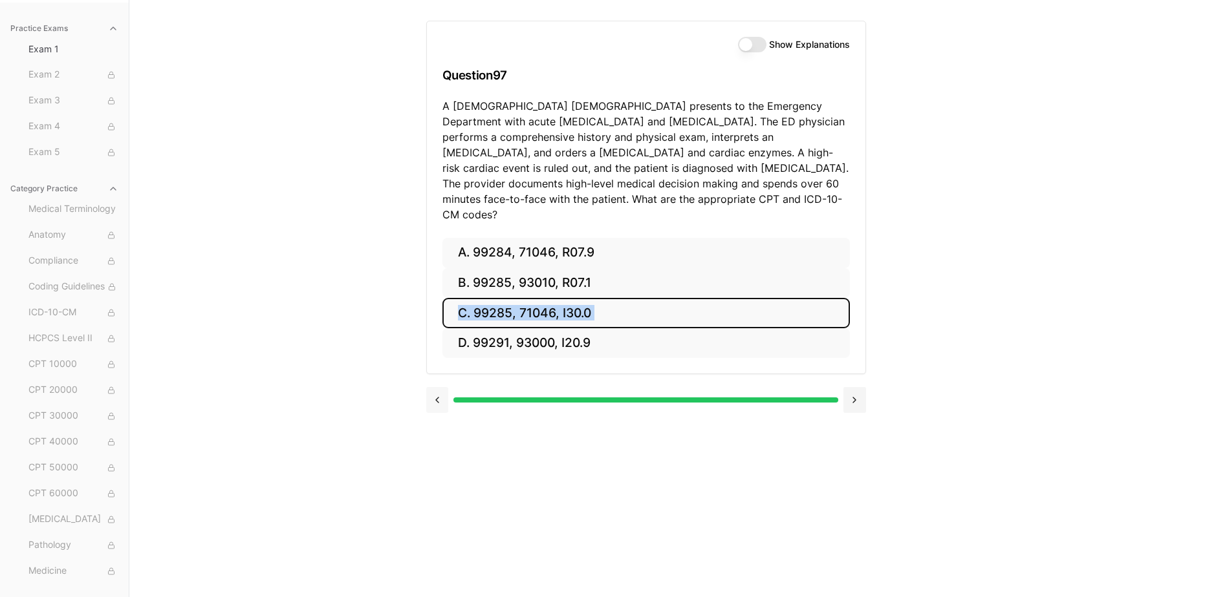
click at [434, 303] on div "A. 99284, 71046, R07.9 B. 99285, 93010, R07.1 C. 99285, 71046, I30.0 D. 99291, …" at bounding box center [646, 306] width 438 height 136
drag, startPoint x: 434, startPoint y: 303, endPoint x: 440, endPoint y: 383, distance: 81.0
click at [440, 387] on button at bounding box center [437, 400] width 23 height 26
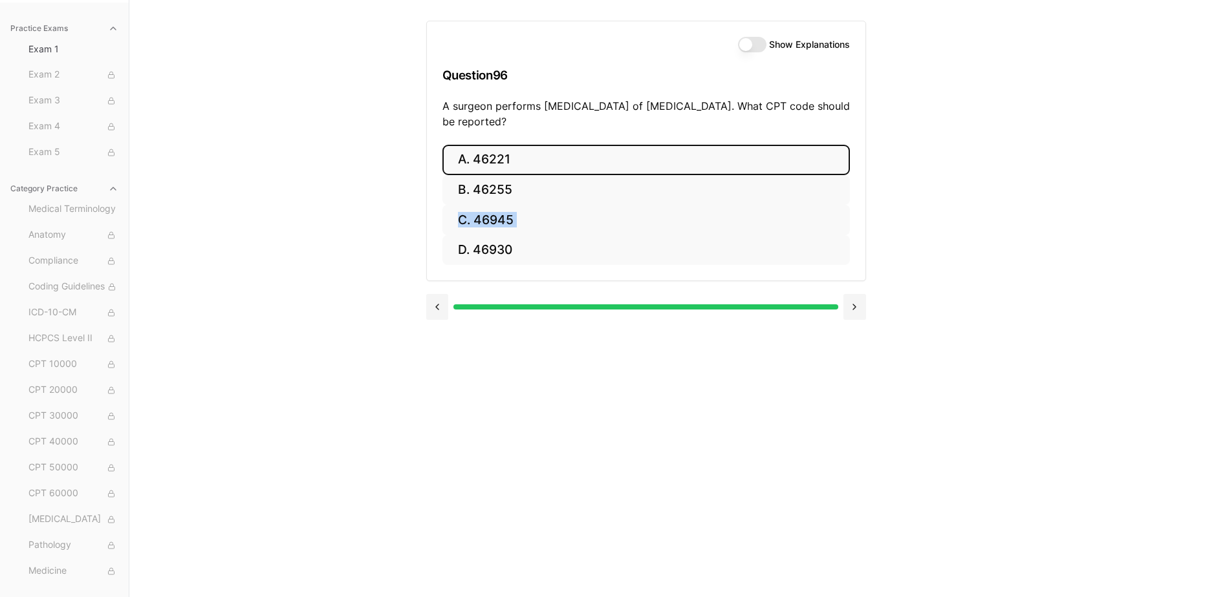
click at [440, 383] on div "Show Explanations Question 96 A surgeon performs [MEDICAL_DATA] of [MEDICAL_DAT…" at bounding box center [678, 298] width 504 height 597
click at [855, 305] on button at bounding box center [854, 307] width 23 height 26
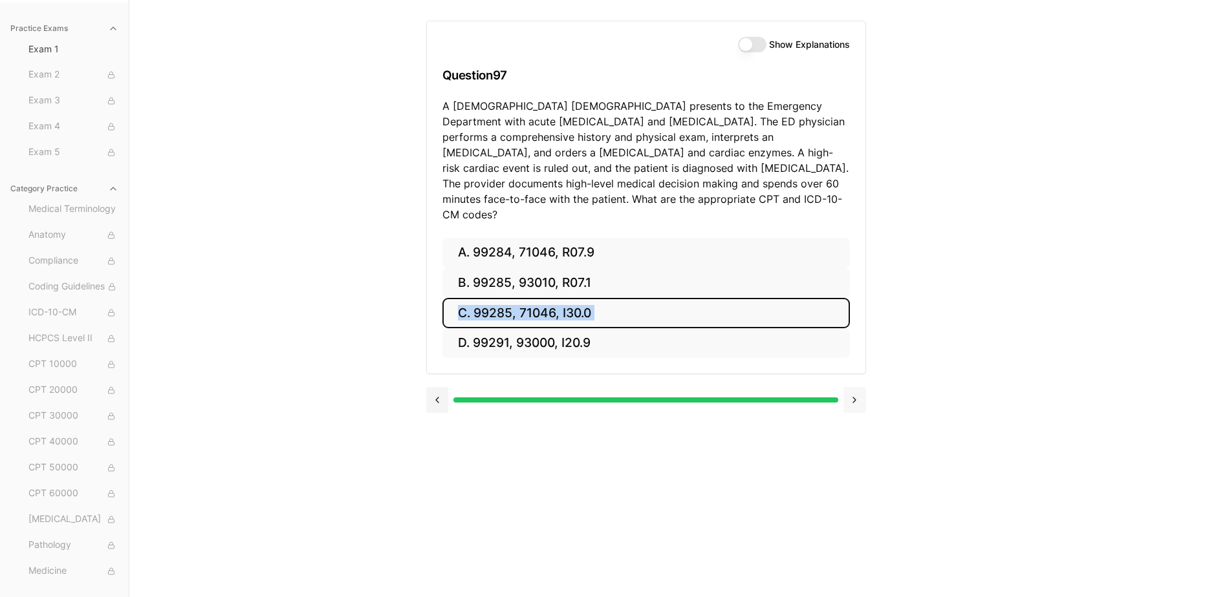
click at [855, 305] on div "A. 99284, 71046, R07.9 B. 99285, 93010, R07.1 C. 99285, 71046, I30.0 D. 99291, …" at bounding box center [646, 306] width 438 height 136
drag, startPoint x: 855, startPoint y: 305, endPoint x: 859, endPoint y: 385, distance: 80.9
click at [859, 387] on button at bounding box center [854, 400] width 23 height 26
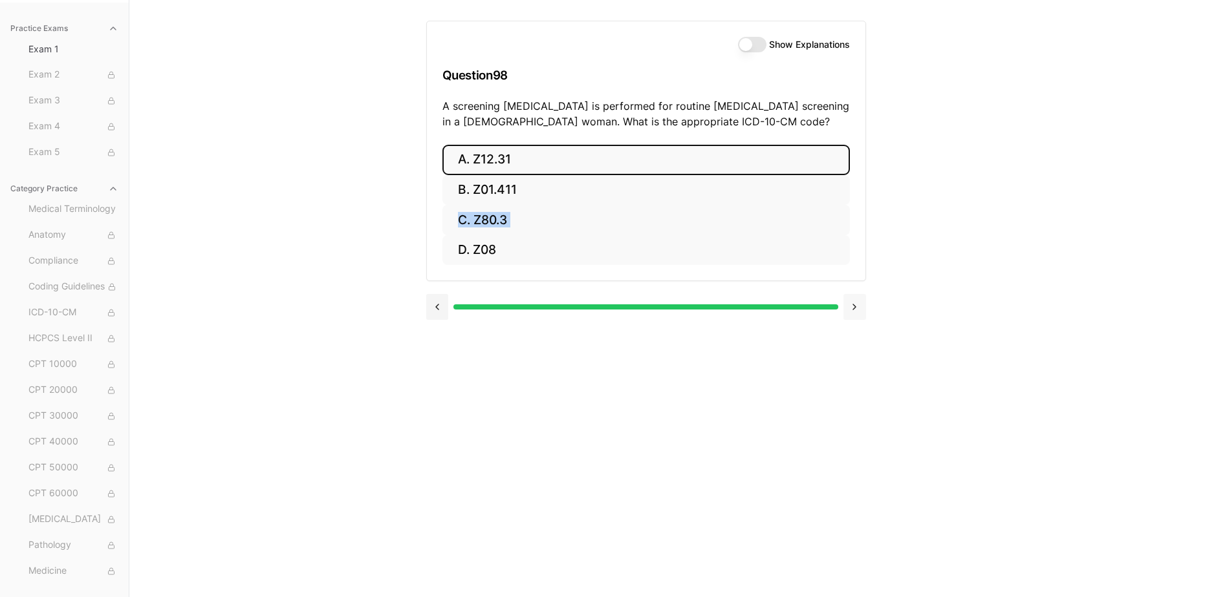
click at [854, 308] on button at bounding box center [854, 307] width 23 height 26
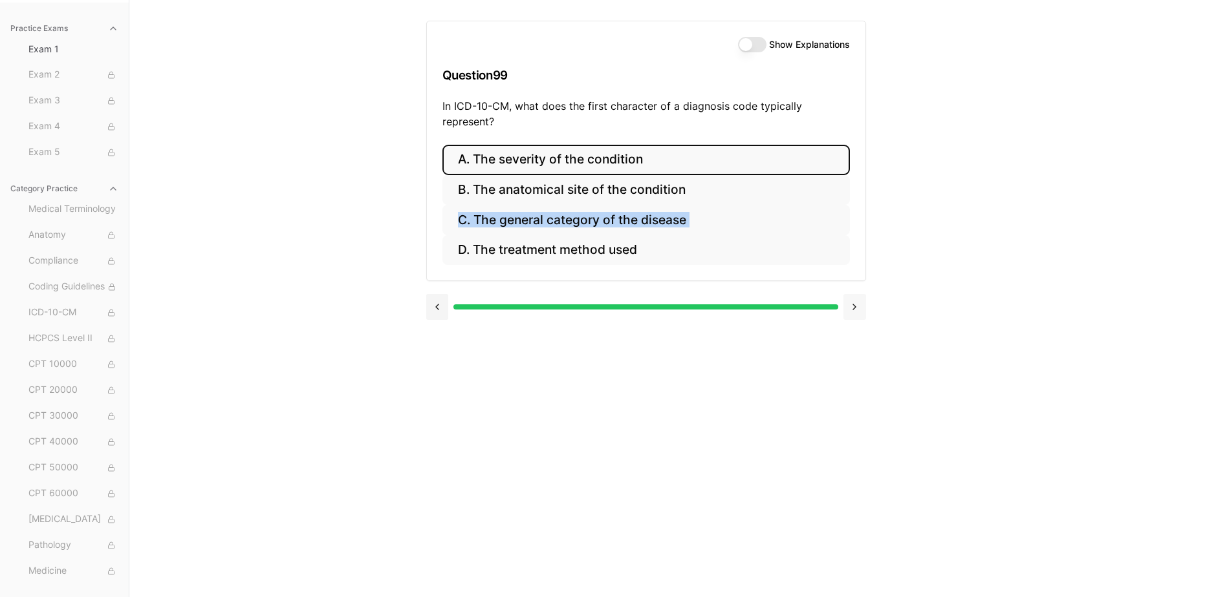
click at [854, 308] on button at bounding box center [854, 307] width 23 height 26
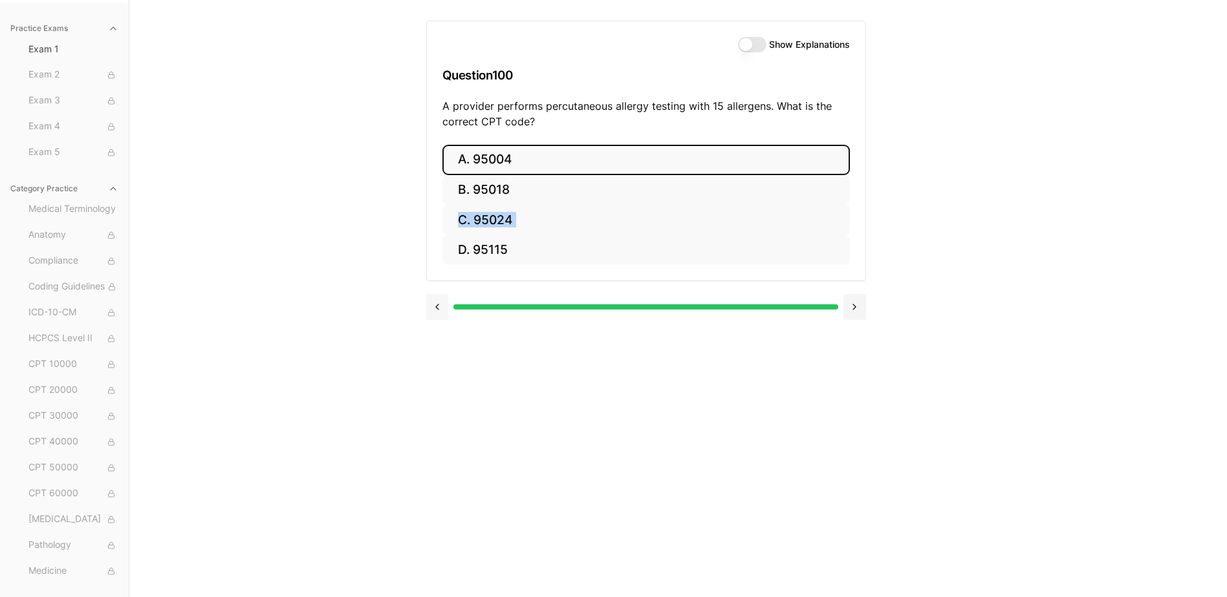
click at [444, 311] on button at bounding box center [437, 307] width 23 height 26
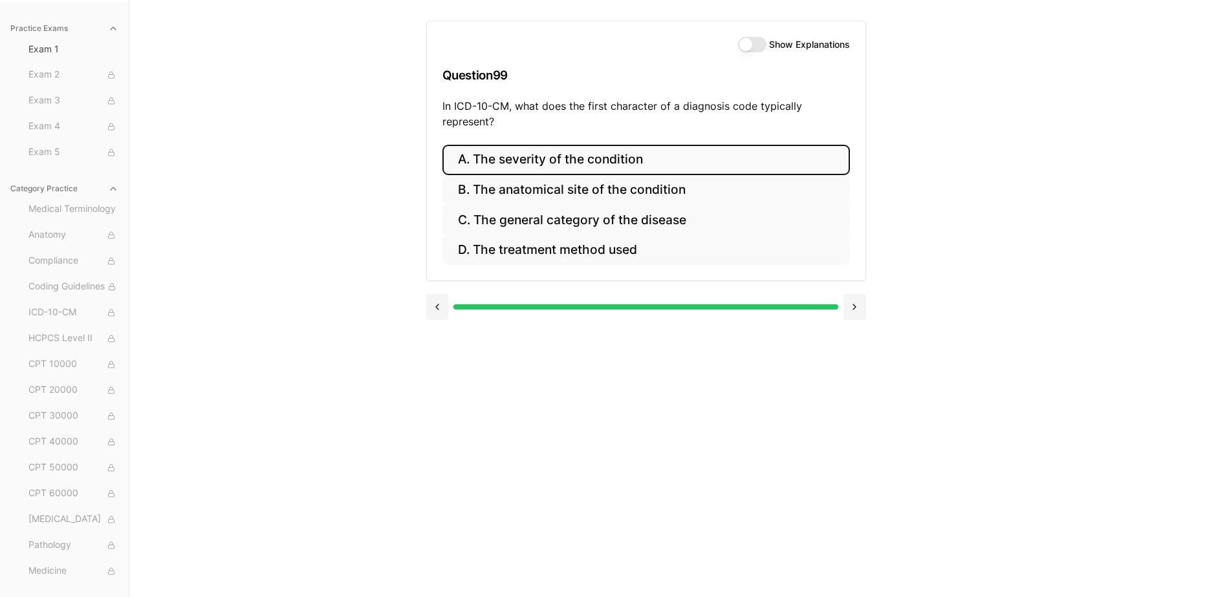
click at [910, 164] on div "Show Explanations Question 99 In ICD-10-CM, what does the first character of a …" at bounding box center [678, 298] width 504 height 597
click at [758, 41] on div "Show Explanations" at bounding box center [794, 45] width 112 height 16
click at [755, 46] on button "Show Explanations" at bounding box center [752, 45] width 28 height 16
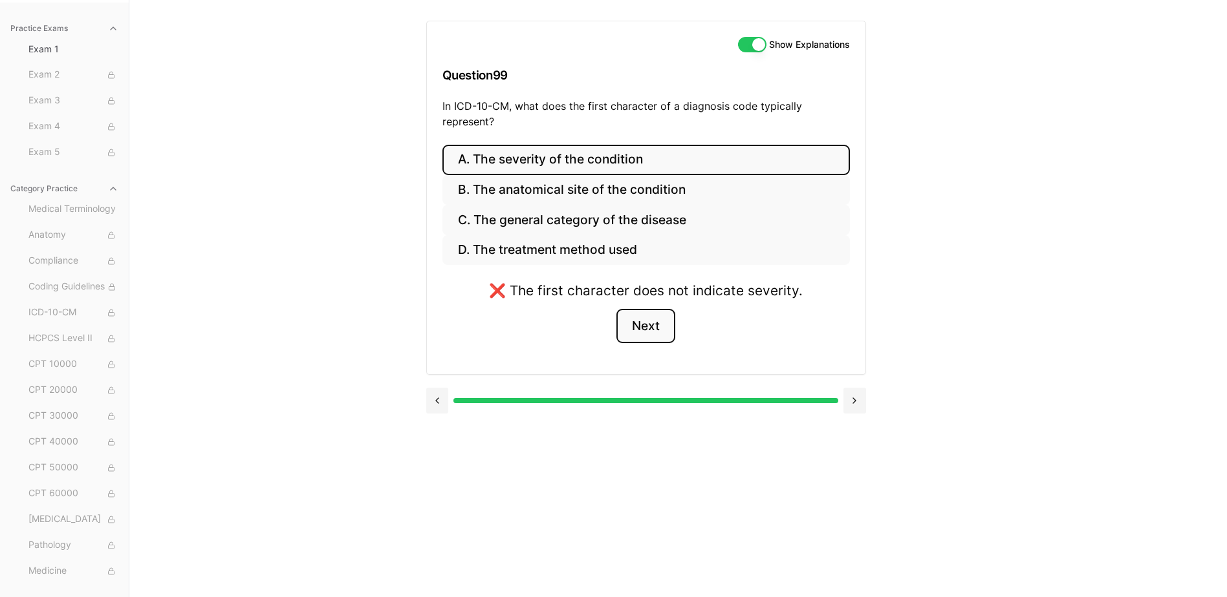
click at [649, 317] on button "Next" at bounding box center [645, 326] width 59 height 35
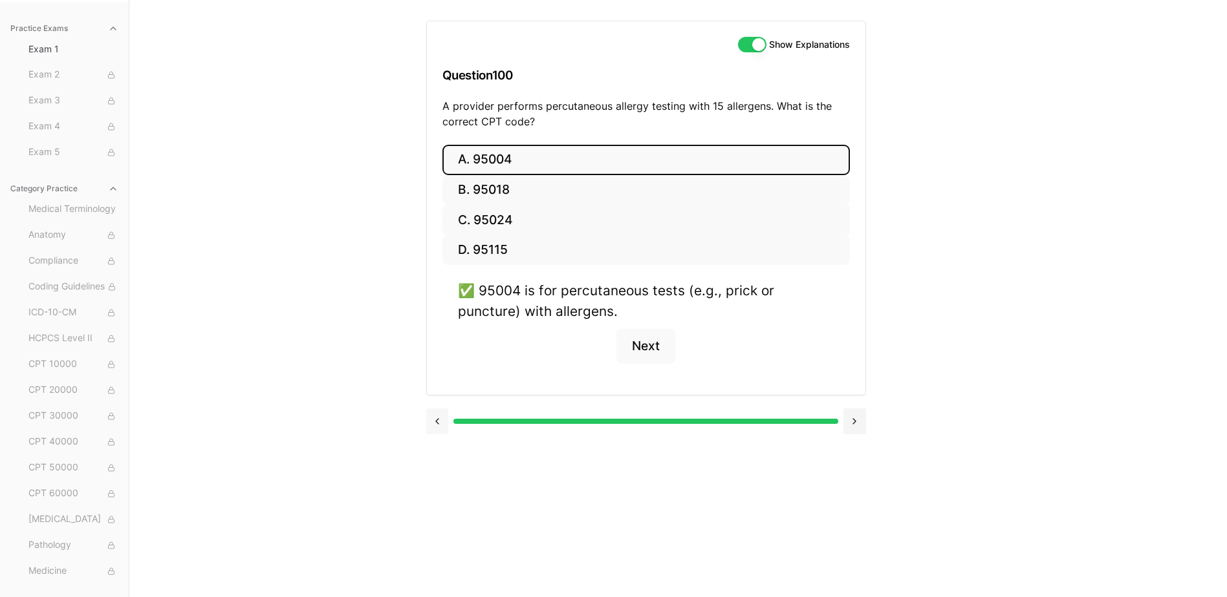
click at [446, 416] on button at bounding box center [437, 422] width 23 height 26
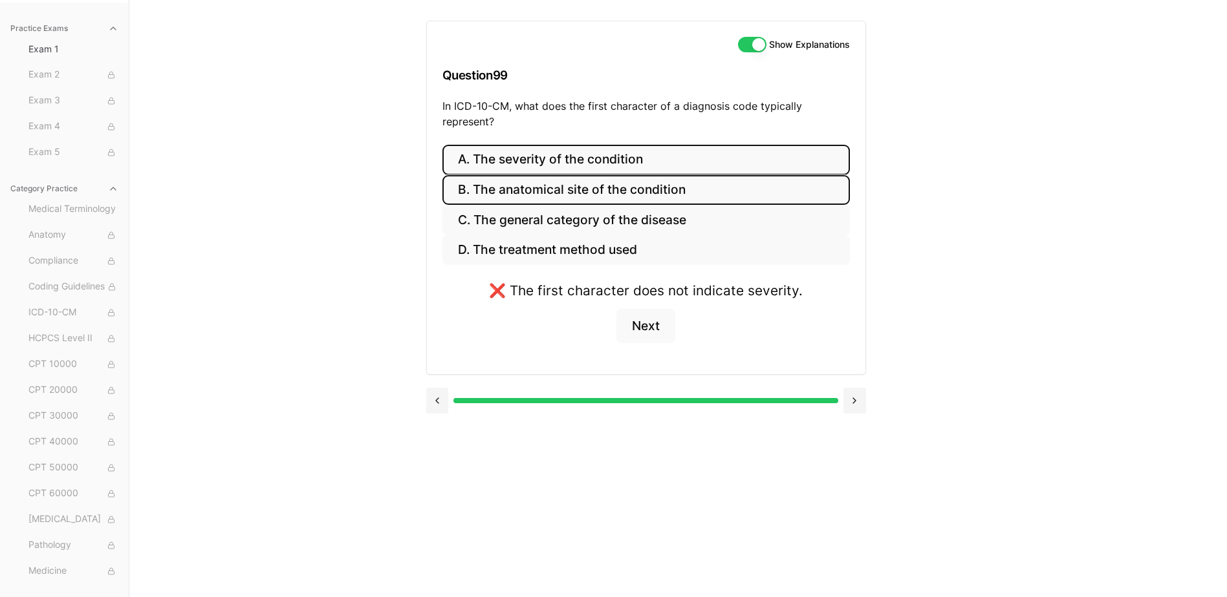
click at [618, 197] on button "B. The anatomical site of the condition" at bounding box center [645, 190] width 407 height 30
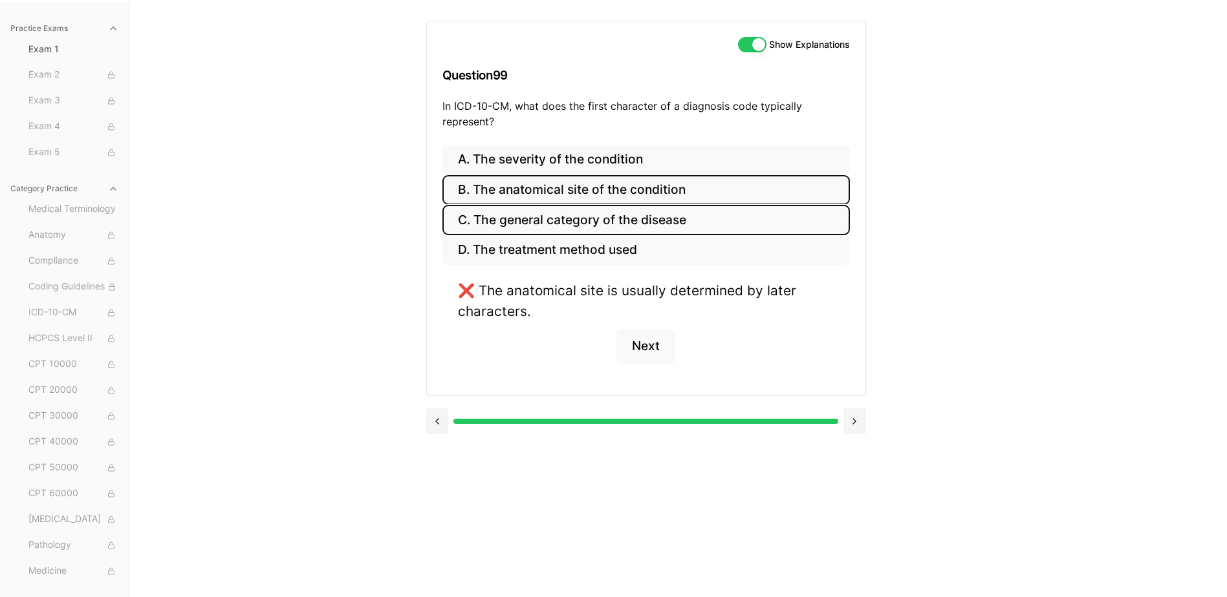
click at [619, 215] on button "C. The general category of the disease" at bounding box center [645, 220] width 407 height 30
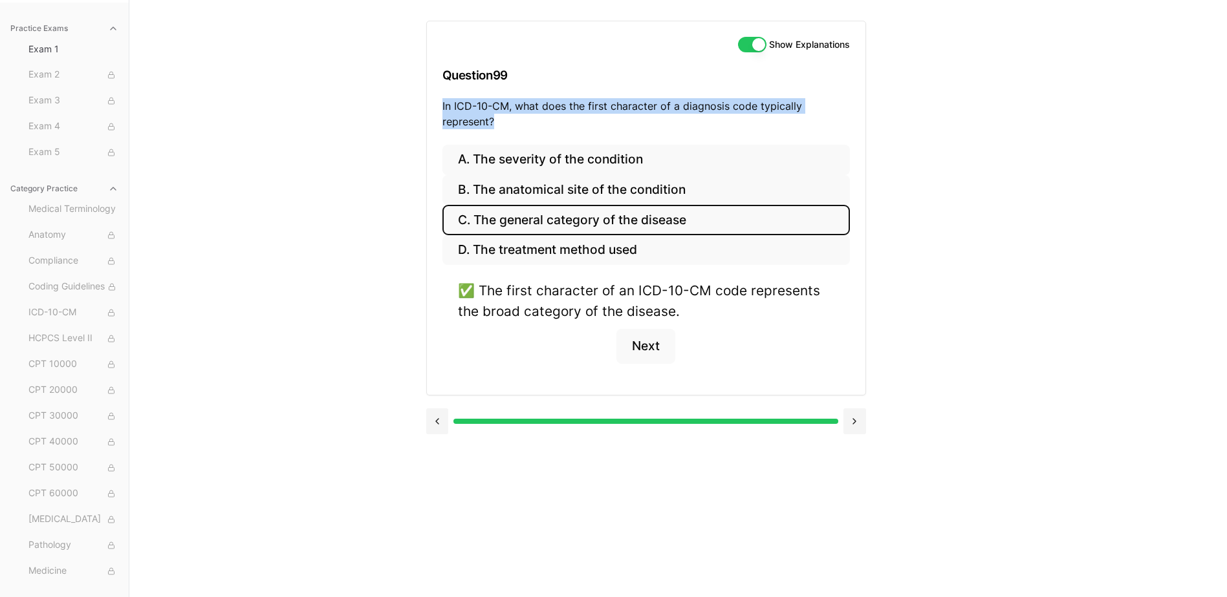
drag, startPoint x: 515, startPoint y: 115, endPoint x: 417, endPoint y: 109, distance: 98.5
click at [417, 109] on div "Practice Exams Exam 1 Exam 2 Exam 3 Exam 4 Exam 5 Category Practice Medical Ter…" at bounding box center [613, 298] width 1227 height 597
drag, startPoint x: 417, startPoint y: 109, endPoint x: 522, endPoint y: 111, distance: 105.4
copy p "In ICD-10-CM, what does the first character of a diagnosis code typically repre…"
click at [447, 414] on button at bounding box center [437, 422] width 23 height 26
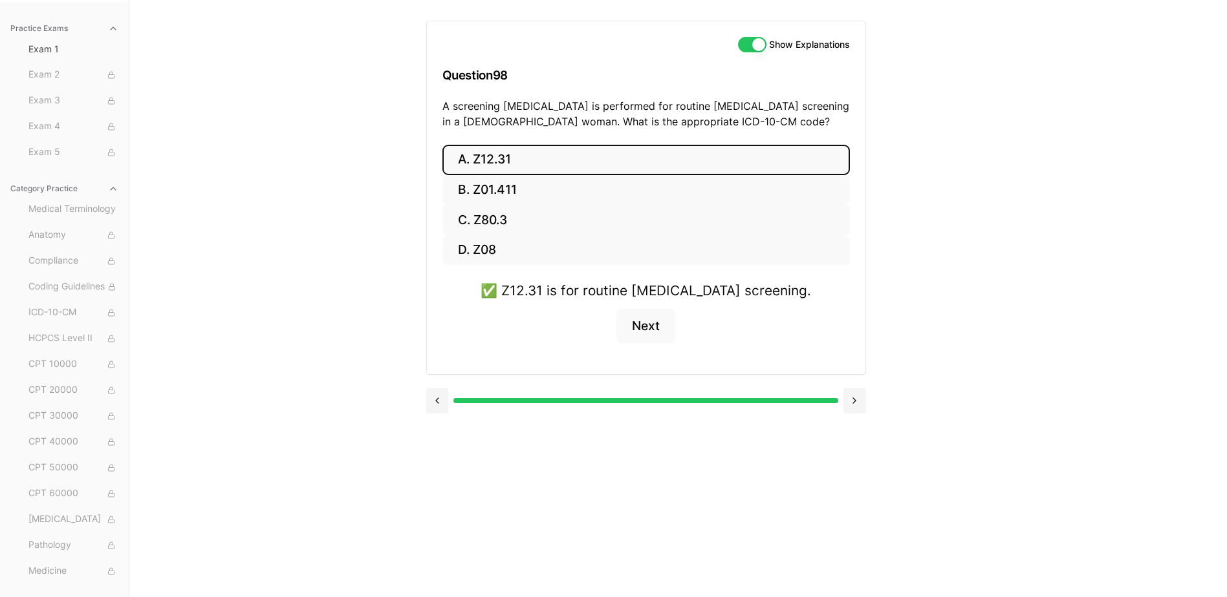
click at [438, 416] on div at bounding box center [646, 399] width 440 height 49
click at [438, 406] on button at bounding box center [437, 401] width 23 height 26
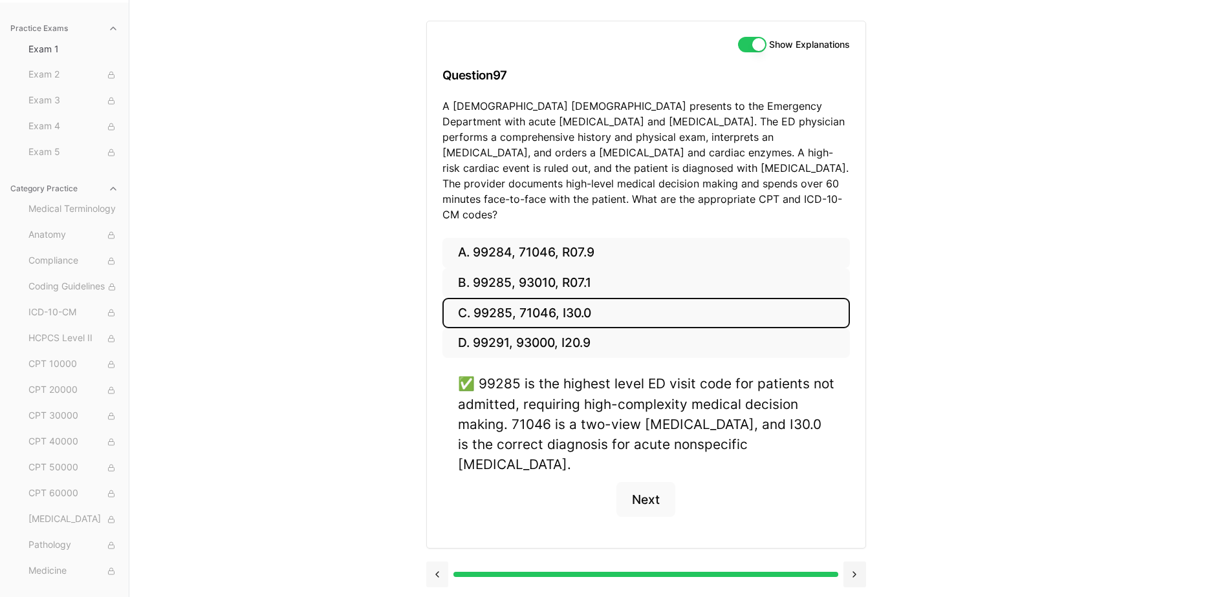
click at [436, 562] on button at bounding box center [437, 575] width 23 height 26
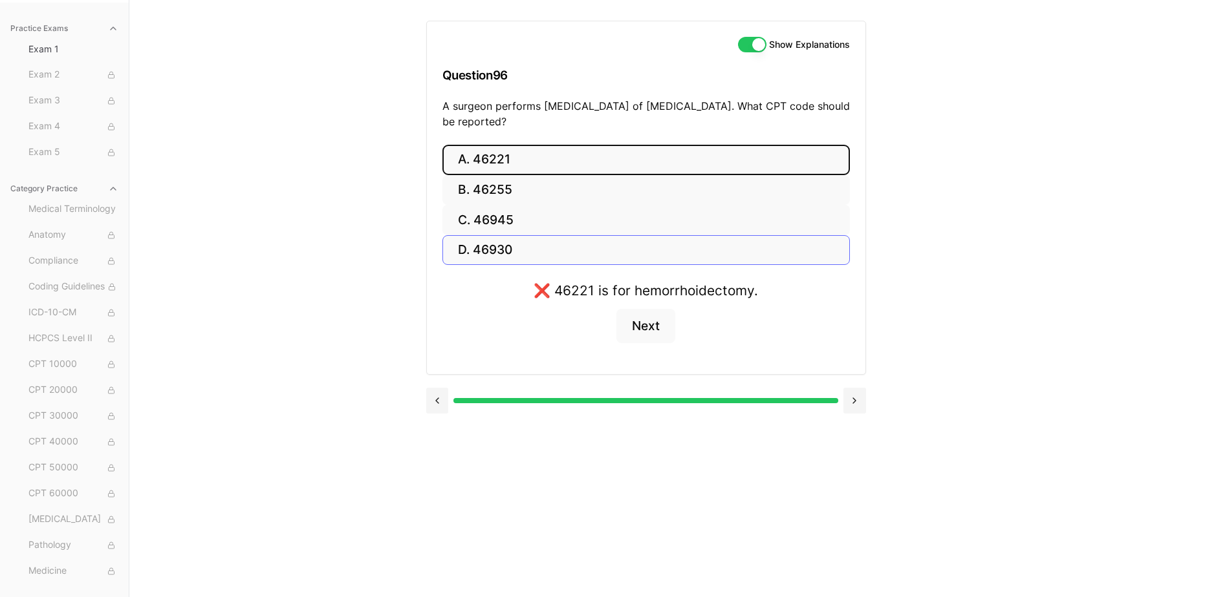
click at [426, 388] on button at bounding box center [437, 401] width 23 height 26
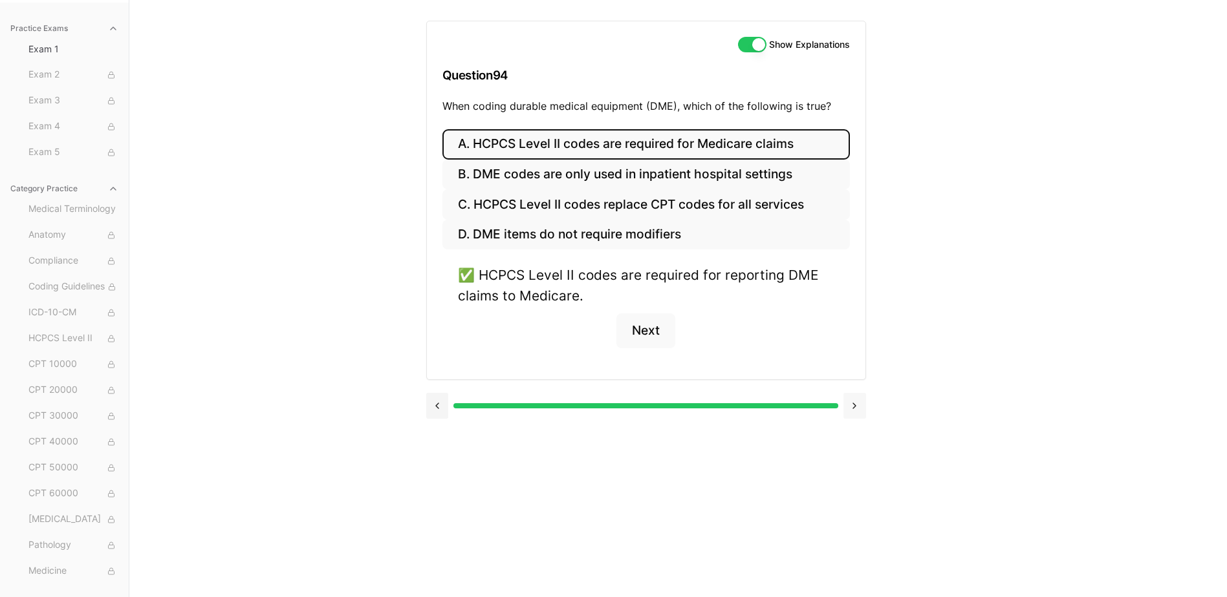
click at [852, 402] on button at bounding box center [854, 406] width 23 height 26
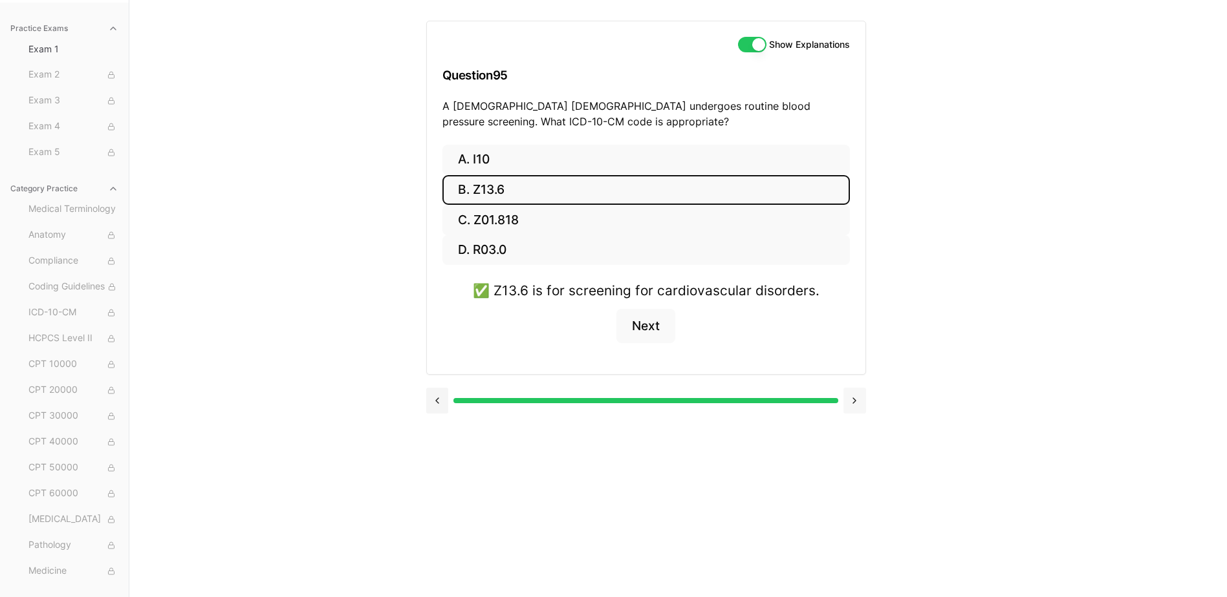
click at [852, 402] on button at bounding box center [854, 401] width 23 height 26
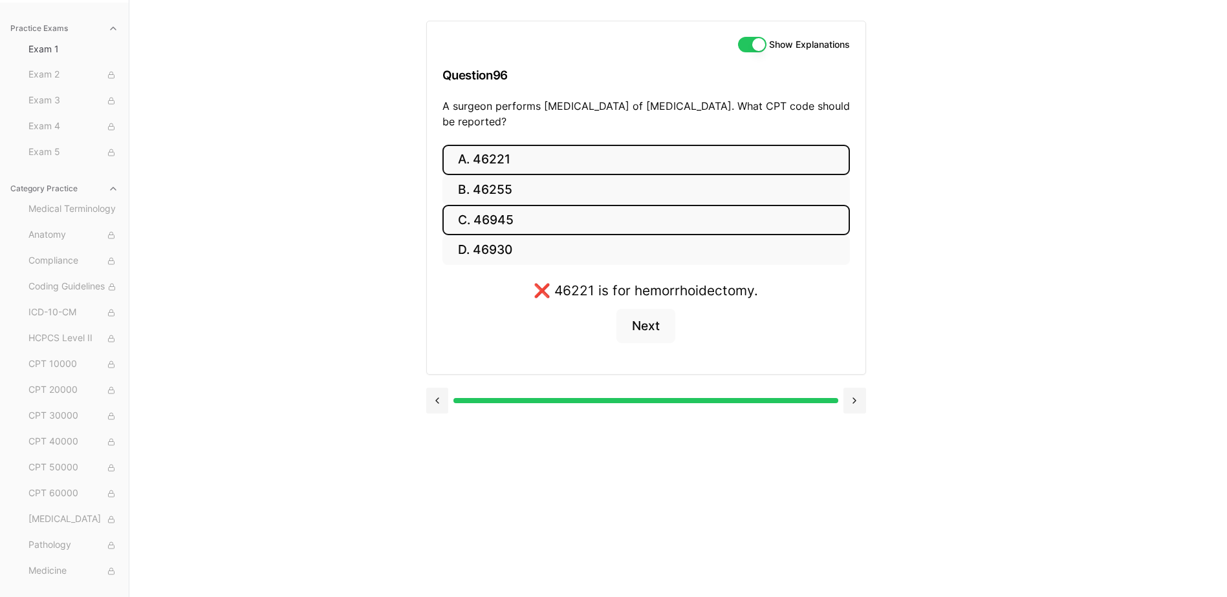
click at [511, 222] on button "C. 46945" at bounding box center [645, 220] width 407 height 30
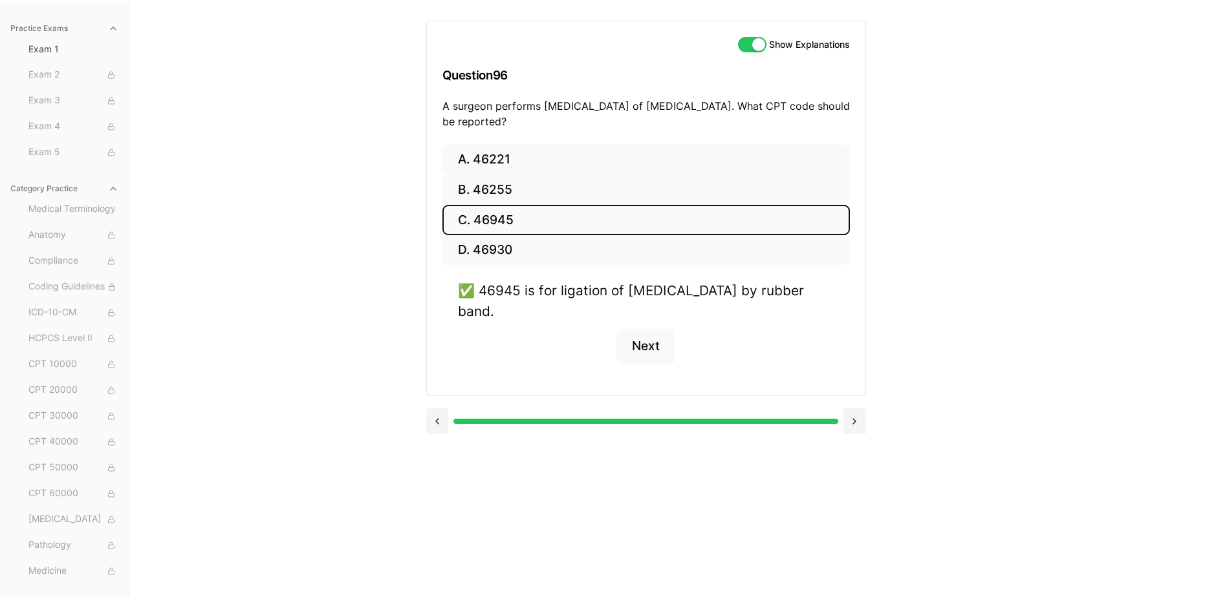
drag, startPoint x: 429, startPoint y: 75, endPoint x: 755, endPoint y: 350, distance: 426.7
click at [755, 350] on div "Show Explanations Question 96 A surgeon performs [MEDICAL_DATA] of [MEDICAL_DAT…" at bounding box center [646, 208] width 440 height 375
drag, startPoint x: 755, startPoint y: 350, endPoint x: 888, endPoint y: 302, distance: 141.2
click at [886, 307] on div "Show Explanations Question 96 A surgeon performs [MEDICAL_DATA] of [MEDICAL_DAT…" at bounding box center [678, 298] width 504 height 597
click at [909, 286] on div "Show Explanations Question 96 A surgeon performs [MEDICAL_DATA] of [MEDICAL_DAT…" at bounding box center [678, 298] width 504 height 597
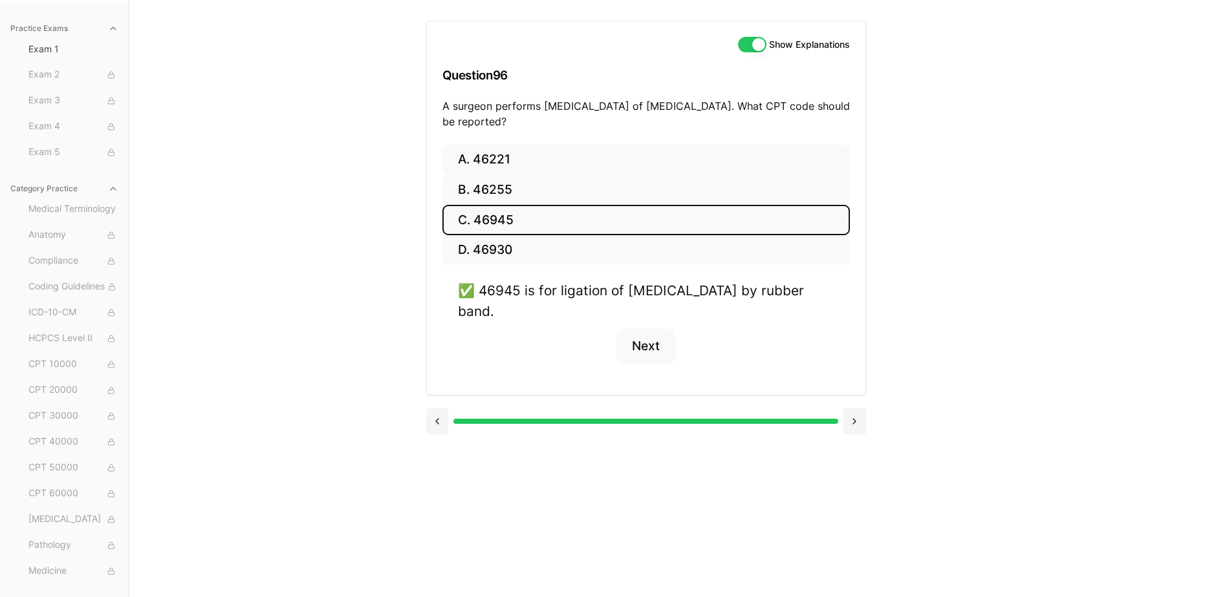
click at [914, 262] on div "Show Explanations Question 96 A surgeon performs [MEDICAL_DATA] of [MEDICAL_DAT…" at bounding box center [678, 298] width 504 height 597
click at [560, 26] on div "Show Explanations Question 96 A surgeon performs [MEDICAL_DATA] of [MEDICAL_DAT…" at bounding box center [646, 83] width 438 height 124
click at [429, 432] on button at bounding box center [437, 422] width 23 height 26
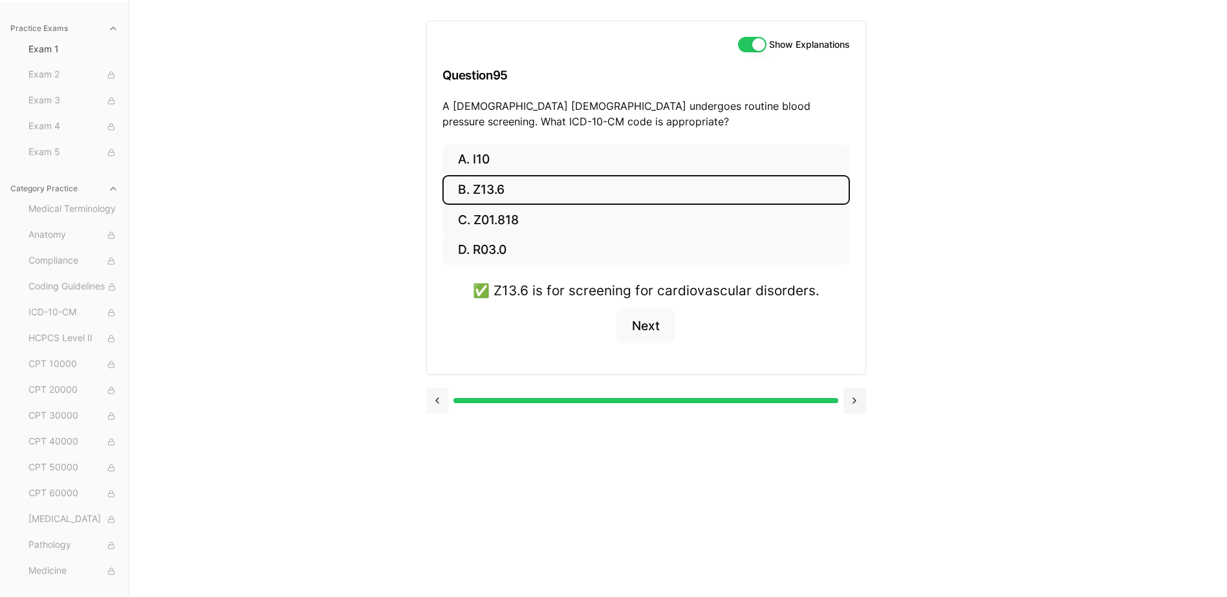
click at [437, 398] on button at bounding box center [437, 401] width 23 height 26
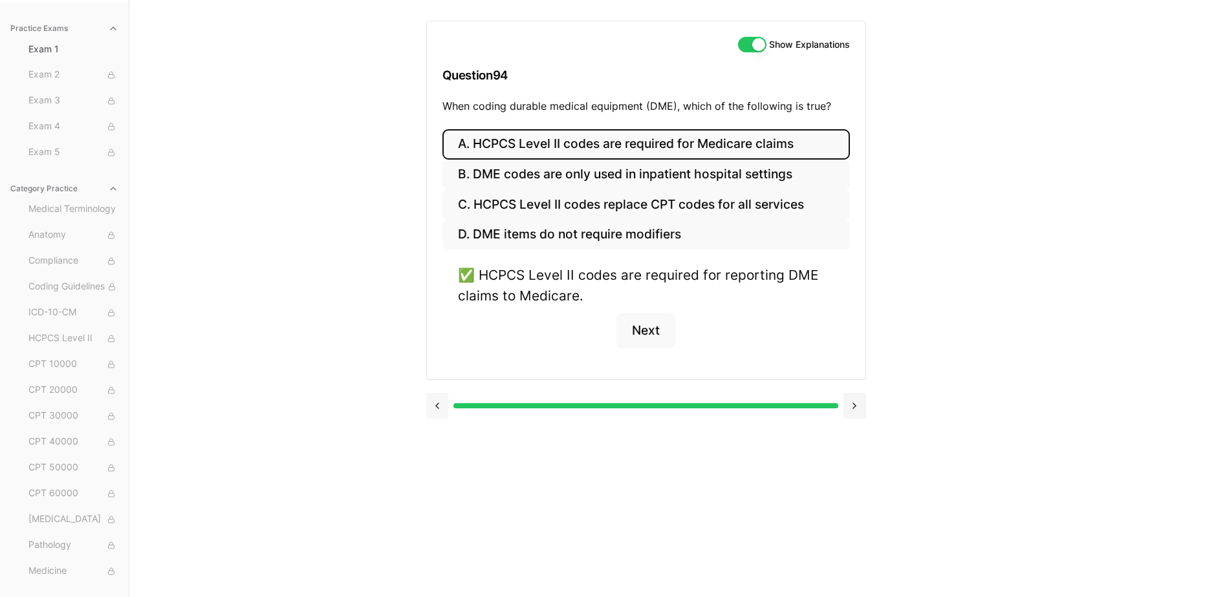
click at [437, 398] on button at bounding box center [437, 406] width 23 height 26
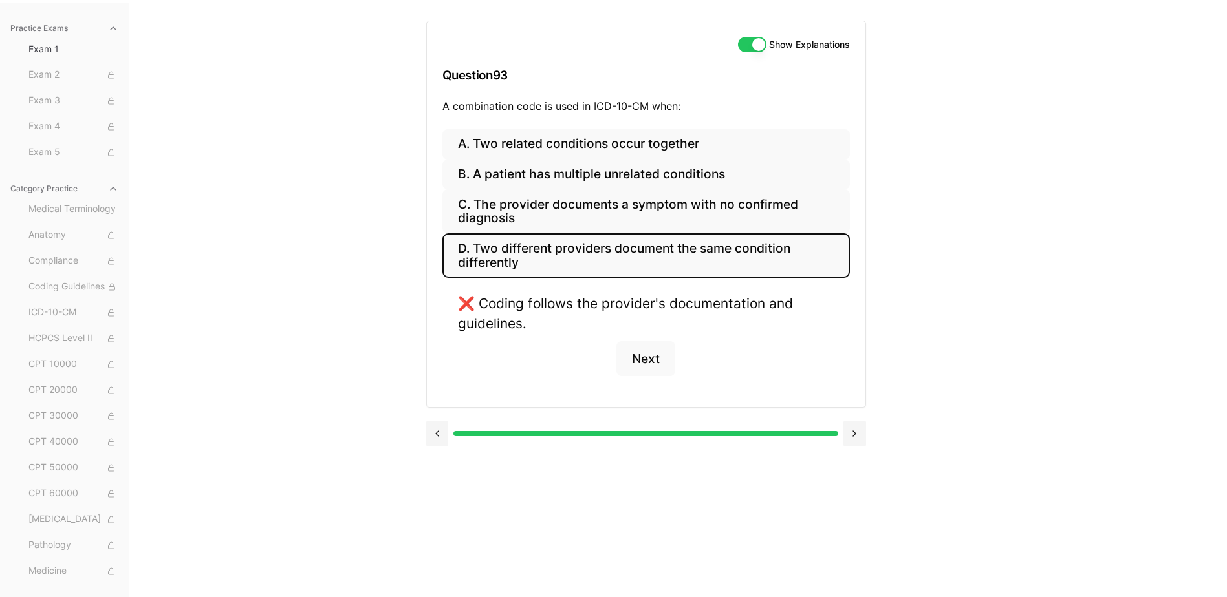
click at [588, 308] on div "❌ Coding follows the provider's documentation and guidelines." at bounding box center [646, 314] width 376 height 40
click at [585, 305] on div "❌ Coding follows the provider's documentation and guidelines." at bounding box center [646, 314] width 376 height 40
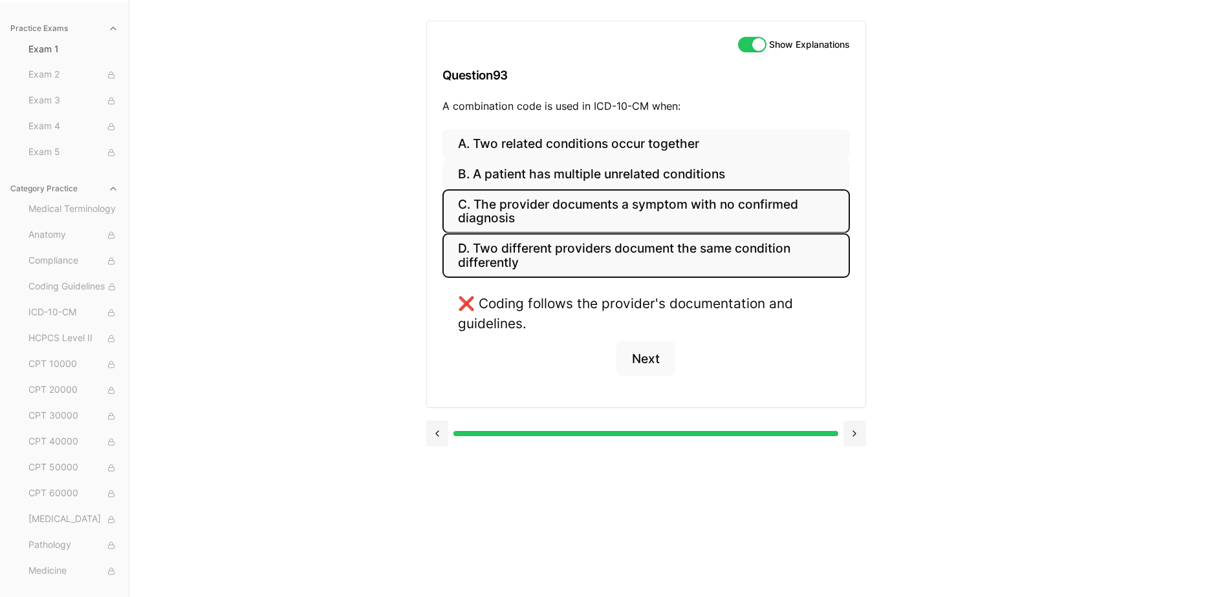
click at [627, 206] on button "C. The provider documents a symptom with no confirmed diagnosis" at bounding box center [645, 211] width 407 height 44
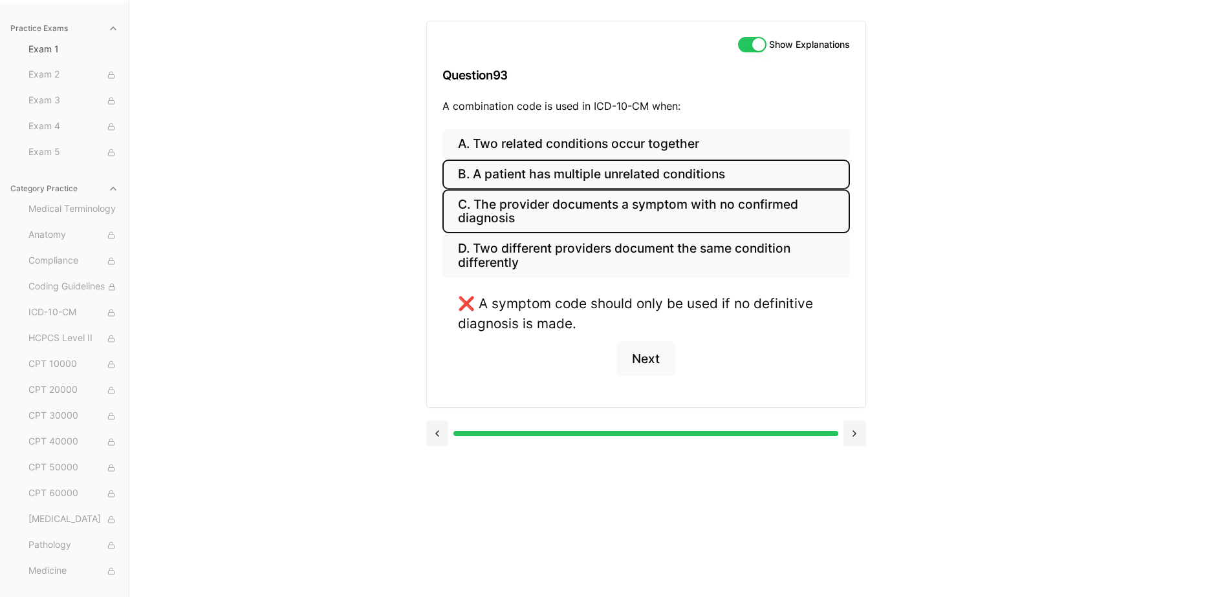
click at [640, 180] on button "B. A patient has multiple unrelated conditions" at bounding box center [645, 175] width 407 height 30
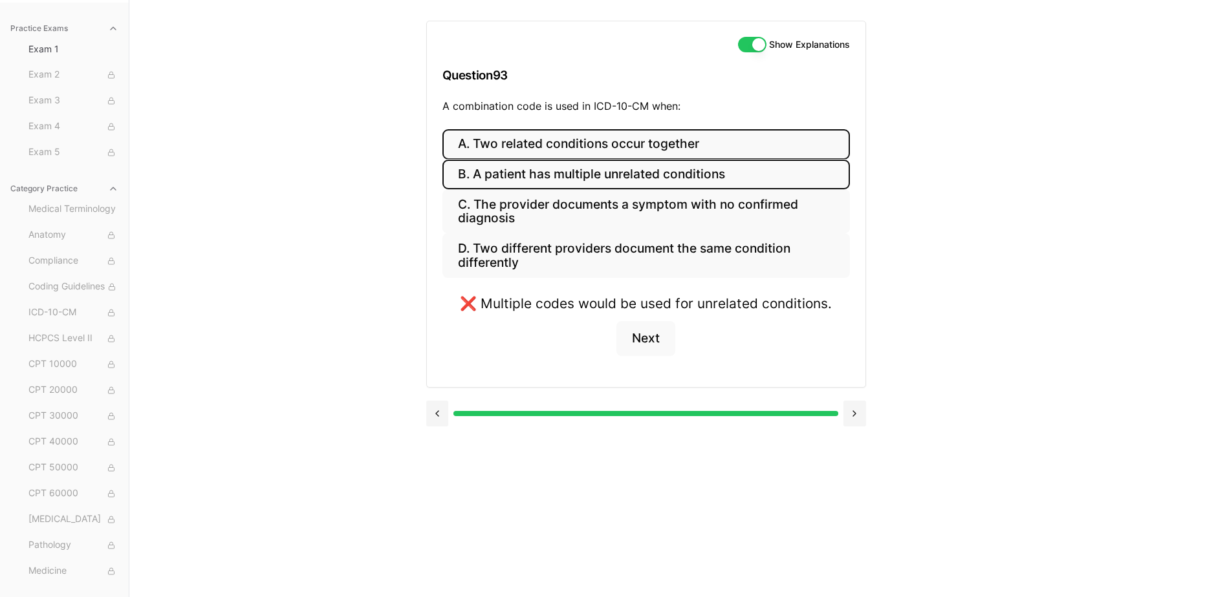
click at [648, 143] on button "A. Two related conditions occur together" at bounding box center [645, 144] width 407 height 30
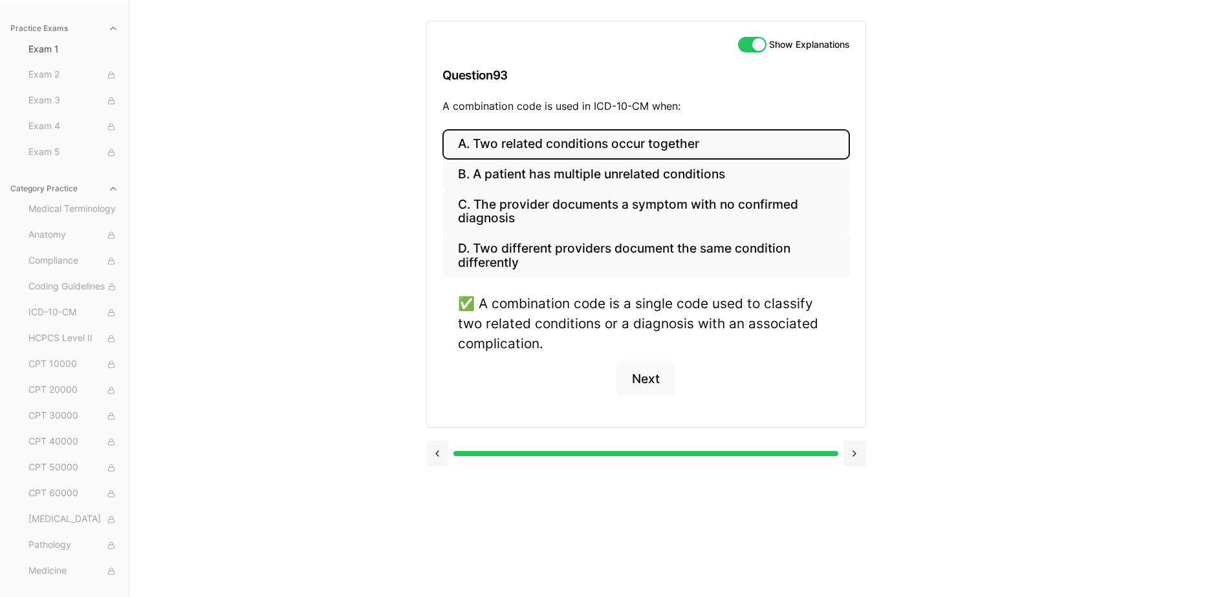
click at [431, 456] on button at bounding box center [437, 454] width 23 height 26
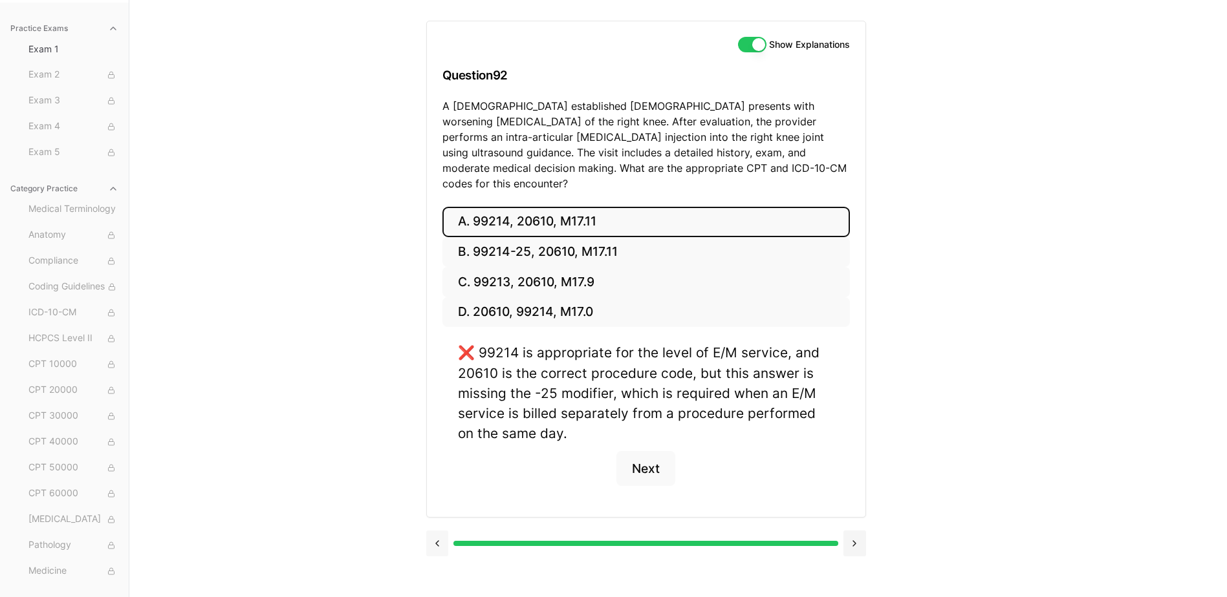
click at [433, 531] on button at bounding box center [437, 544] width 23 height 26
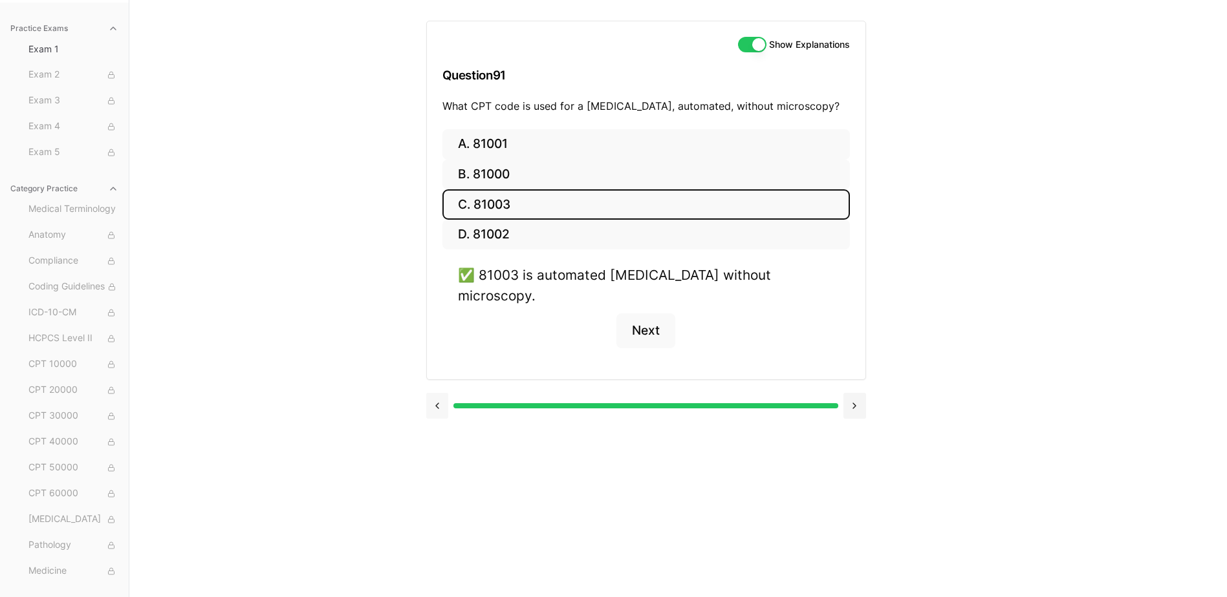
click at [436, 393] on button at bounding box center [437, 406] width 23 height 26
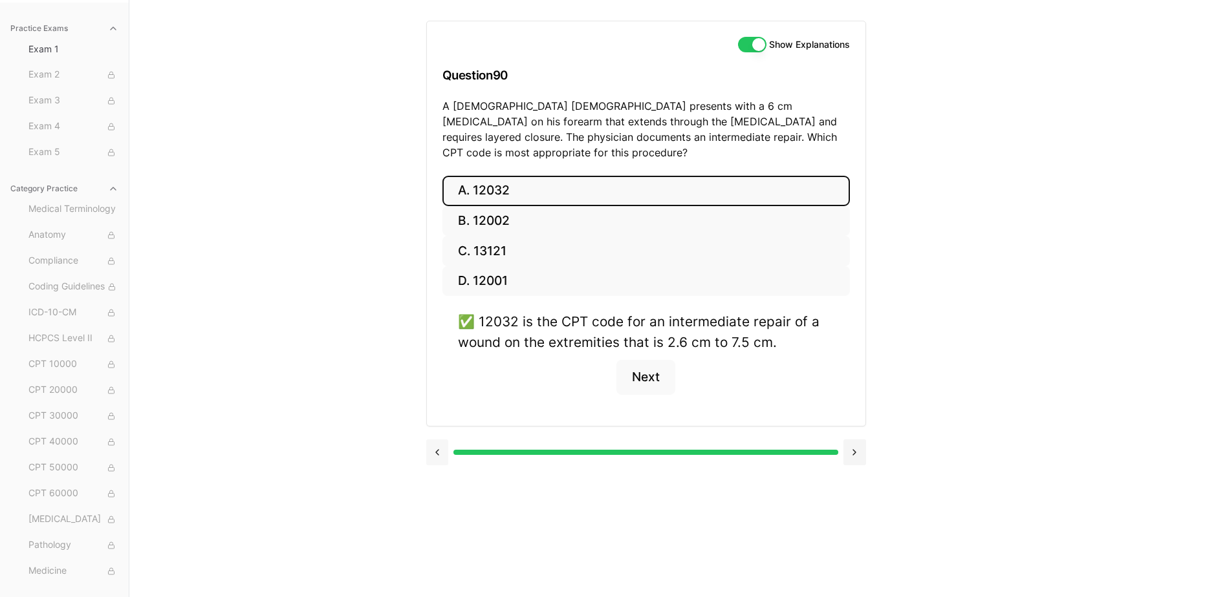
click at [438, 440] on button at bounding box center [437, 453] width 23 height 26
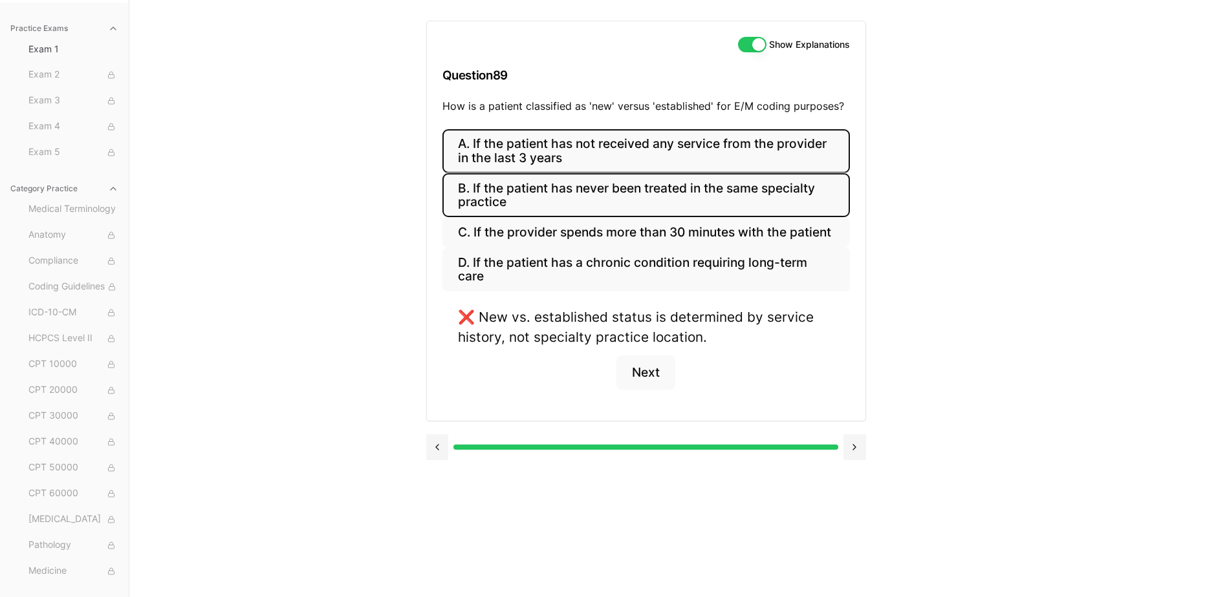
click at [625, 149] on button "A. If the patient has not received any service from the provider in the last 3 …" at bounding box center [645, 151] width 407 height 44
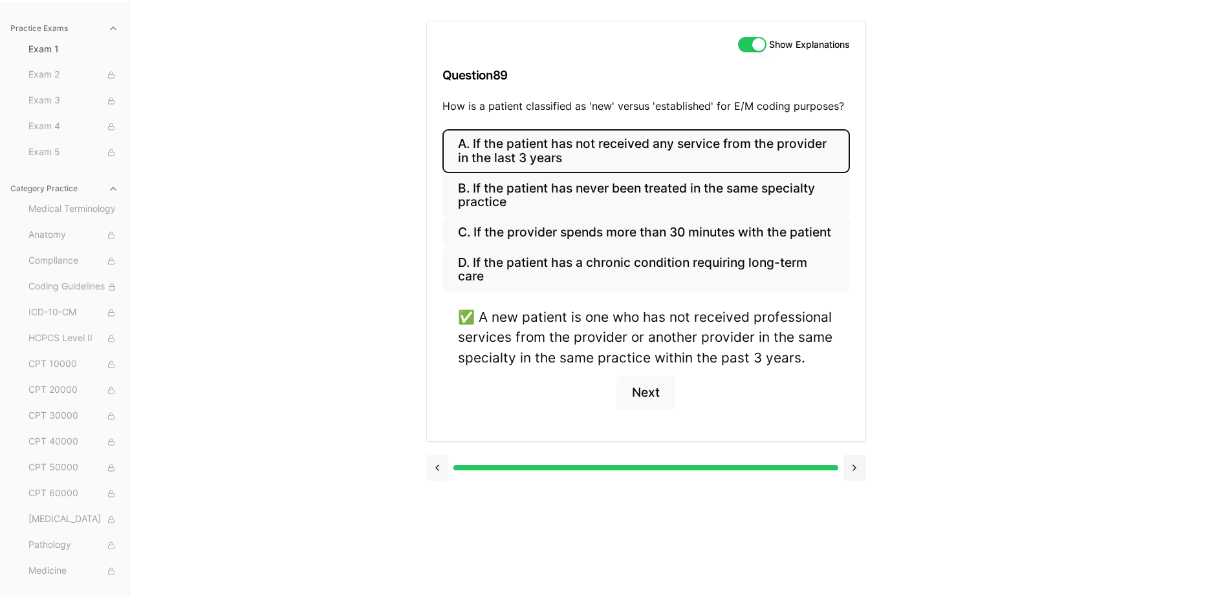
click at [433, 462] on button at bounding box center [437, 468] width 23 height 26
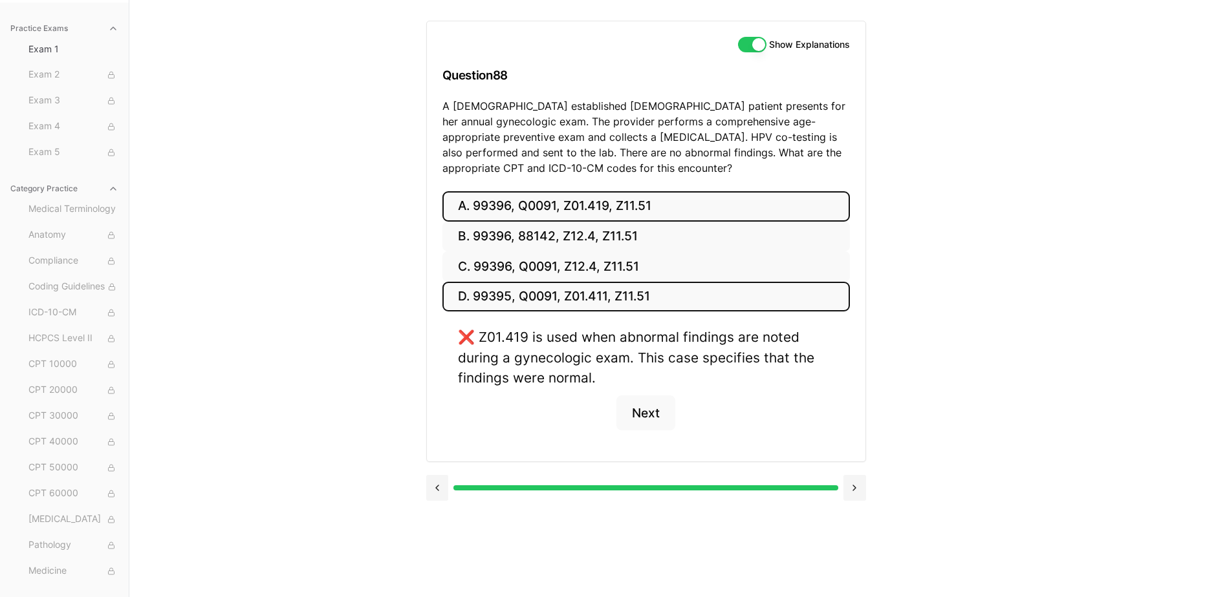
click at [581, 287] on button "D. 99395, Q0091, Z01.411, Z11.51" at bounding box center [645, 297] width 407 height 30
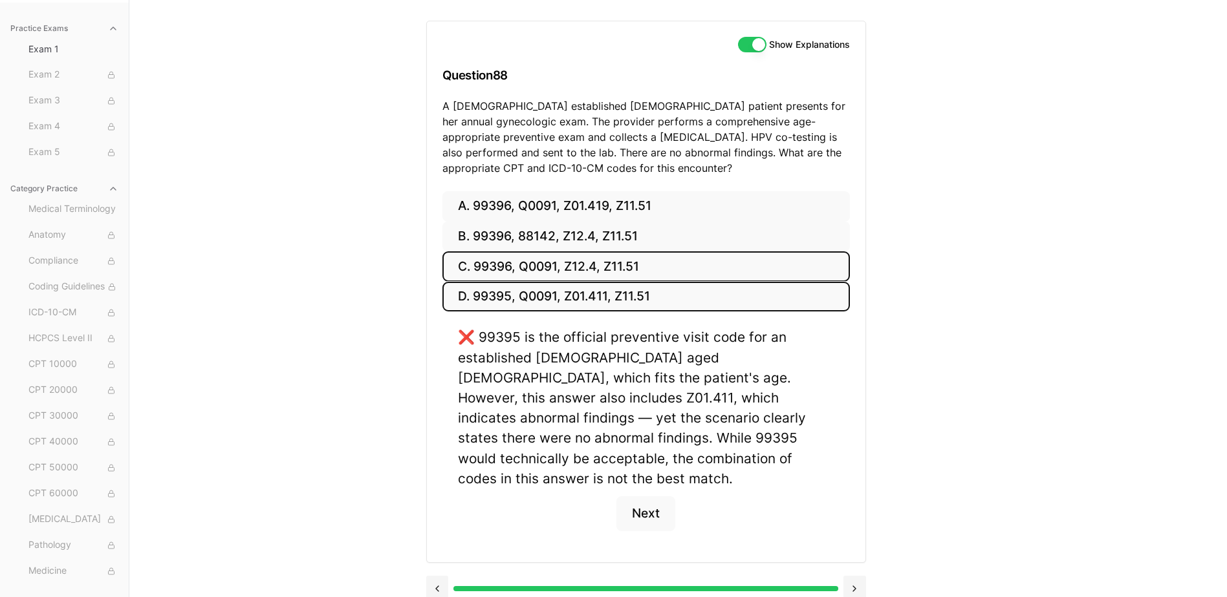
click at [582, 266] on button "C. 99396, Q0091, Z12.4, Z11.51" at bounding box center [645, 267] width 407 height 30
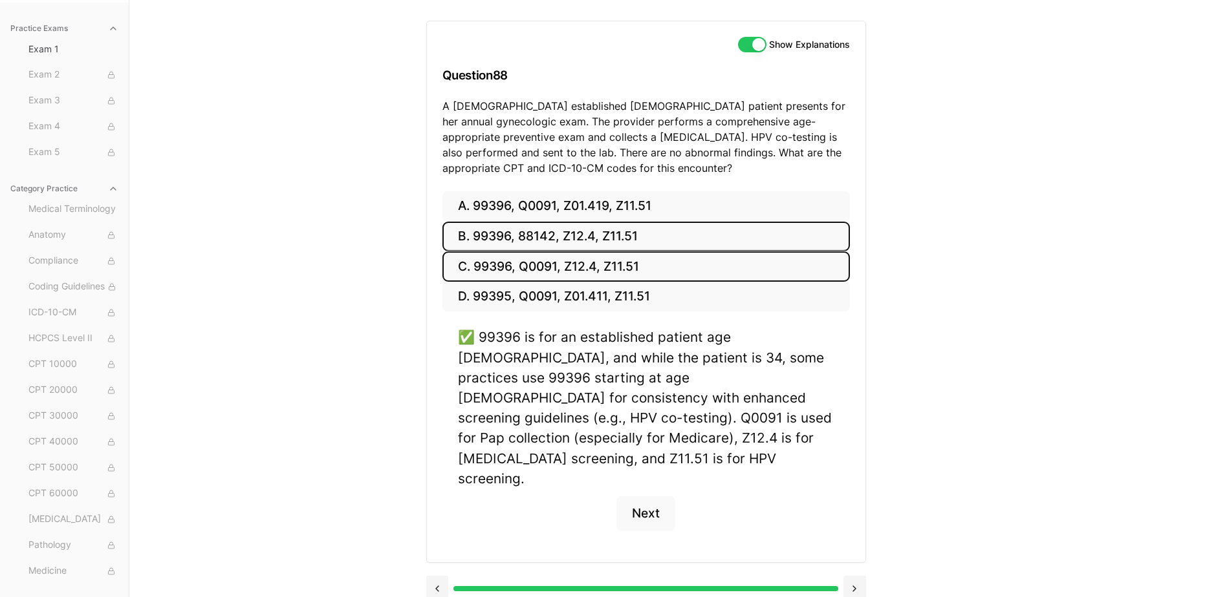
click at [592, 230] on button "B. 99396, 88142, Z12.4, Z11.51" at bounding box center [645, 237] width 407 height 30
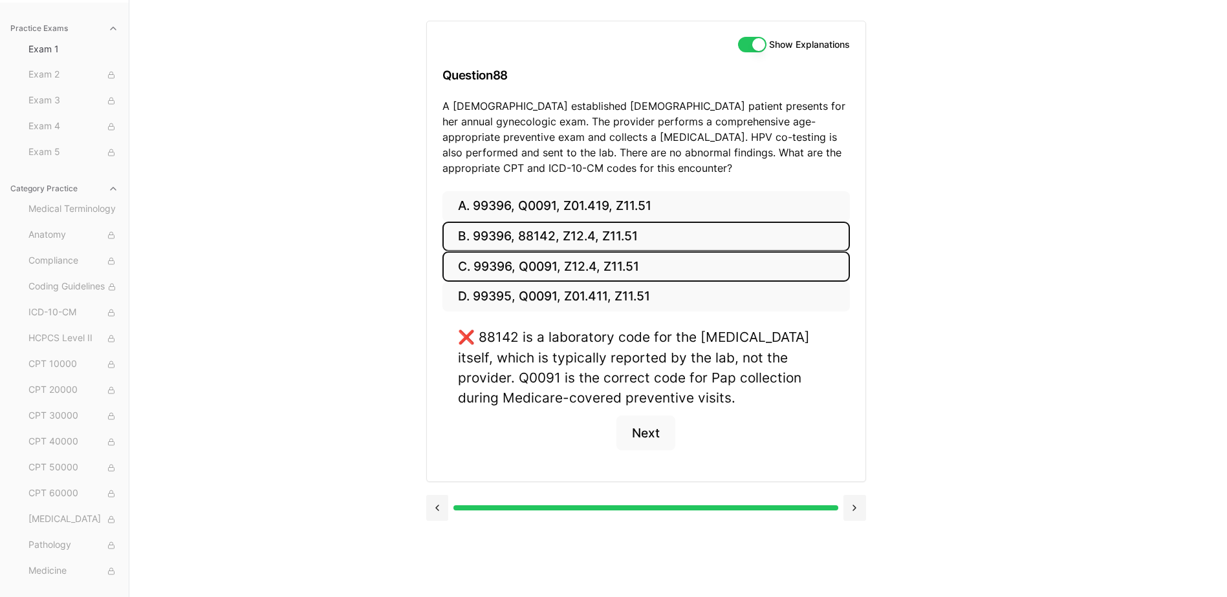
click at [593, 268] on button "C. 99396, Q0091, Z12.4, Z11.51" at bounding box center [645, 267] width 407 height 30
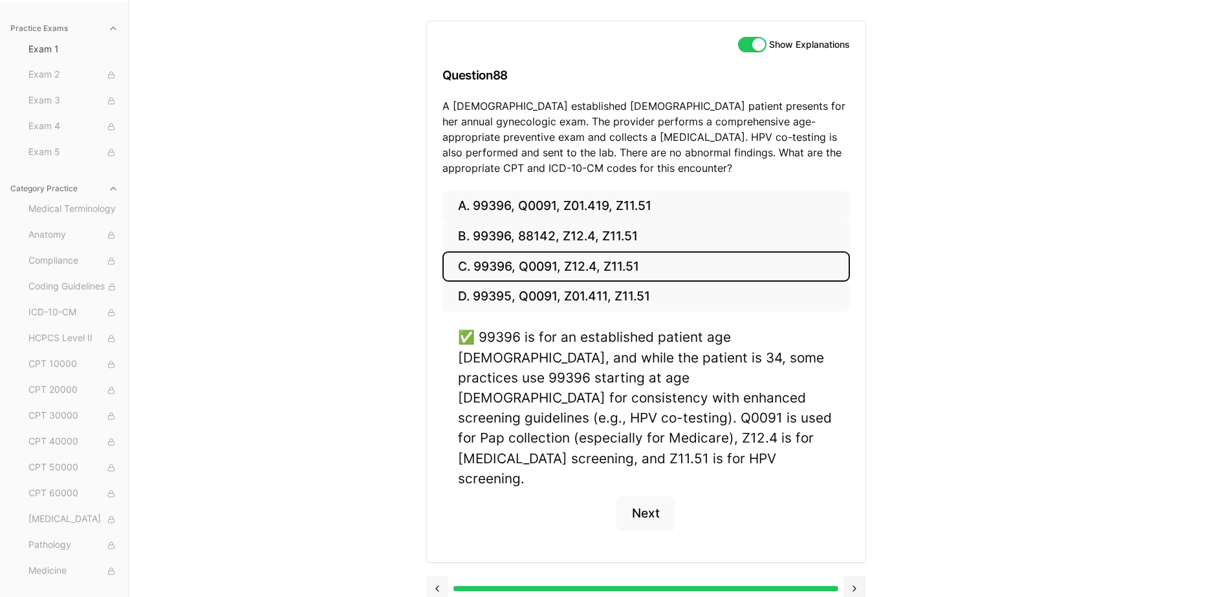
click at [446, 576] on button at bounding box center [437, 589] width 23 height 26
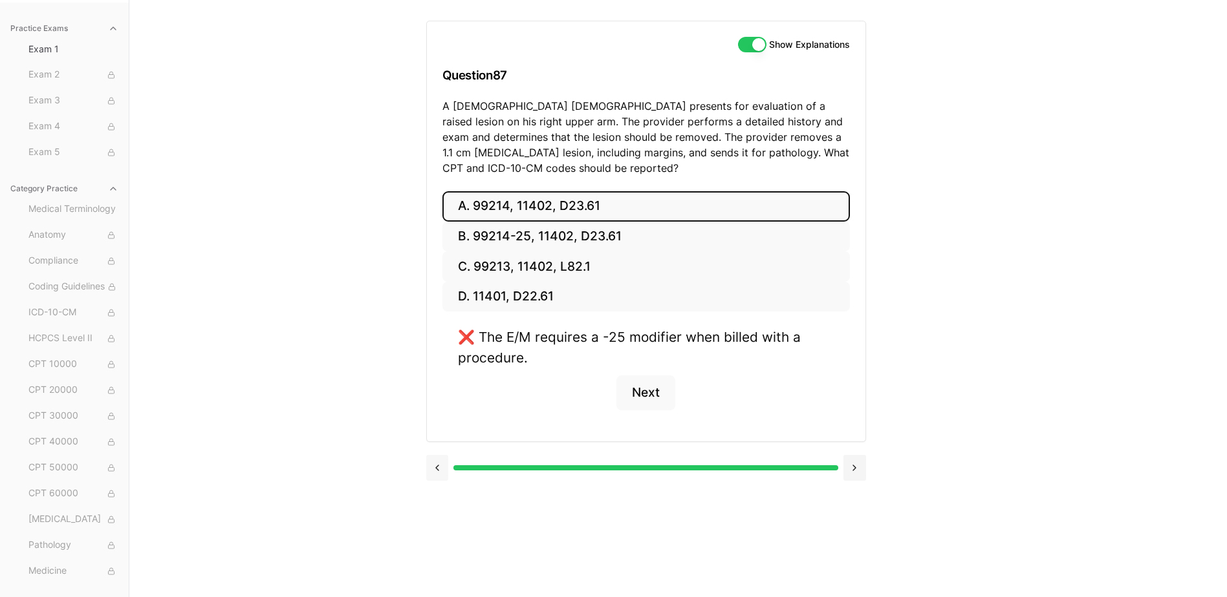
click at [448, 458] on button at bounding box center [437, 468] width 23 height 26
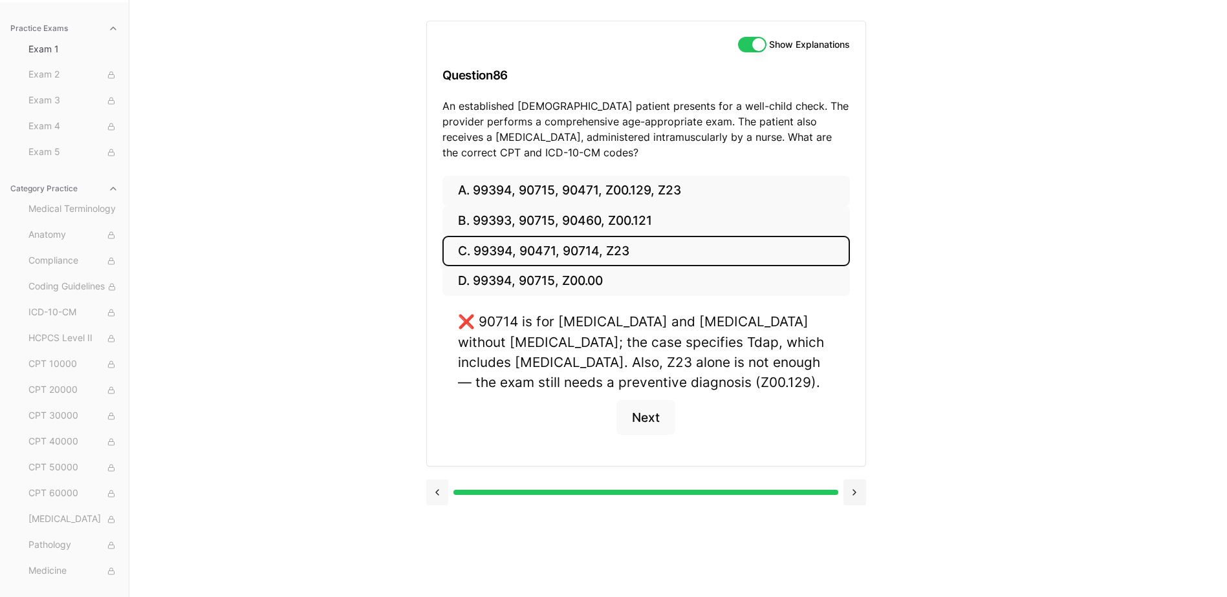
click at [442, 480] on button at bounding box center [437, 493] width 23 height 26
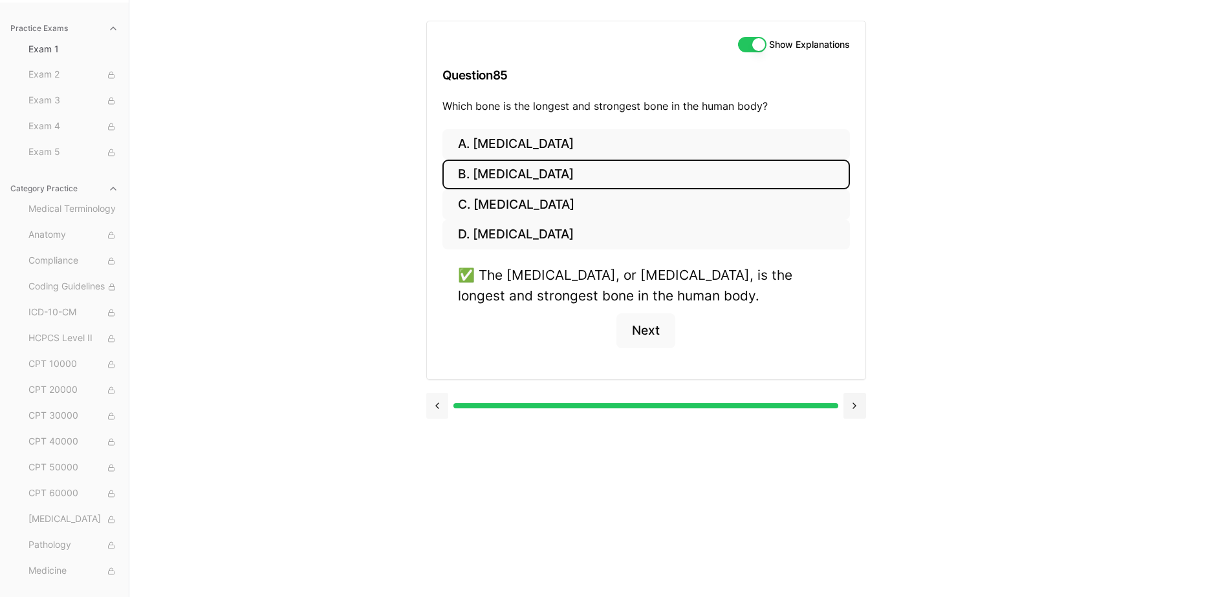
drag, startPoint x: 440, startPoint y: 427, endPoint x: 440, endPoint y: 418, distance: 8.4
click at [441, 422] on div at bounding box center [646, 404] width 440 height 49
click at [439, 415] on button at bounding box center [437, 406] width 23 height 26
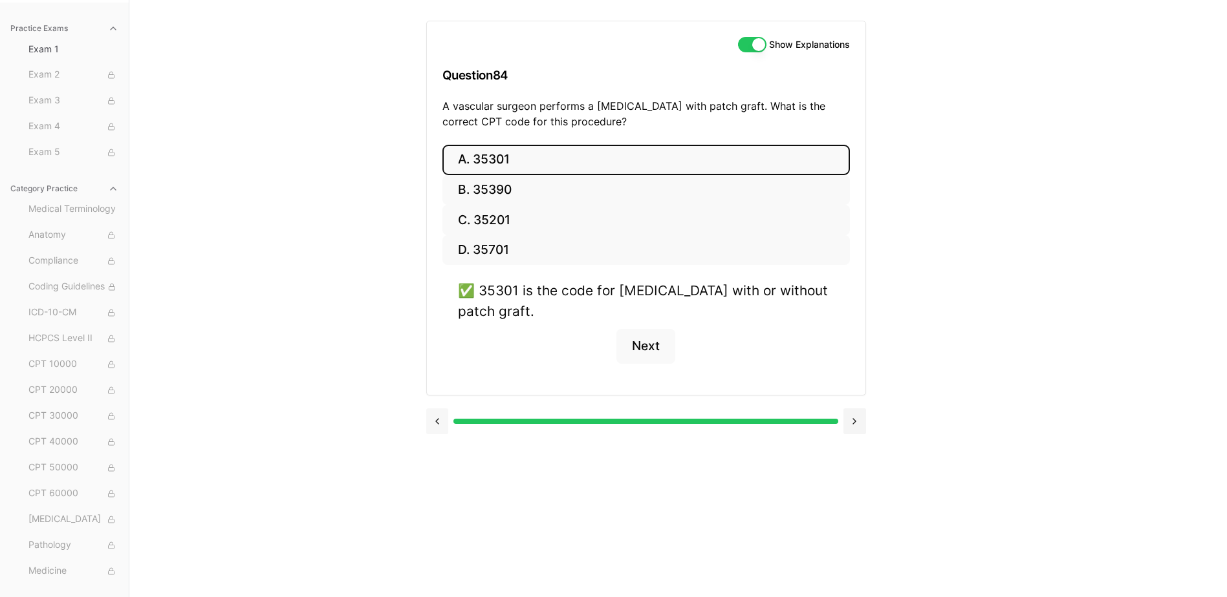
click at [439, 415] on button at bounding box center [437, 422] width 23 height 26
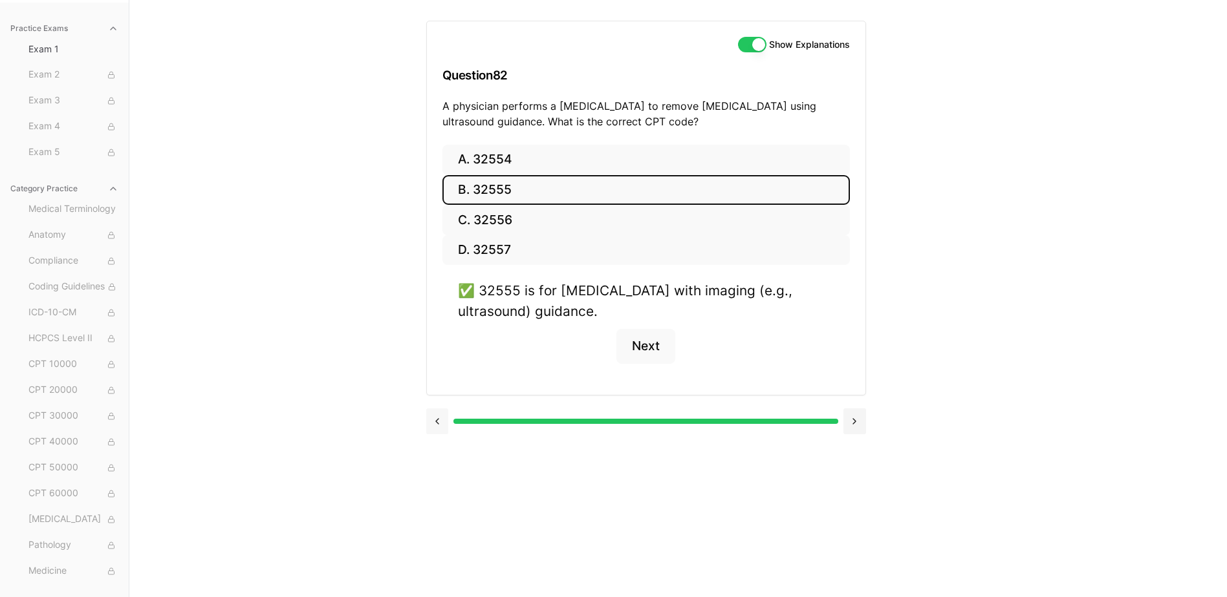
click at [439, 415] on button at bounding box center [437, 422] width 23 height 26
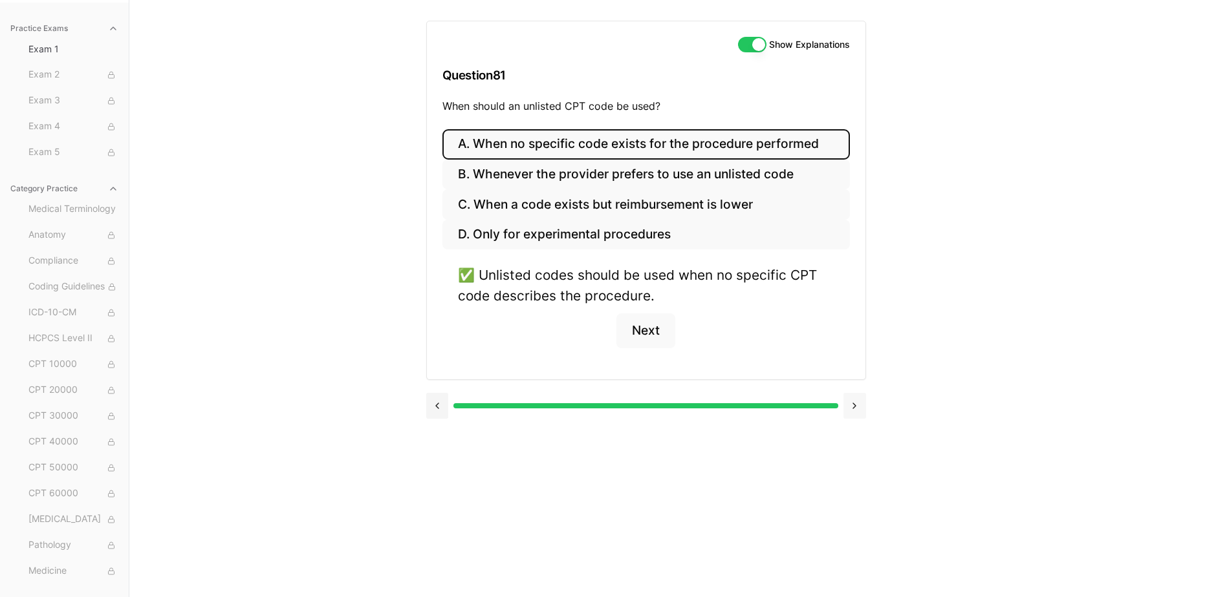
drag, startPoint x: 834, startPoint y: 390, endPoint x: 861, endPoint y: 402, distance: 29.2
click at [846, 396] on div at bounding box center [646, 404] width 440 height 49
click at [861, 403] on button at bounding box center [854, 406] width 23 height 26
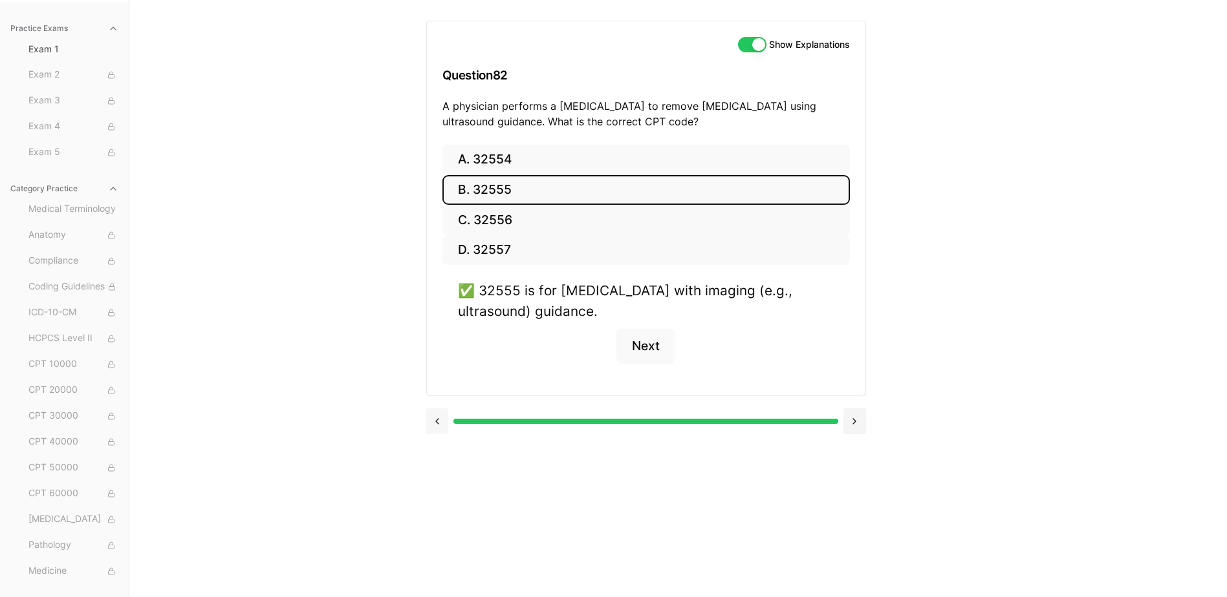
click at [436, 418] on button at bounding box center [437, 422] width 23 height 26
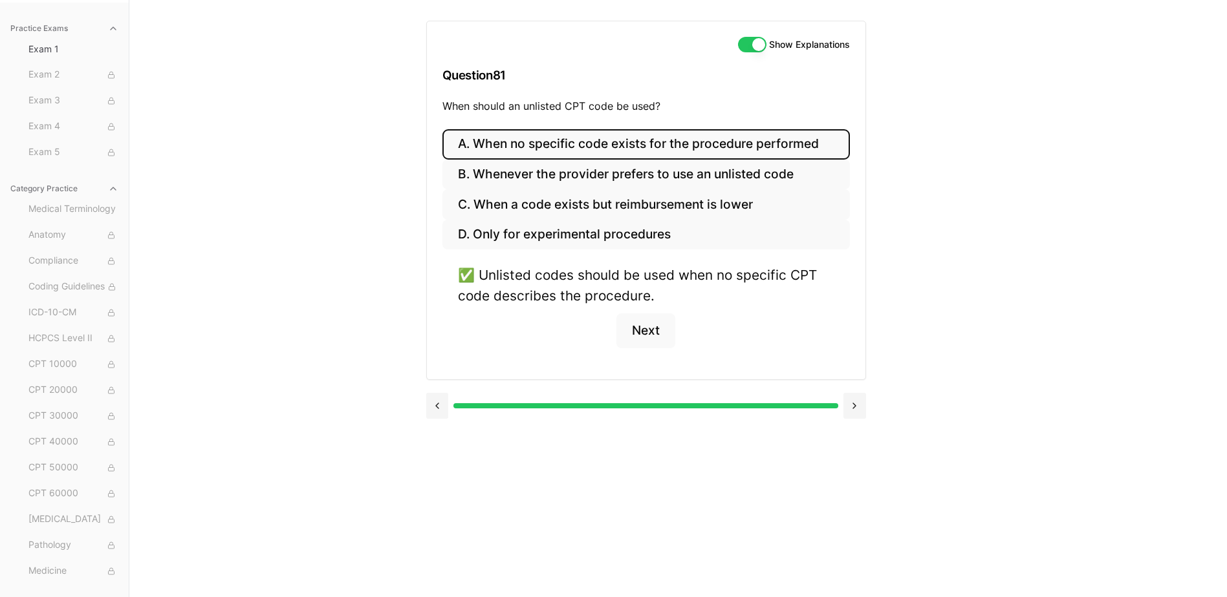
click at [443, 420] on div at bounding box center [646, 404] width 440 height 49
click at [435, 402] on button at bounding box center [437, 406] width 23 height 26
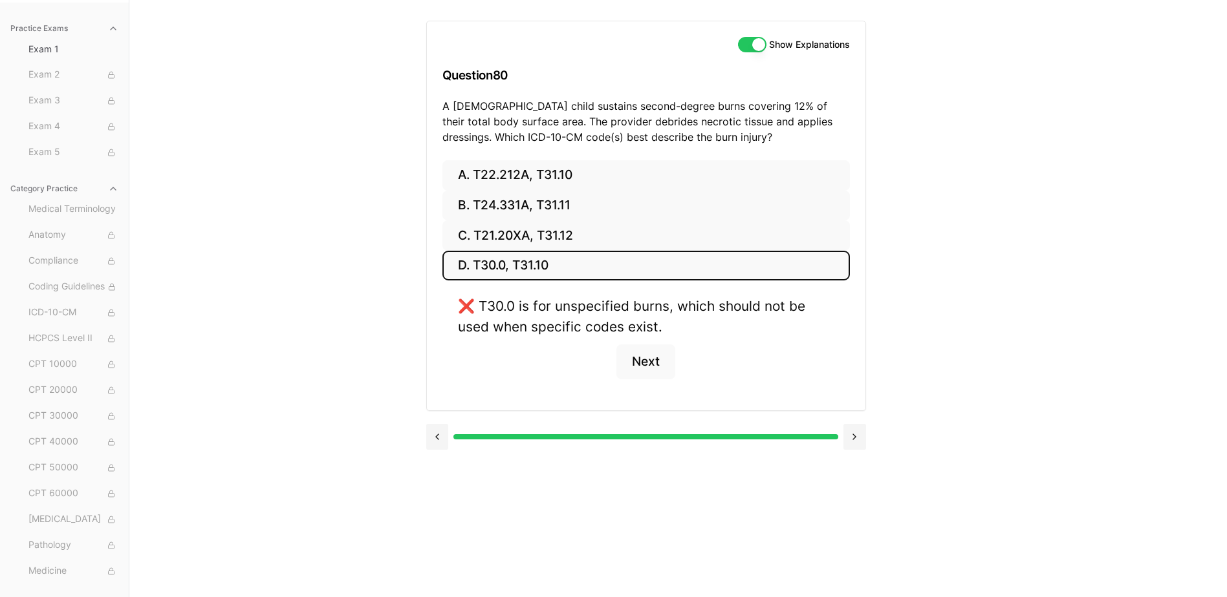
click at [435, 406] on div "A. T22.212A, T31.10 B. T24.331A, T31.11 C. T21.20XA, T31.12 D. T30.0, T31.10 ❌ …" at bounding box center [646, 285] width 438 height 250
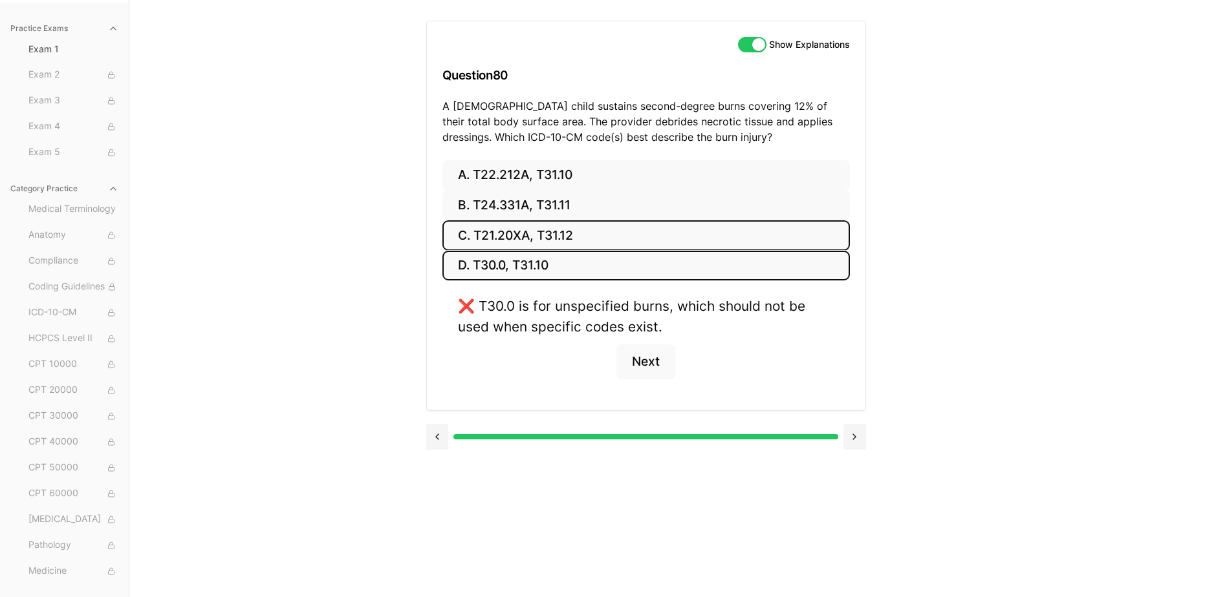
click at [568, 239] on button "C. T21.20XA, T31.12" at bounding box center [645, 236] width 407 height 30
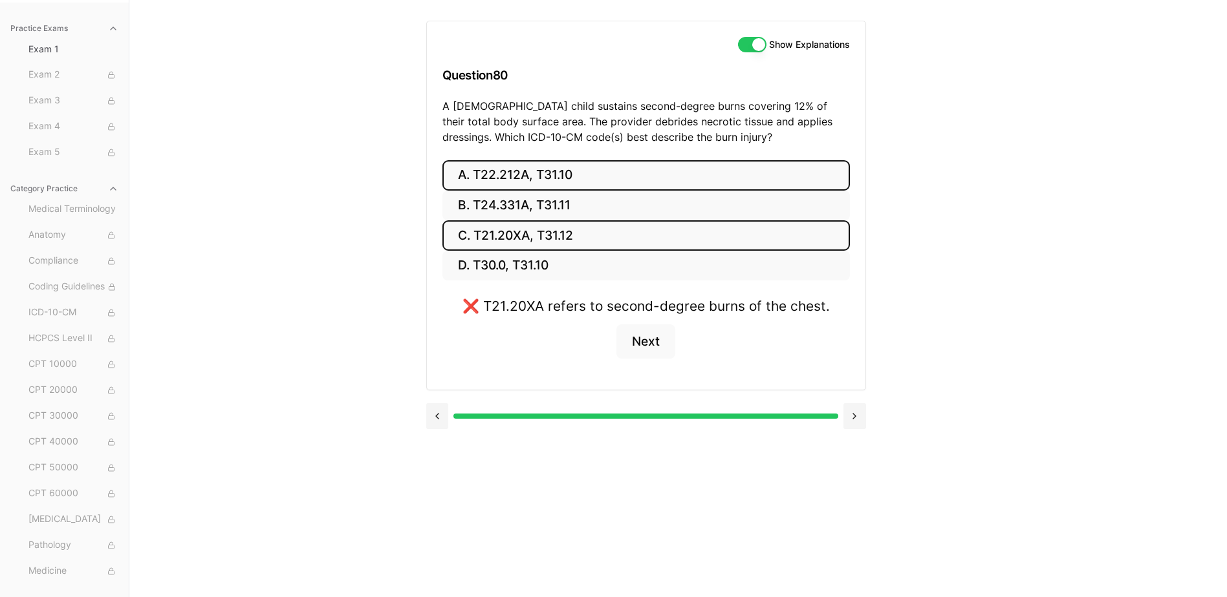
click at [581, 169] on button "A. T22.212A, T31.10" at bounding box center [645, 175] width 407 height 30
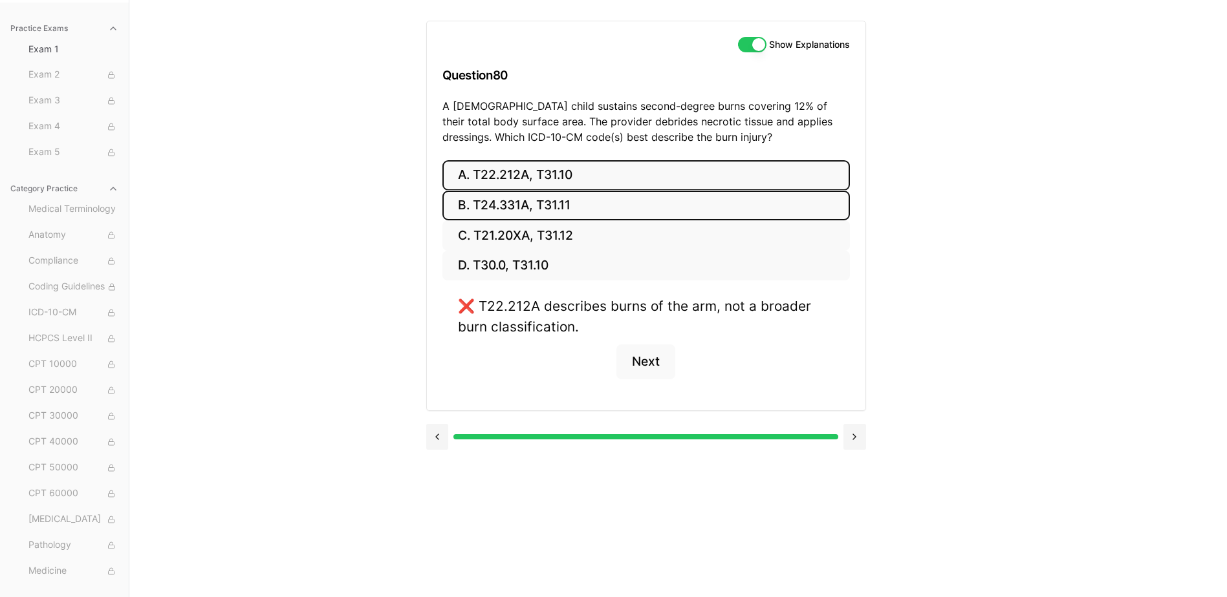
click at [574, 200] on button "B. T24.331A, T31.11" at bounding box center [645, 206] width 407 height 30
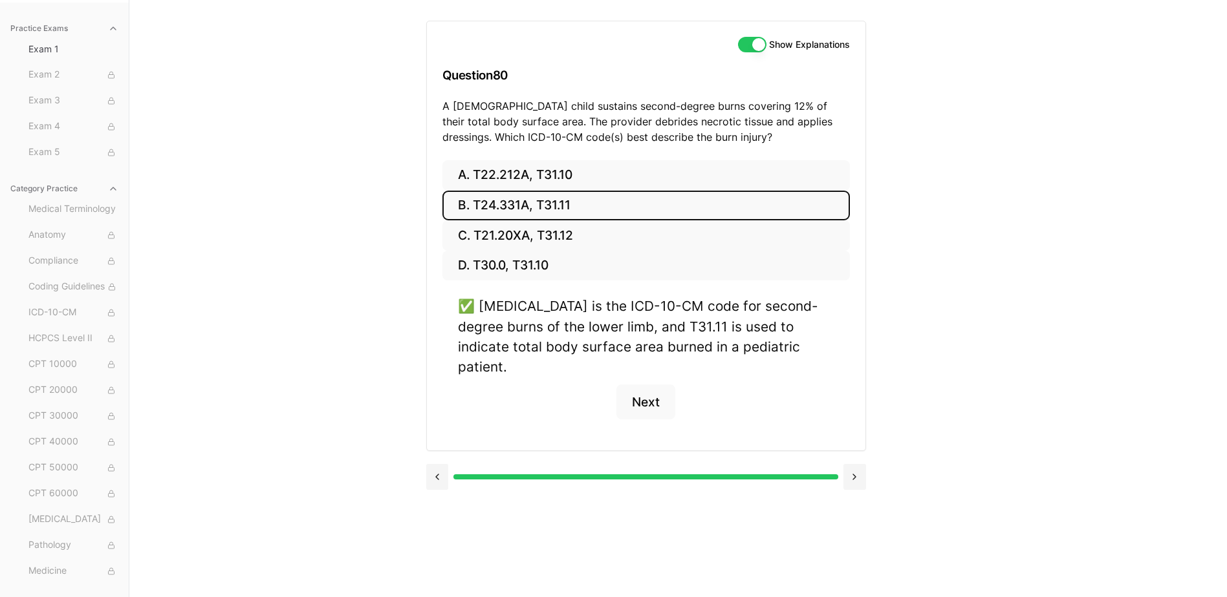
click at [437, 464] on button at bounding box center [437, 477] width 23 height 26
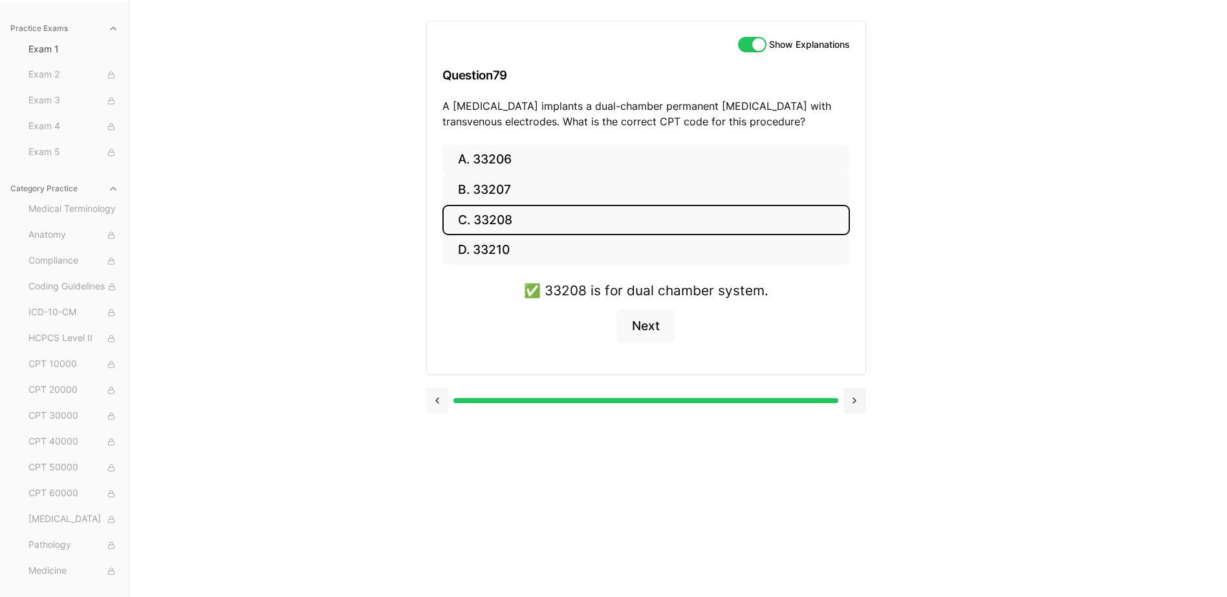
click at [434, 396] on button at bounding box center [437, 401] width 23 height 26
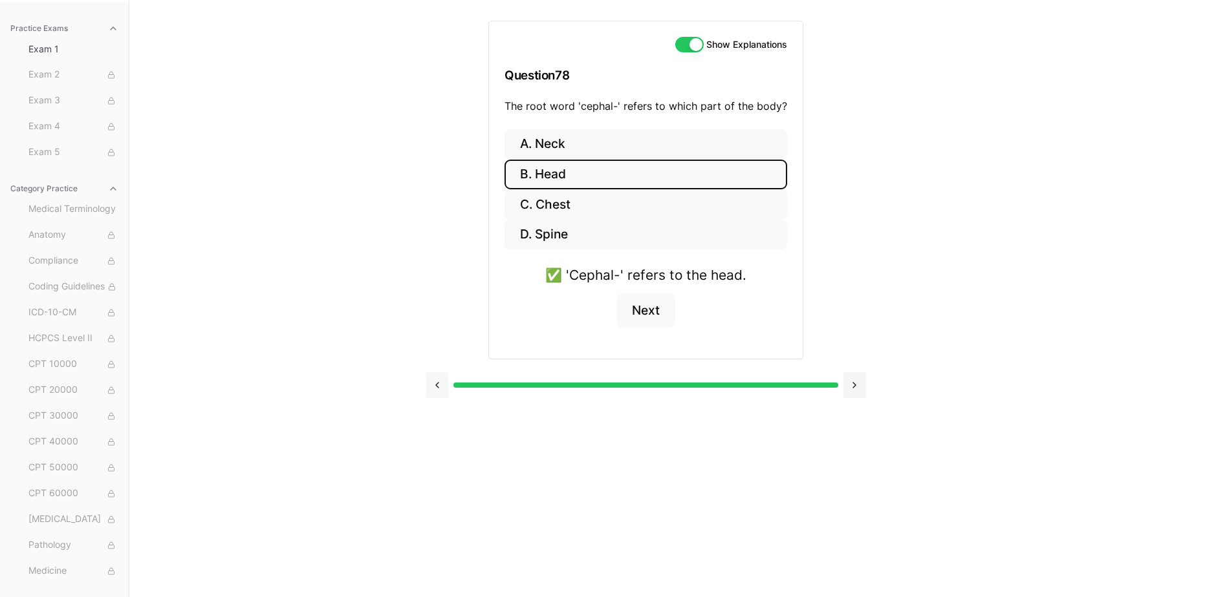
click at [434, 396] on button at bounding box center [437, 385] width 23 height 26
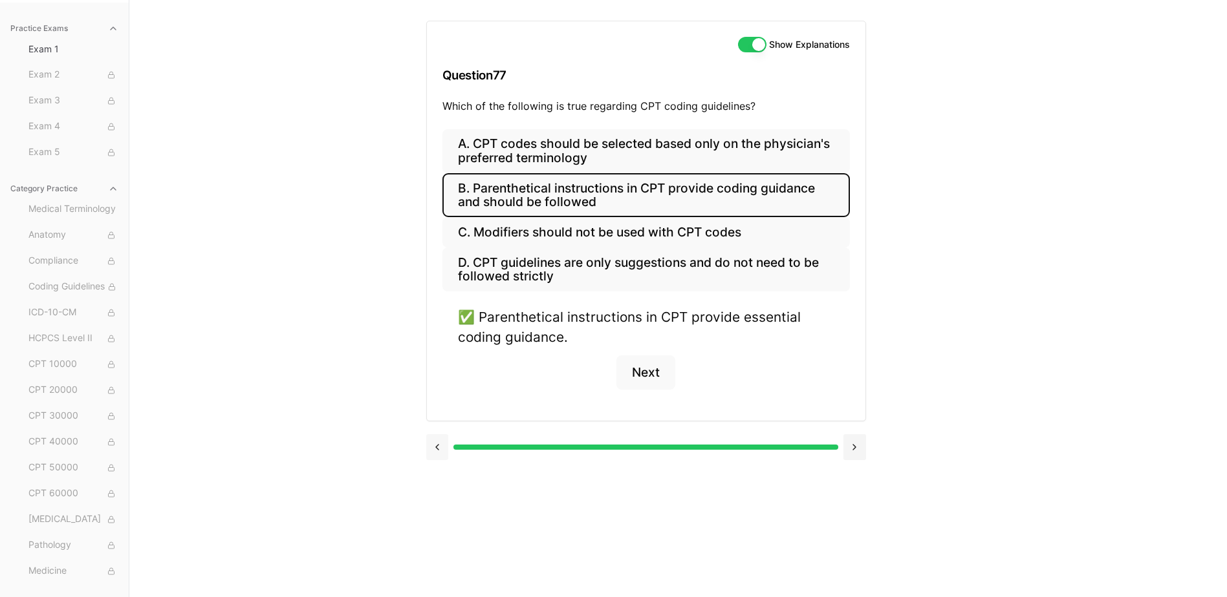
click at [444, 443] on button at bounding box center [437, 448] width 23 height 26
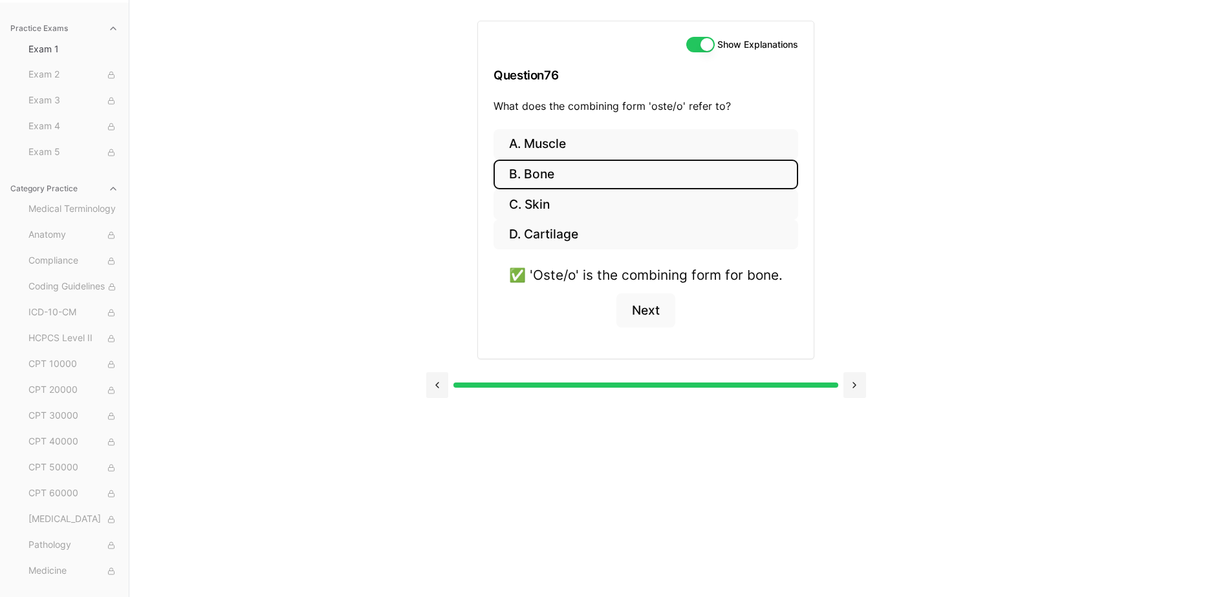
click at [449, 398] on div at bounding box center [646, 385] width 440 height 26
click at [448, 383] on button at bounding box center [437, 385] width 23 height 26
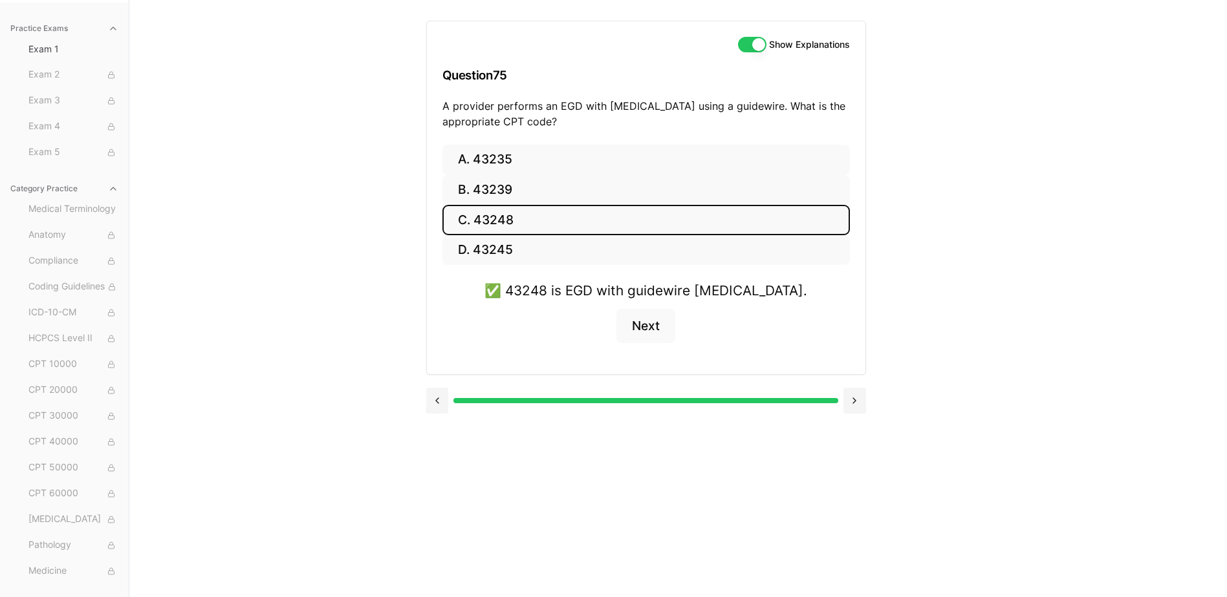
click at [447, 384] on div at bounding box center [646, 399] width 440 height 49
click at [446, 400] on button at bounding box center [437, 401] width 23 height 26
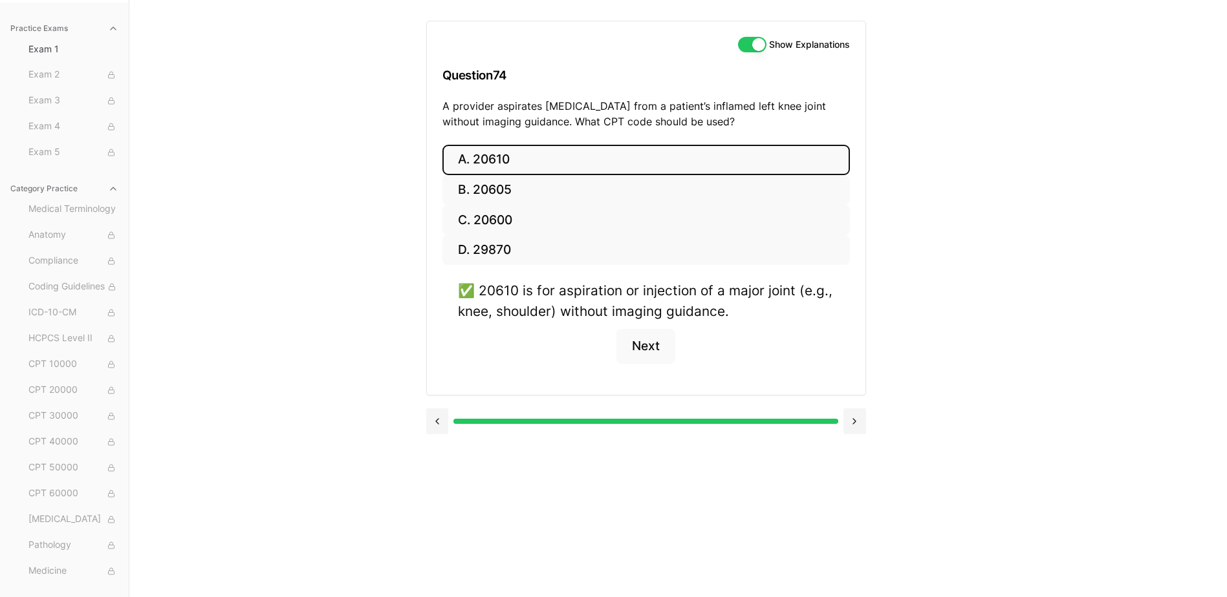
click at [443, 407] on div at bounding box center [646, 420] width 440 height 49
click at [442, 411] on button at bounding box center [437, 422] width 23 height 26
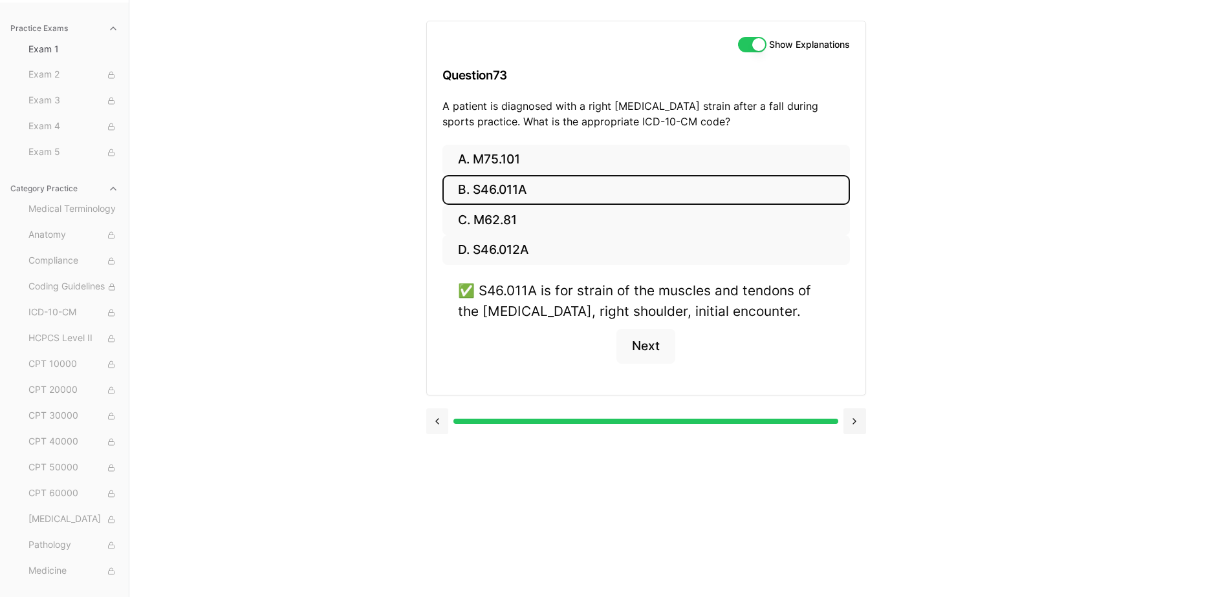
click at [441, 417] on button at bounding box center [437, 422] width 23 height 26
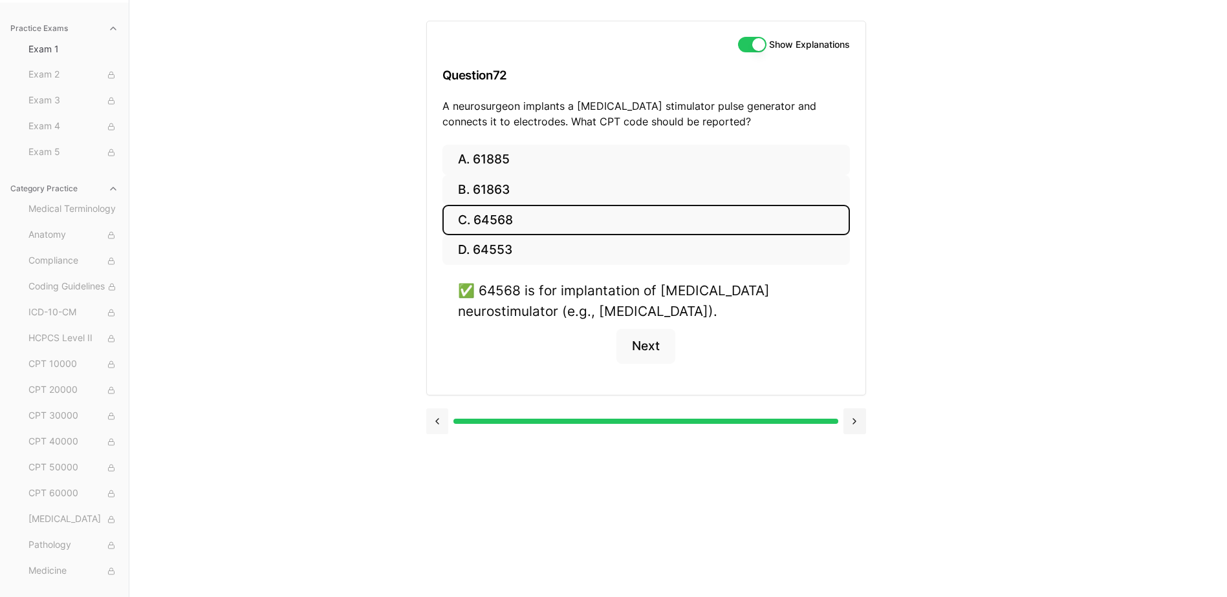
click at [440, 422] on button at bounding box center [437, 422] width 23 height 26
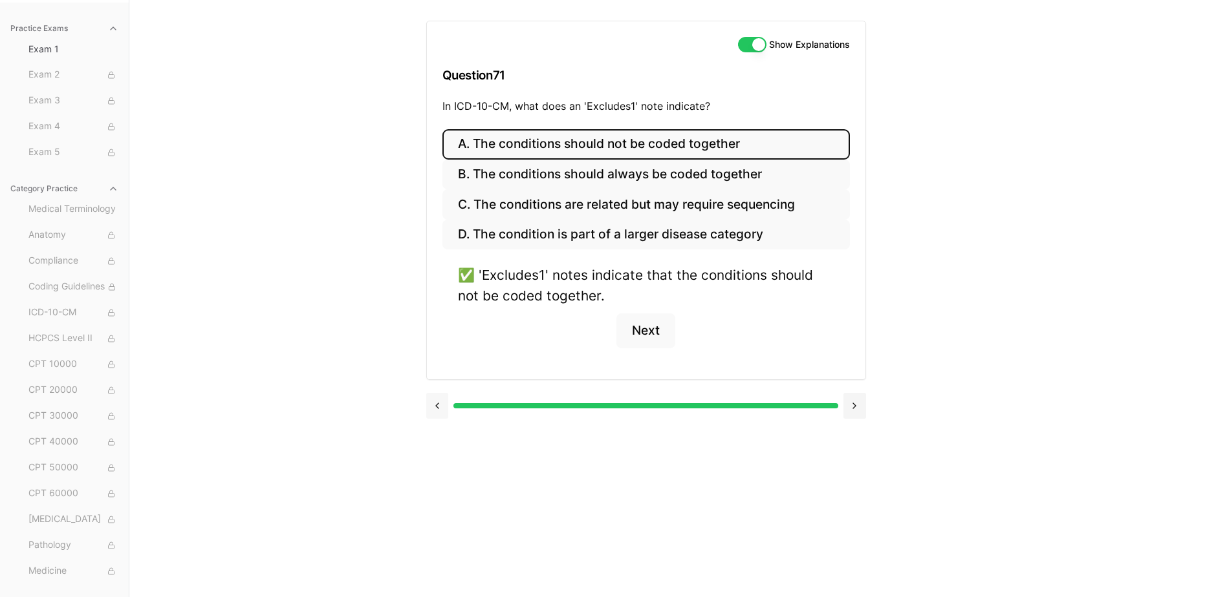
click at [440, 411] on button at bounding box center [437, 406] width 23 height 26
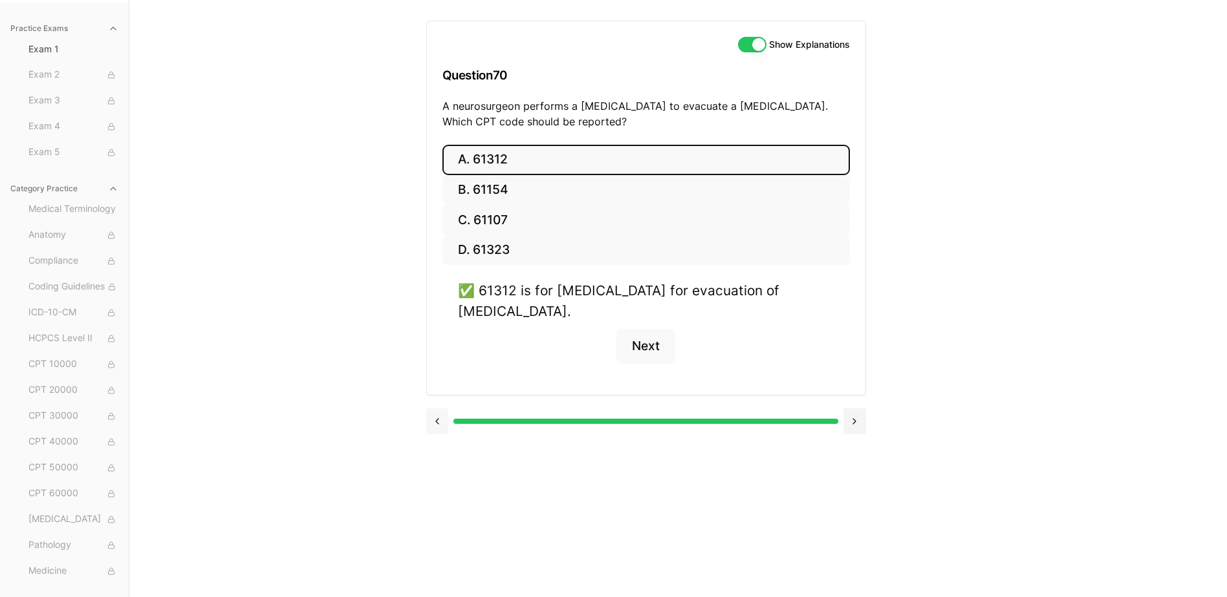
click at [440, 411] on button at bounding box center [437, 422] width 23 height 26
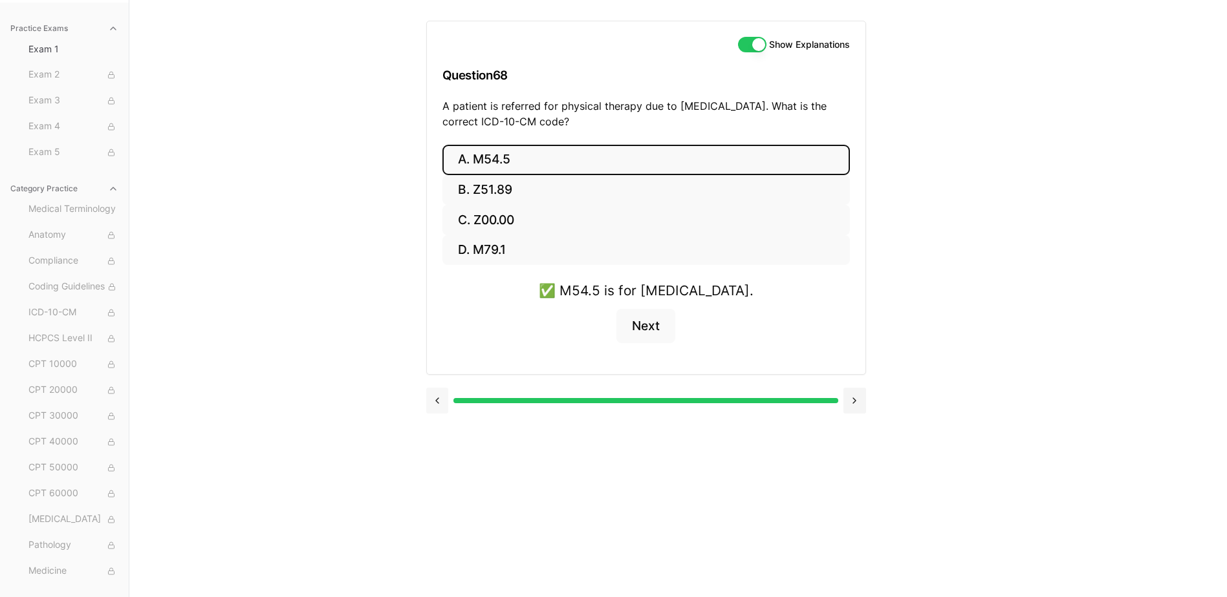
click at [440, 411] on button at bounding box center [437, 401] width 23 height 26
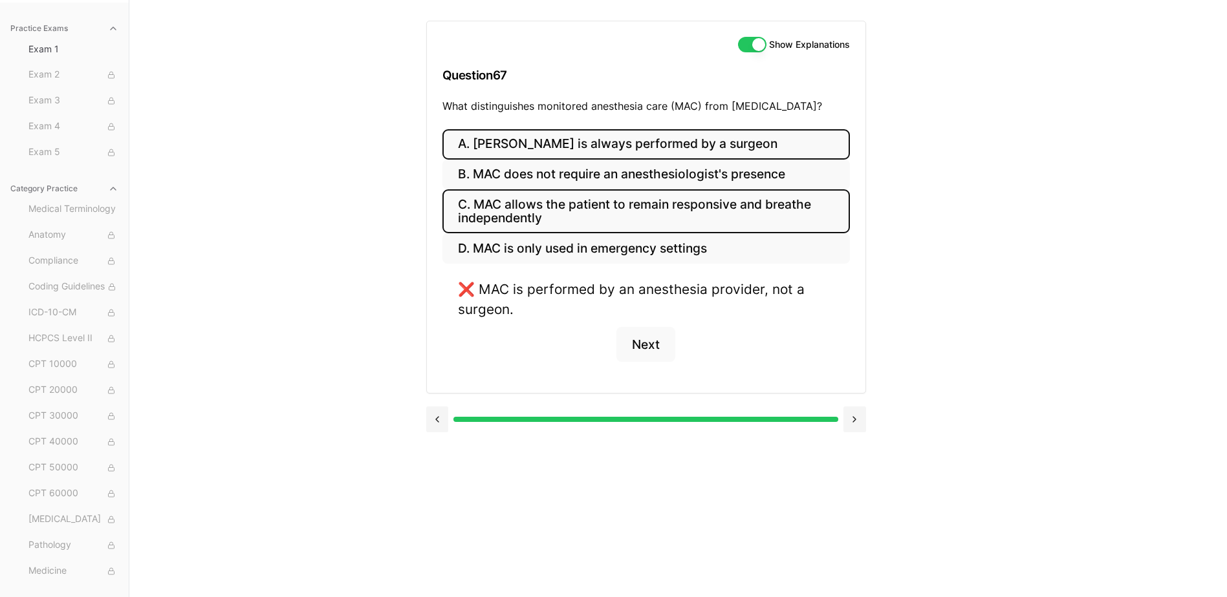
click at [685, 208] on button "C. MAC allows the patient to remain responsive and breathe independently" at bounding box center [645, 211] width 407 height 44
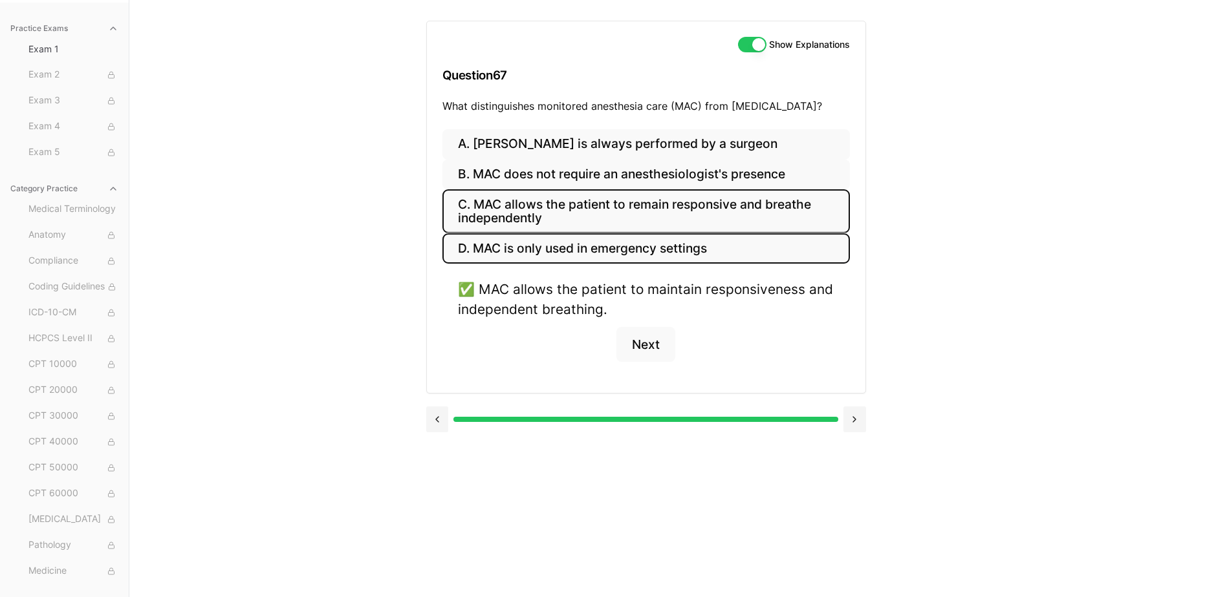
click at [676, 242] on button "D. MAC is only used in emergency settings" at bounding box center [645, 248] width 407 height 30
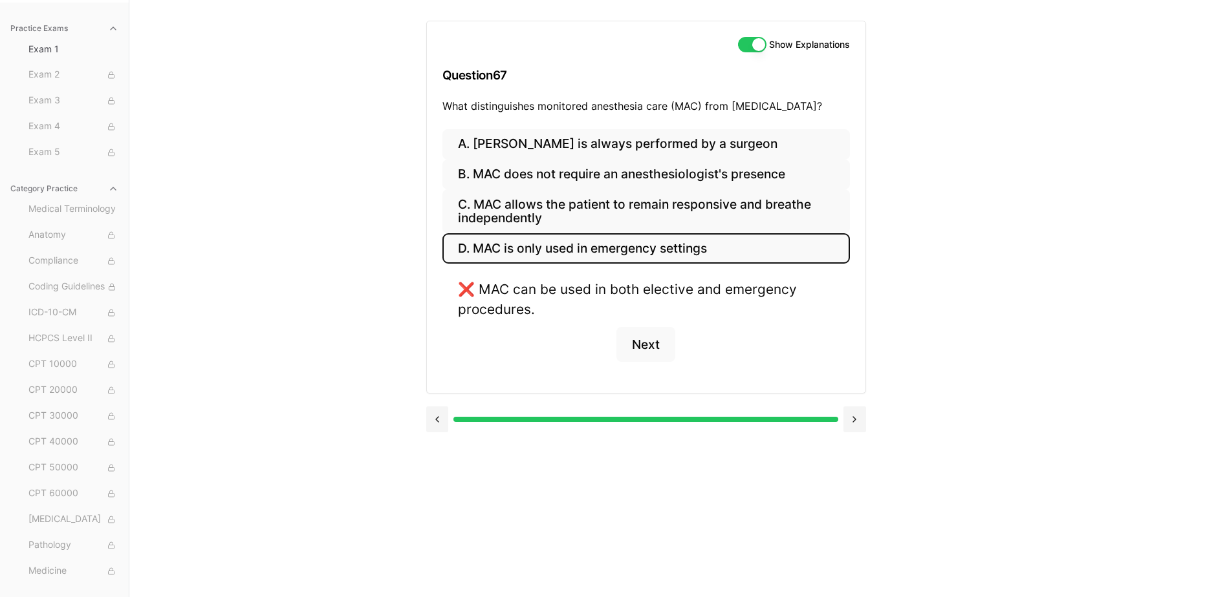
click at [449, 424] on div at bounding box center [646, 420] width 440 height 26
click at [443, 420] on button at bounding box center [437, 420] width 23 height 26
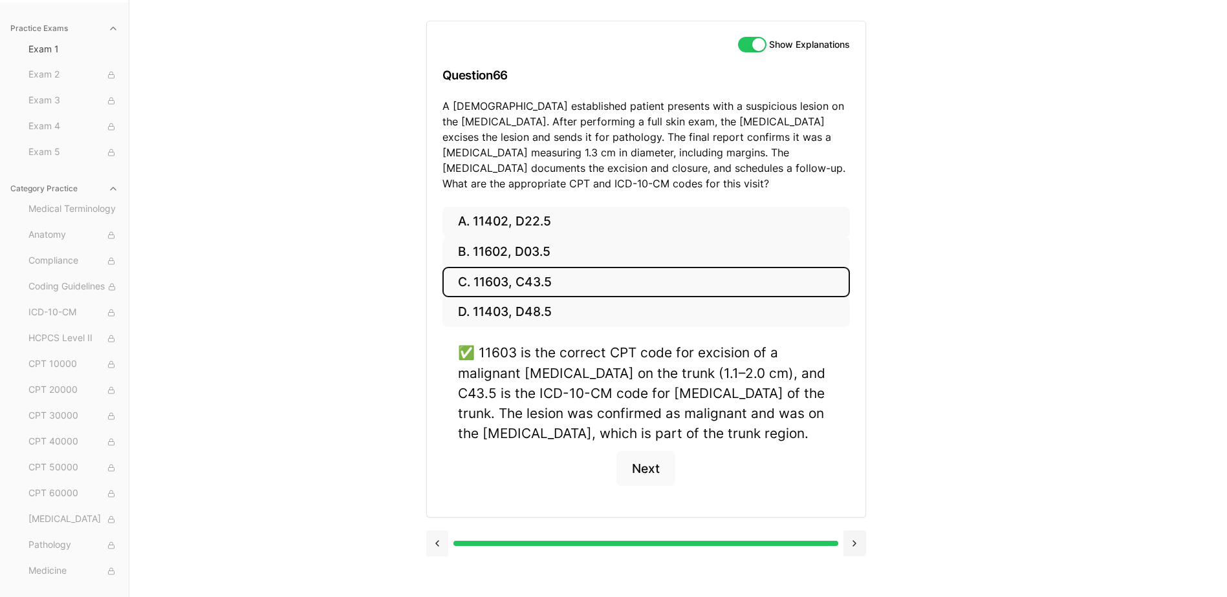
click at [445, 543] on button at bounding box center [437, 544] width 23 height 26
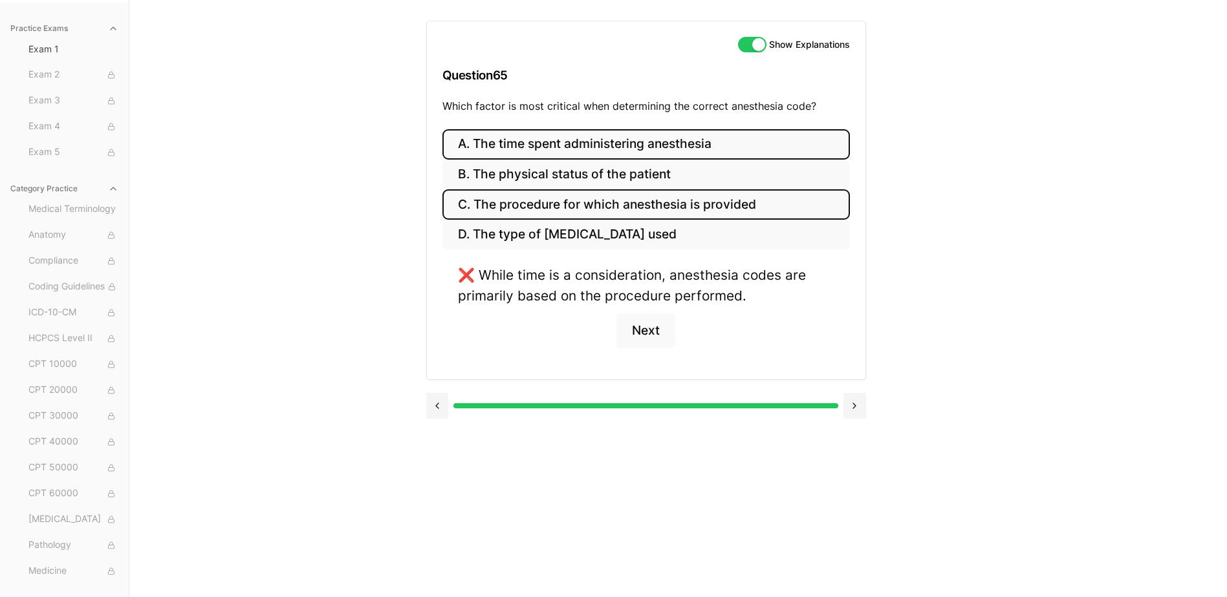
click at [659, 217] on button "C. The procedure for which anesthesia is provided" at bounding box center [645, 204] width 407 height 30
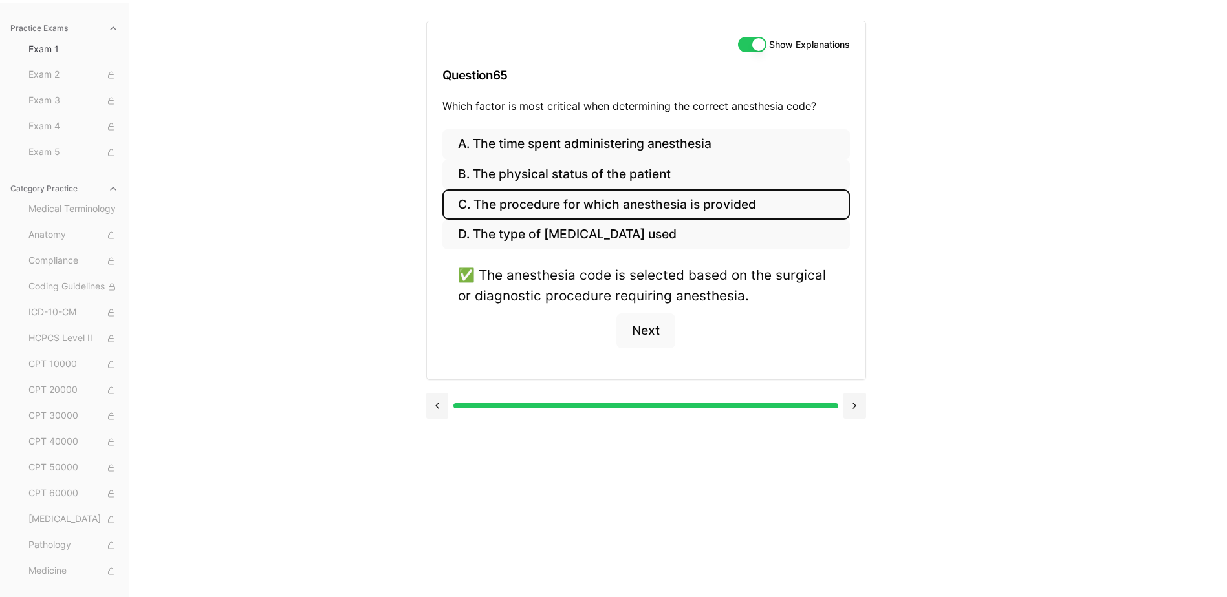
drag, startPoint x: 476, startPoint y: 414, endPoint x: 466, endPoint y: 414, distance: 10.3
click at [477, 414] on div at bounding box center [646, 406] width 440 height 26
click at [424, 400] on div "Practice Exams Exam 1 Exam 2 Exam 3 Exam 4 Exam 5 Category Practice Medical Ter…" at bounding box center [613, 298] width 1227 height 597
click at [436, 400] on button at bounding box center [437, 406] width 23 height 26
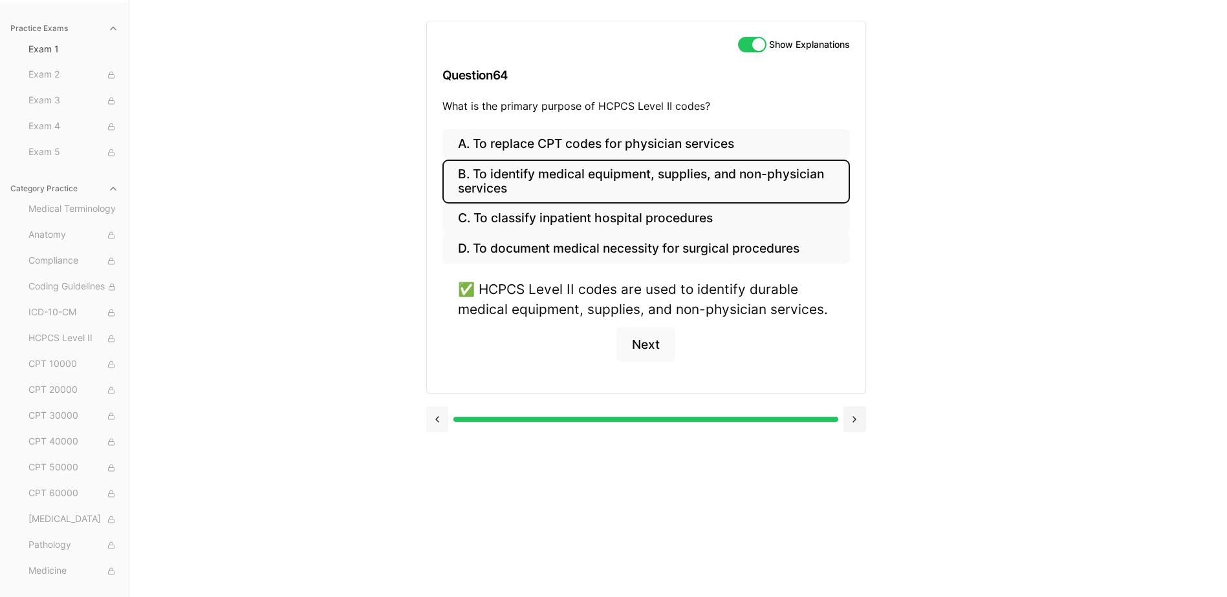
click at [438, 407] on button at bounding box center [437, 420] width 23 height 26
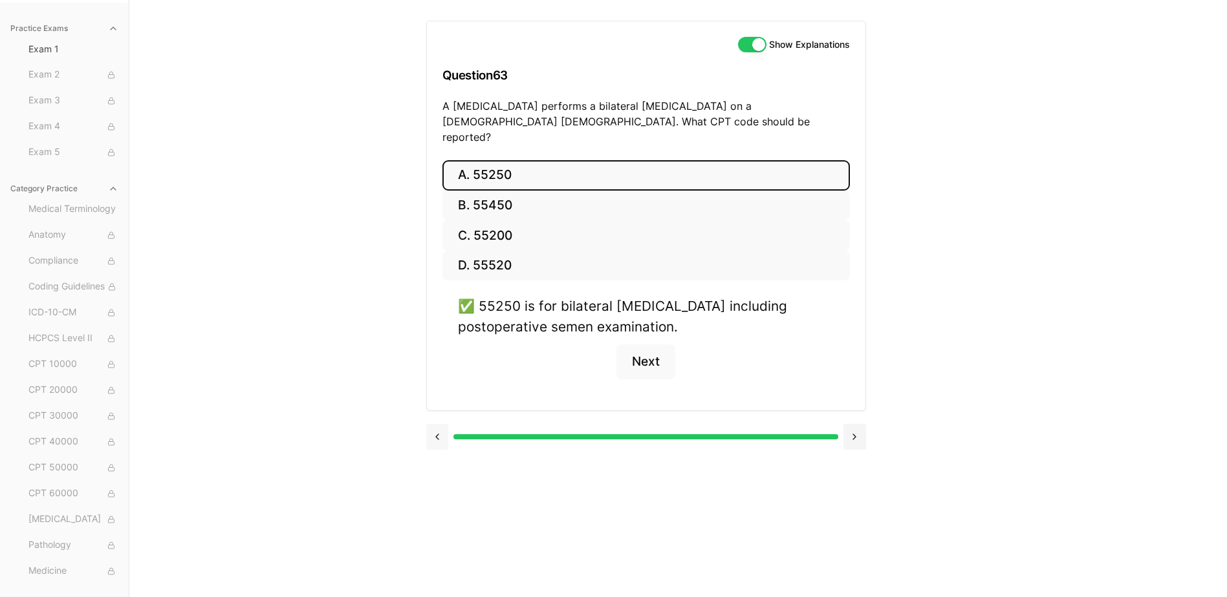
click at [438, 424] on button at bounding box center [437, 437] width 23 height 26
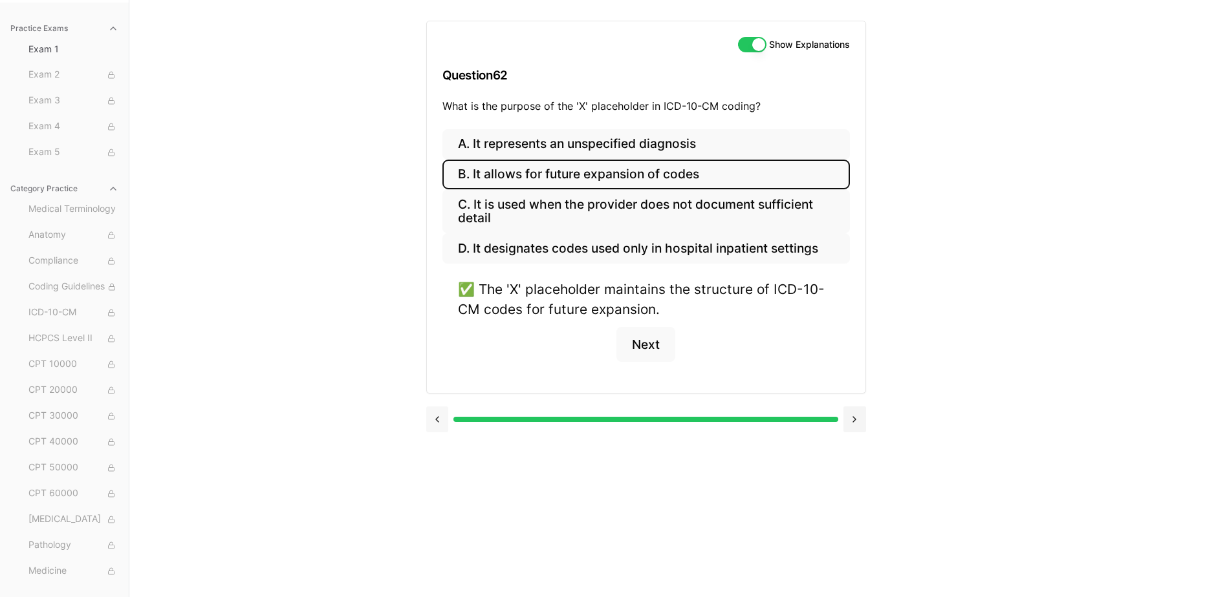
click at [438, 408] on button at bounding box center [437, 420] width 23 height 26
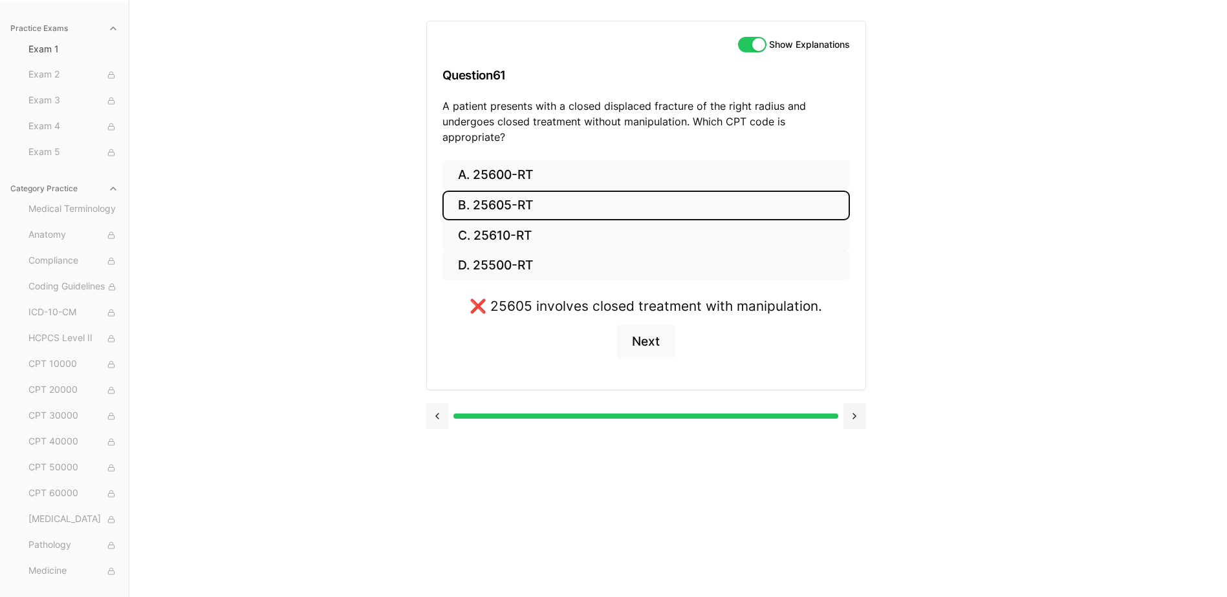
click at [438, 408] on button at bounding box center [437, 416] width 23 height 26
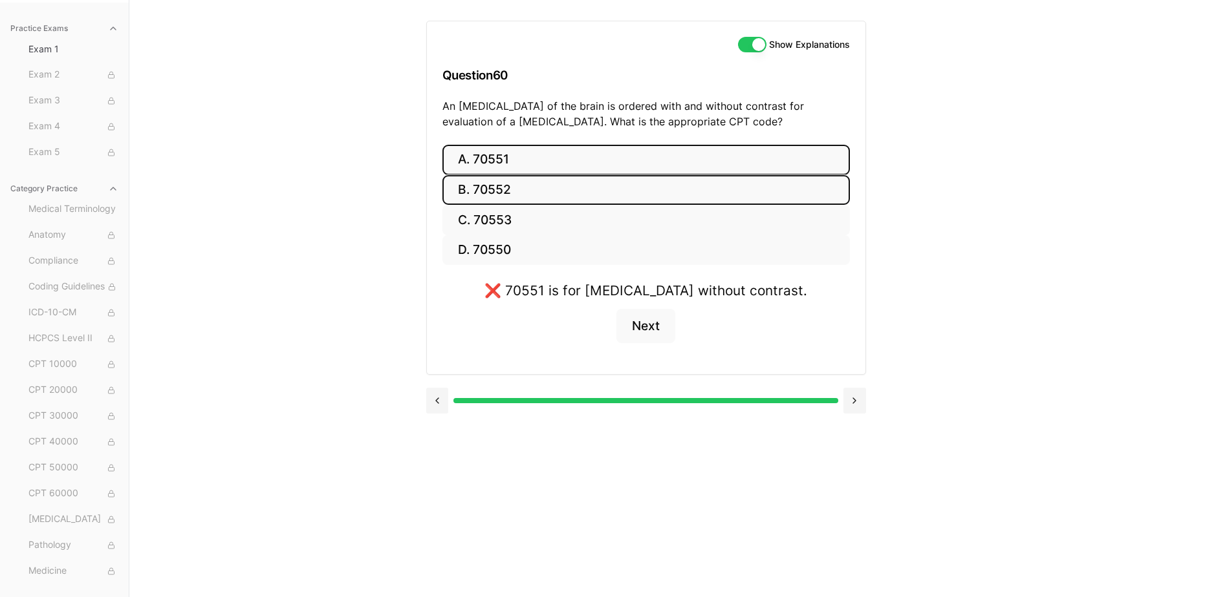
click at [520, 175] on button "B. 70552" at bounding box center [645, 190] width 407 height 30
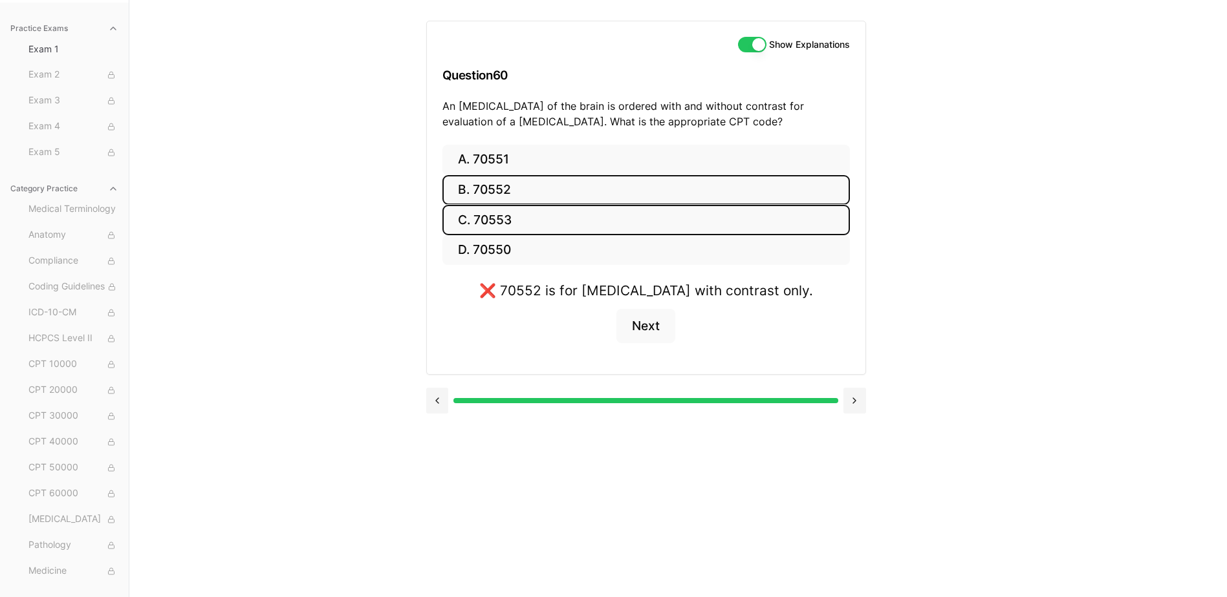
click at [530, 227] on button "C. 70553" at bounding box center [645, 220] width 407 height 30
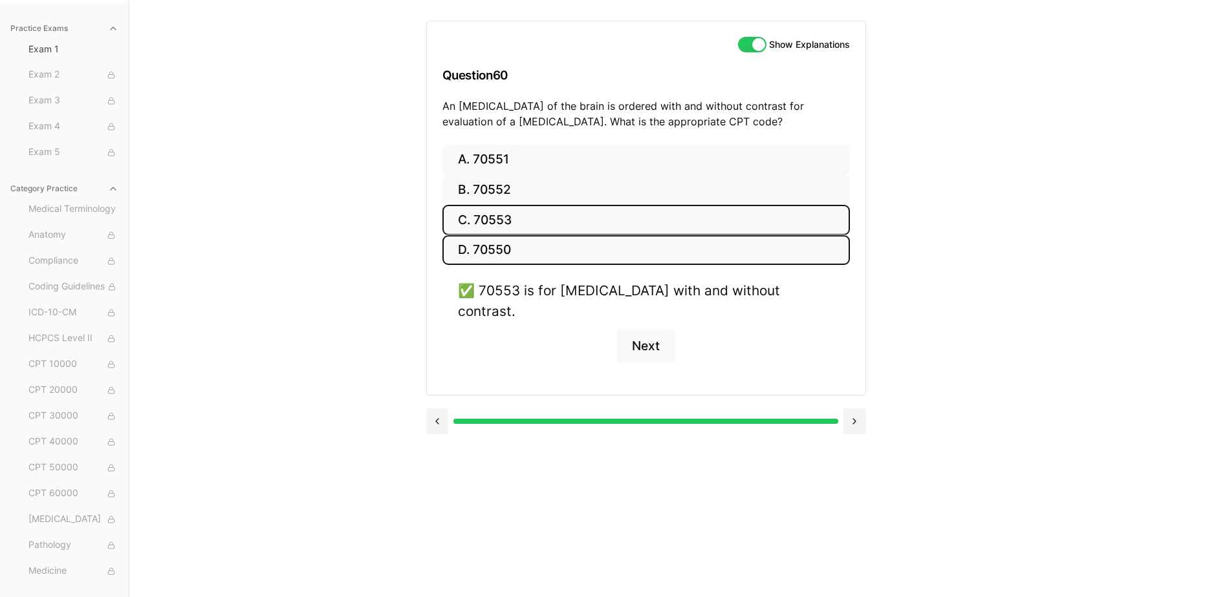
click at [793, 252] on button "D. 70550" at bounding box center [645, 250] width 407 height 30
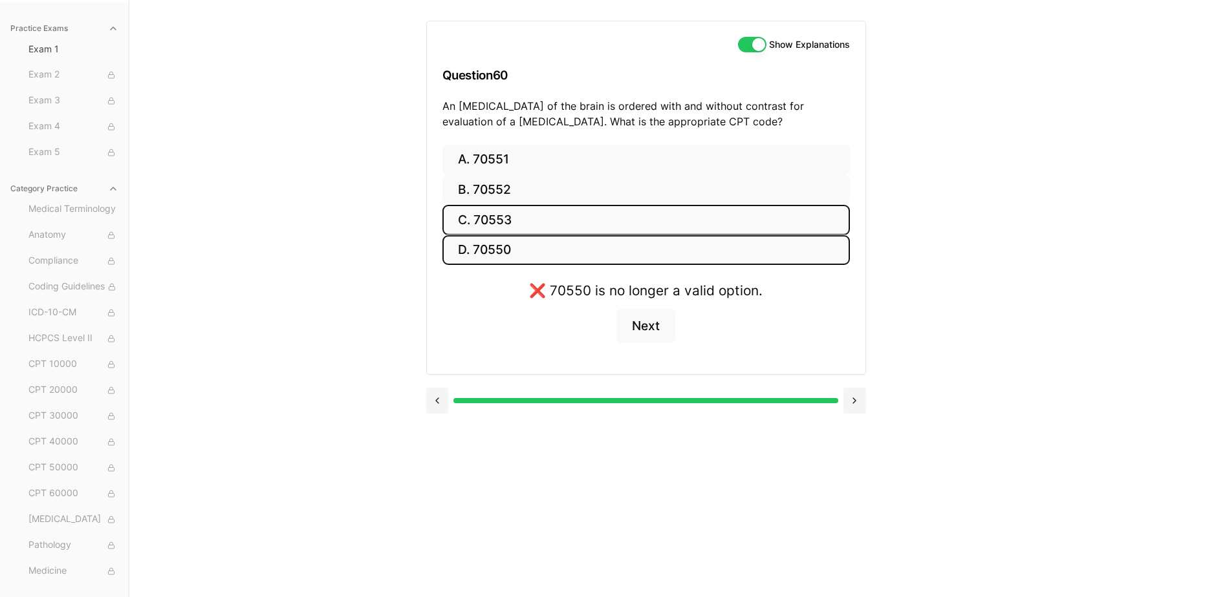
click at [709, 210] on button "C. 70553" at bounding box center [645, 220] width 407 height 30
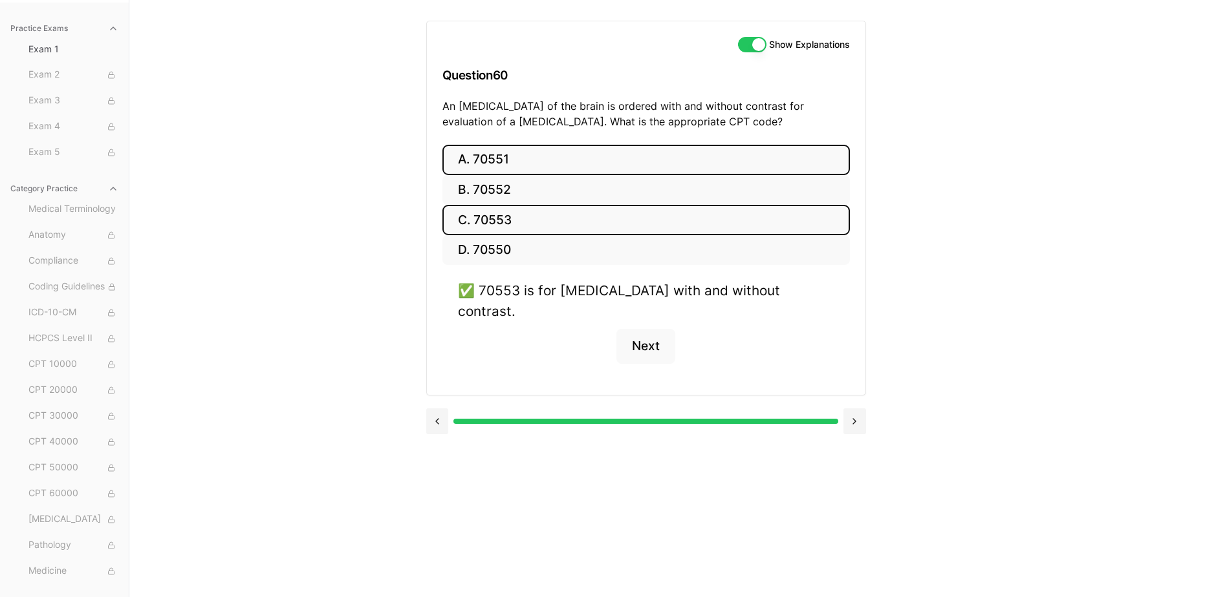
click at [696, 162] on button "A. 70551" at bounding box center [645, 160] width 407 height 30
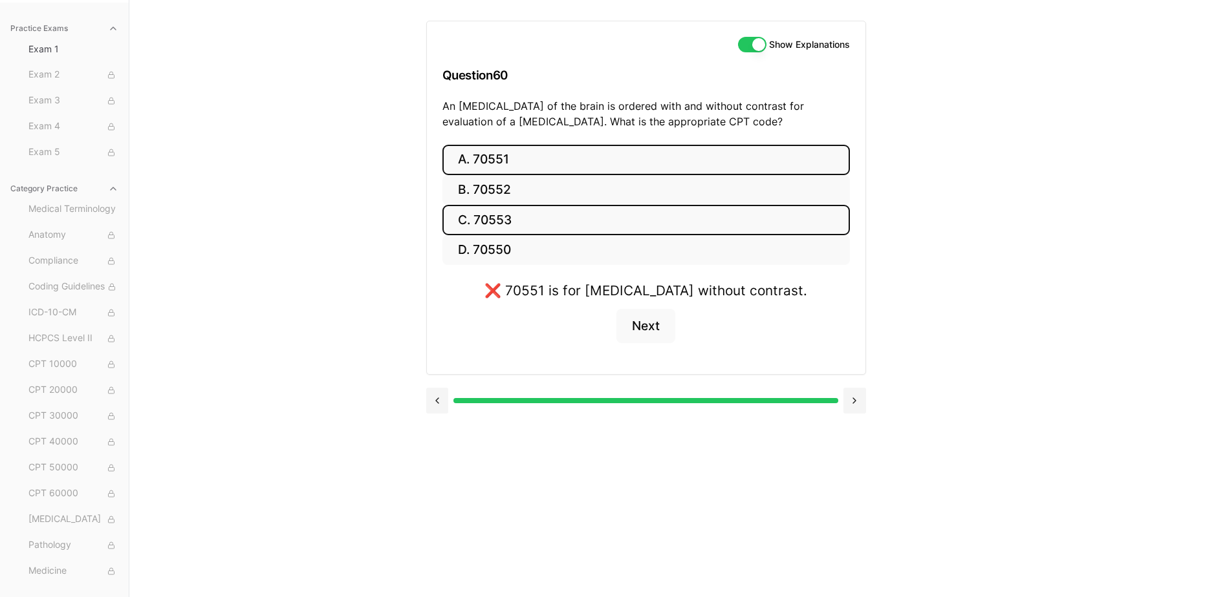
click at [686, 217] on button "C. 70553" at bounding box center [645, 220] width 407 height 30
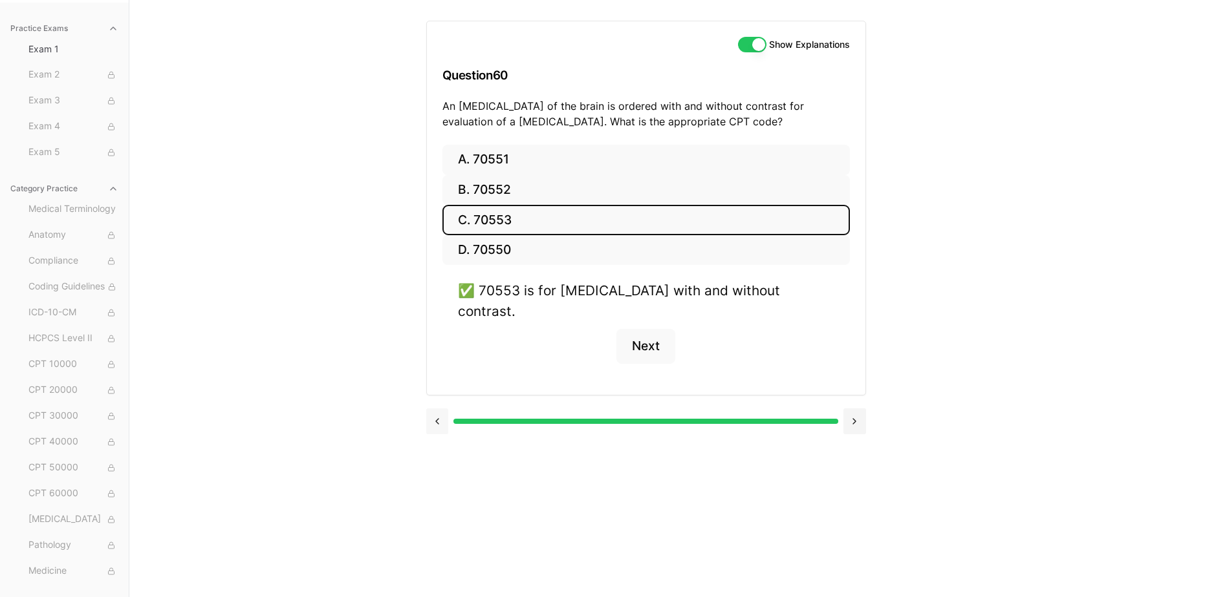
click at [427, 409] on button at bounding box center [437, 422] width 23 height 26
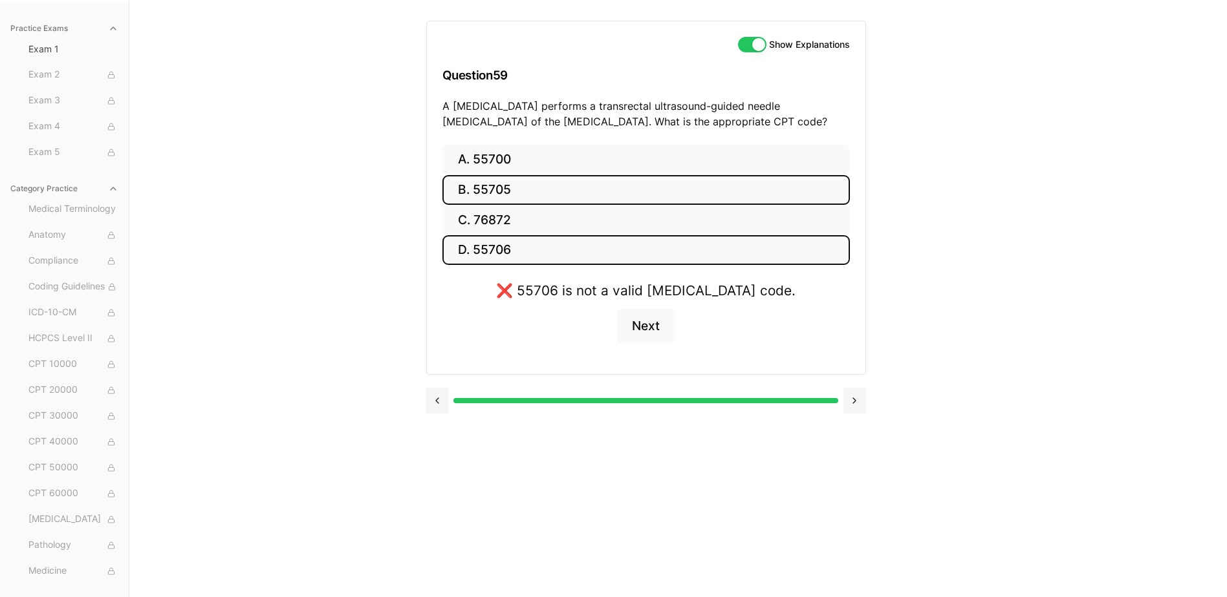
click at [528, 178] on button "B. 55705" at bounding box center [645, 190] width 407 height 30
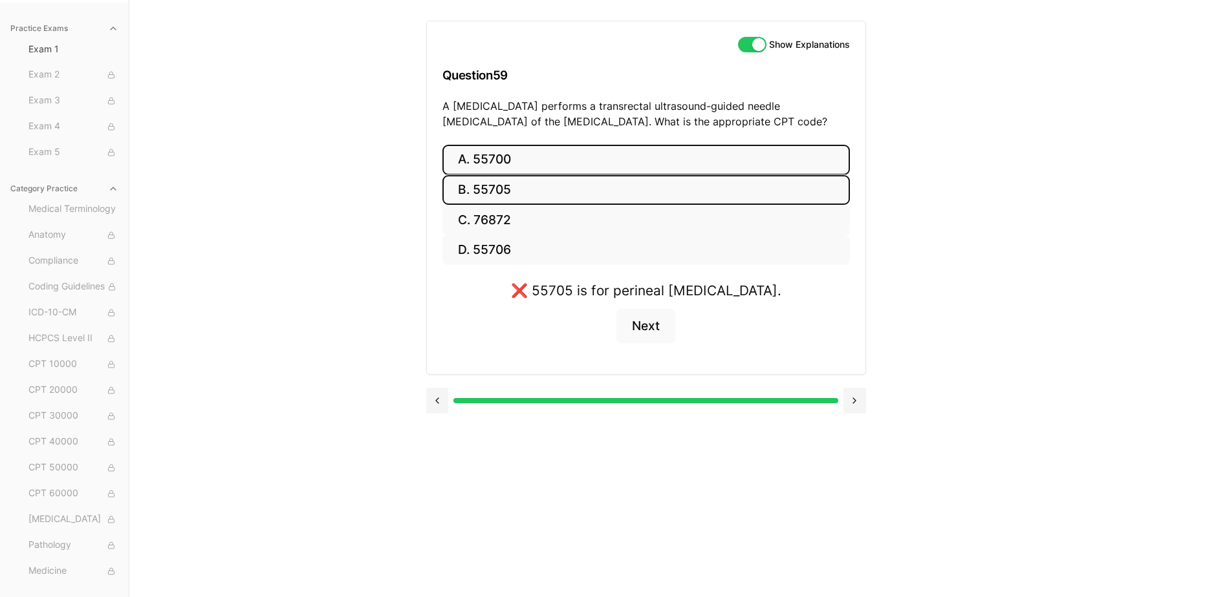
click at [539, 155] on button "A. 55700" at bounding box center [645, 160] width 407 height 30
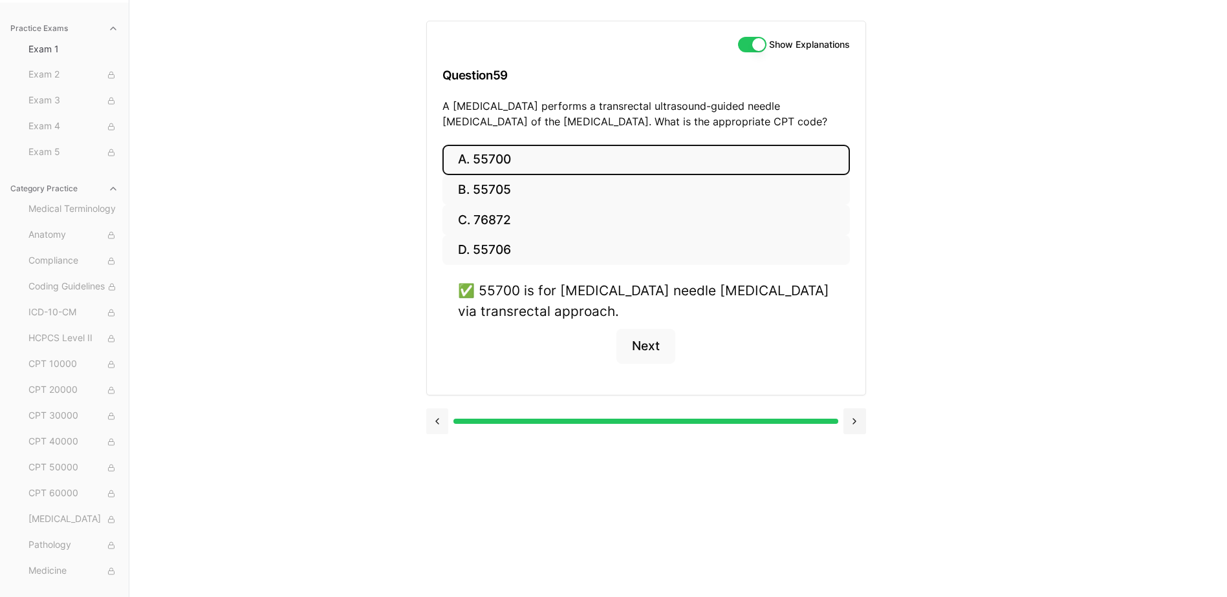
drag, startPoint x: 424, startPoint y: 411, endPoint x: 438, endPoint y: 419, distance: 17.1
click at [433, 414] on div "Practice Exams Exam 1 Exam 2 Exam 3 Exam 4 Exam 5 Category Practice Medical Ter…" at bounding box center [613, 298] width 1227 height 597
click at [444, 421] on button at bounding box center [437, 422] width 23 height 26
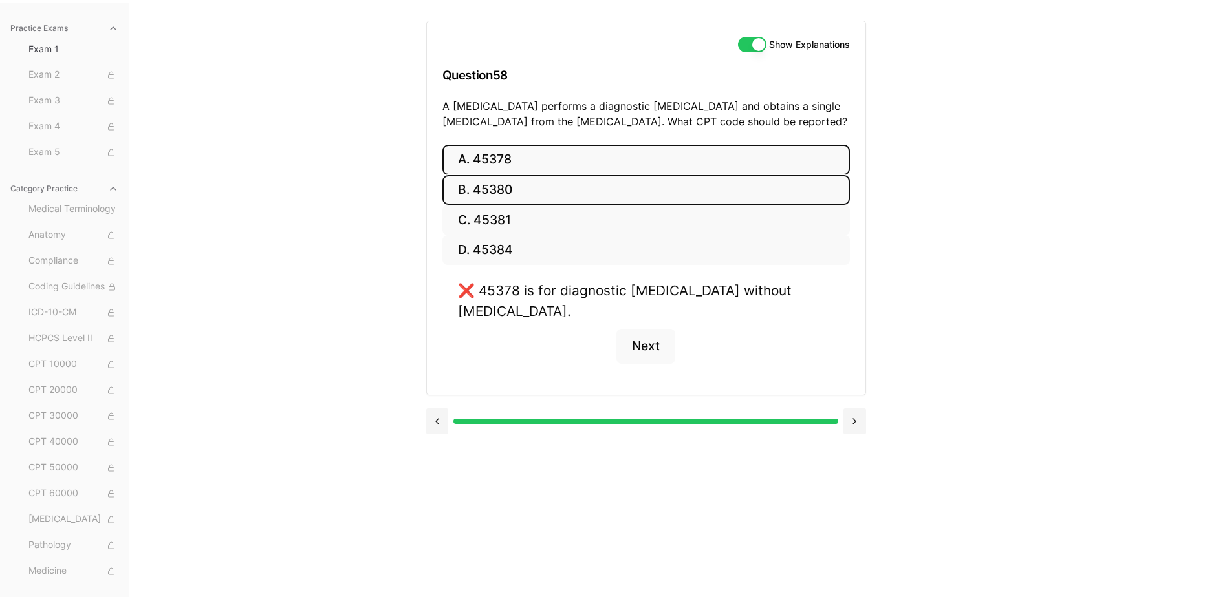
click at [480, 194] on button "B. 45380" at bounding box center [645, 190] width 407 height 30
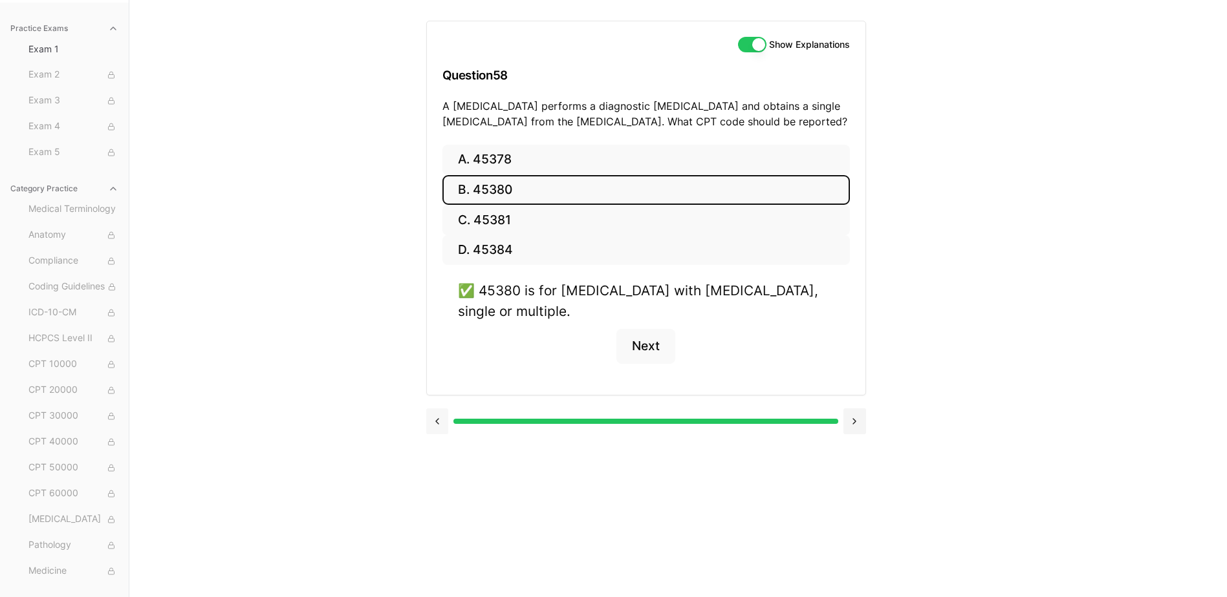
click at [440, 413] on button at bounding box center [437, 422] width 23 height 26
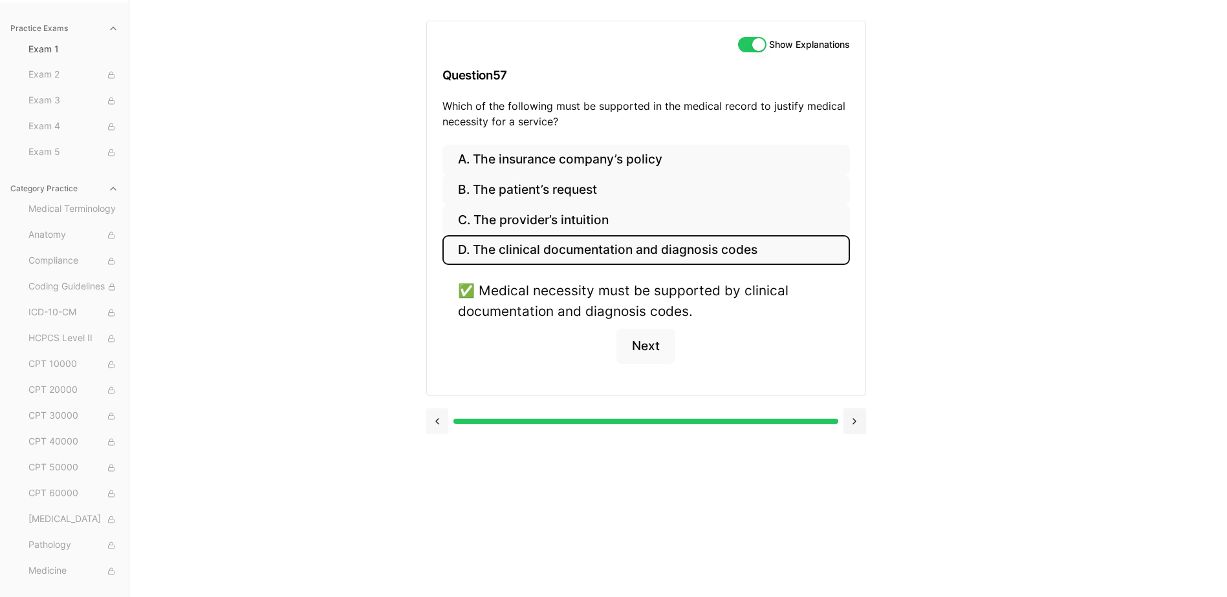
click at [440, 413] on button at bounding box center [437, 422] width 23 height 26
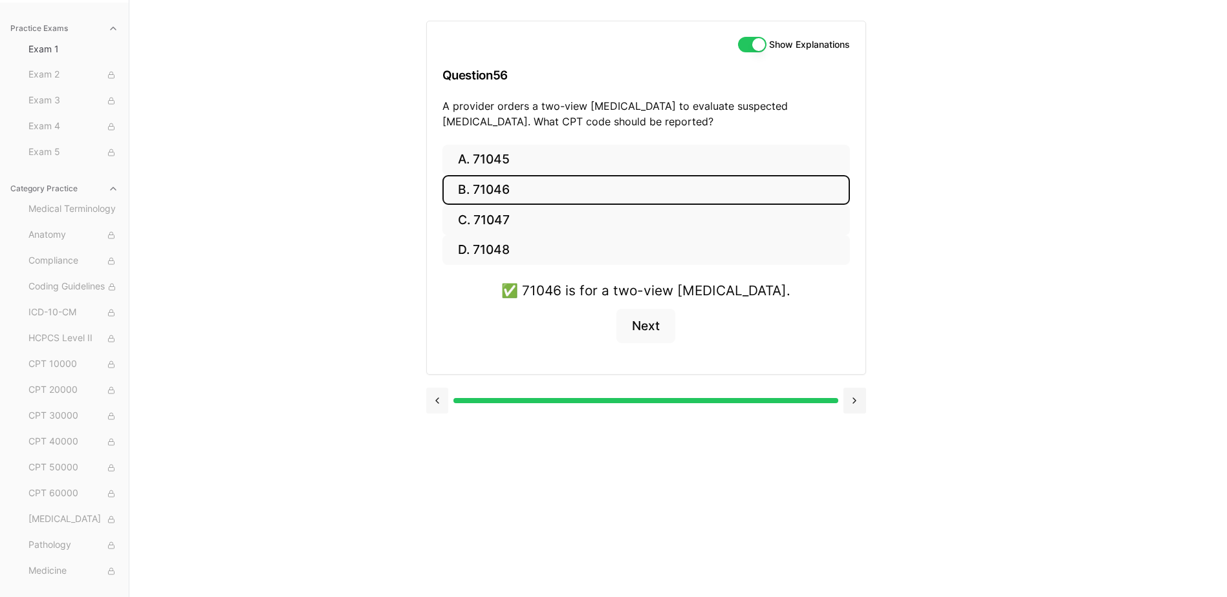
click at [440, 413] on button at bounding box center [437, 401] width 23 height 26
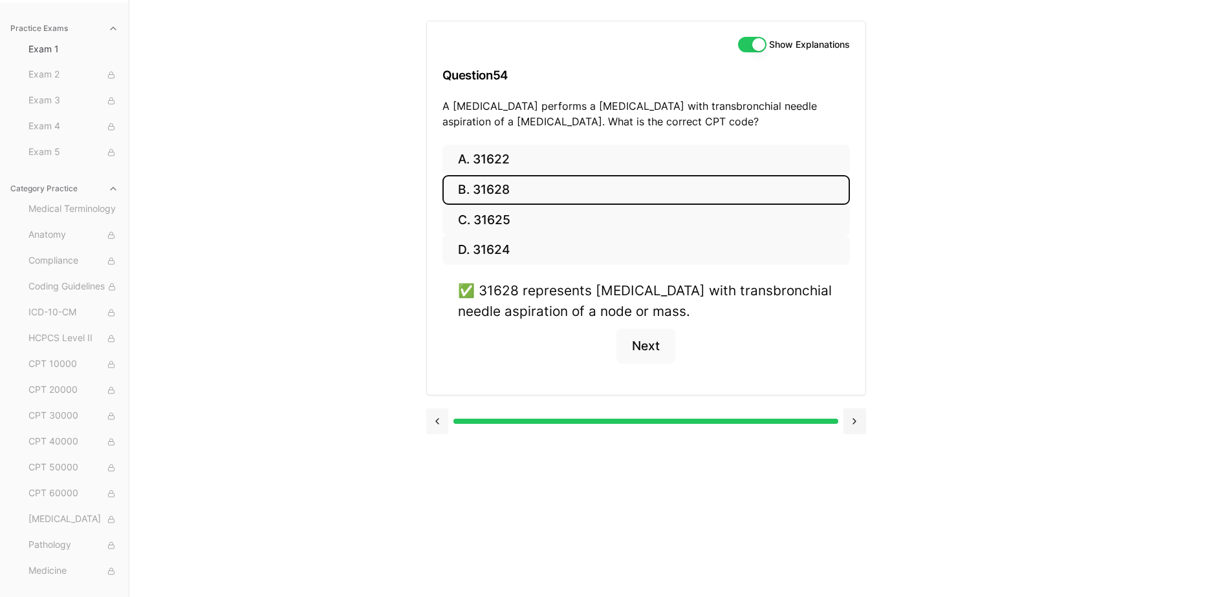
click at [440, 413] on button at bounding box center [437, 422] width 23 height 26
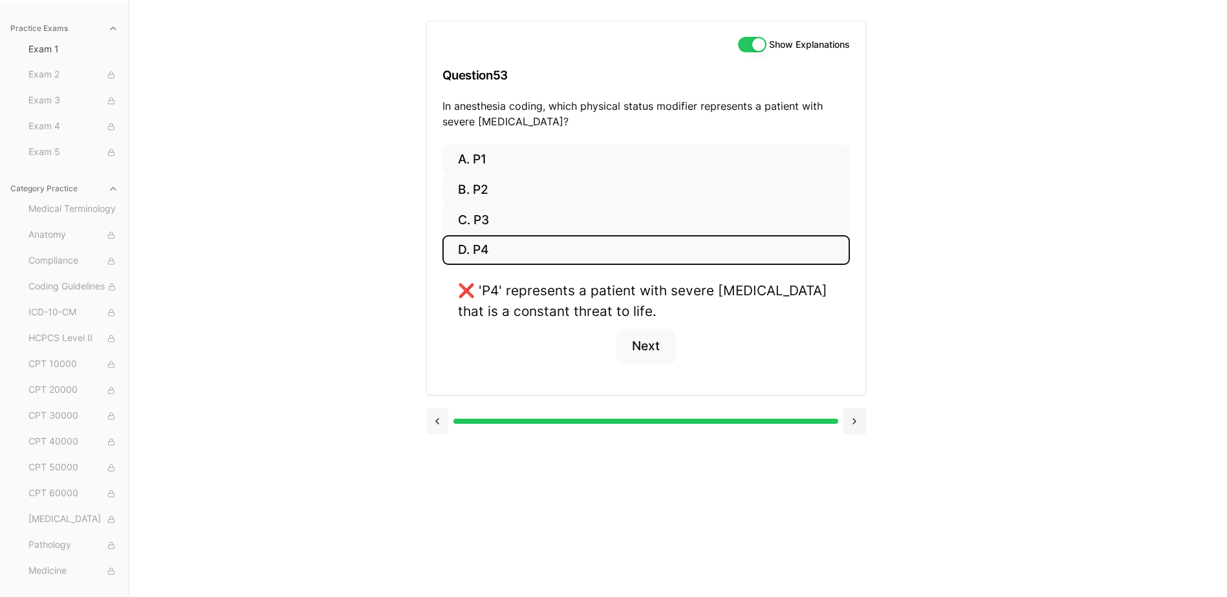
click at [440, 413] on button at bounding box center [437, 422] width 23 height 26
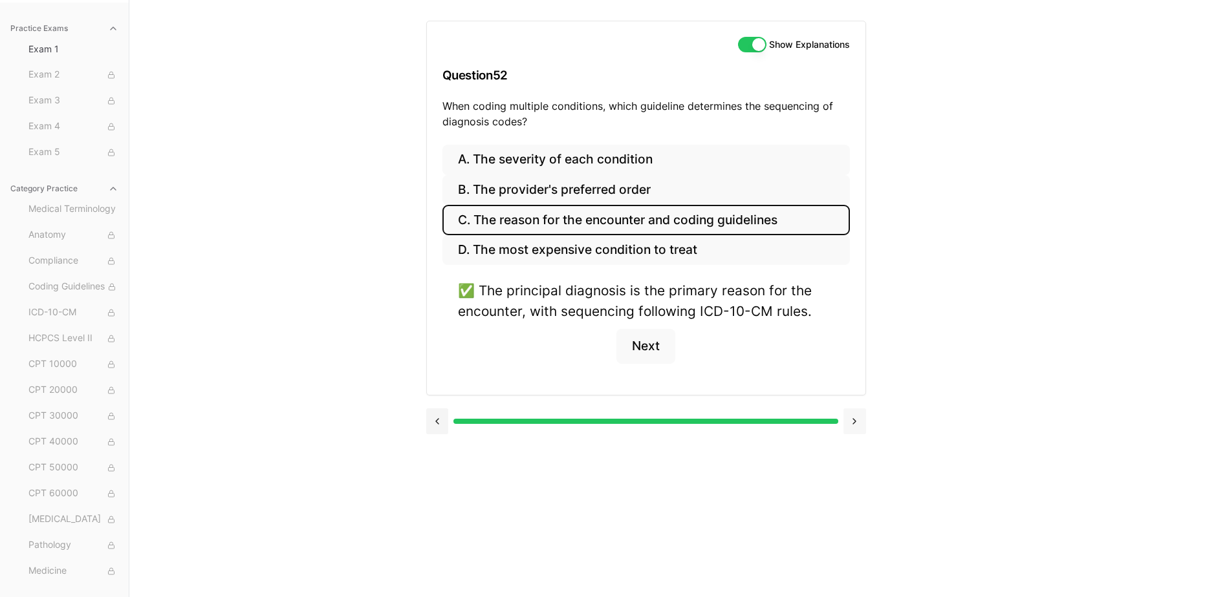
click at [862, 427] on button at bounding box center [854, 422] width 23 height 26
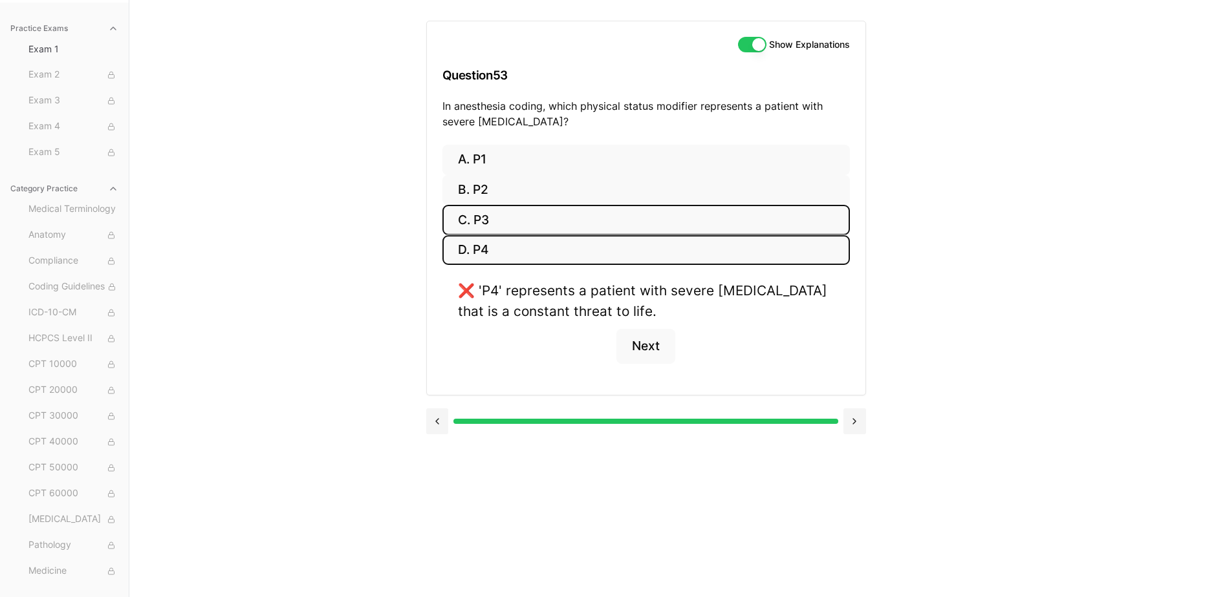
click at [622, 213] on button "C. P3" at bounding box center [645, 220] width 407 height 30
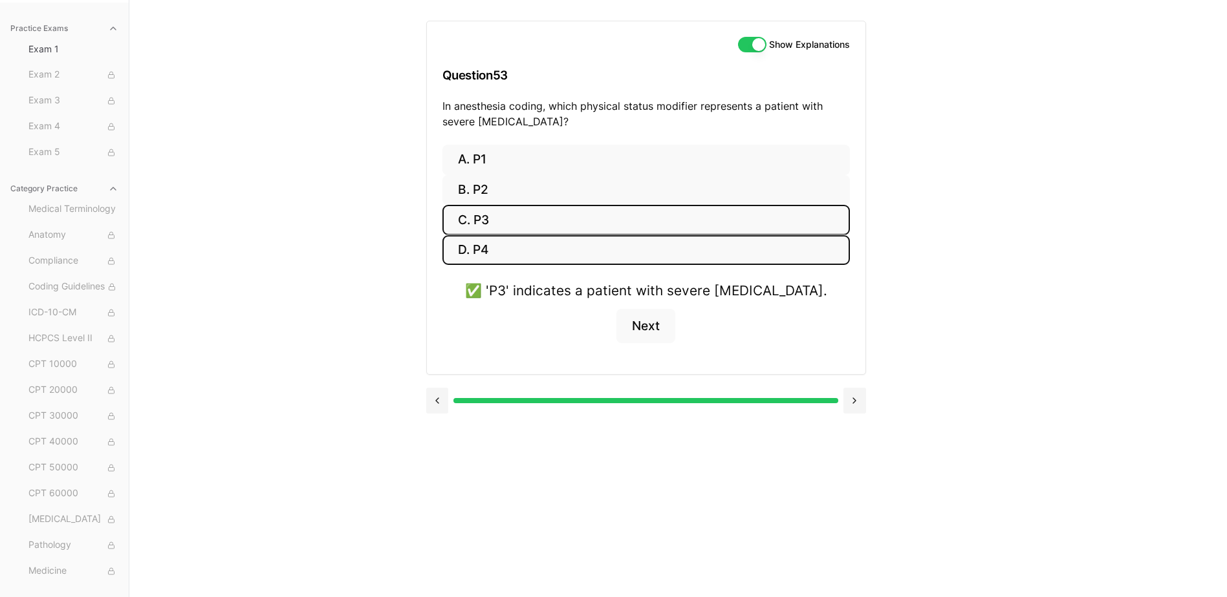
click at [608, 259] on button "D. P4" at bounding box center [645, 250] width 407 height 30
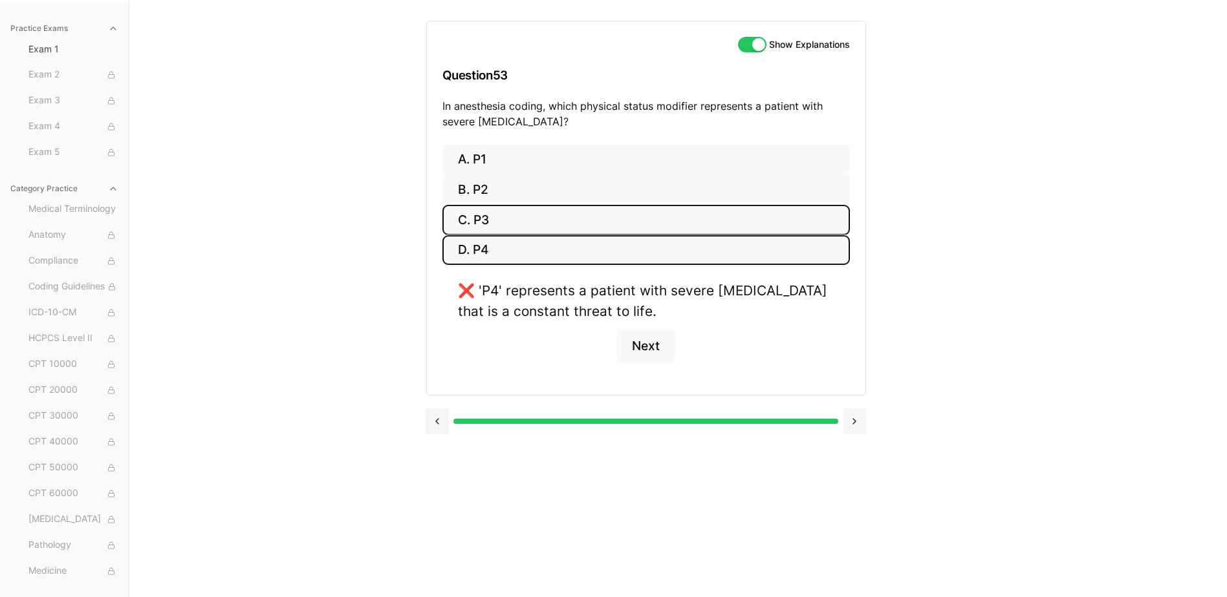
click at [530, 221] on button "C. P3" at bounding box center [645, 220] width 407 height 30
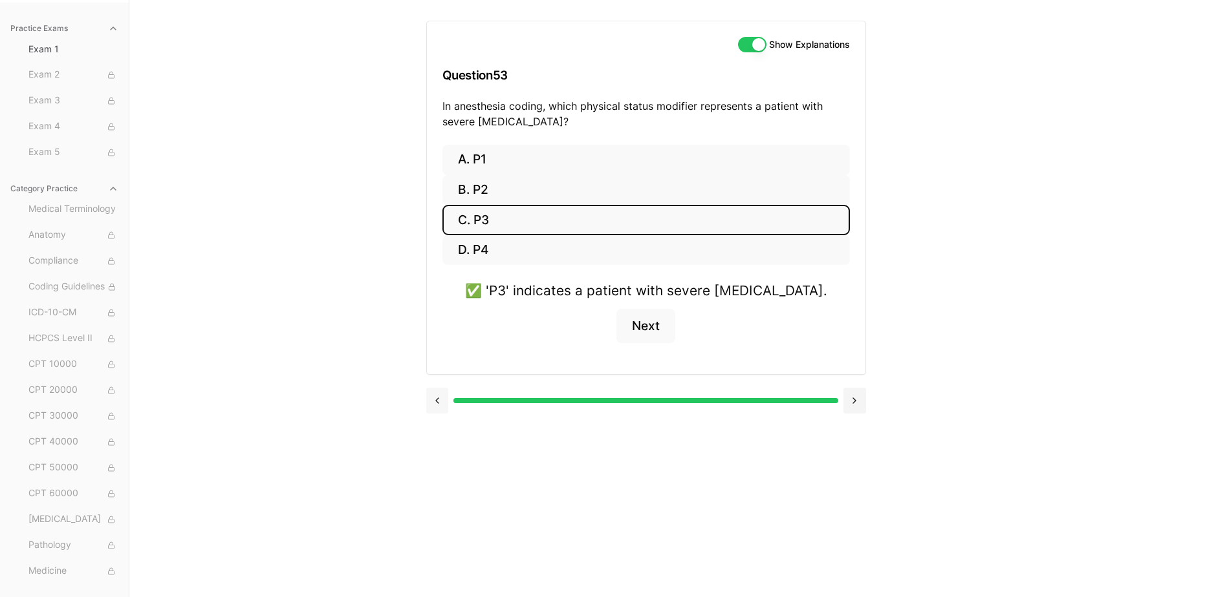
click at [431, 391] on button at bounding box center [437, 401] width 23 height 26
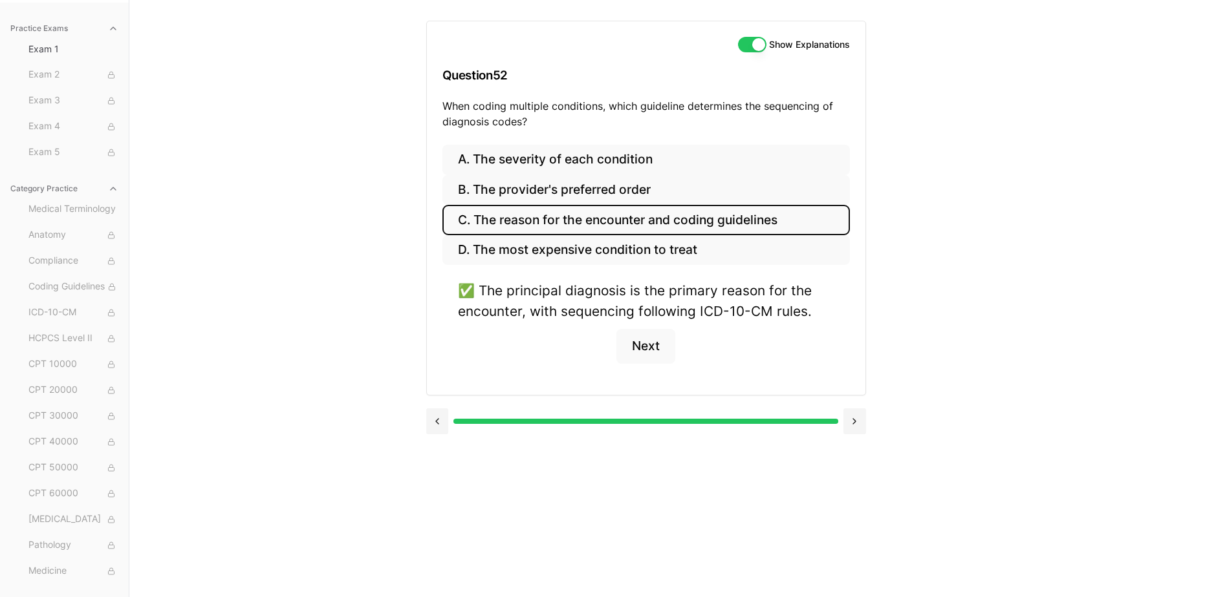
click at [440, 399] on div at bounding box center [646, 420] width 440 height 49
click at [440, 409] on button at bounding box center [437, 422] width 23 height 26
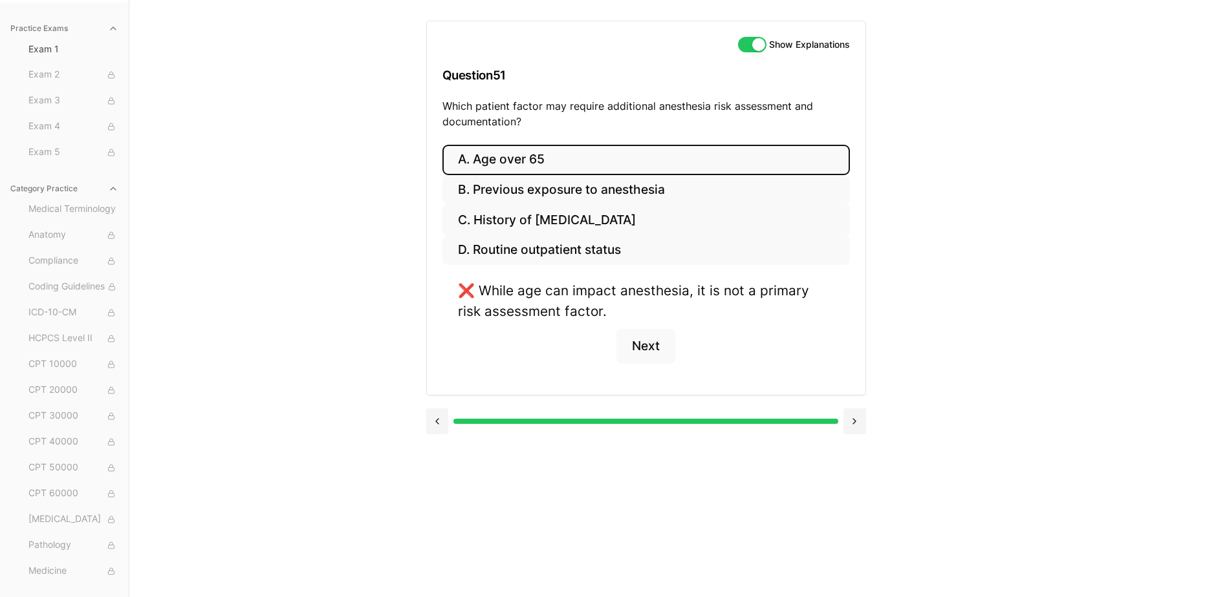
drag, startPoint x: 438, startPoint y: 416, endPoint x: 525, endPoint y: 367, distance: 100.2
click at [525, 367] on div "Show Explanations Question 51 Which patient factor may require additional anest…" at bounding box center [646, 222] width 440 height 445
click at [605, 185] on button "B. Previous exposure to anesthesia" at bounding box center [645, 190] width 407 height 30
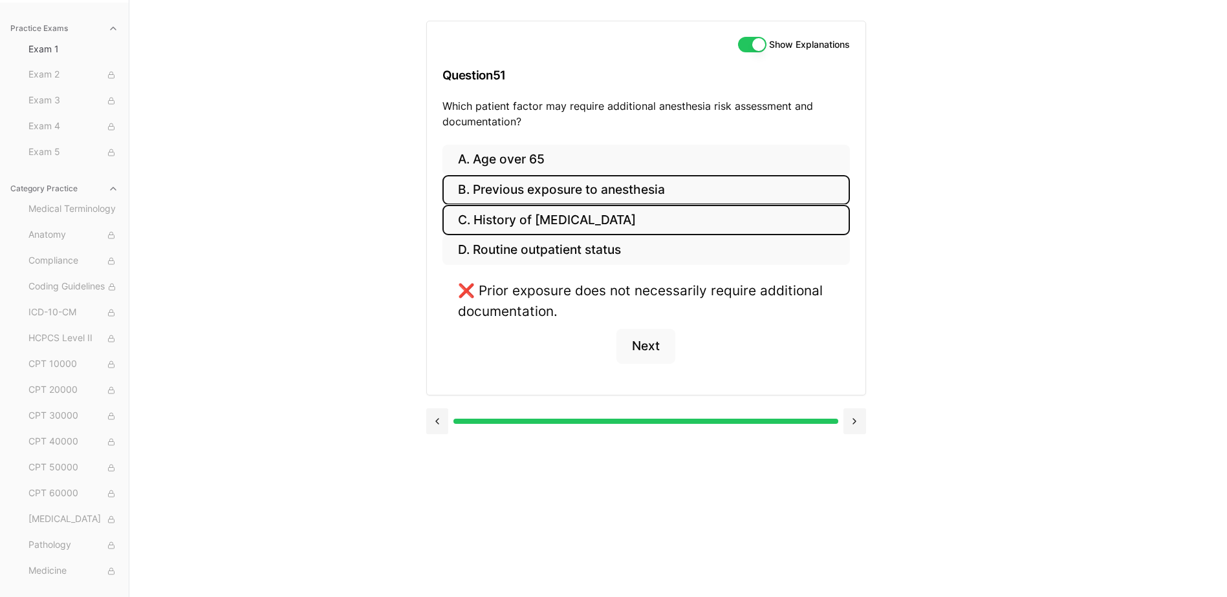
click at [622, 208] on button "C. History of [MEDICAL_DATA]" at bounding box center [645, 220] width 407 height 30
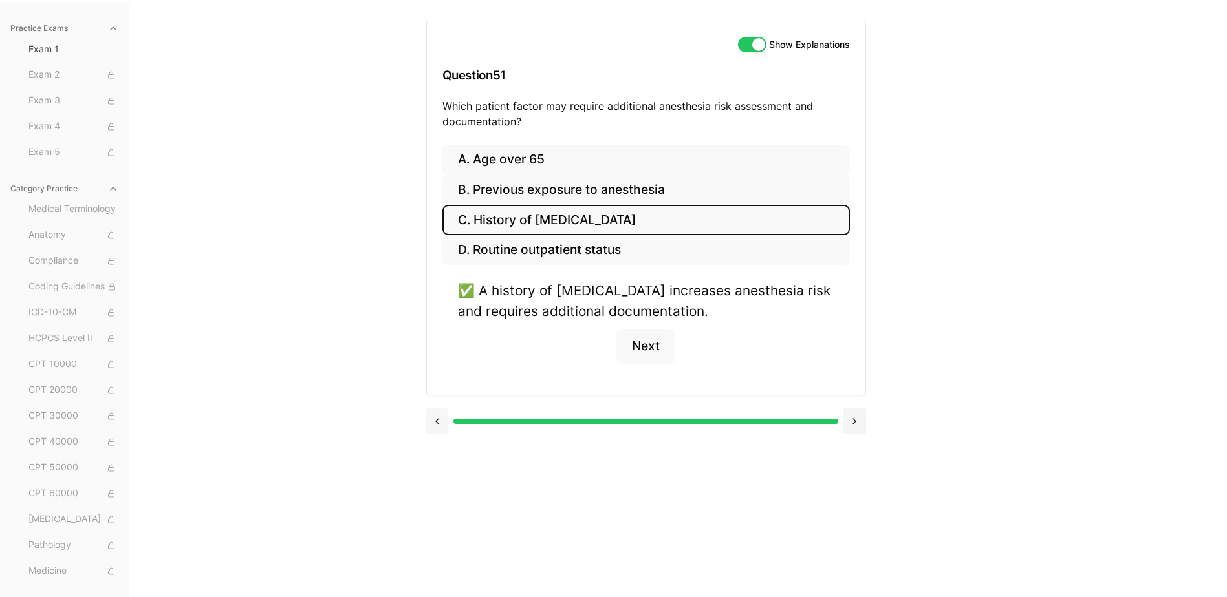
click at [447, 420] on button at bounding box center [437, 422] width 23 height 26
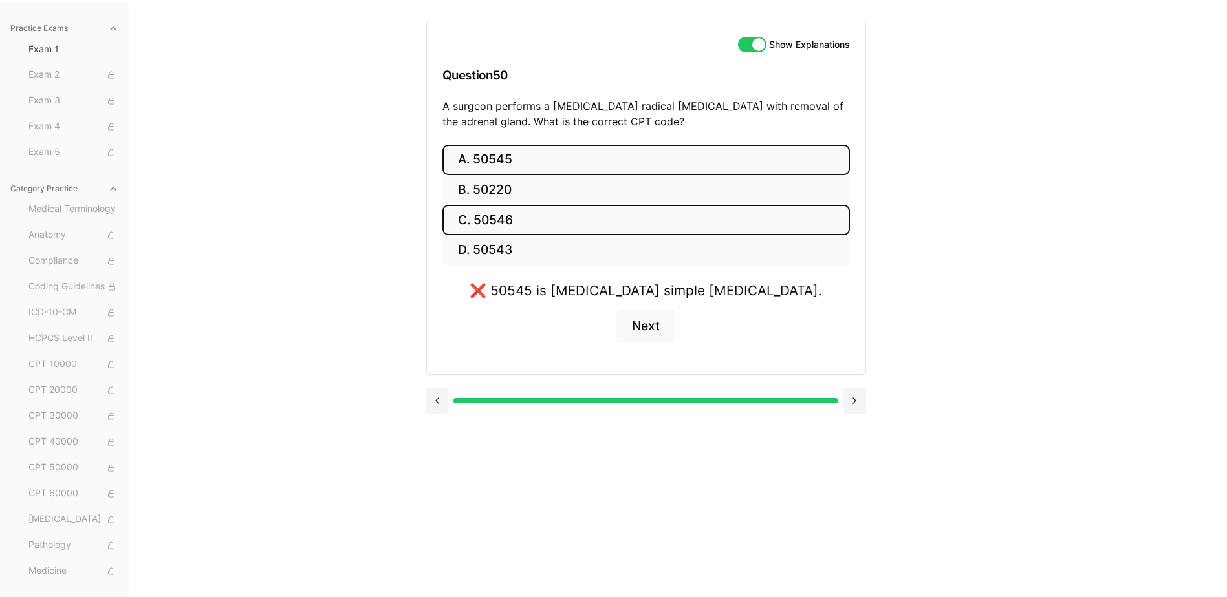
click at [688, 208] on button "C. 50546" at bounding box center [645, 220] width 407 height 30
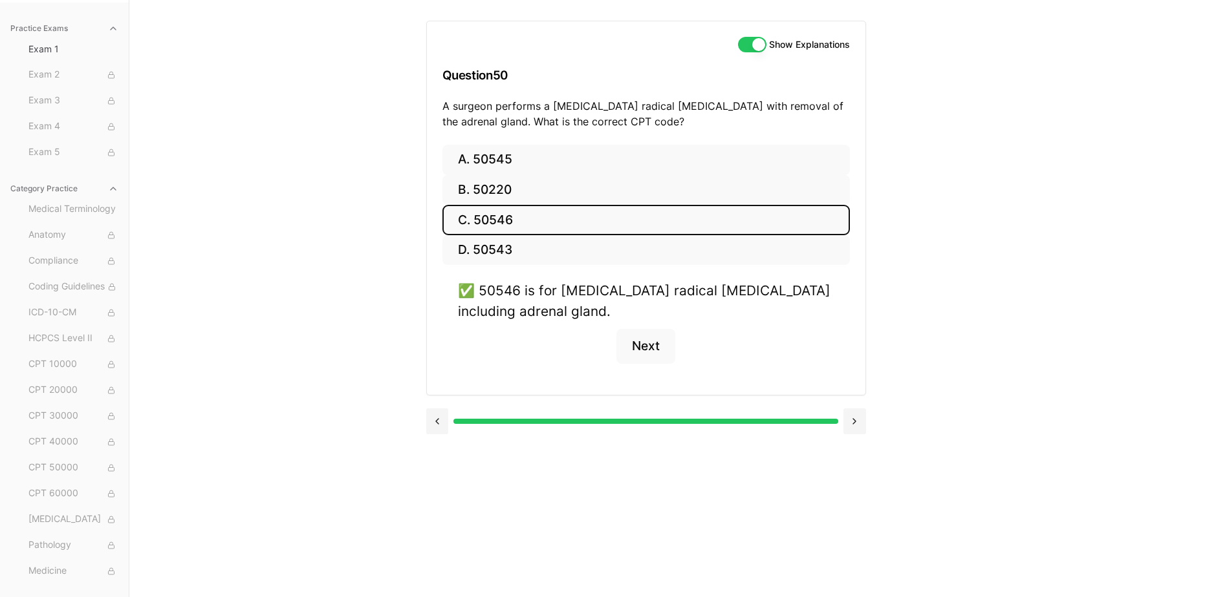
click at [568, 226] on button "C. 50546" at bounding box center [645, 220] width 407 height 30
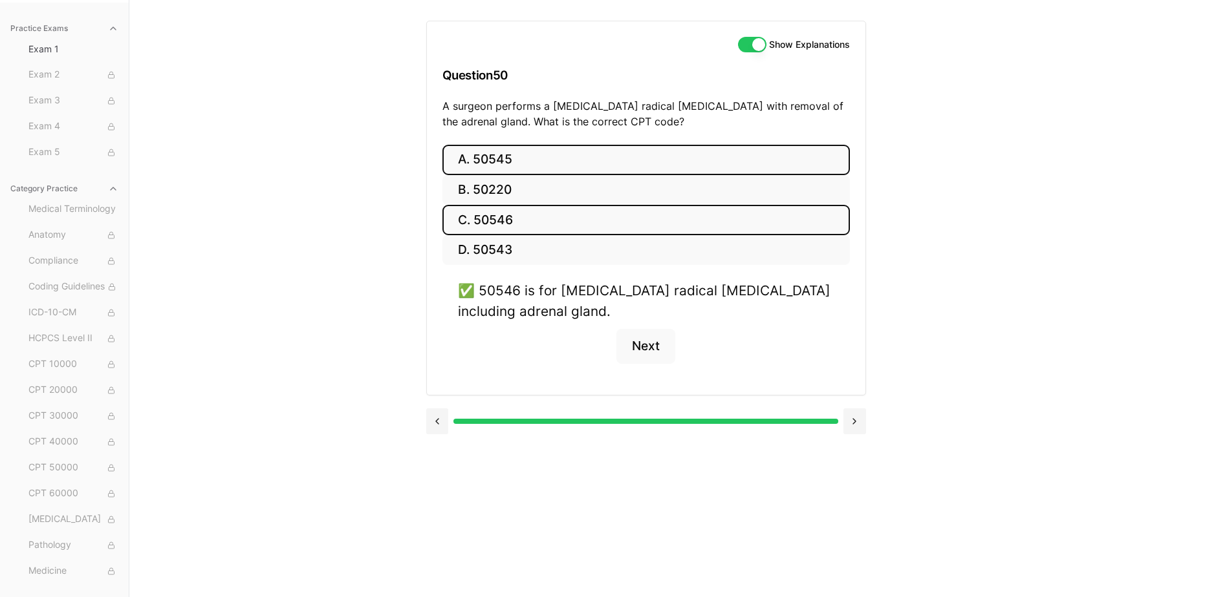
click at [588, 167] on button "A. 50545" at bounding box center [645, 160] width 407 height 30
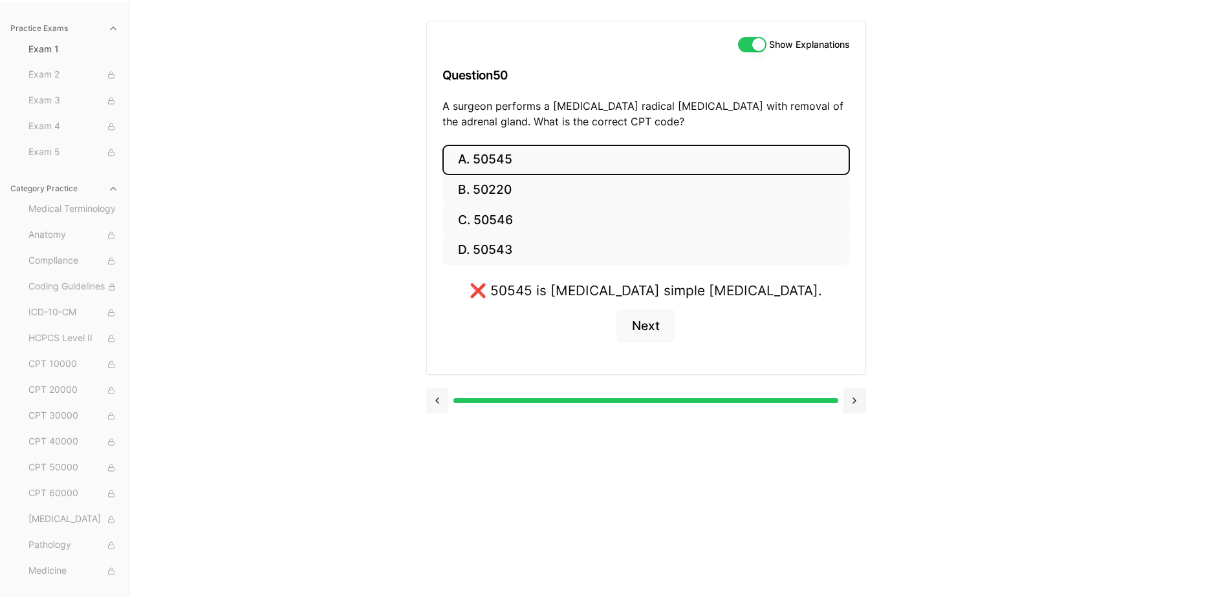
click at [439, 398] on button at bounding box center [437, 401] width 23 height 26
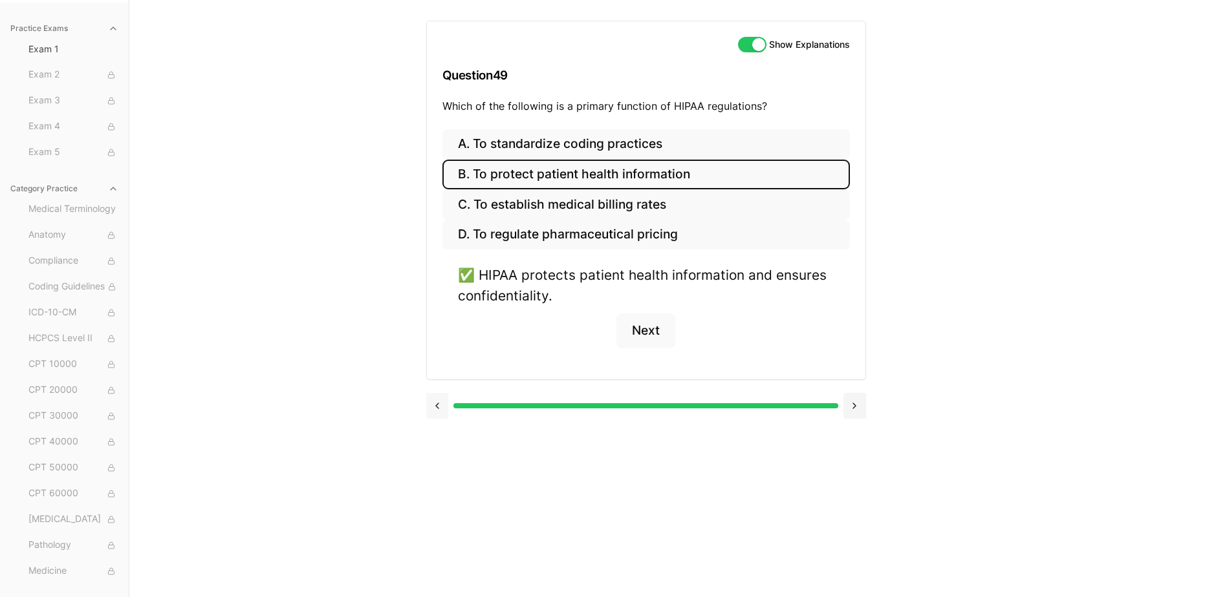
click at [434, 403] on button at bounding box center [437, 406] width 23 height 26
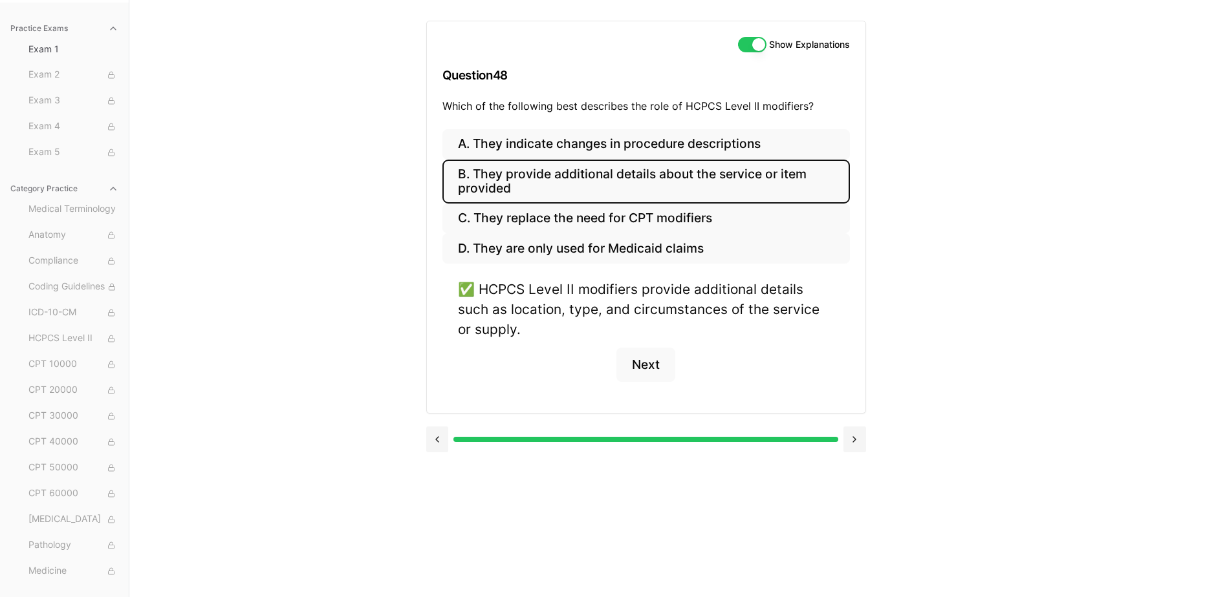
drag, startPoint x: 436, startPoint y: 403, endPoint x: 436, endPoint y: 413, distance: 9.1
click at [436, 411] on div "A. They indicate changes in procedure descriptions B. They provide additional d…" at bounding box center [646, 271] width 438 height 284
click at [435, 431] on button at bounding box center [437, 440] width 23 height 26
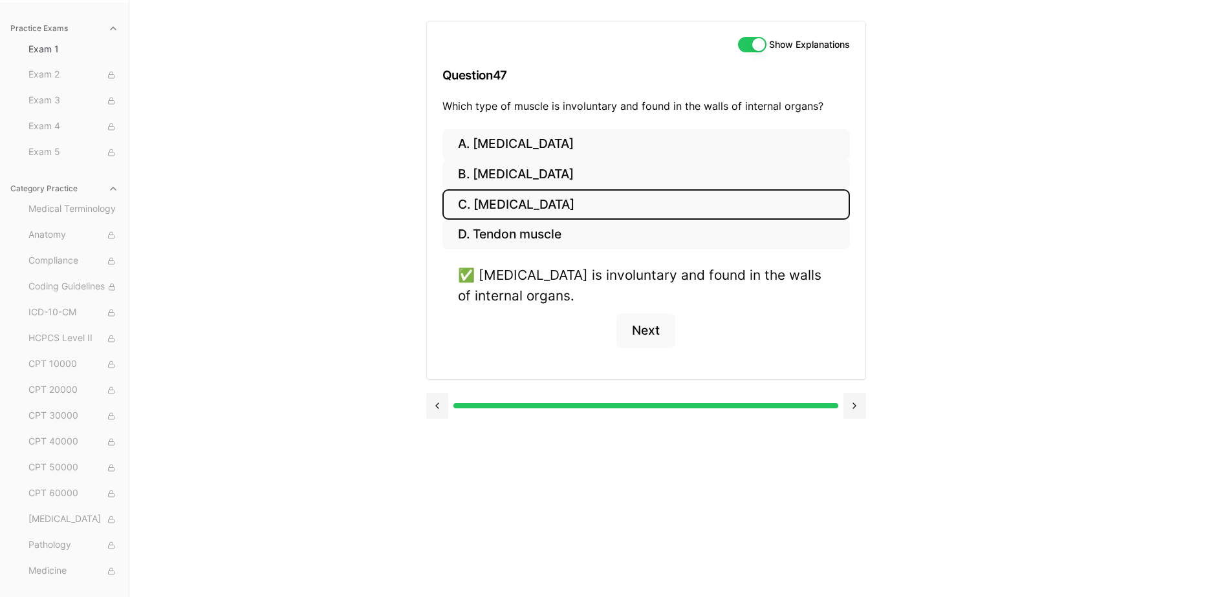
click at [441, 443] on div "Show Explanations Question 47 Which type of muscle is involuntary and found in …" at bounding box center [678, 298] width 504 height 597
click at [428, 416] on button at bounding box center [437, 406] width 23 height 26
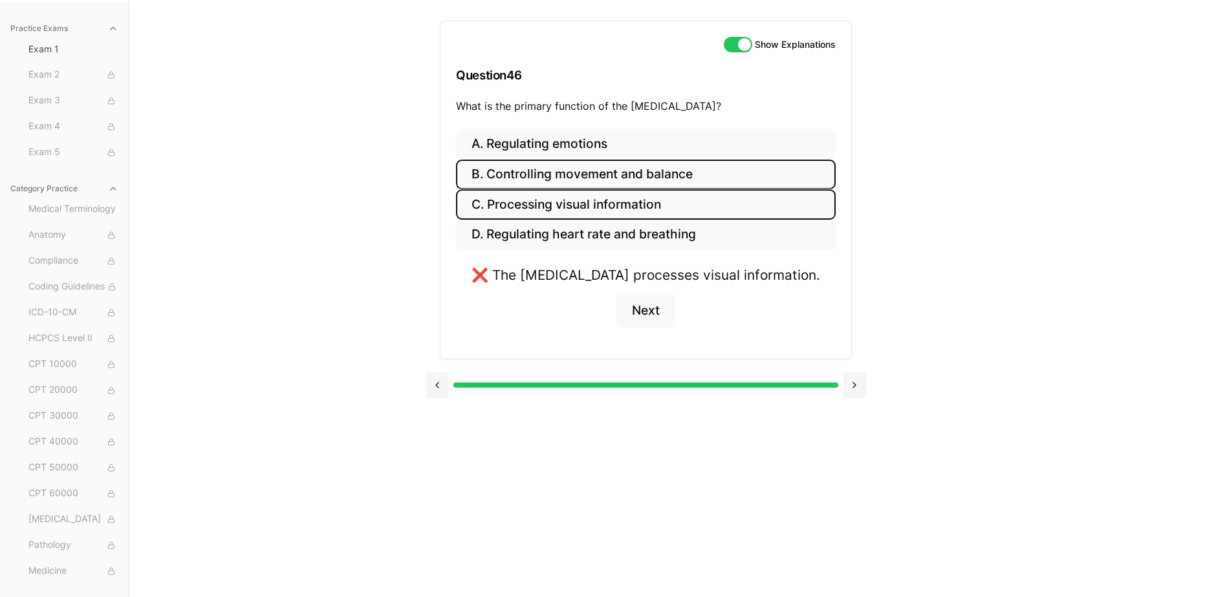
click at [577, 186] on button "B. Controlling movement and balance" at bounding box center [646, 175] width 380 height 30
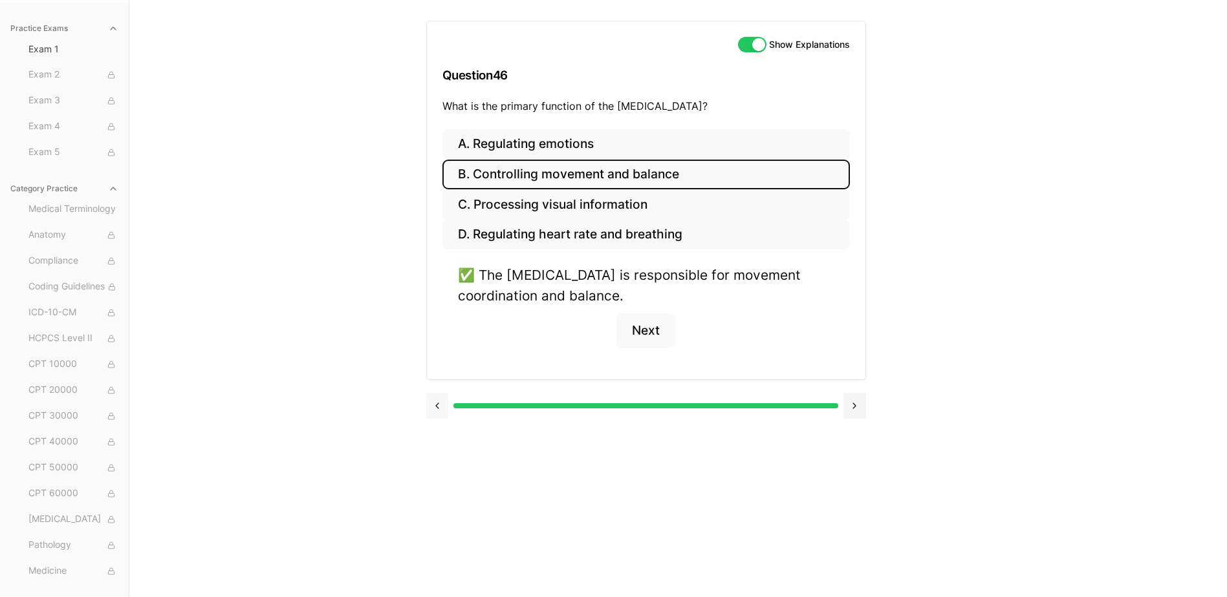
click at [442, 405] on button at bounding box center [437, 406] width 23 height 26
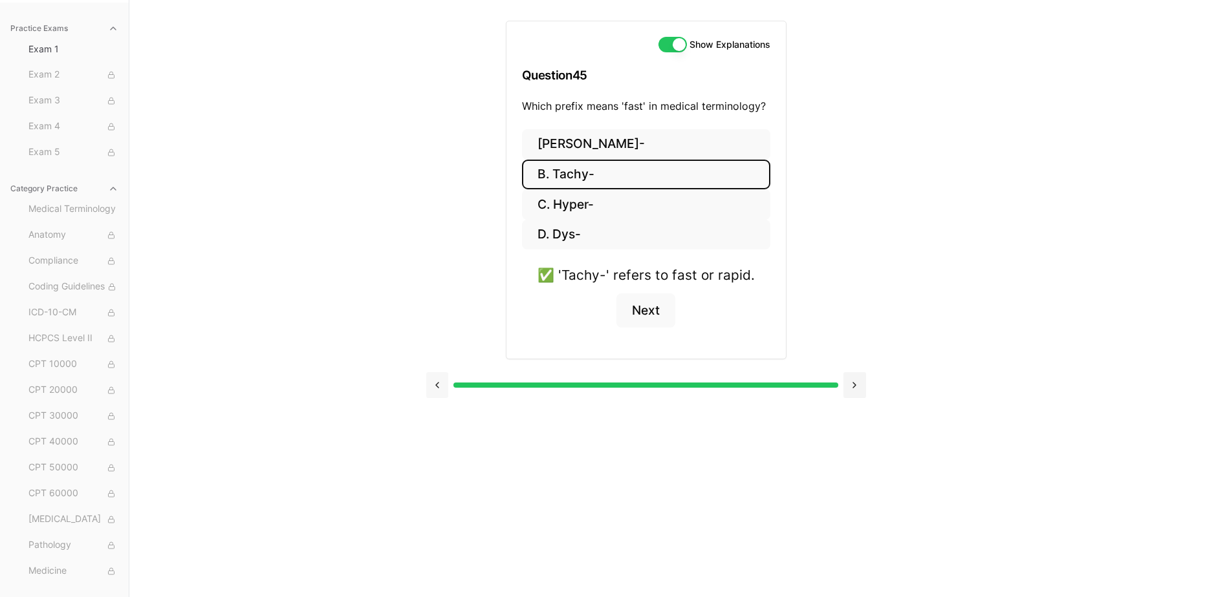
click at [439, 387] on button at bounding box center [437, 385] width 23 height 26
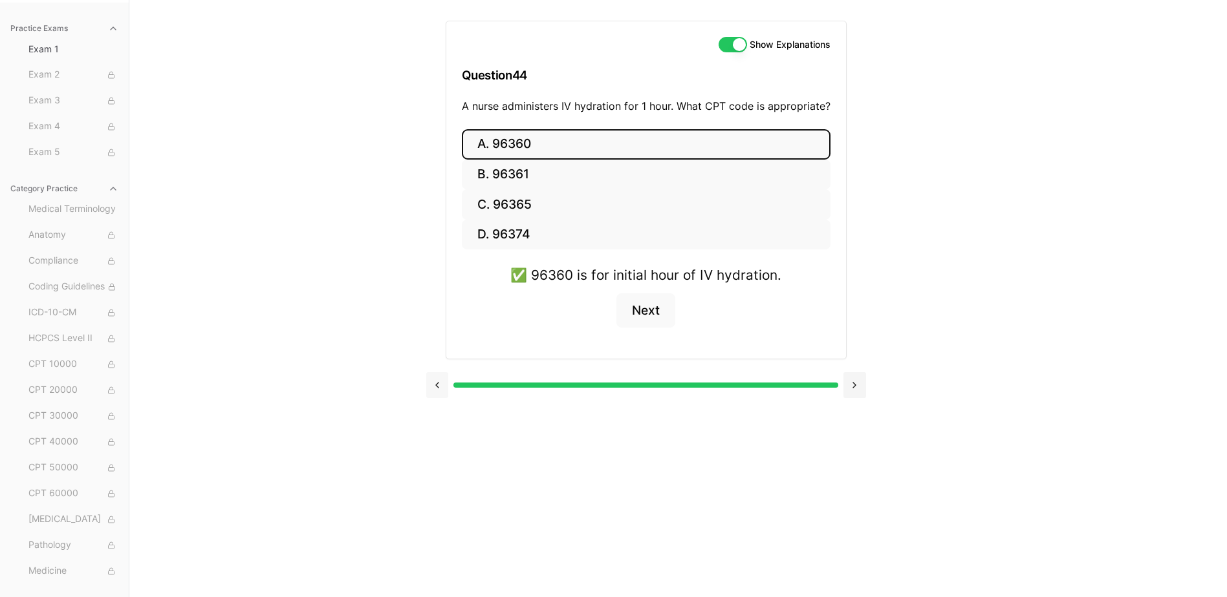
click at [439, 384] on button at bounding box center [437, 385] width 23 height 26
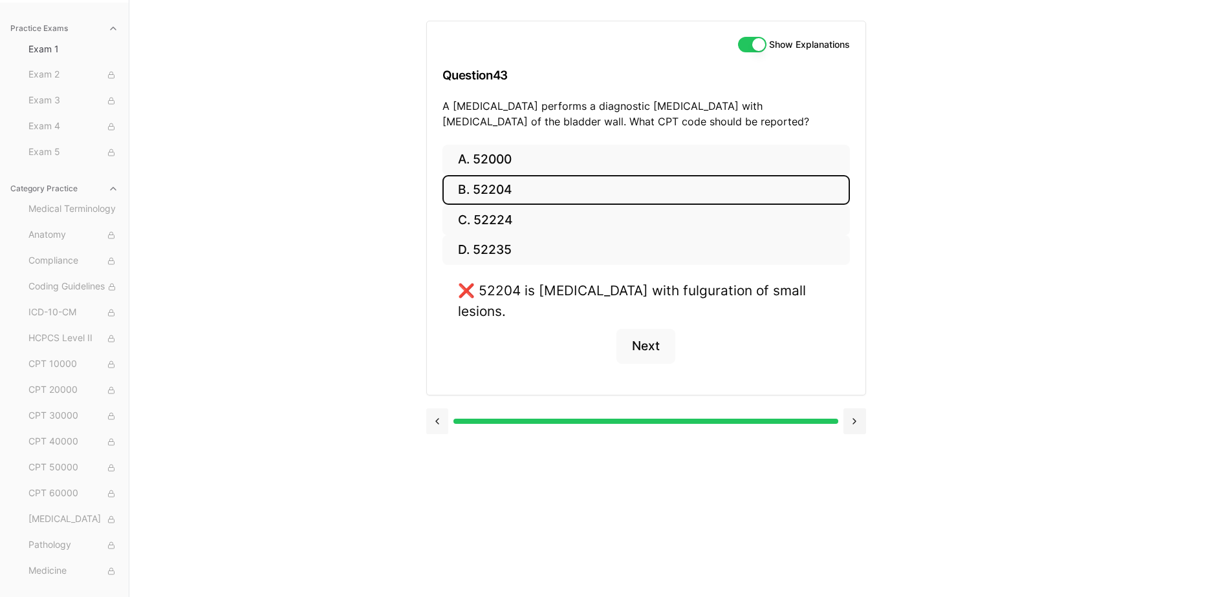
click at [439, 396] on div at bounding box center [646, 420] width 440 height 49
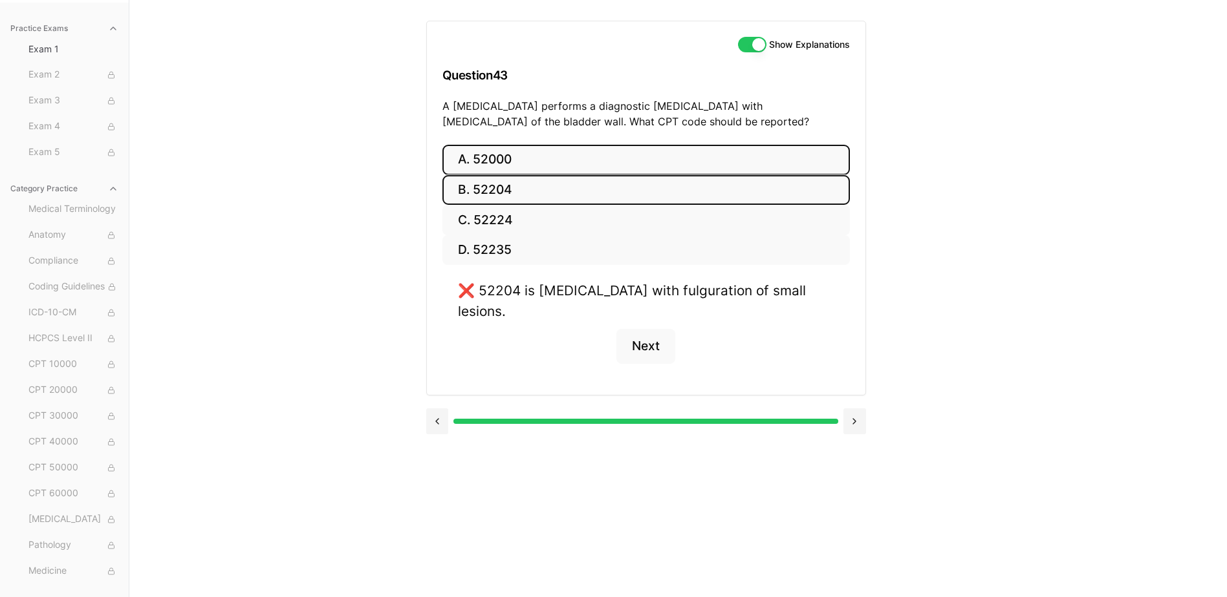
click at [491, 166] on button "A. 52000" at bounding box center [645, 160] width 407 height 30
click at [504, 221] on button "C. 52224" at bounding box center [645, 220] width 407 height 30
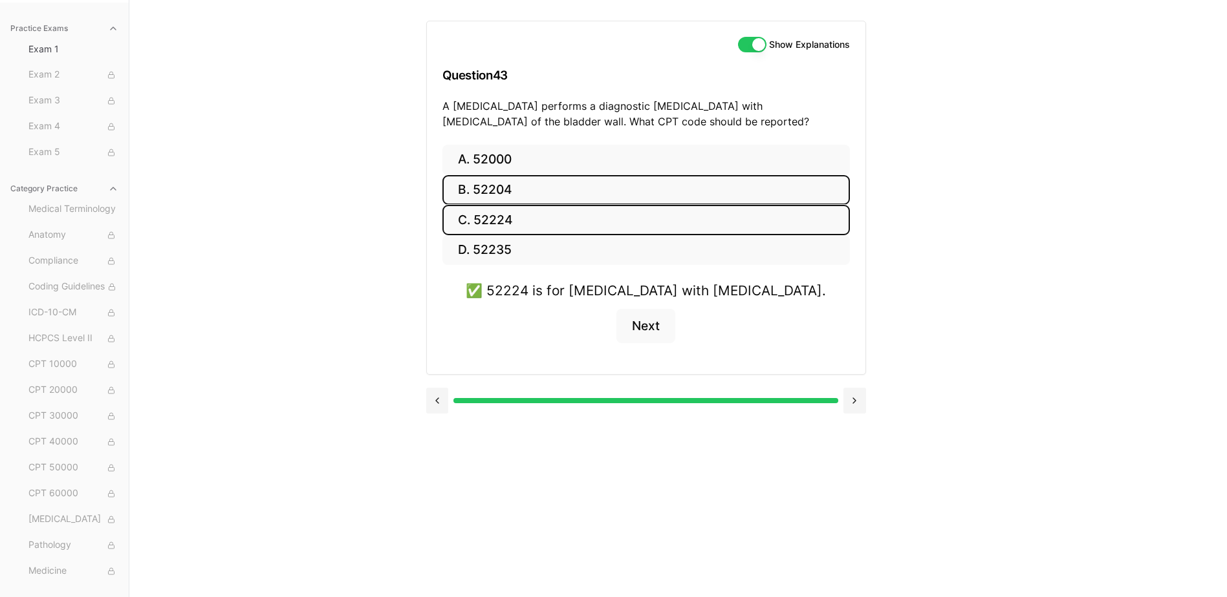
click at [557, 199] on button "B. 52204" at bounding box center [645, 190] width 407 height 30
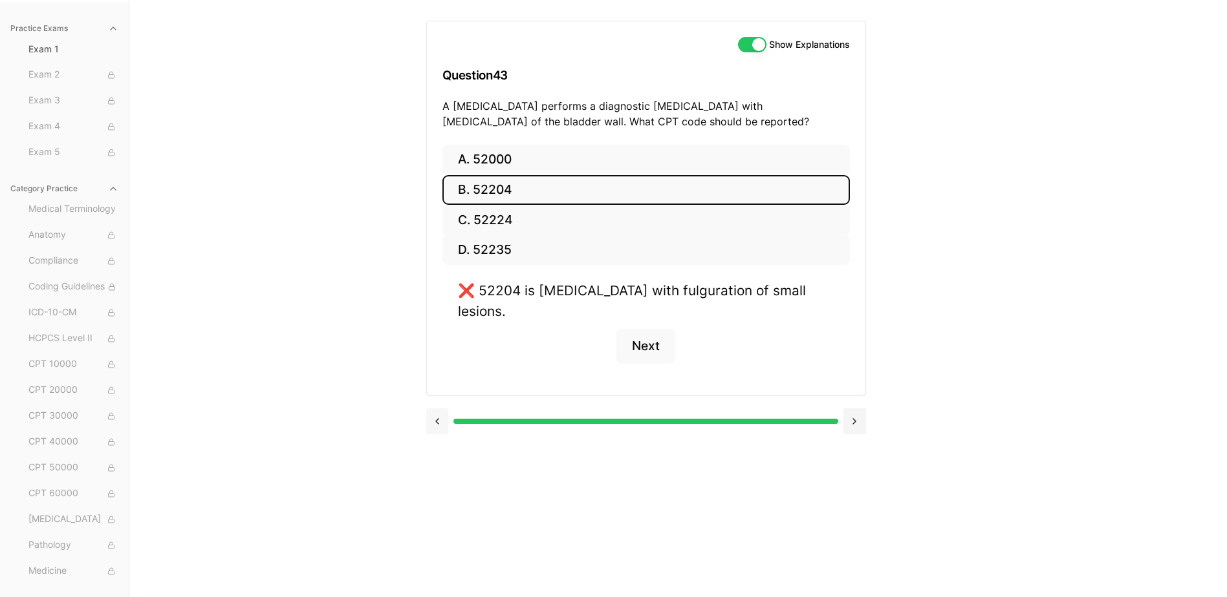
click at [438, 409] on button at bounding box center [437, 422] width 23 height 26
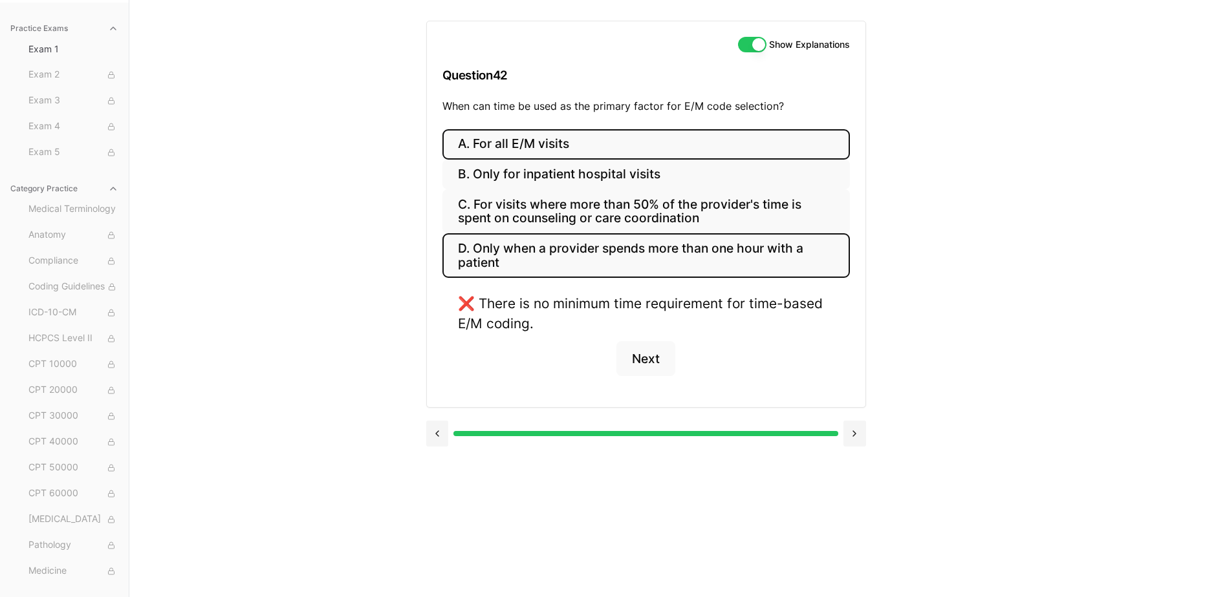
click at [597, 151] on button "A. For all E/M visits" at bounding box center [645, 144] width 407 height 30
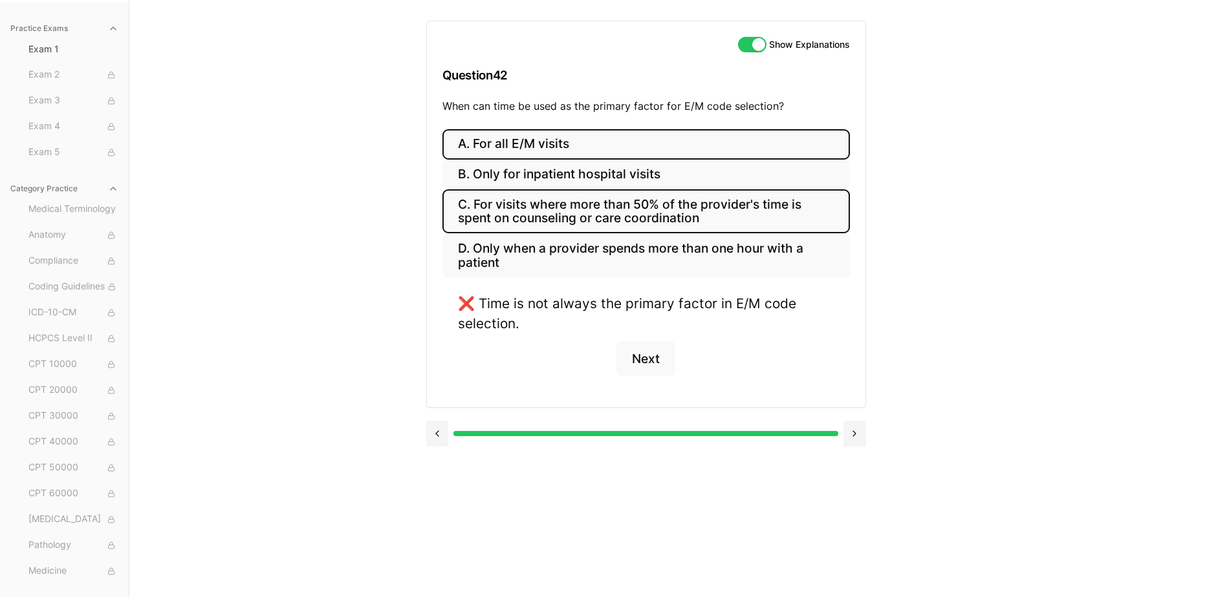
click at [572, 206] on button "C. For visits where more than 50% of the provider's time is spent on counseling…" at bounding box center [645, 211] width 407 height 44
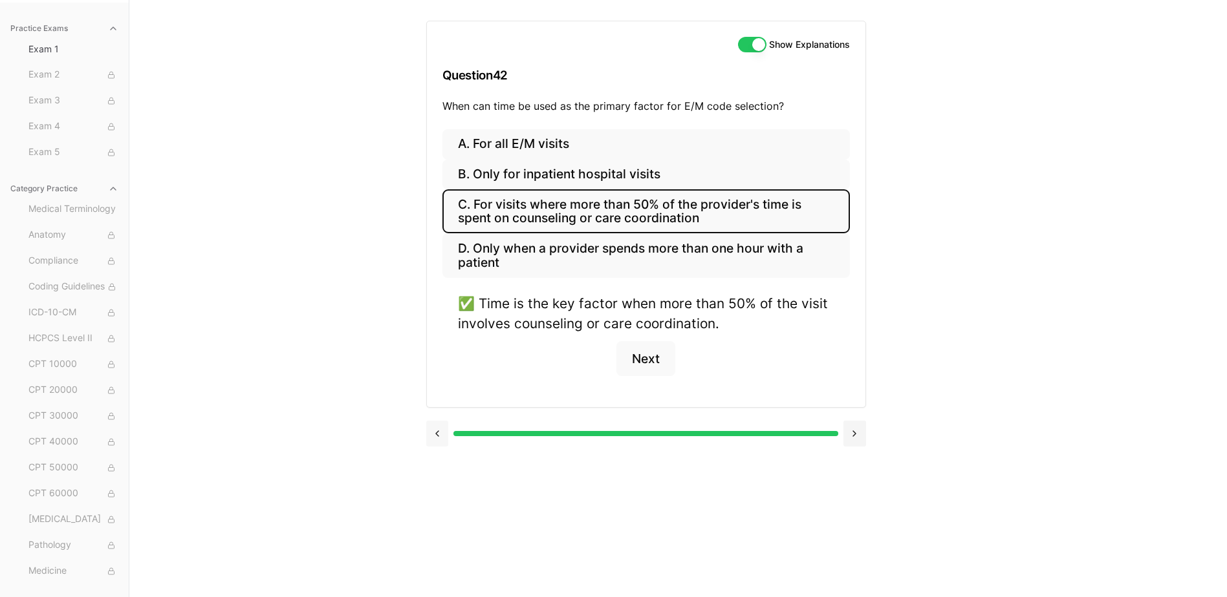
click at [434, 434] on button at bounding box center [437, 434] width 23 height 26
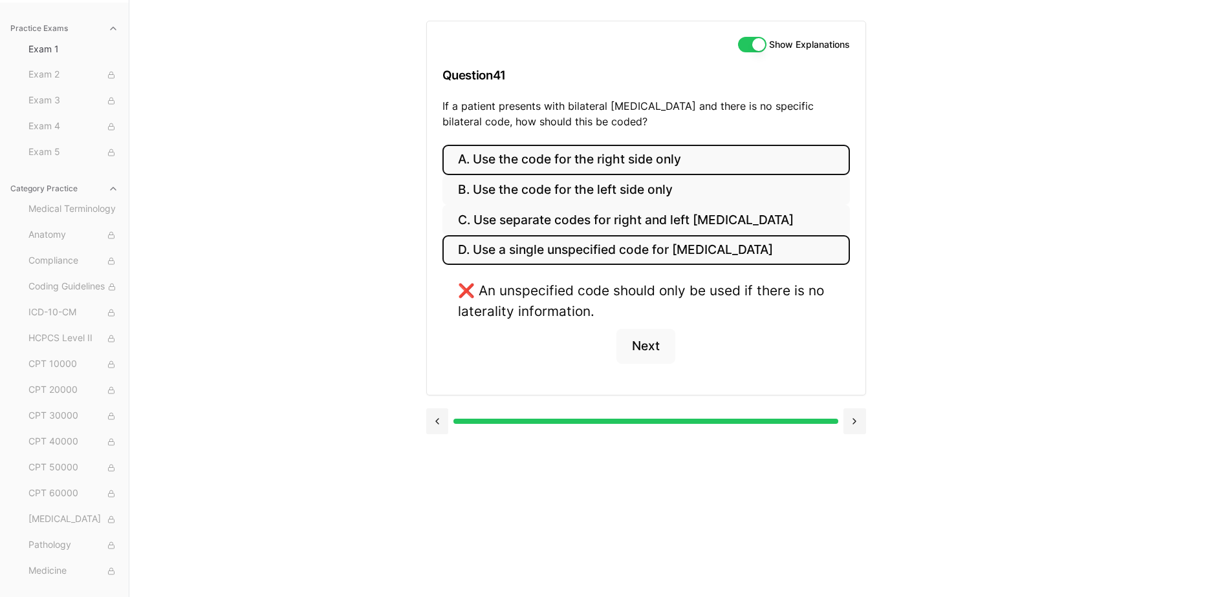
click at [557, 168] on button "A. Use the code for the right side only" at bounding box center [645, 160] width 407 height 30
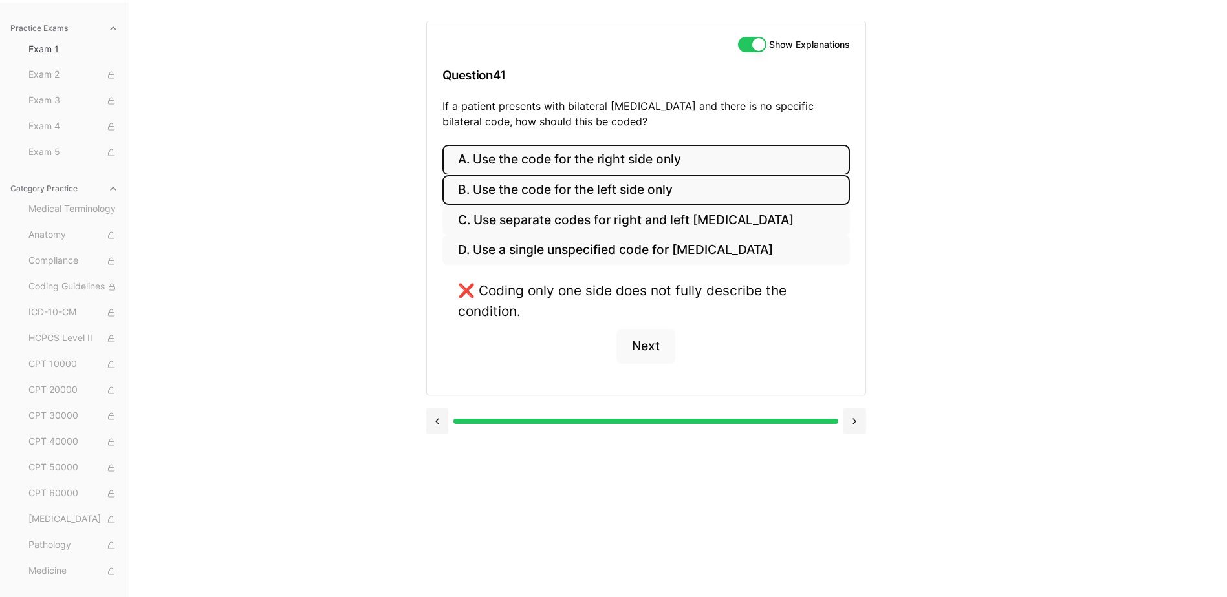
click at [563, 184] on button "B. Use the code for the left side only" at bounding box center [645, 190] width 407 height 30
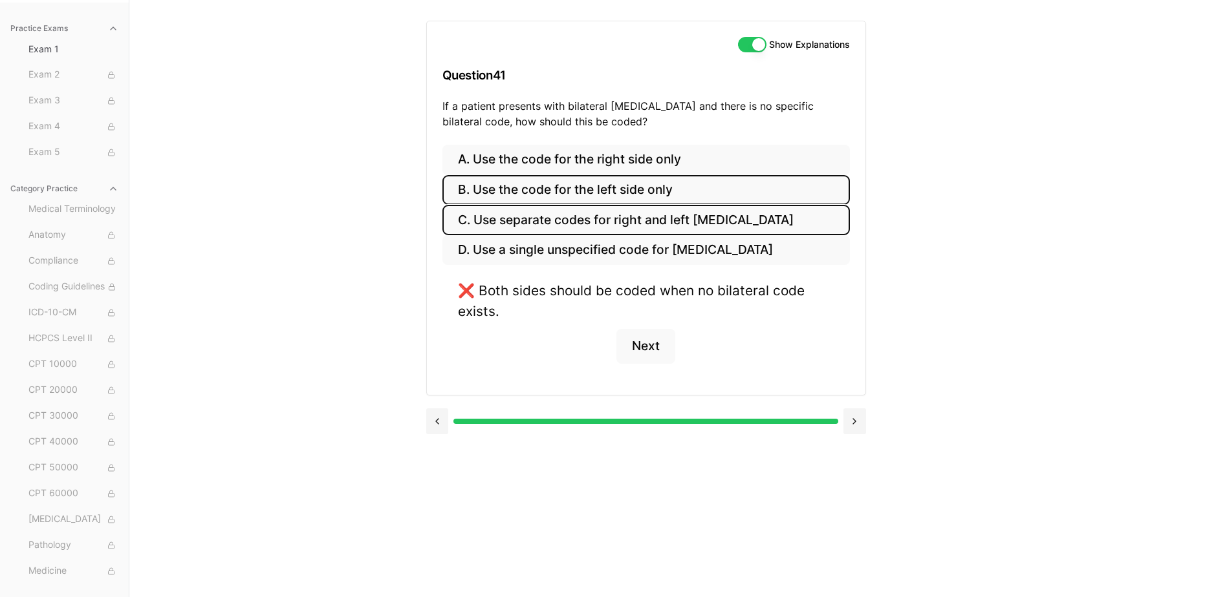
click at [564, 210] on button "C. Use separate codes for right and left [MEDICAL_DATA]" at bounding box center [645, 220] width 407 height 30
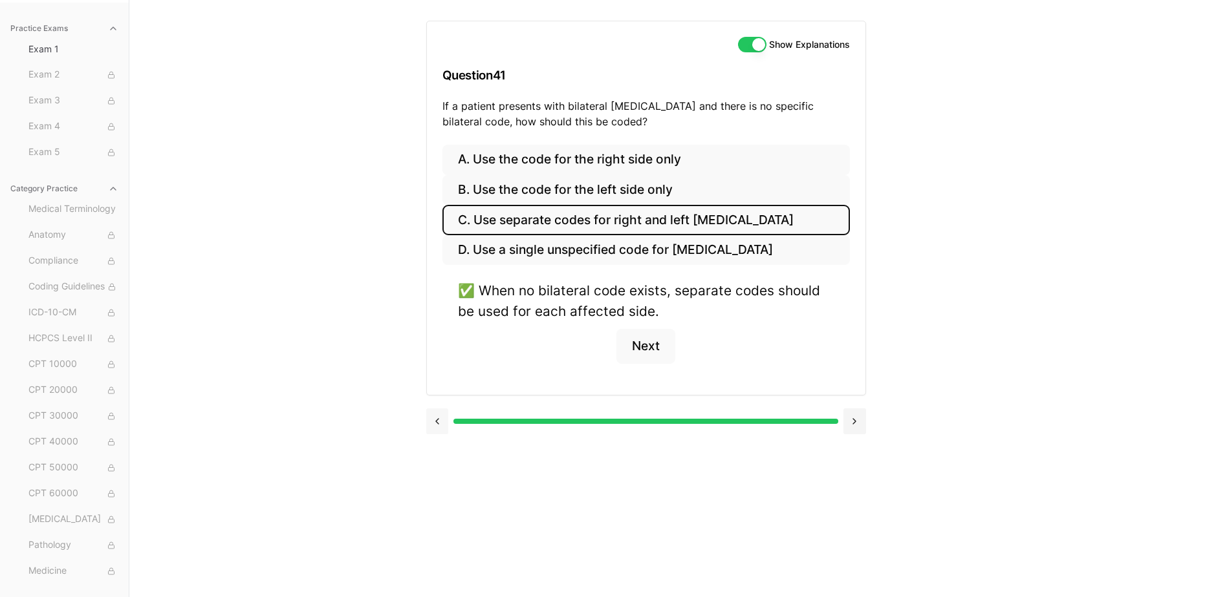
click at [434, 411] on button at bounding box center [437, 422] width 23 height 26
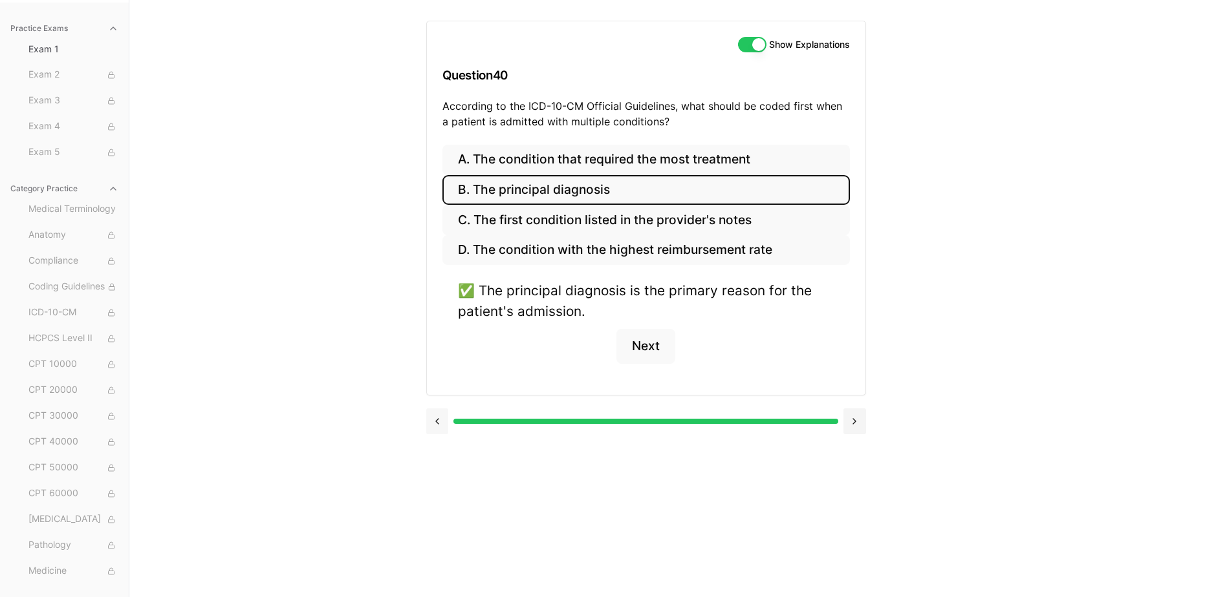
click at [434, 411] on button at bounding box center [437, 422] width 23 height 26
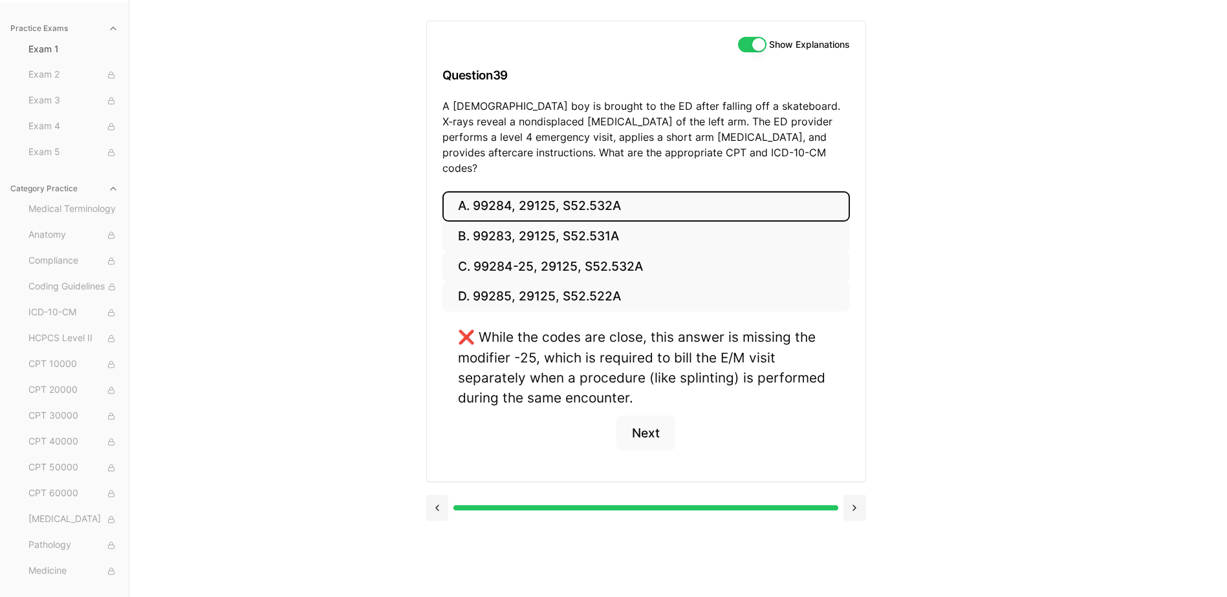
drag, startPoint x: 425, startPoint y: 491, endPoint x: 436, endPoint y: 495, distance: 11.9
click at [433, 495] on button at bounding box center [437, 508] width 23 height 26
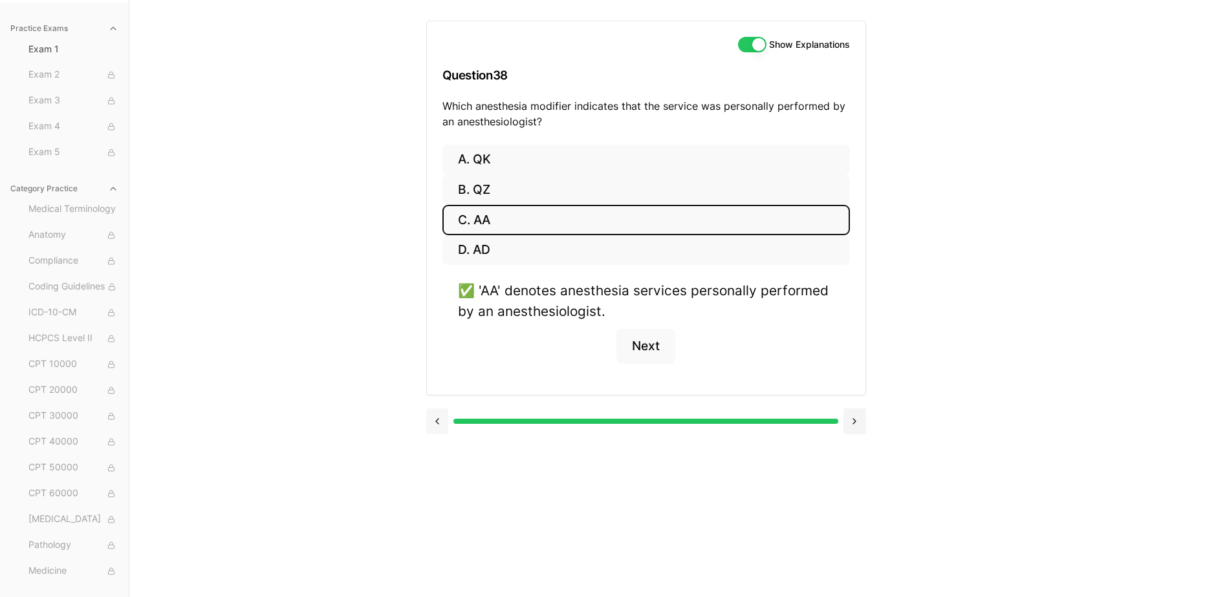
click at [440, 417] on button at bounding box center [437, 422] width 23 height 26
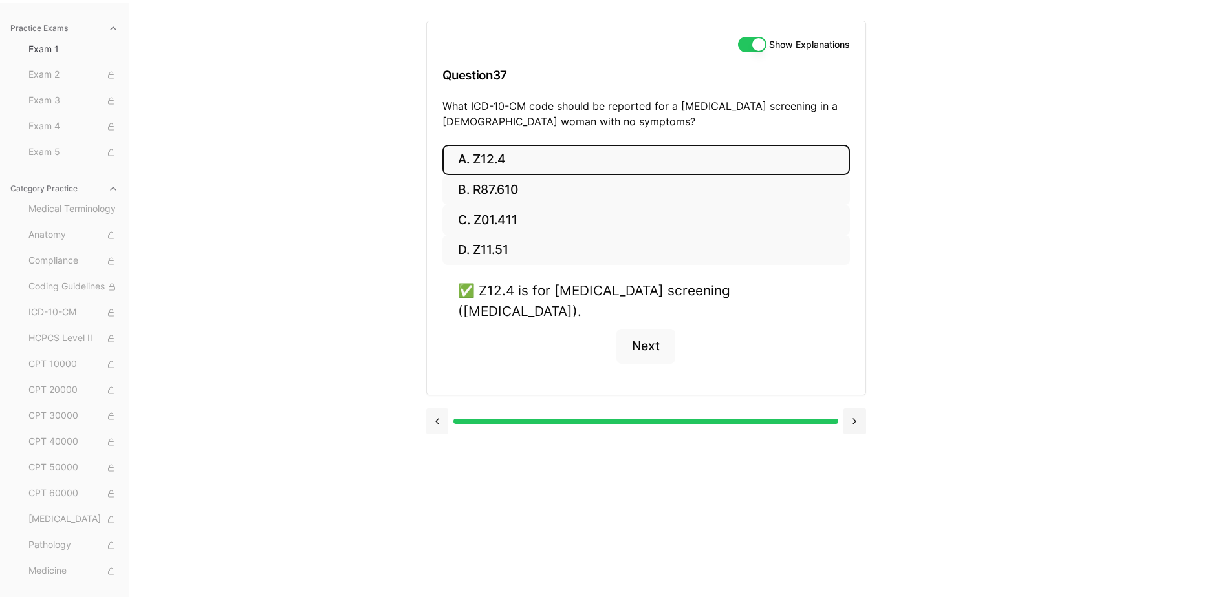
click at [440, 409] on button at bounding box center [437, 422] width 23 height 26
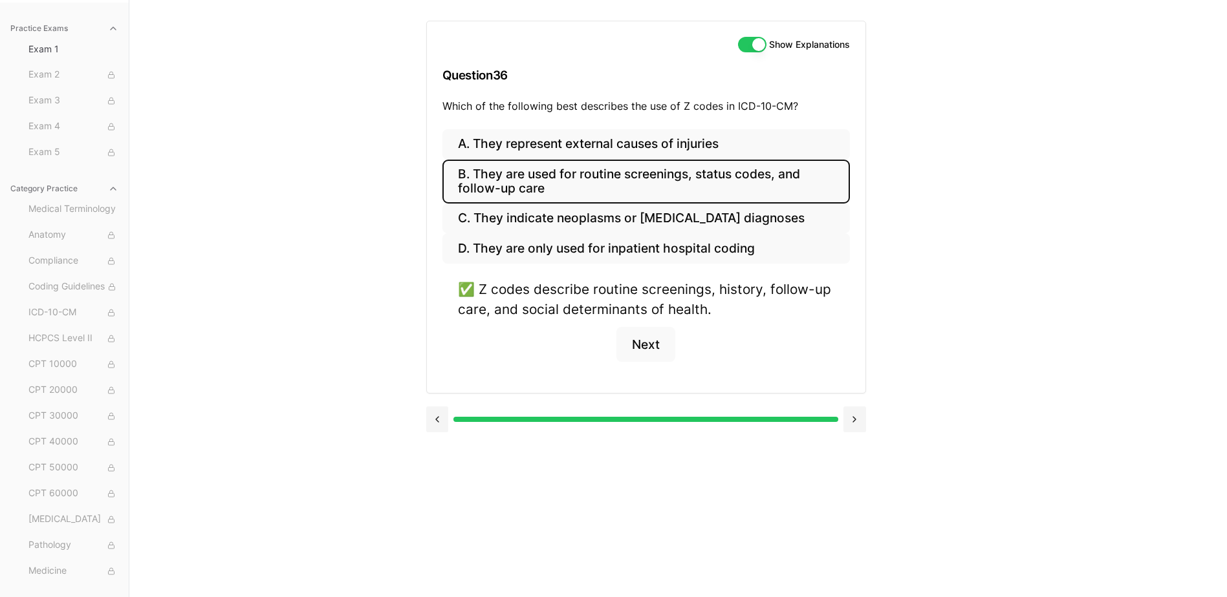
click at [451, 408] on div at bounding box center [646, 418] width 440 height 49
click at [424, 419] on div "Practice Exams Exam 1 Exam 2 Exam 3 Exam 4 Exam 5 Category Practice Medical Ter…" at bounding box center [613, 298] width 1227 height 597
click at [433, 420] on button at bounding box center [437, 420] width 23 height 26
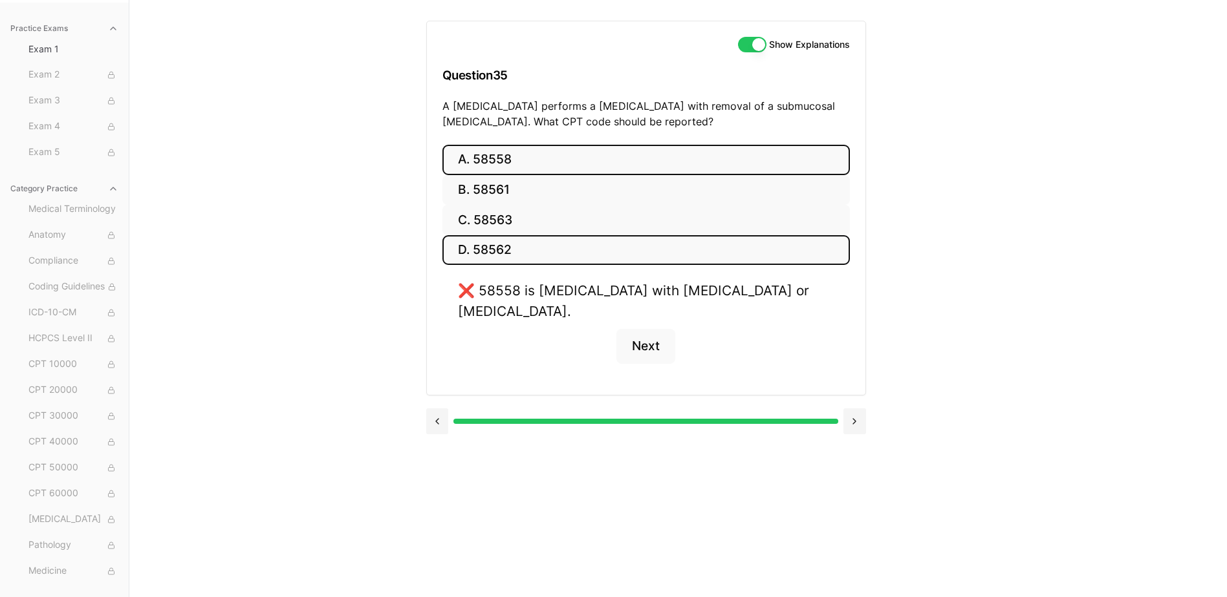
click at [606, 235] on button "D. 58562" at bounding box center [645, 250] width 407 height 30
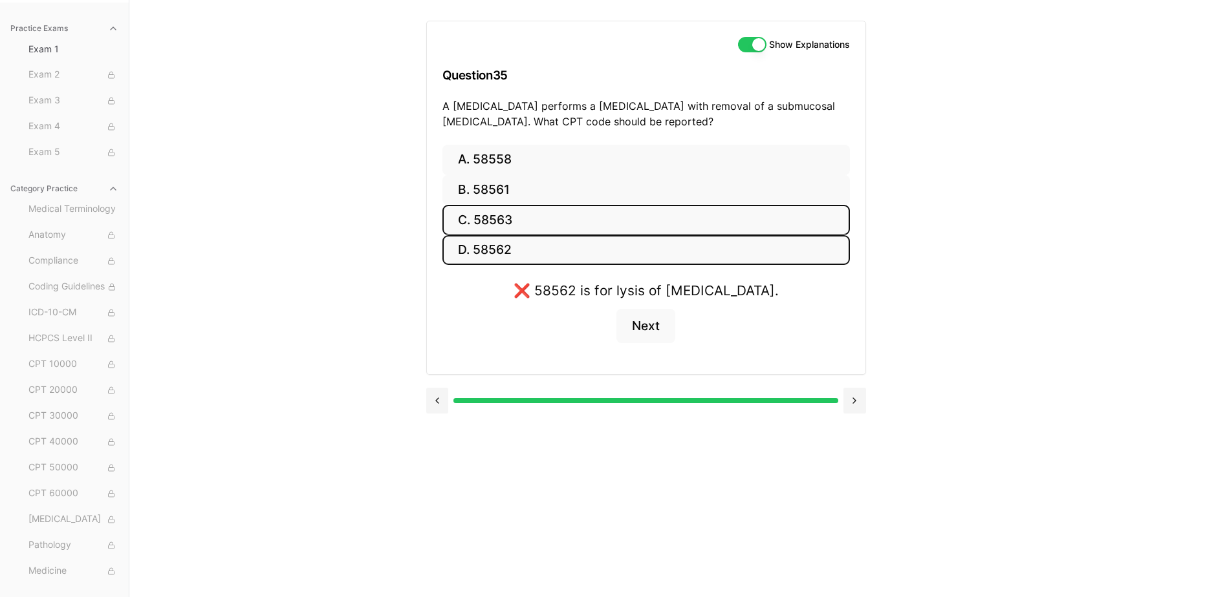
click at [606, 226] on button "C. 58563" at bounding box center [645, 220] width 407 height 30
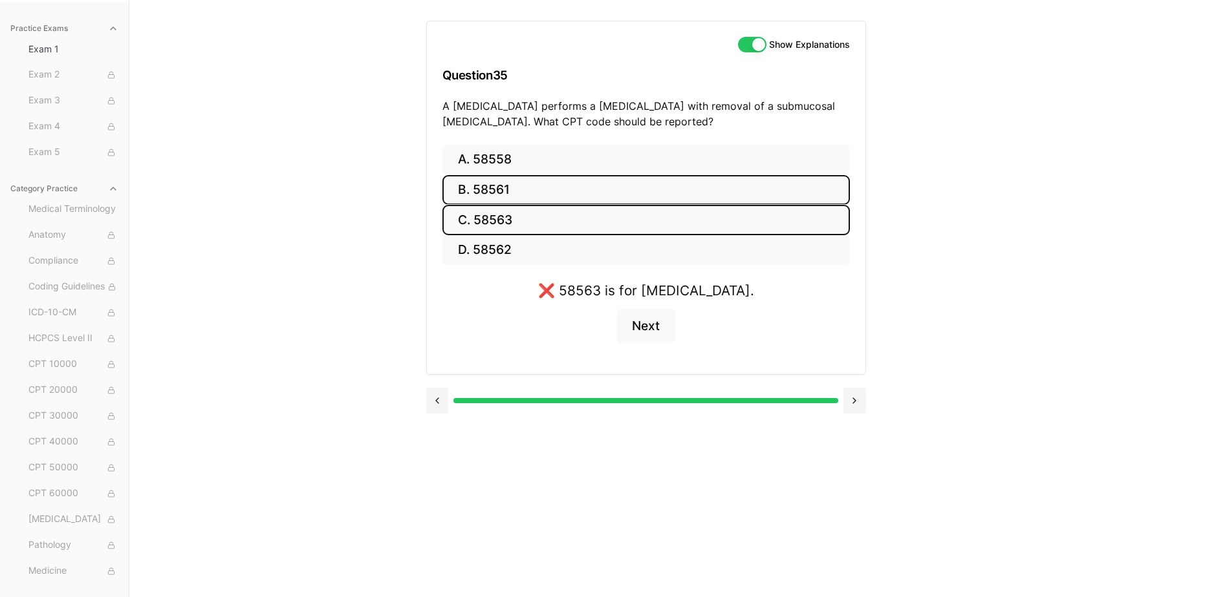
click at [614, 204] on button "B. 58561" at bounding box center [645, 190] width 407 height 30
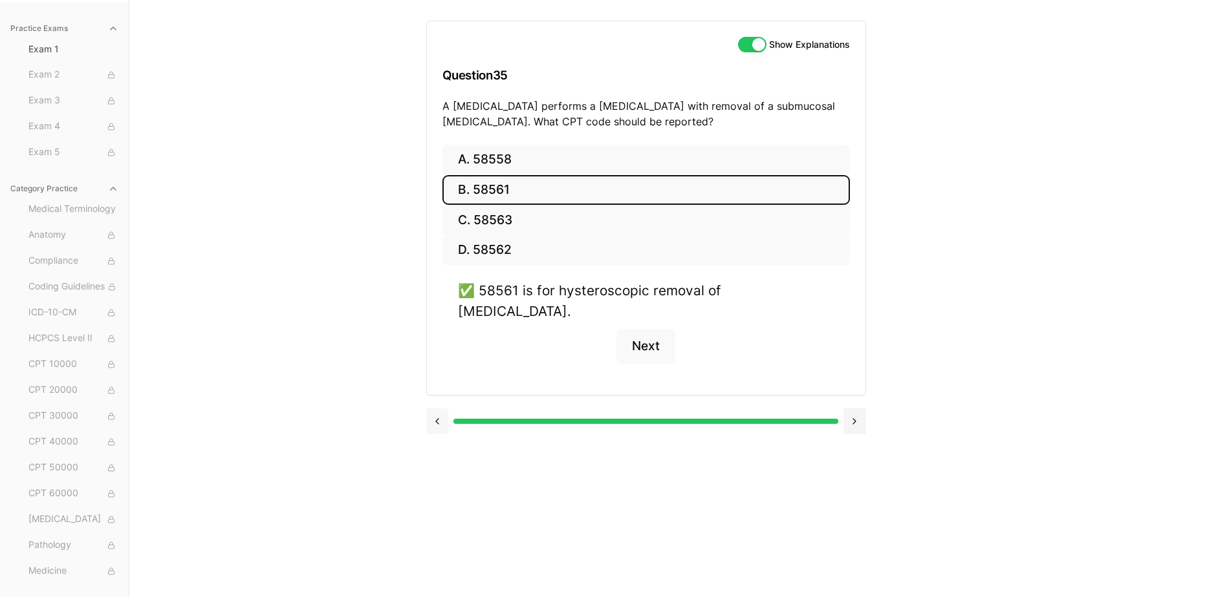
click at [438, 409] on button at bounding box center [437, 422] width 23 height 26
drag, startPoint x: 436, startPoint y: 396, endPoint x: 431, endPoint y: 408, distance: 13.1
click at [435, 396] on div at bounding box center [646, 420] width 440 height 49
drag, startPoint x: 431, startPoint y: 408, endPoint x: 434, endPoint y: 415, distance: 7.6
click at [431, 409] on button at bounding box center [437, 422] width 23 height 26
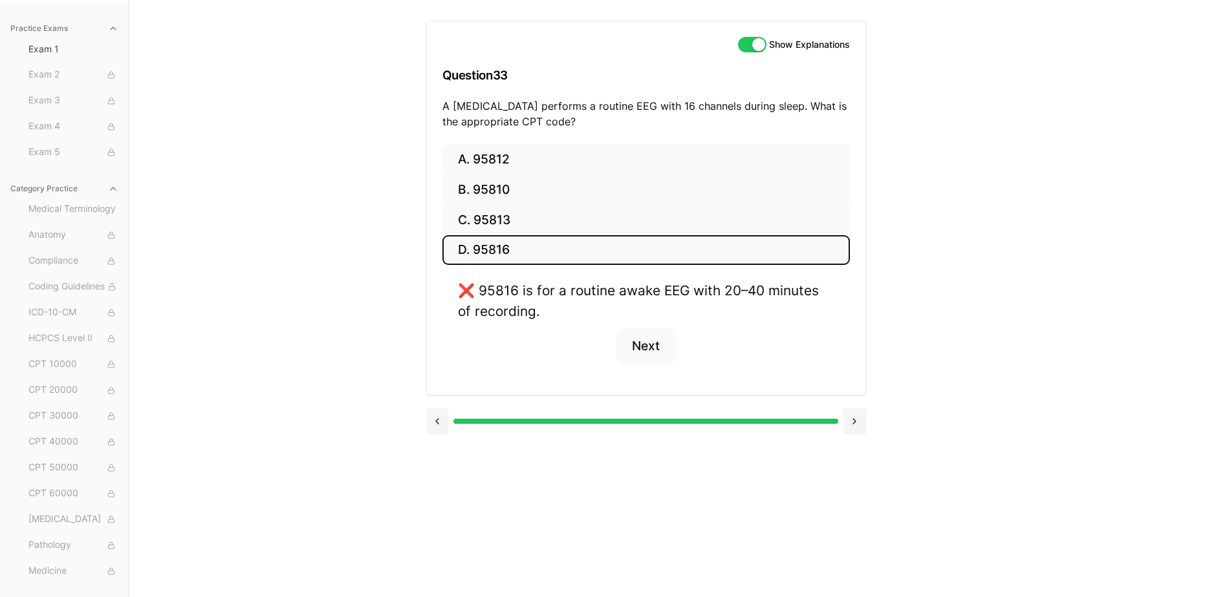
drag, startPoint x: 434, startPoint y: 415, endPoint x: 637, endPoint y: 442, distance: 204.8
click at [634, 442] on div at bounding box center [646, 420] width 440 height 49
click at [433, 419] on button at bounding box center [437, 422] width 23 height 26
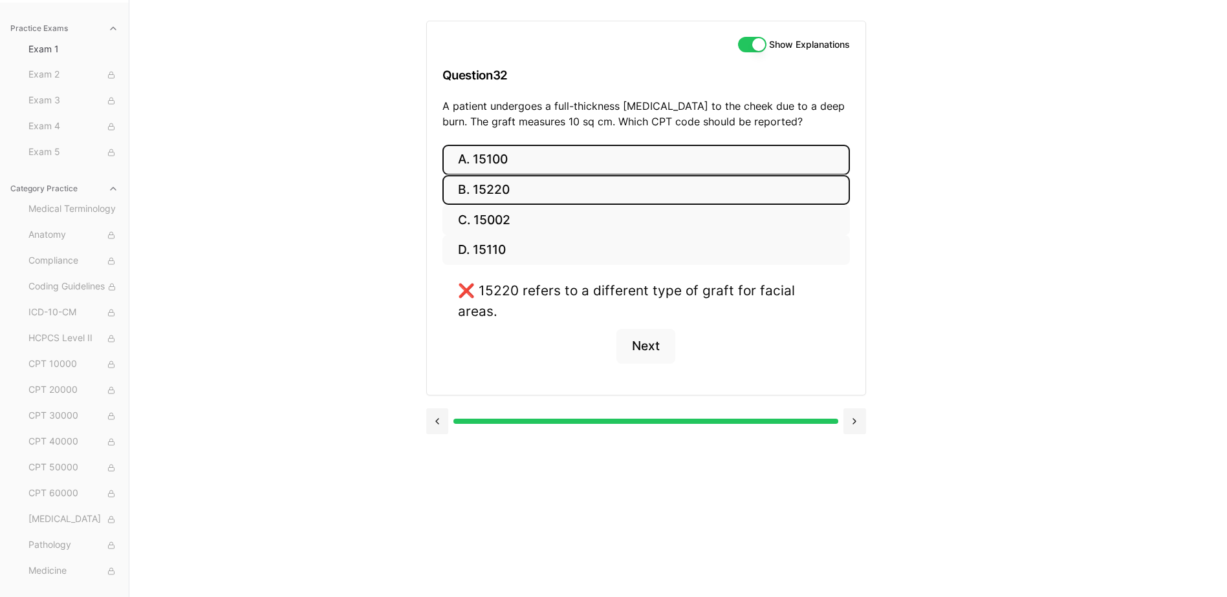
click at [563, 155] on button "A. 15100" at bounding box center [645, 160] width 407 height 30
click at [426, 415] on button at bounding box center [437, 422] width 23 height 26
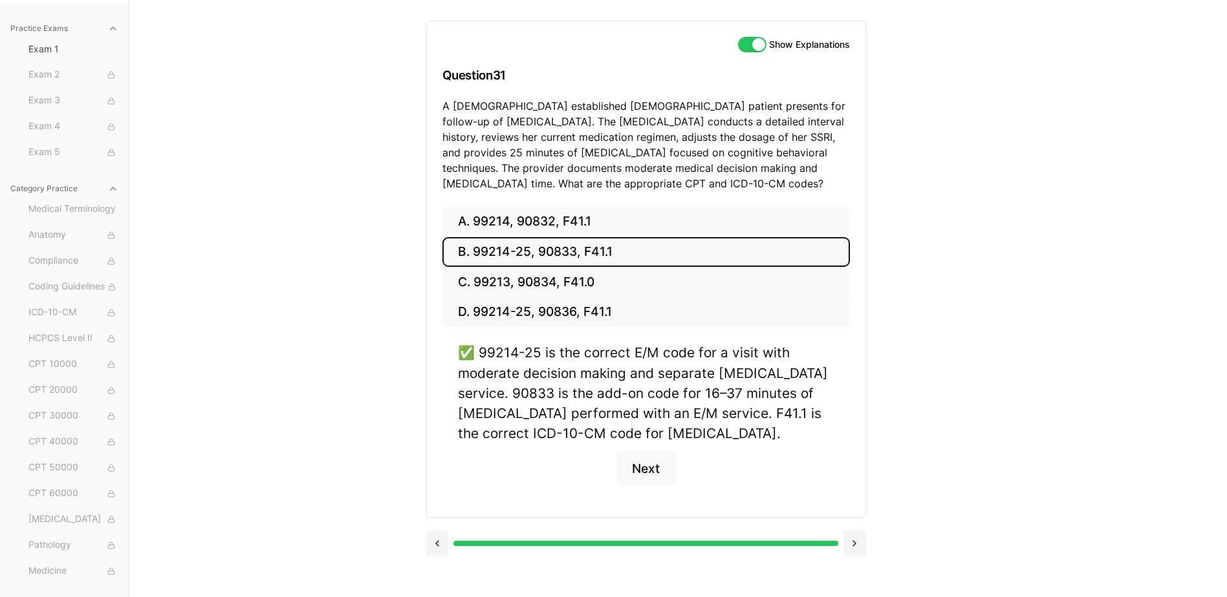
click at [436, 418] on div "A. 99214, 90832, F41.1 B. 99214-25, 90833, F41.1 C. 99213, 90834, F41.0 D. 9921…" at bounding box center [646, 362] width 438 height 310
drag, startPoint x: 442, startPoint y: 544, endPoint x: 436, endPoint y: 552, distance: 10.2
click at [437, 552] on button at bounding box center [437, 544] width 23 height 26
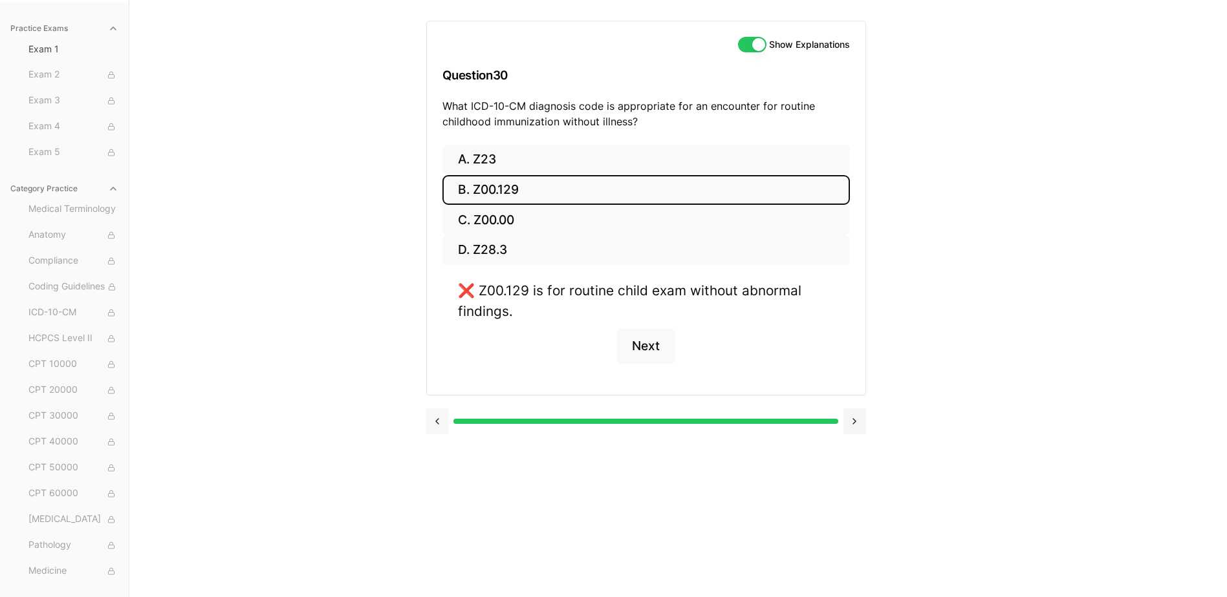
click at [446, 409] on button at bounding box center [437, 422] width 23 height 26
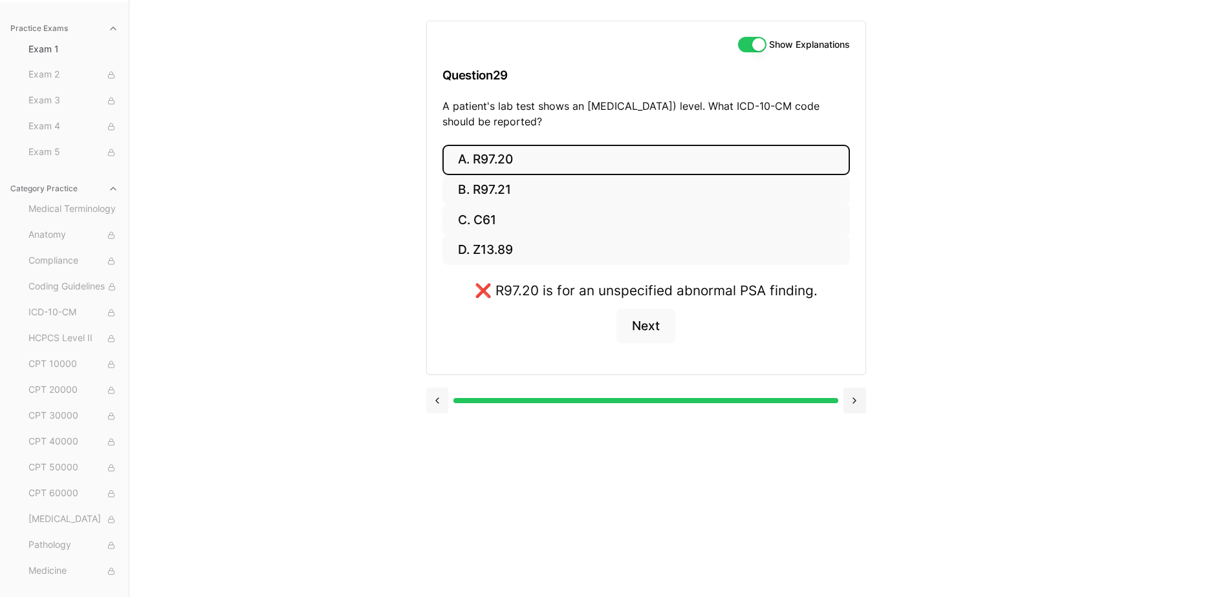
click at [446, 407] on button at bounding box center [437, 401] width 23 height 26
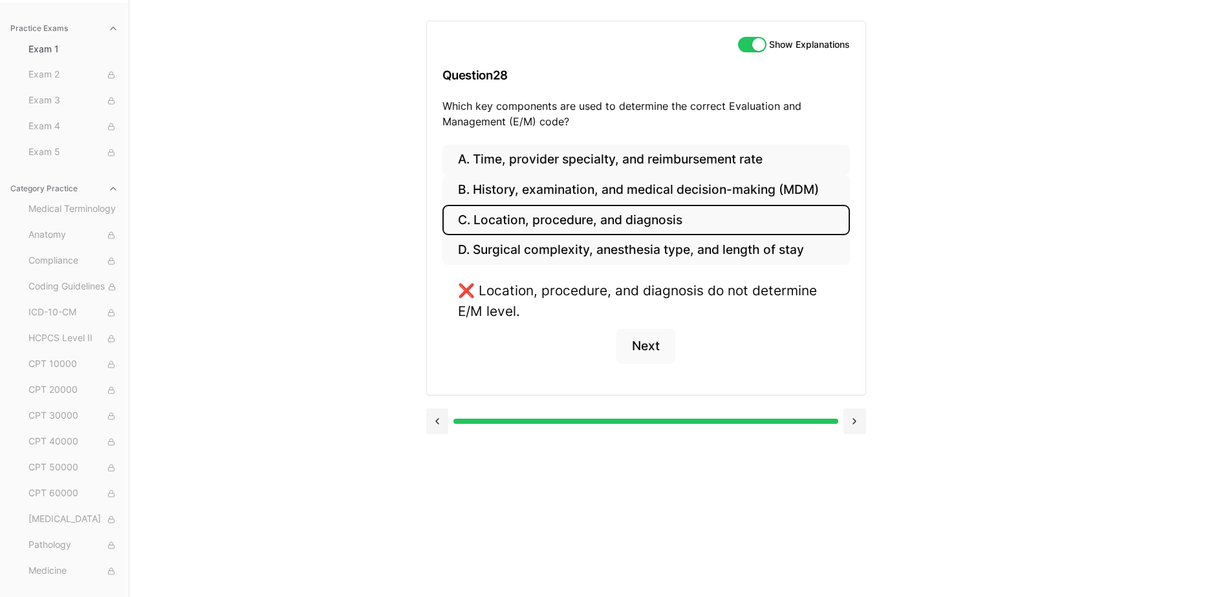
click at [445, 404] on div at bounding box center [646, 420] width 440 height 49
drag, startPoint x: 445, startPoint y: 404, endPoint x: 432, endPoint y: 422, distance: 21.7
click at [432, 422] on button at bounding box center [437, 422] width 23 height 26
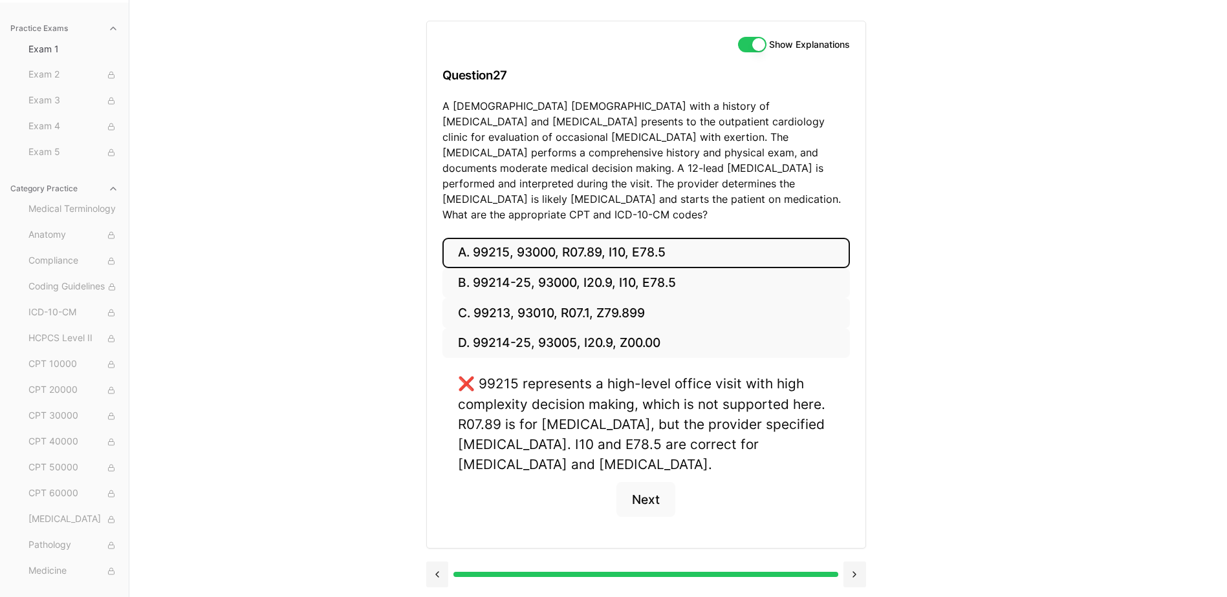
click at [436, 422] on div "A. 99215, 93000, R07.89, I10, E78.5 B. 99214-25, 93000, I20.9, I10, E78.5 C. 99…" at bounding box center [646, 393] width 438 height 310
click at [434, 562] on button at bounding box center [437, 575] width 23 height 26
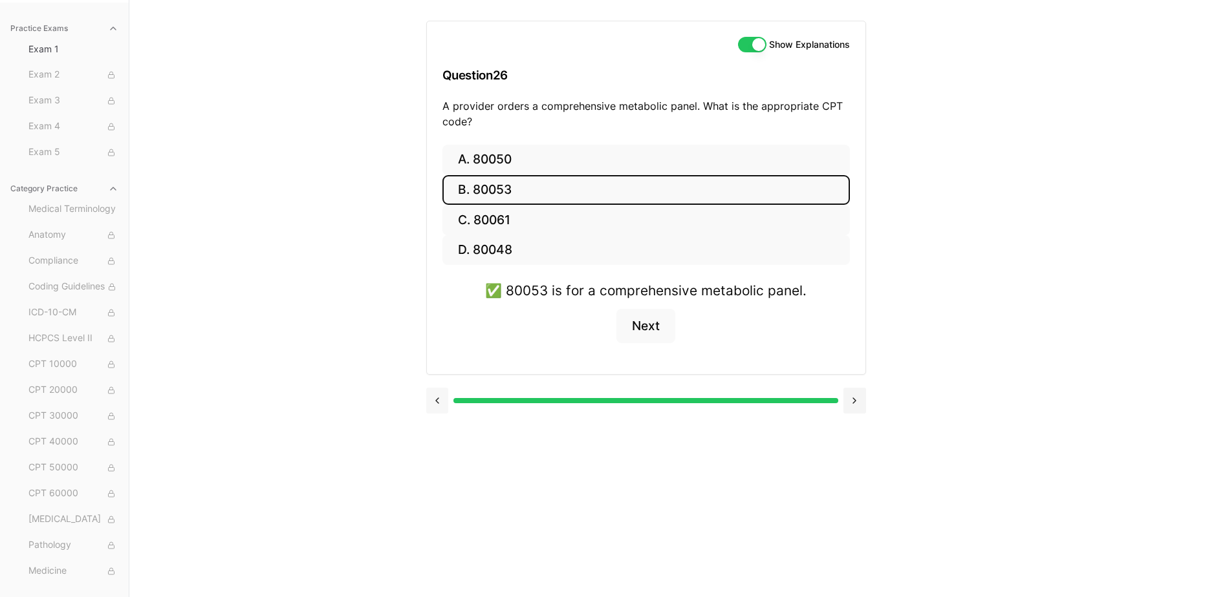
drag, startPoint x: 416, startPoint y: 380, endPoint x: 426, endPoint y: 397, distance: 20.0
click at [422, 385] on div "Practice Exams Exam 1 Exam 2 Exam 3 Exam 4 Exam 5 Category Practice Medical Ter…" at bounding box center [613, 298] width 1227 height 597
drag, startPoint x: 427, startPoint y: 398, endPoint x: 435, endPoint y: 399, distance: 8.5
click at [435, 399] on button at bounding box center [437, 401] width 23 height 26
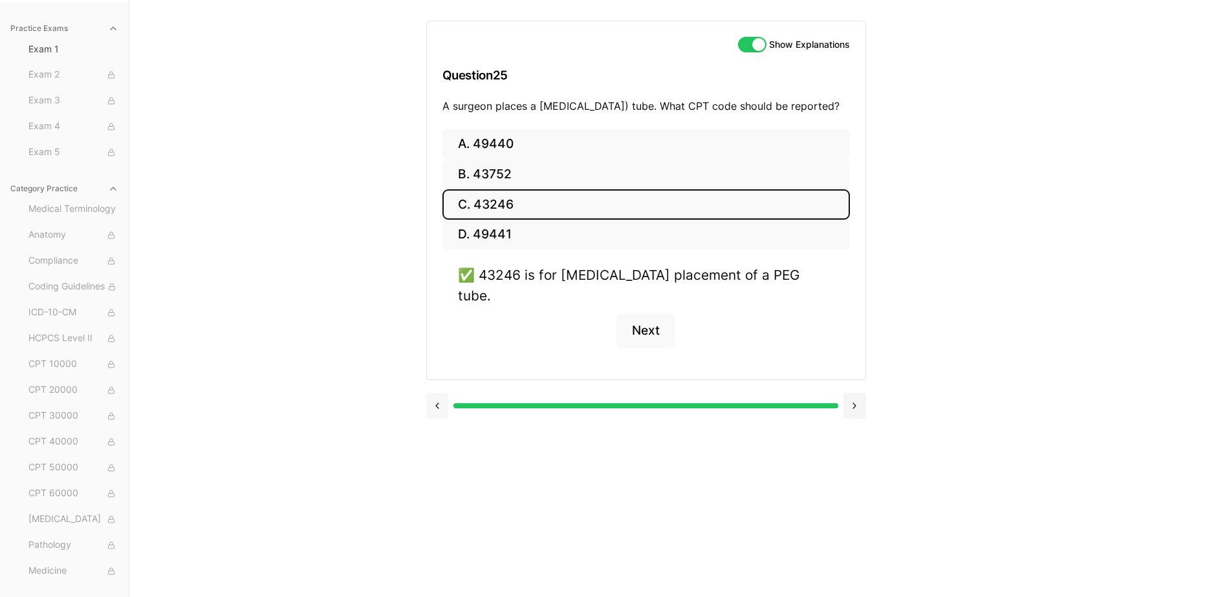
click at [435, 399] on button at bounding box center [437, 406] width 23 height 26
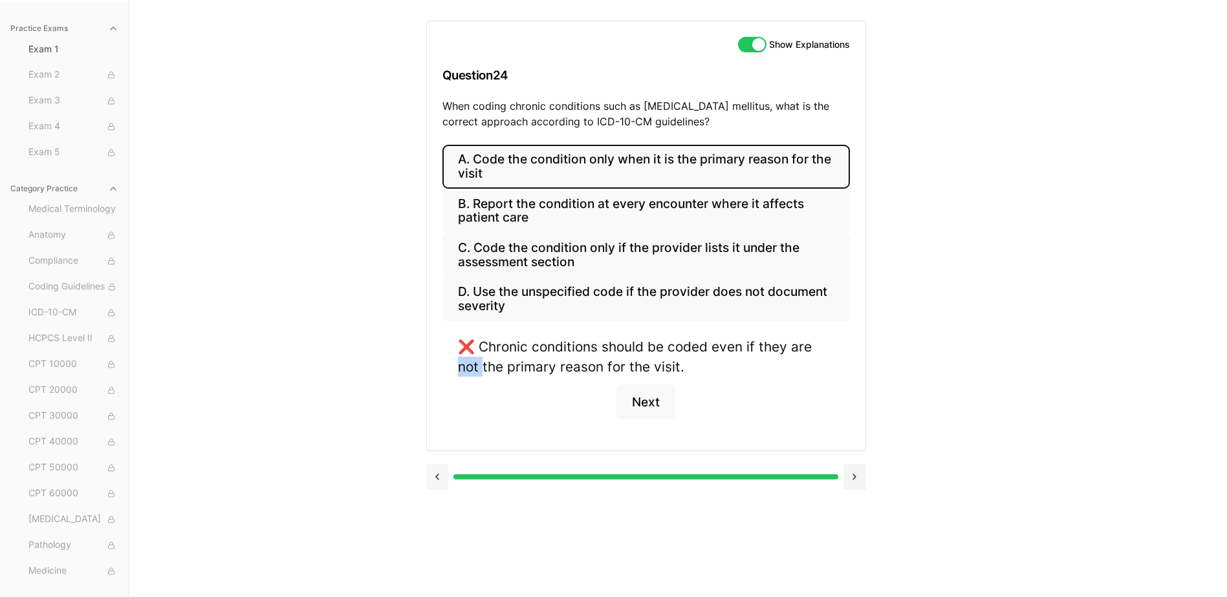
click at [435, 399] on div "A. Code the condition only when it is the primary reason for the visit B. Repor…" at bounding box center [646, 298] width 438 height 306
drag, startPoint x: 435, startPoint y: 399, endPoint x: 451, endPoint y: 438, distance: 42.6
click at [451, 438] on div "A. Code the condition only when it is the primary reason for the visit B. Repor…" at bounding box center [646, 298] width 438 height 306
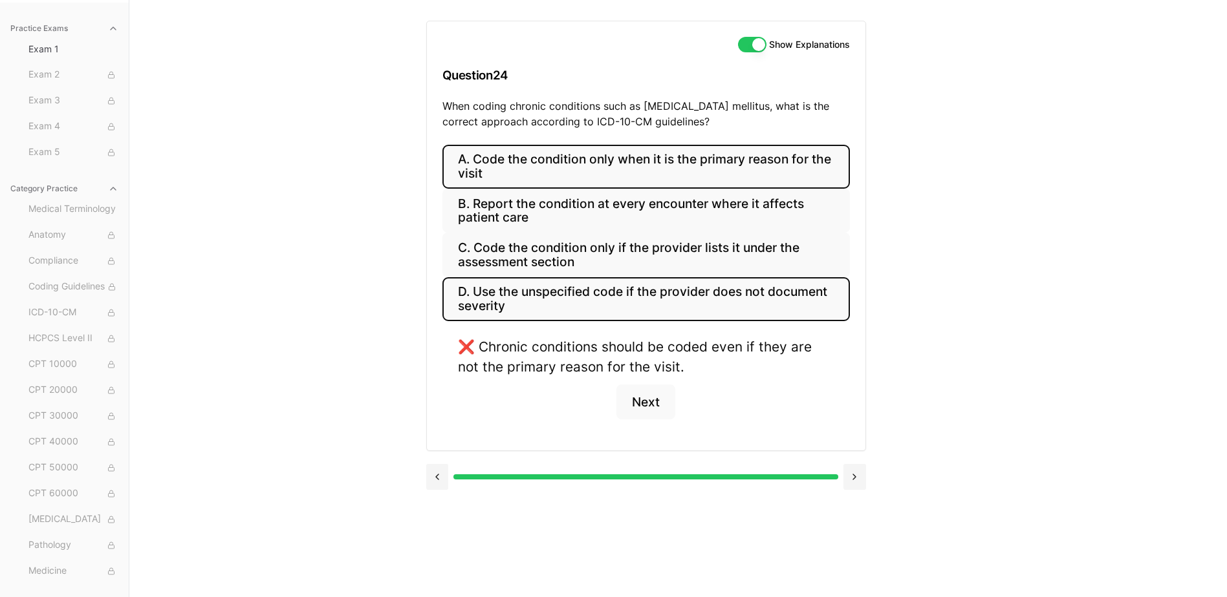
click at [647, 312] on button "D. Use the unspecified code if the provider does not document severity" at bounding box center [645, 299] width 407 height 44
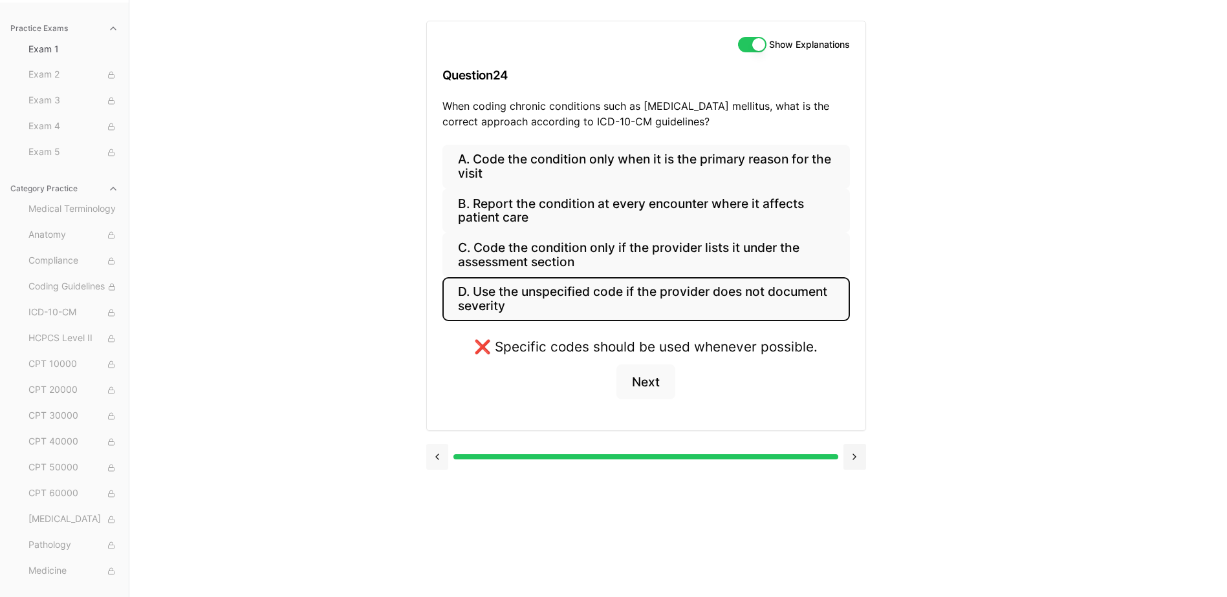
click at [443, 457] on button at bounding box center [437, 457] width 23 height 26
